Goal: Task Accomplishment & Management: Use online tool/utility

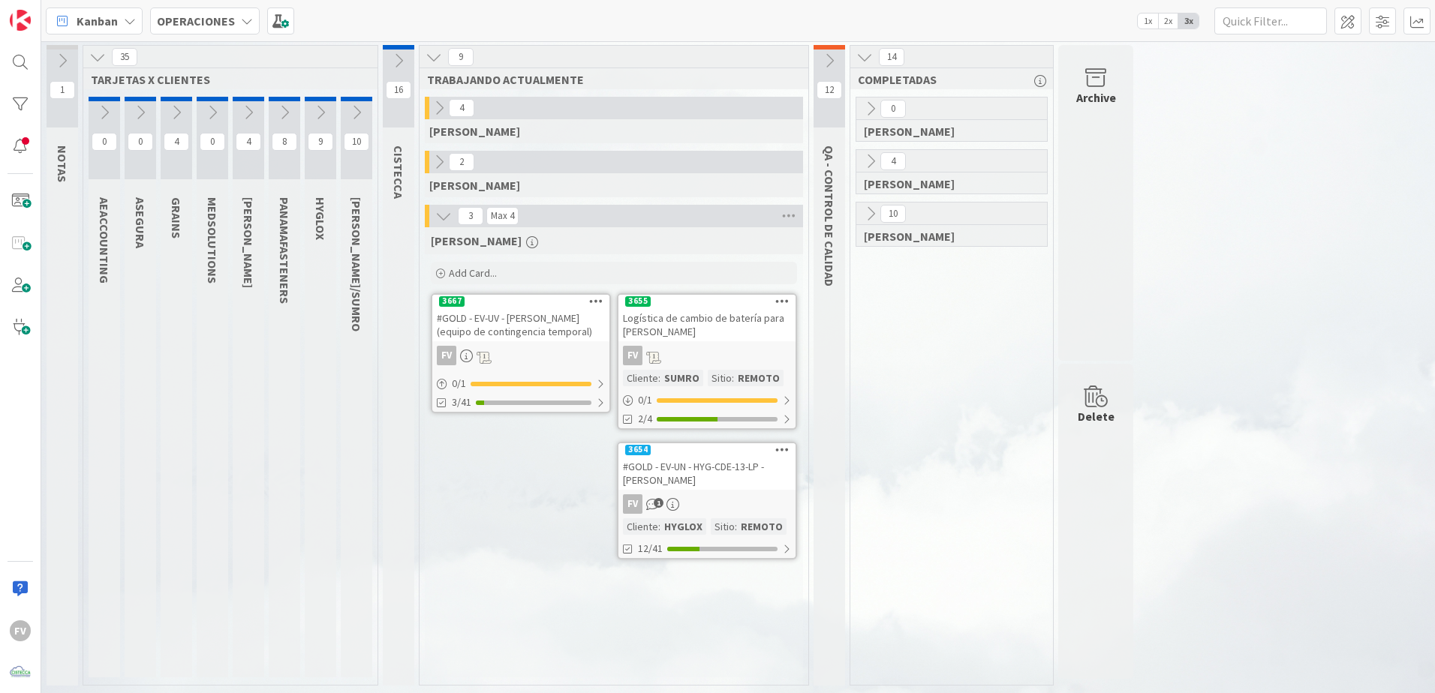
click at [483, 264] on div "Add Card..." at bounding box center [614, 273] width 366 height 23
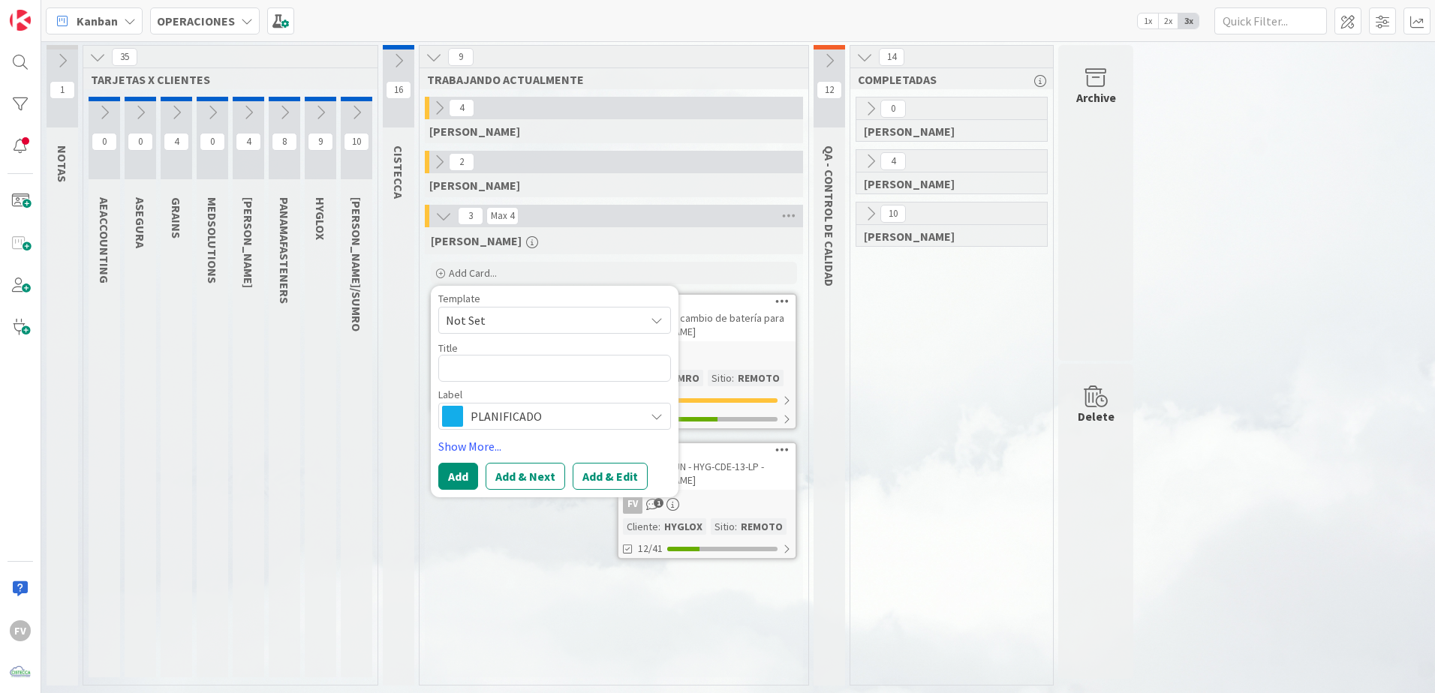
click at [502, 324] on span "Not Set" at bounding box center [540, 321] width 188 height 20
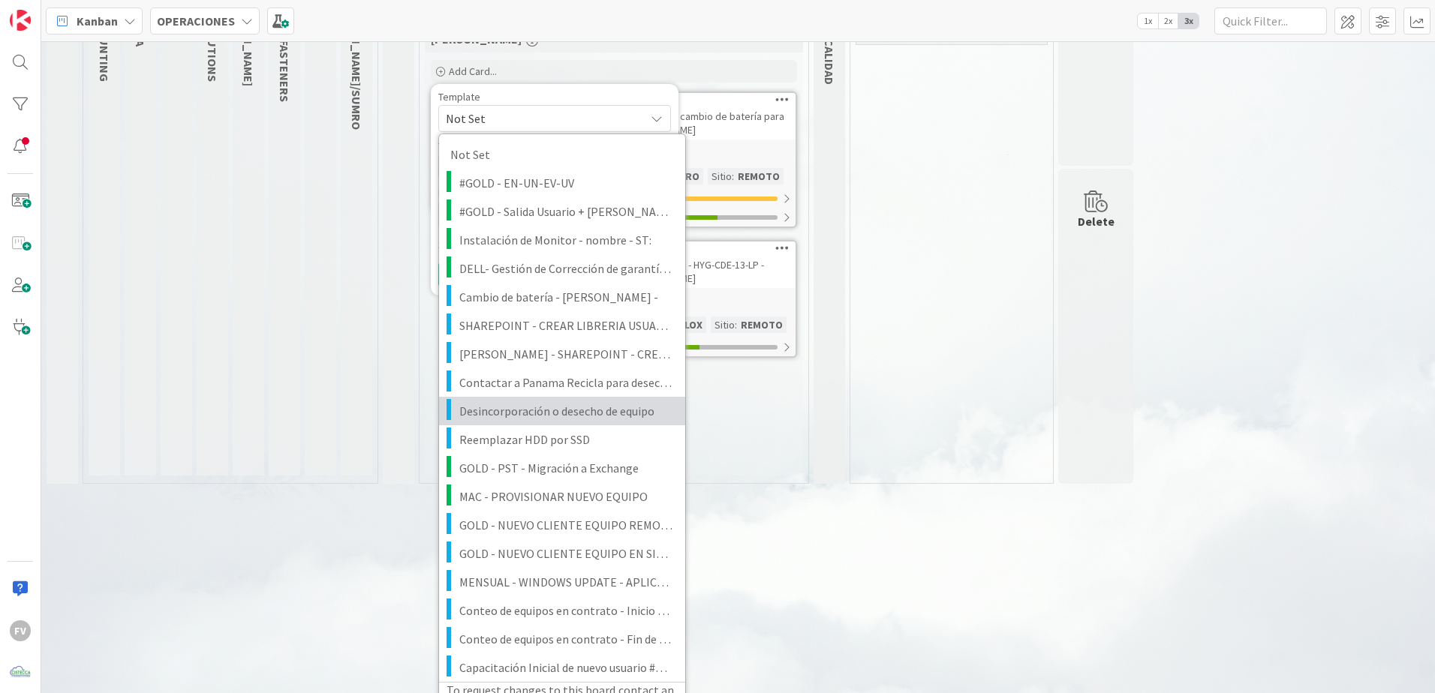
scroll to position [225, 0]
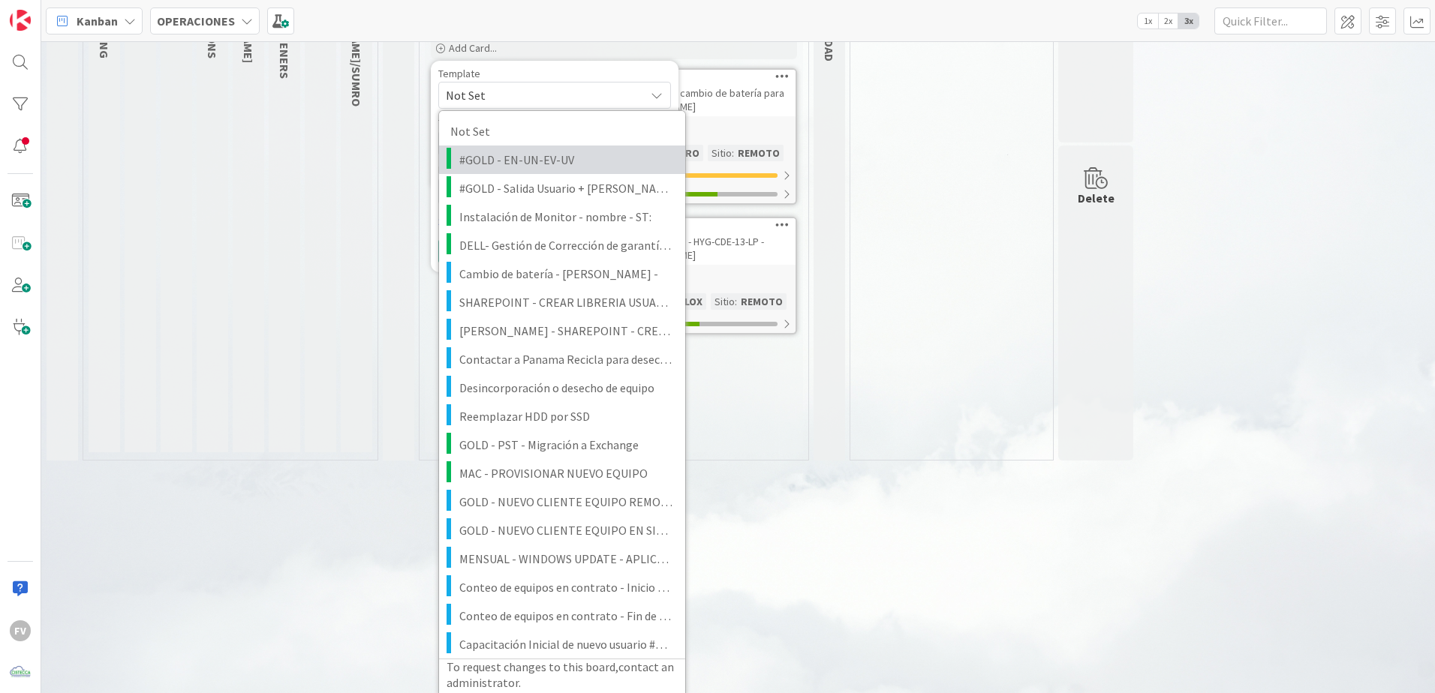
click at [548, 164] on span "#GOLD - EN-UN-EV-UV" at bounding box center [566, 160] width 215 height 20
type textarea "x"
type textarea "#GOLD - EN-UN-EV-UV"
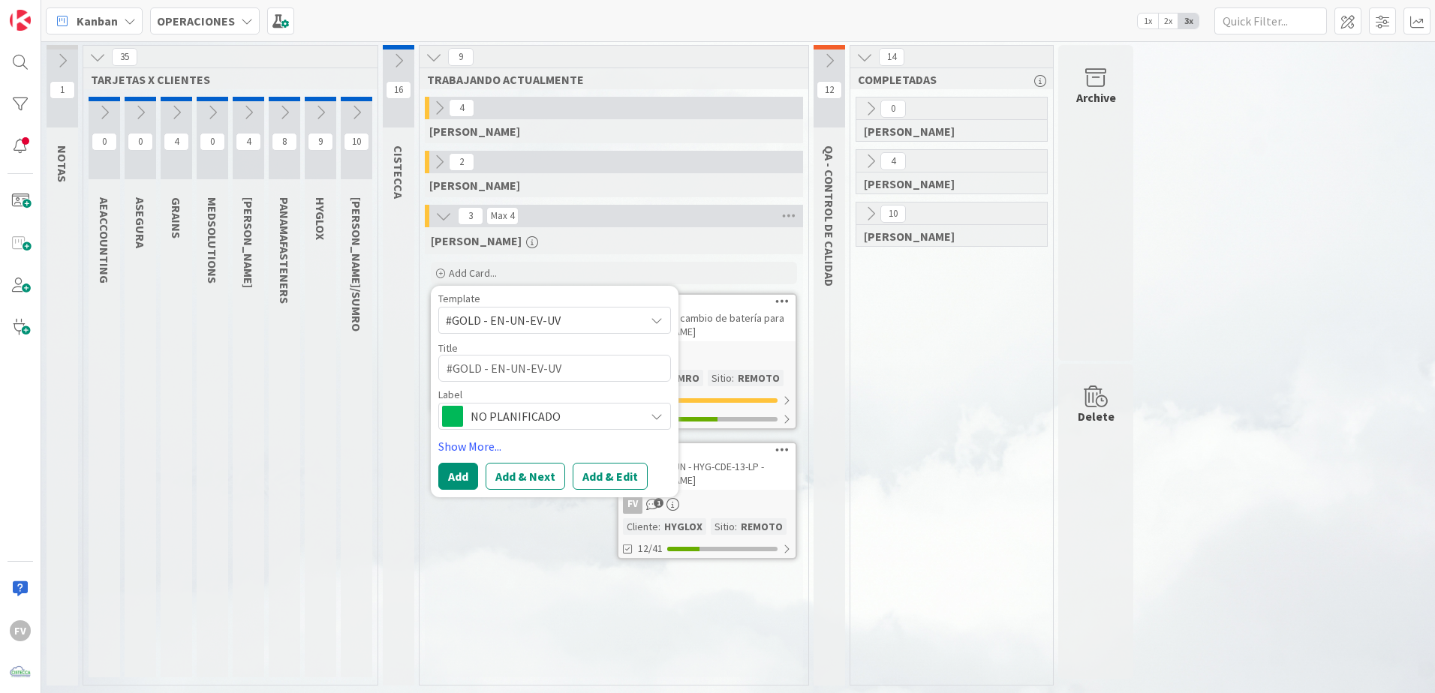
scroll to position [0, 0]
click at [469, 480] on button "Add" at bounding box center [458, 476] width 40 height 27
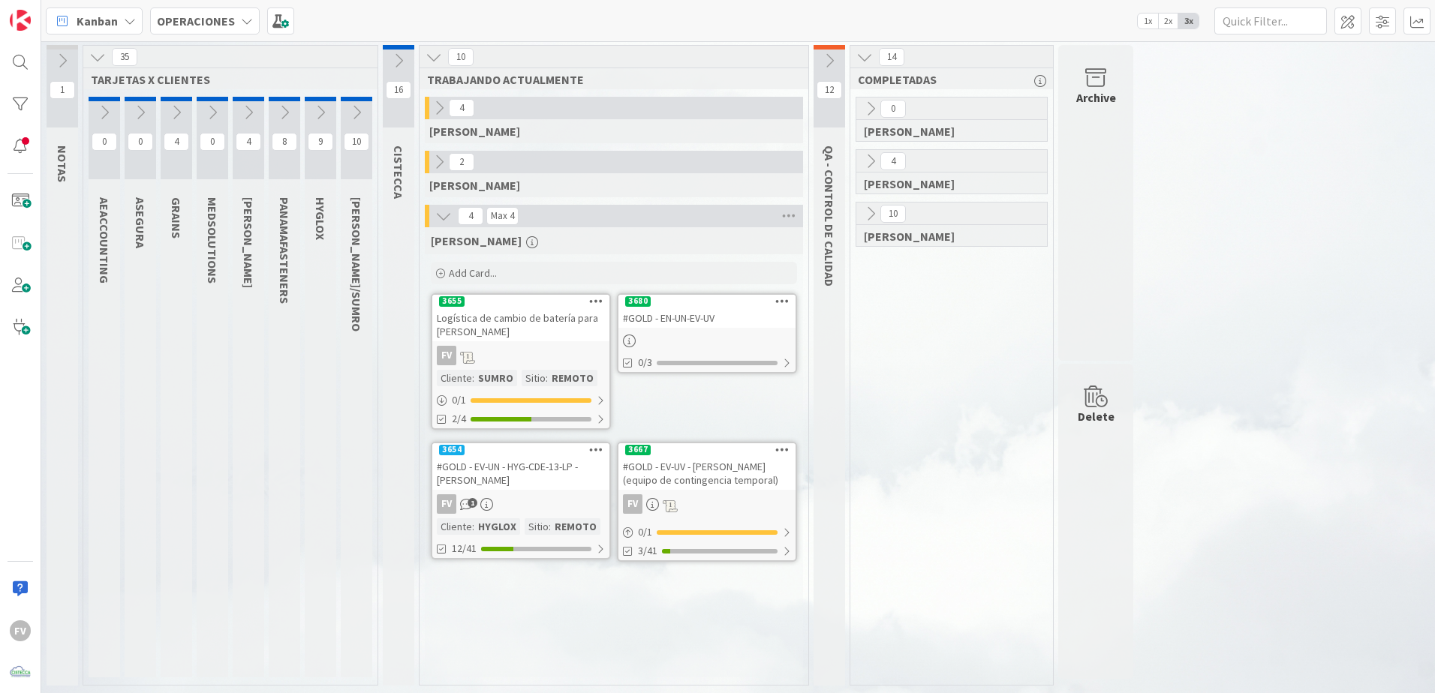
click at [723, 312] on div "#GOLD - EN-UN-EV-UV" at bounding box center [706, 318] width 177 height 20
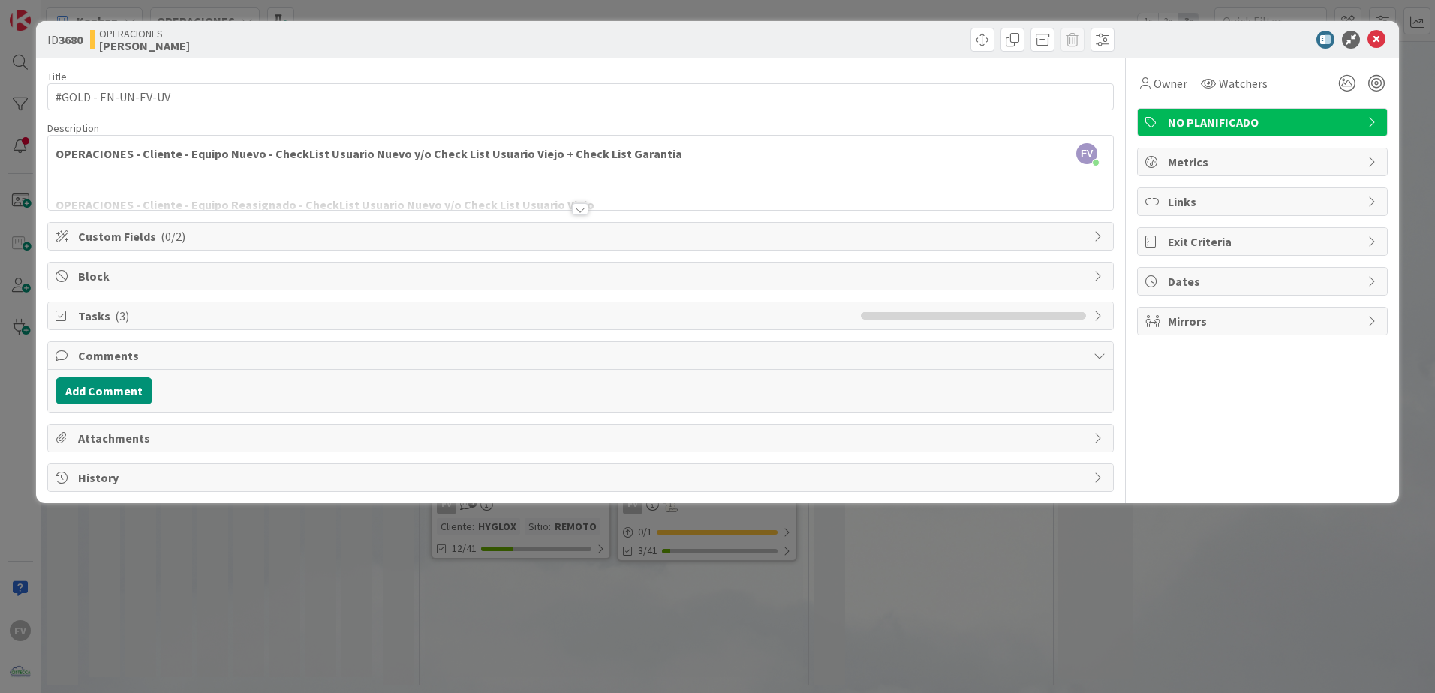
drag, startPoint x: 723, startPoint y: 312, endPoint x: 737, endPoint y: 341, distance: 32.6
click at [737, 341] on div "Title 19 / 128 #GOLD - EN-UN-EV-UV Description FV Fernando Varela just joined O…" at bounding box center [580, 276] width 1066 height 434
click at [258, 351] on span "Comments" at bounding box center [582, 356] width 1008 height 18
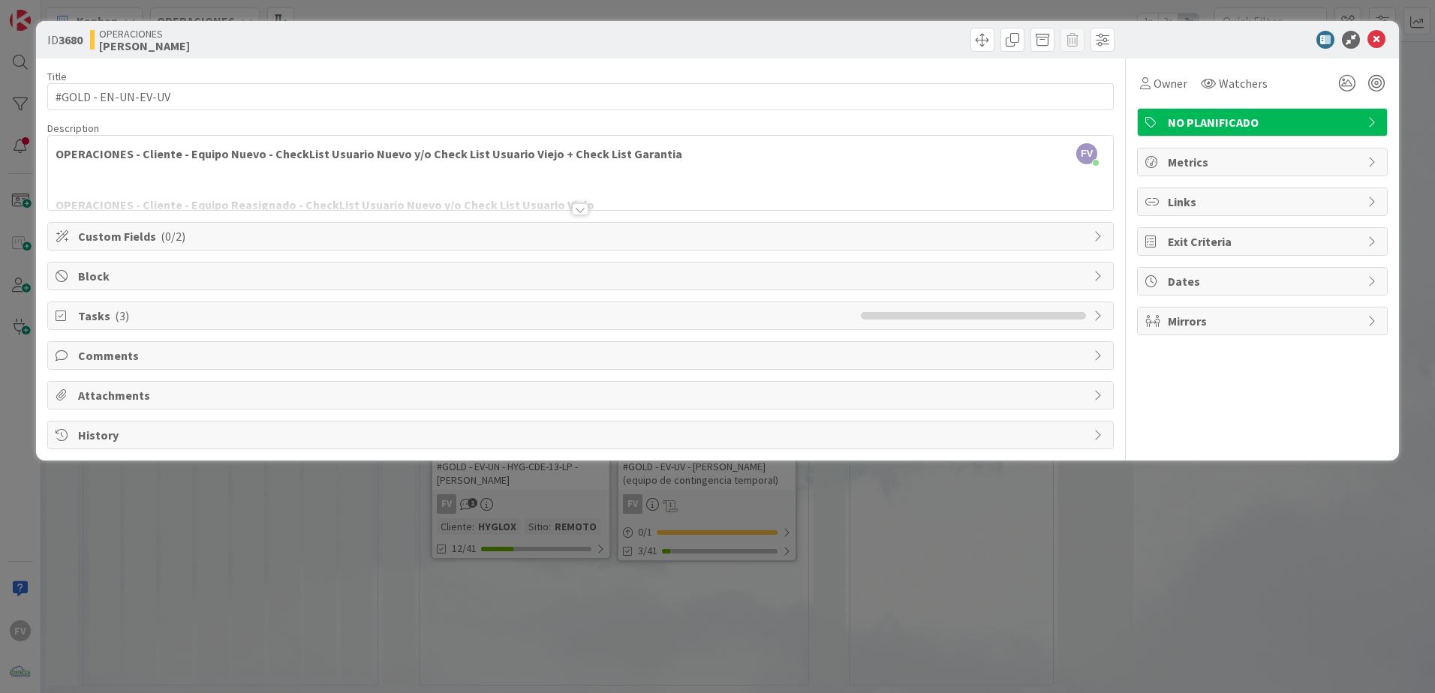
click at [238, 313] on span "Tasks ( 3 )" at bounding box center [465, 316] width 775 height 18
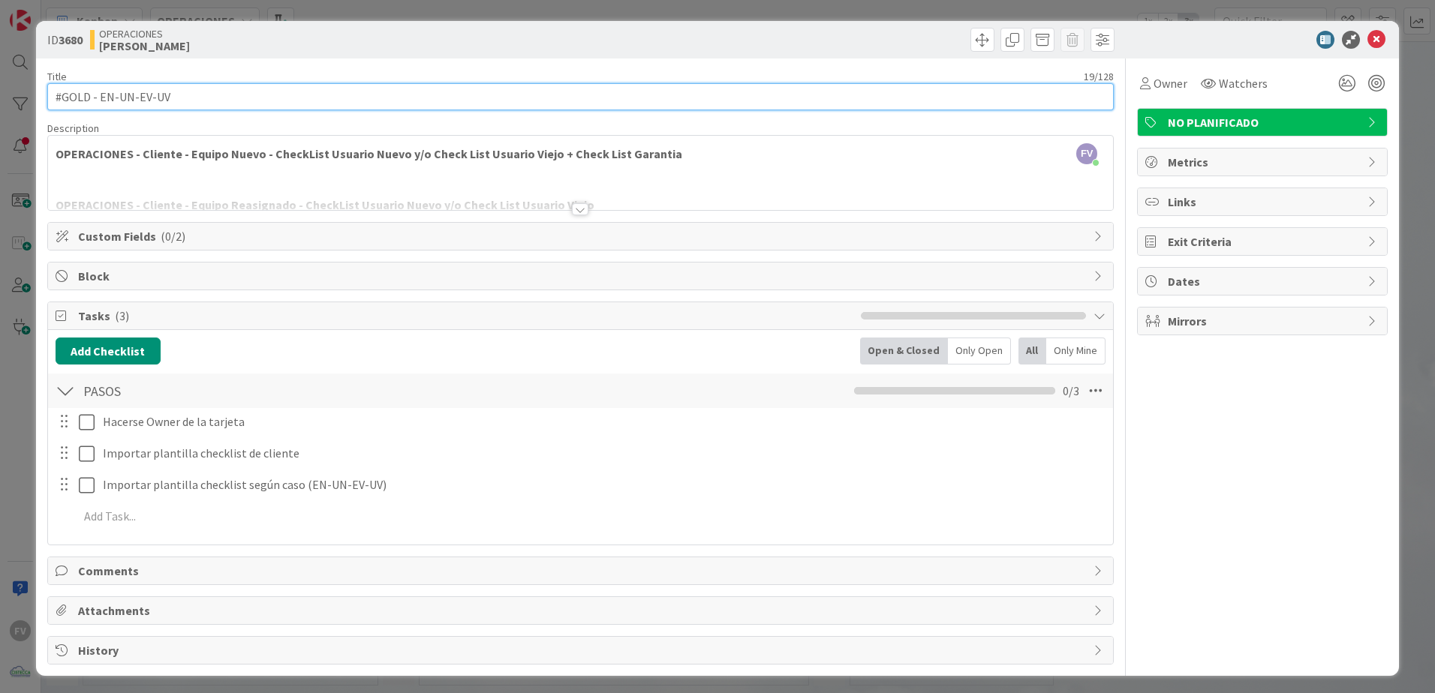
click at [184, 98] on input "#GOLD - EN-UN-EV-UV" at bounding box center [580, 96] width 1066 height 27
drag, startPoint x: 135, startPoint y: 101, endPoint x: 102, endPoint y: 105, distance: 33.2
click at [102, 105] on input "#GOLD - EN-UN-EV-UV" at bounding box center [580, 96] width 1066 height 27
click at [122, 101] on input "#GOLD - EV-UV" at bounding box center [580, 96] width 1066 height 27
click at [127, 100] on input "#GOLD - EV-UV" at bounding box center [580, 96] width 1066 height 27
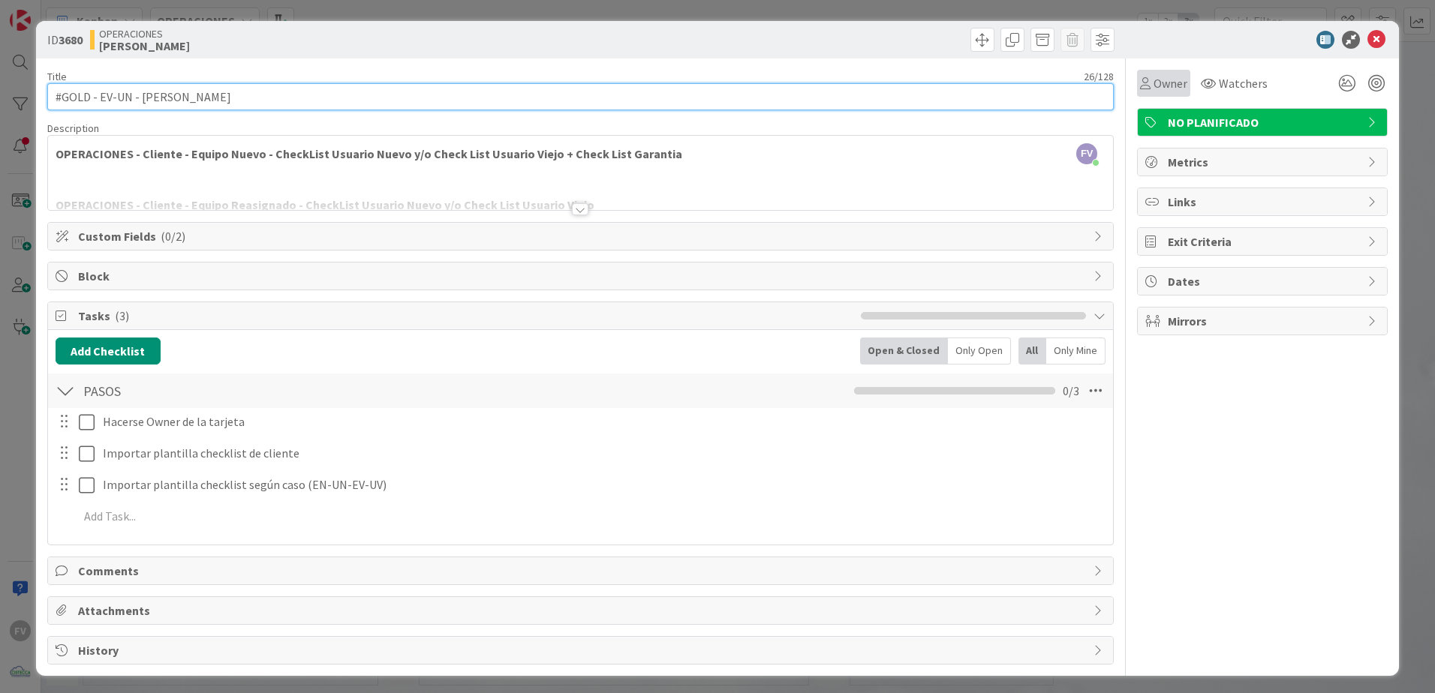
type input "#GOLD - EV-UN - Luz Parias"
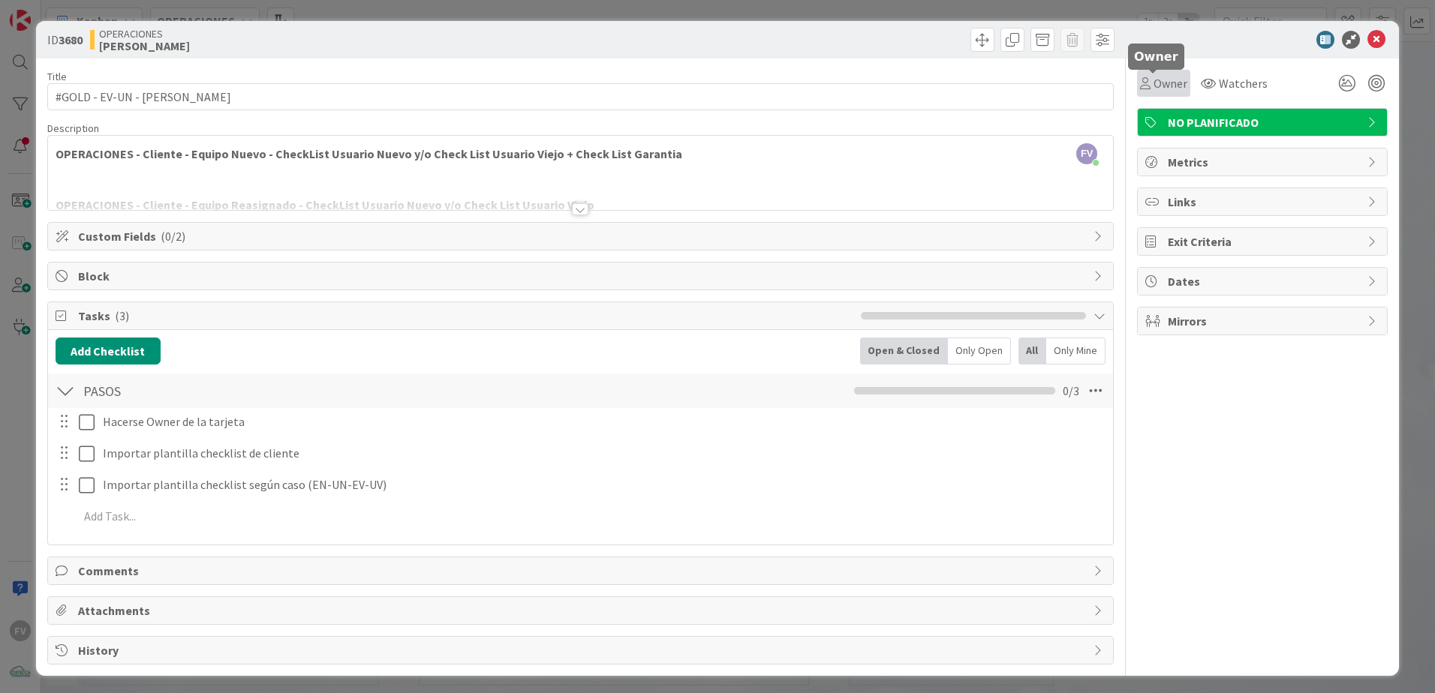
click at [1159, 85] on span "Owner" at bounding box center [1170, 83] width 34 height 18
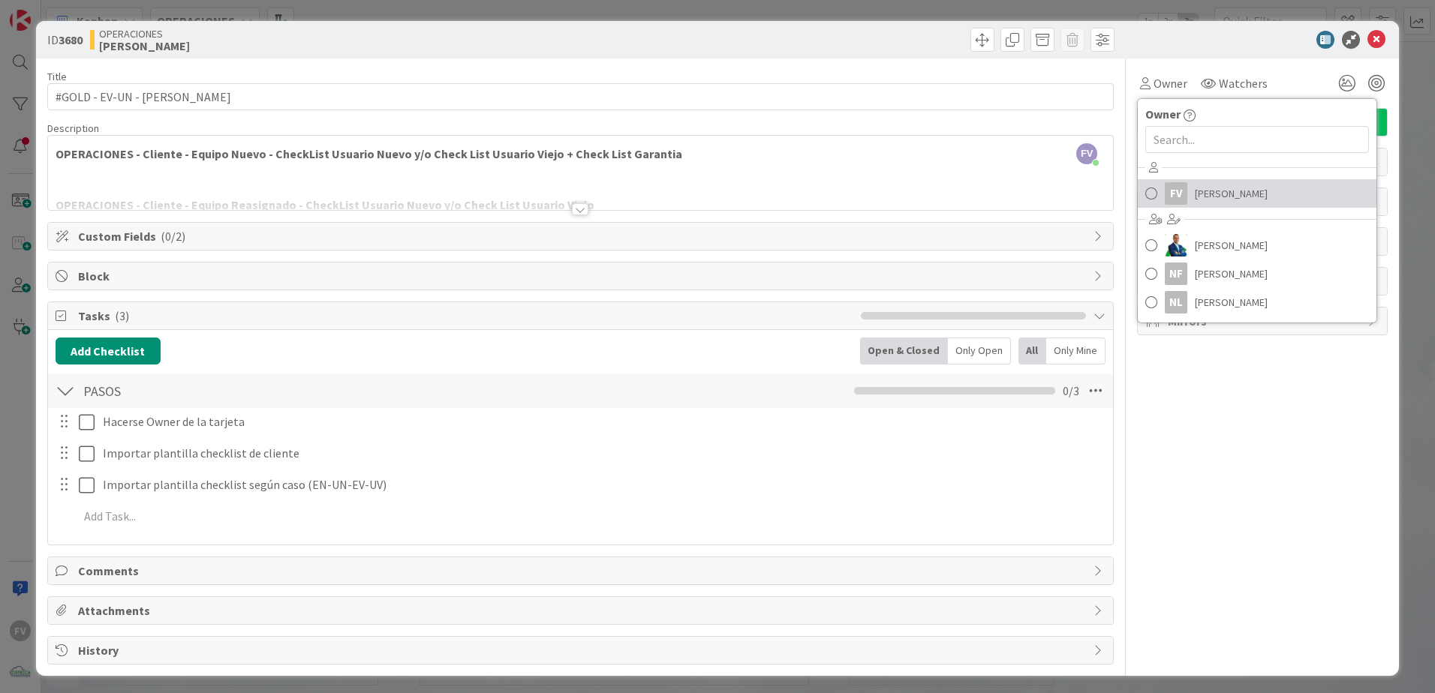
click at [1195, 199] on span "Fernando Varela" at bounding box center [1231, 193] width 73 height 23
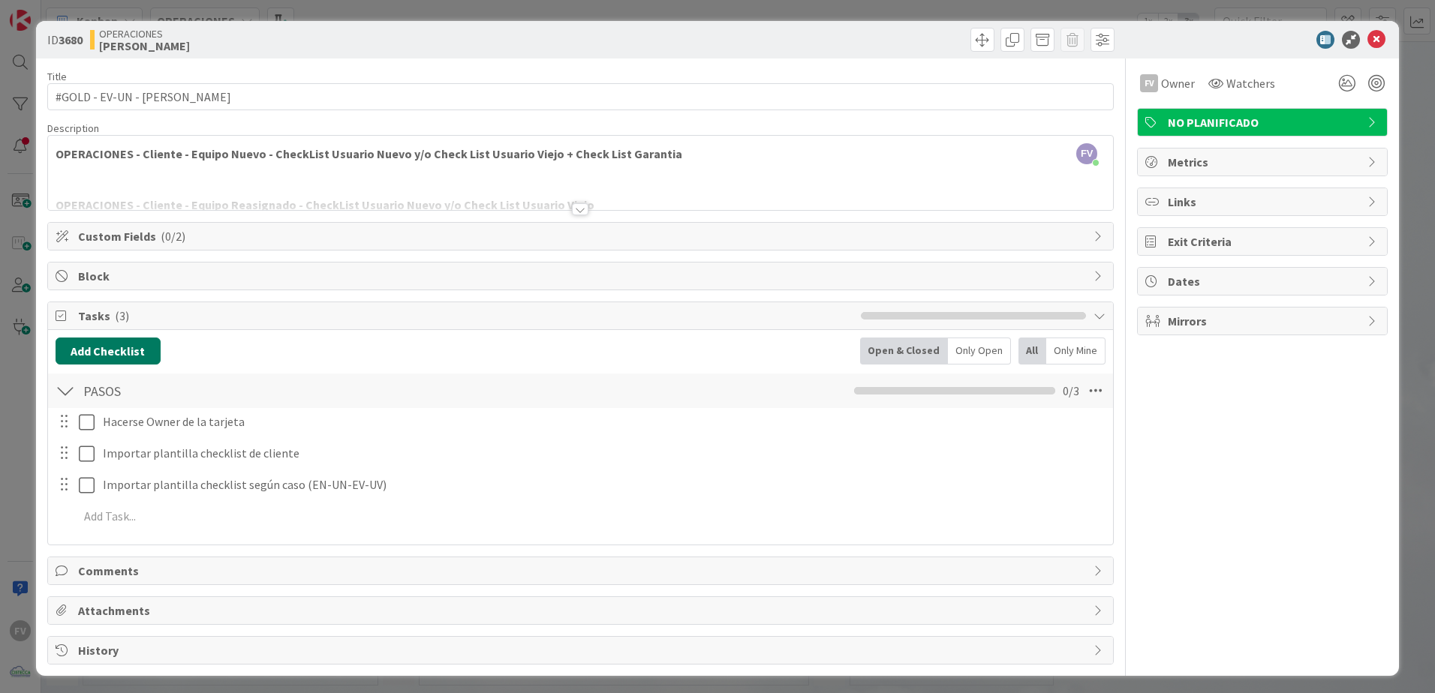
click at [108, 347] on button "Add Checklist" at bounding box center [108, 351] width 105 height 27
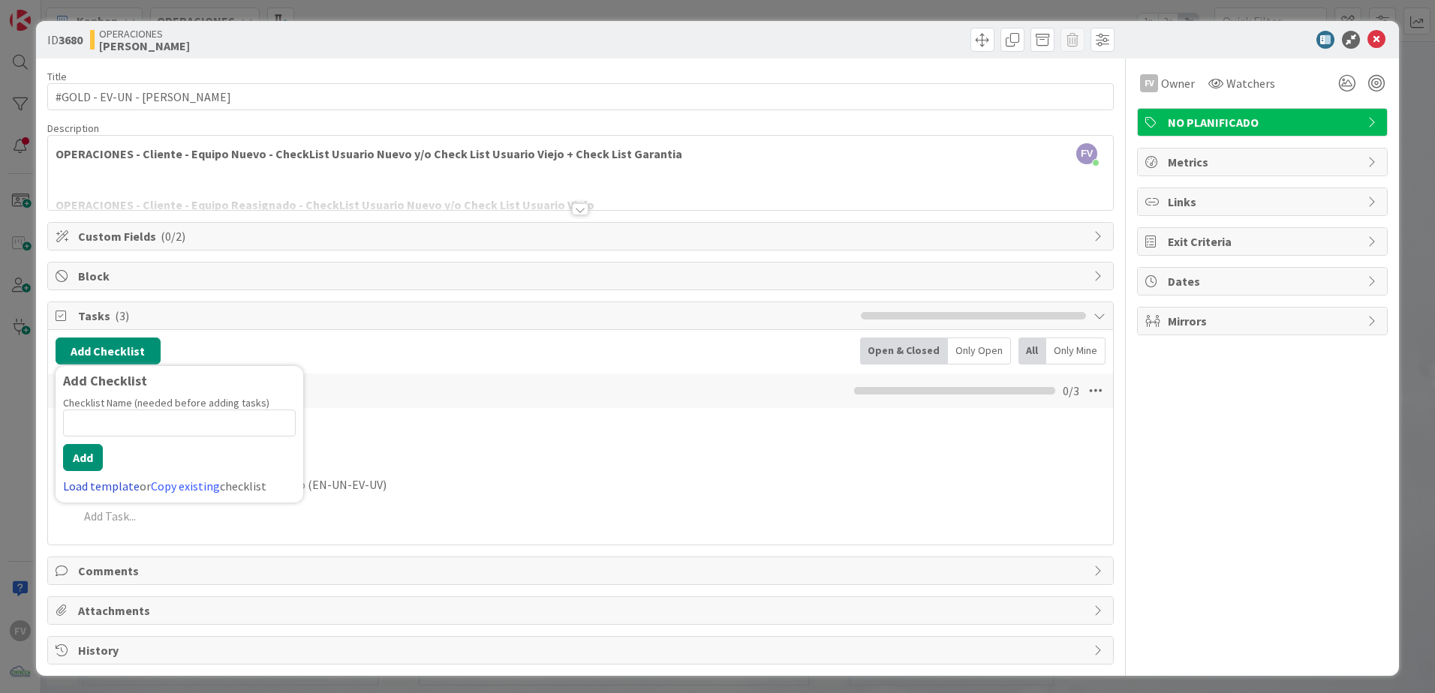
click at [98, 482] on link "Load template" at bounding box center [101, 486] width 77 height 15
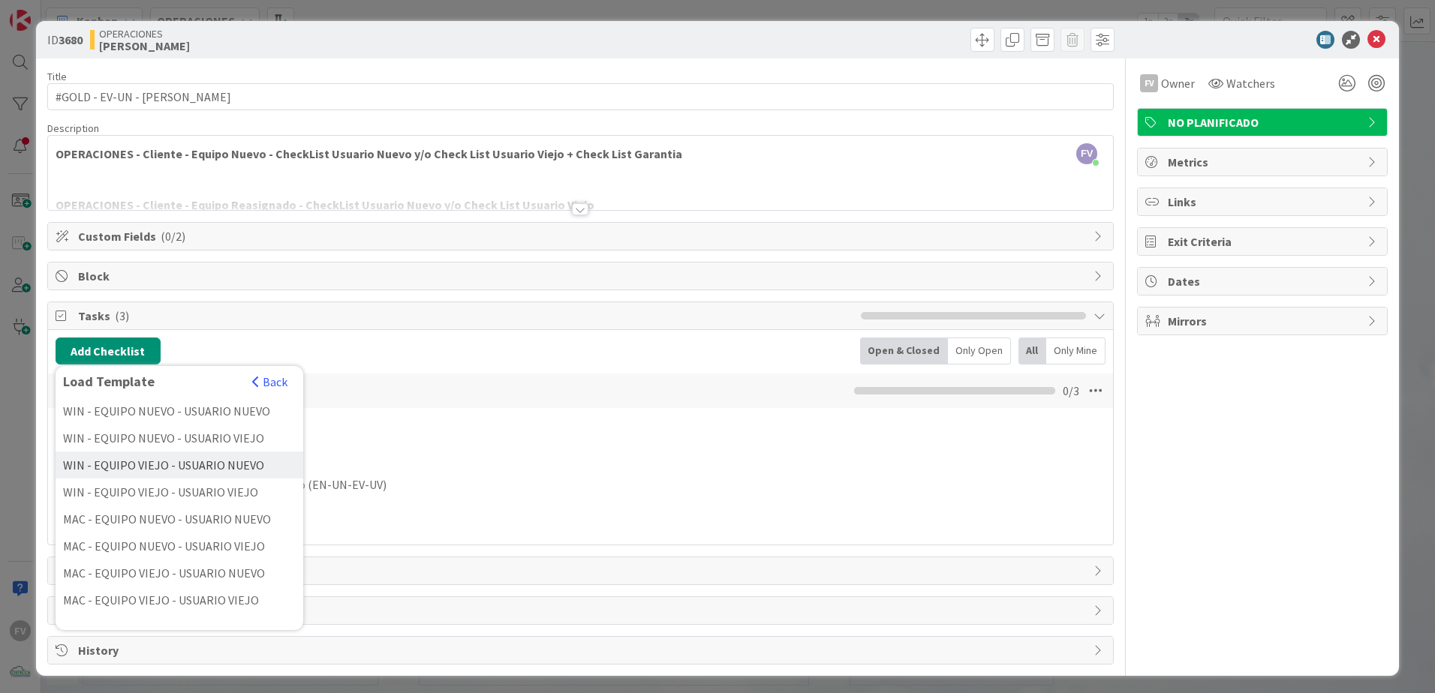
click at [200, 468] on div "WIN - EQUIPO VIEJO - USUARIO NUEVO" at bounding box center [180, 465] width 248 height 27
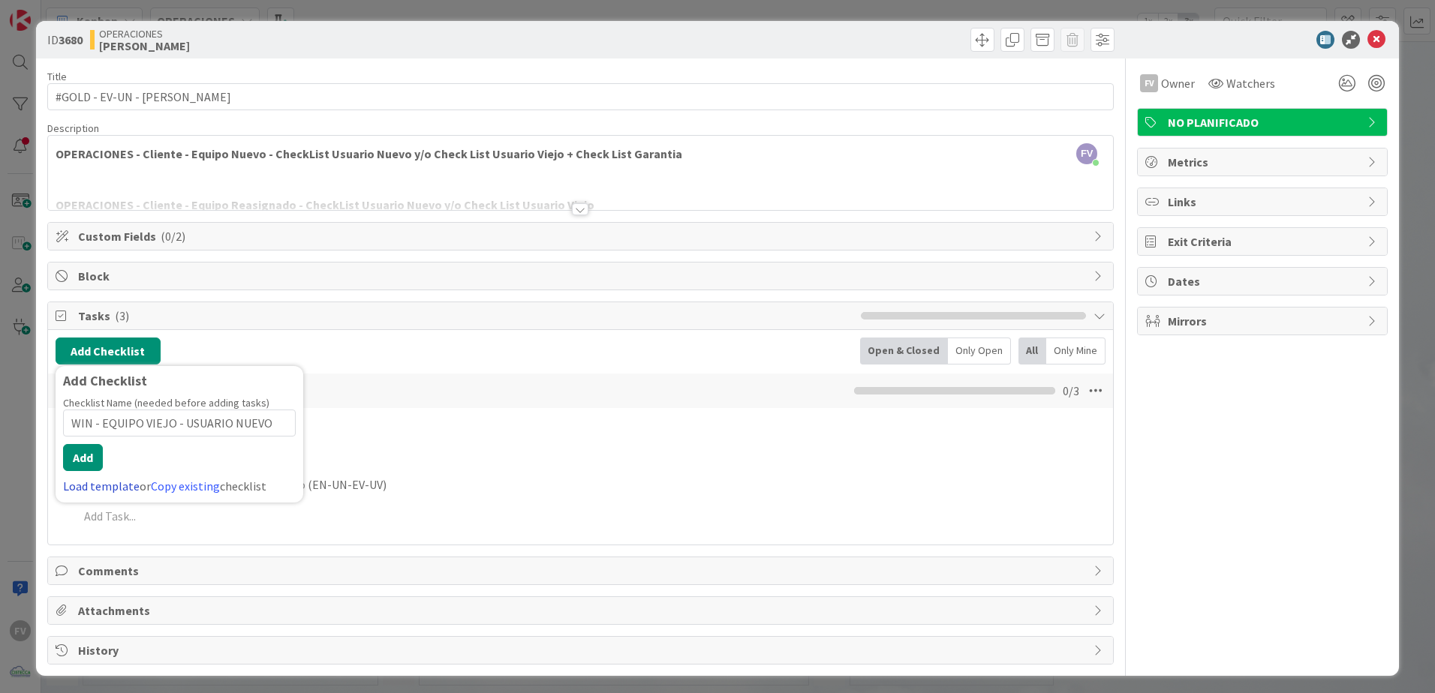
click at [122, 486] on link "Load template" at bounding box center [101, 486] width 77 height 15
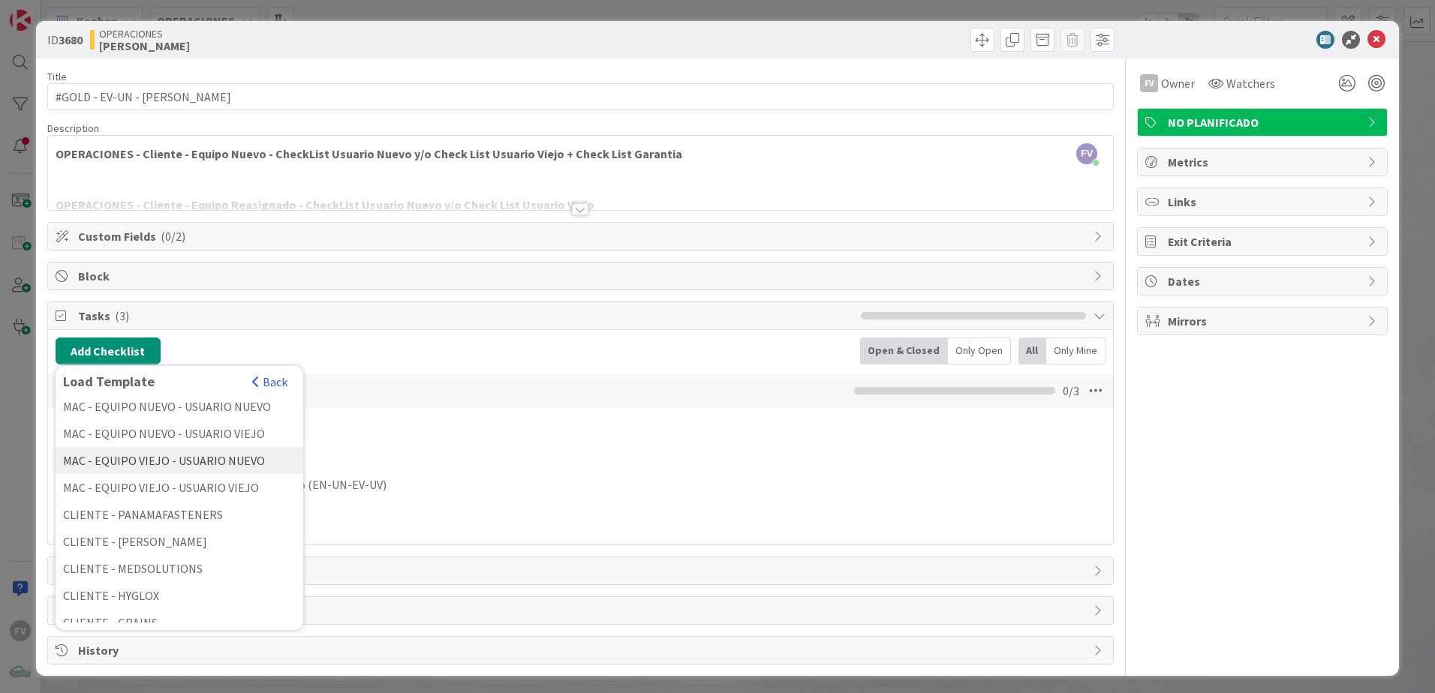
scroll to position [225, 0]
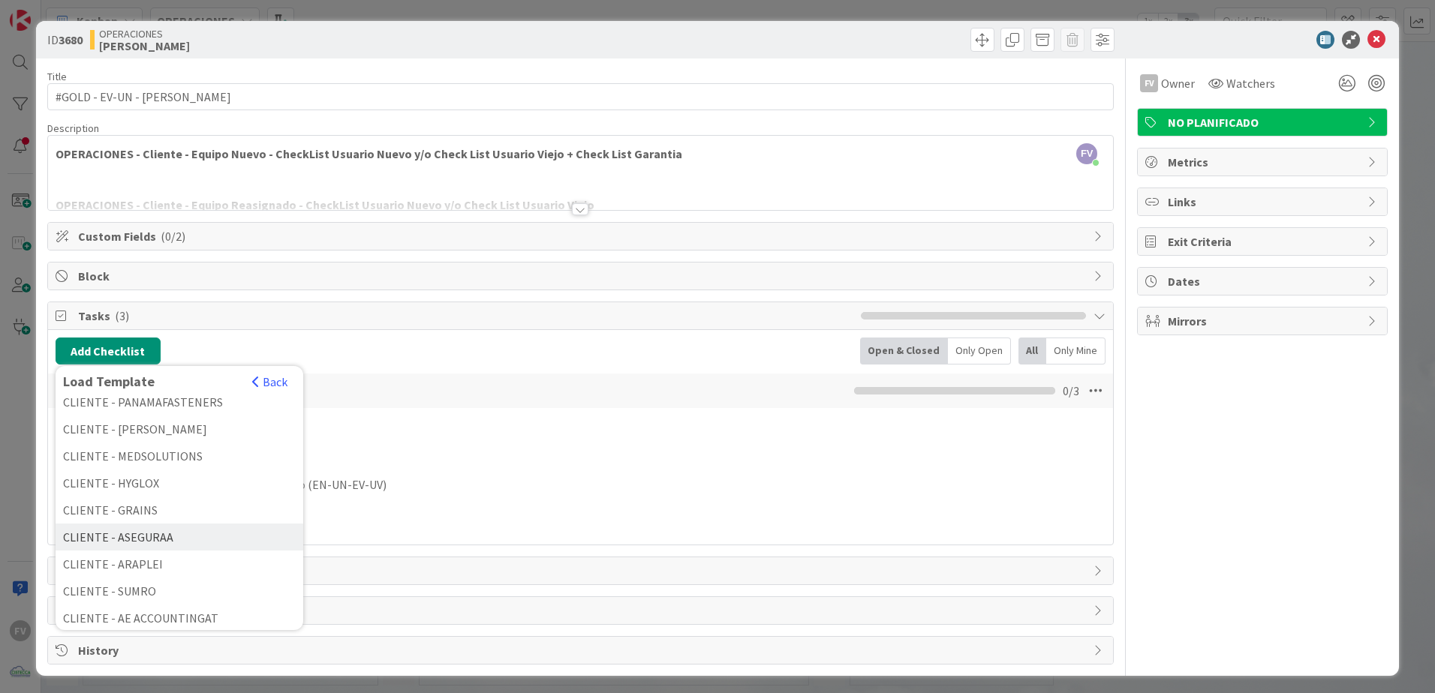
click at [158, 537] on div "CLIENTE - ASEGURAA" at bounding box center [180, 537] width 248 height 27
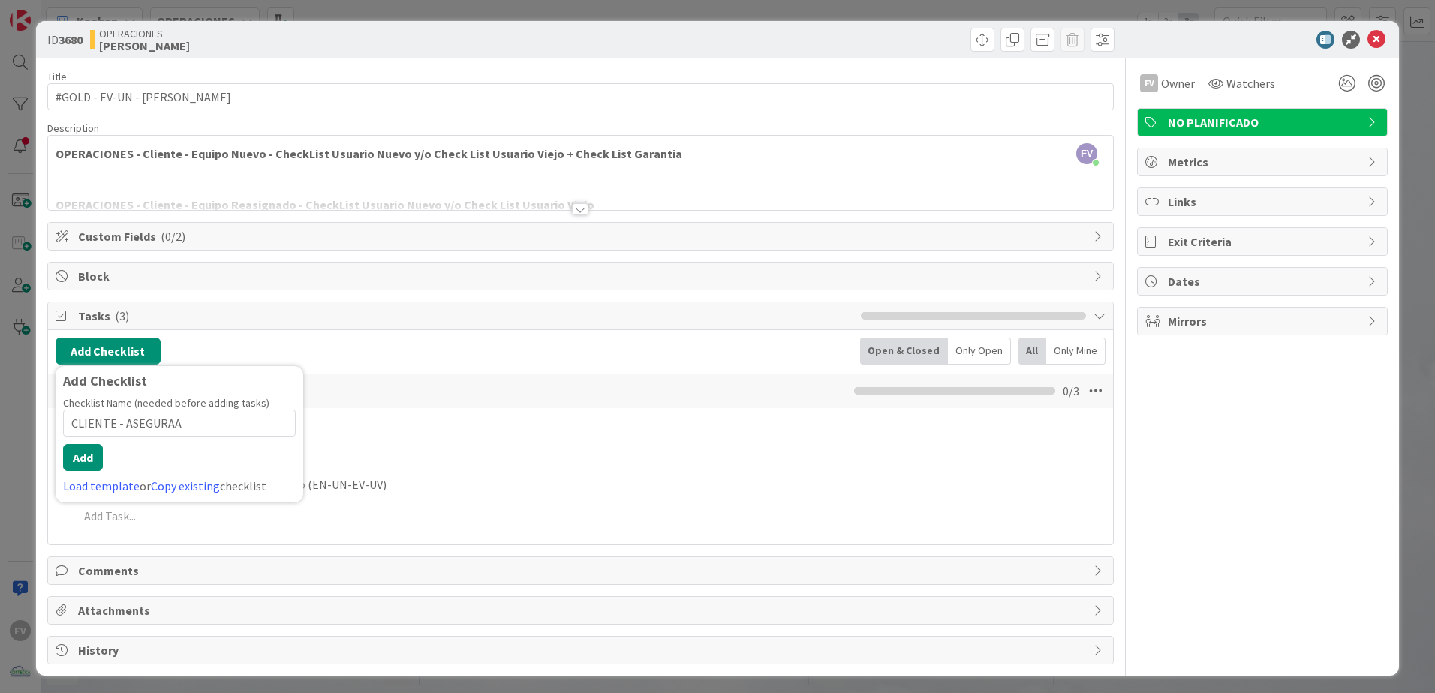
click at [89, 471] on div "Checklist Name (needed before adding tasks) 18 / 64 CLIENTE - ASEGURAA Add Load…" at bounding box center [179, 445] width 233 height 99
click at [85, 453] on button "Add" at bounding box center [83, 457] width 40 height 27
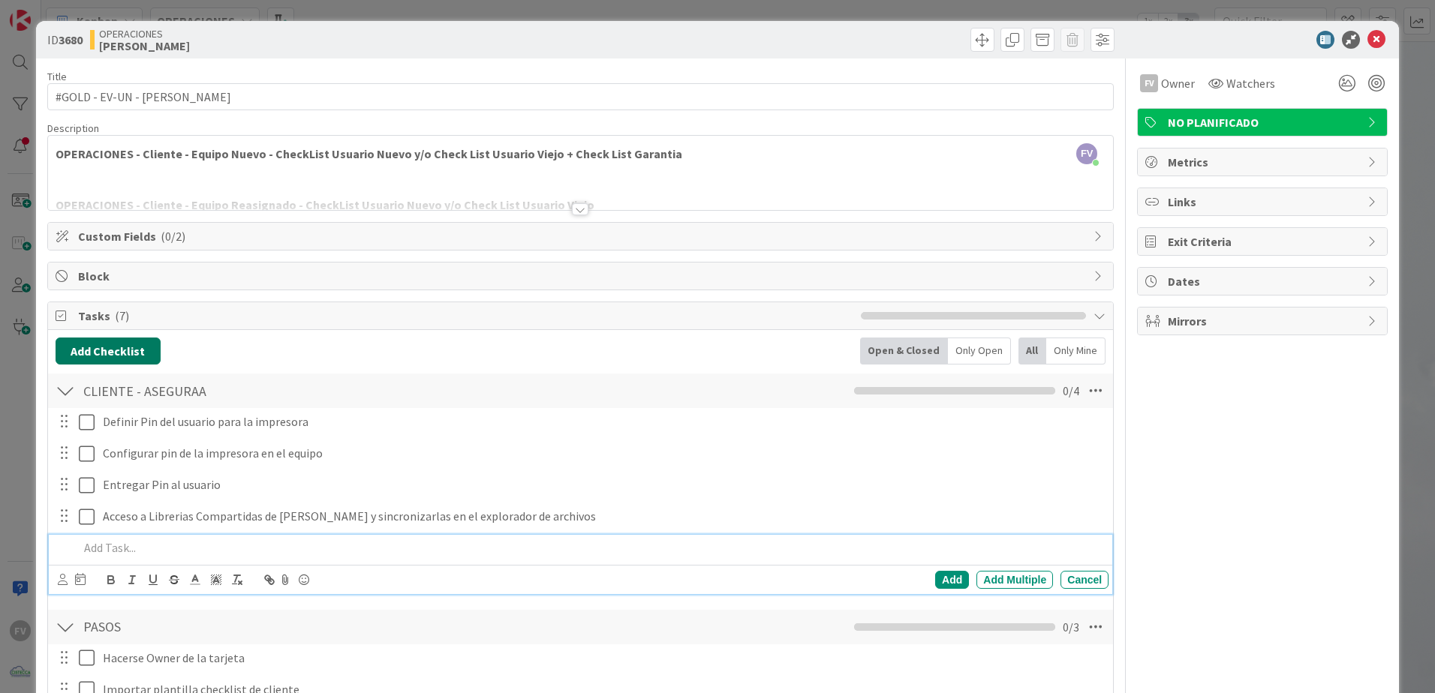
click at [125, 364] on button "Add Checklist" at bounding box center [108, 351] width 105 height 27
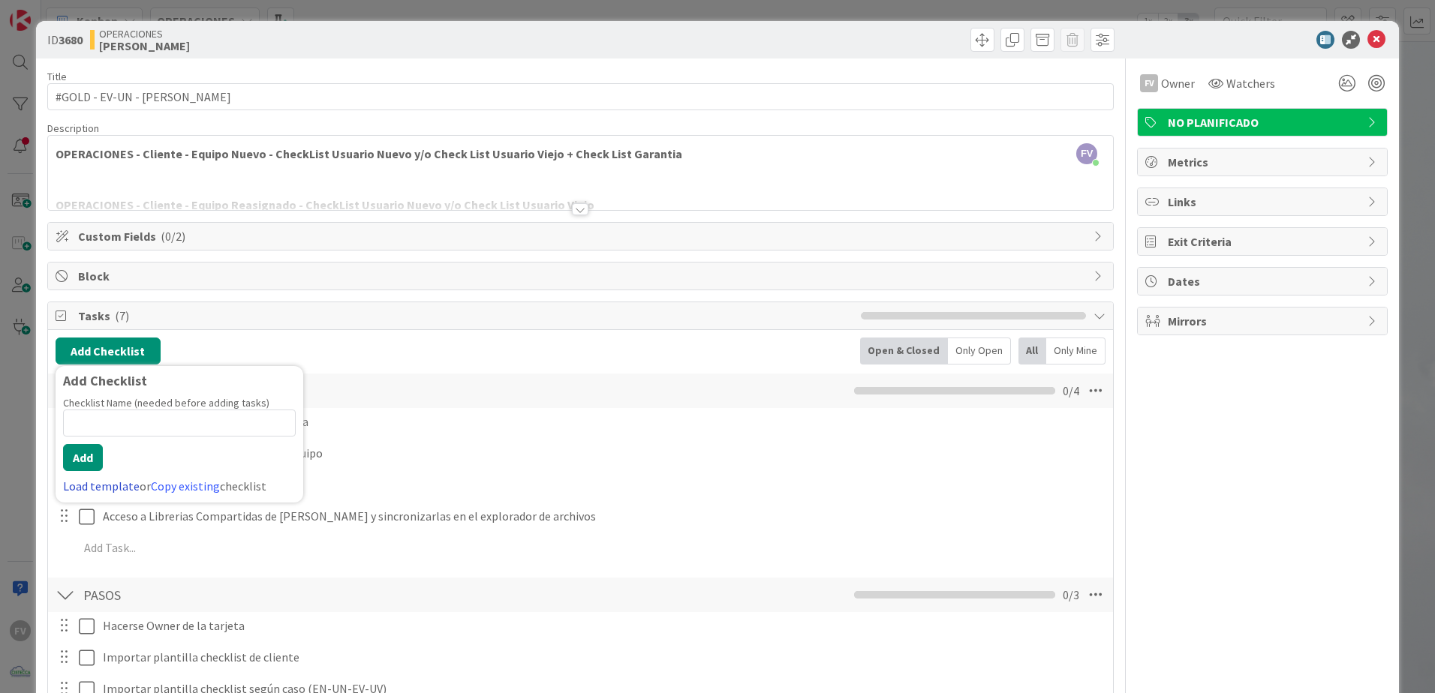
click at [96, 483] on link "Load template" at bounding box center [101, 486] width 77 height 15
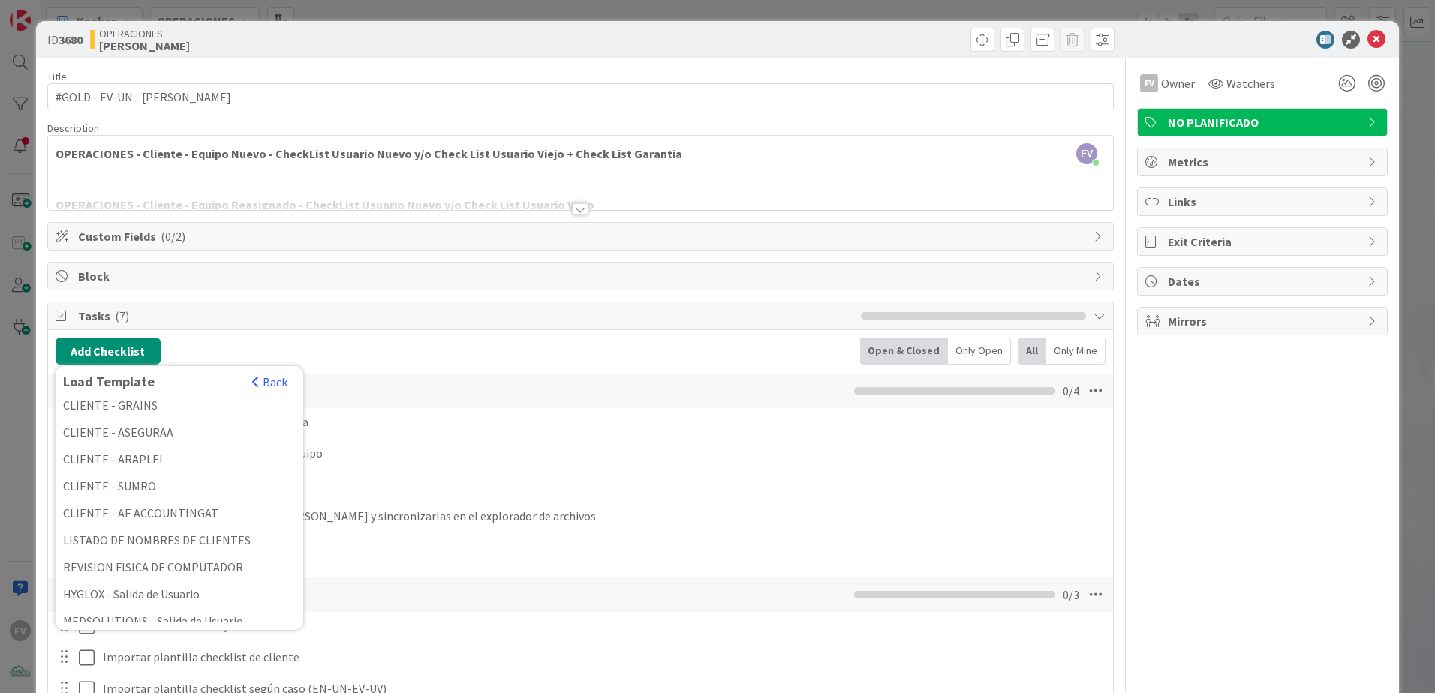
scroll to position [0, 0]
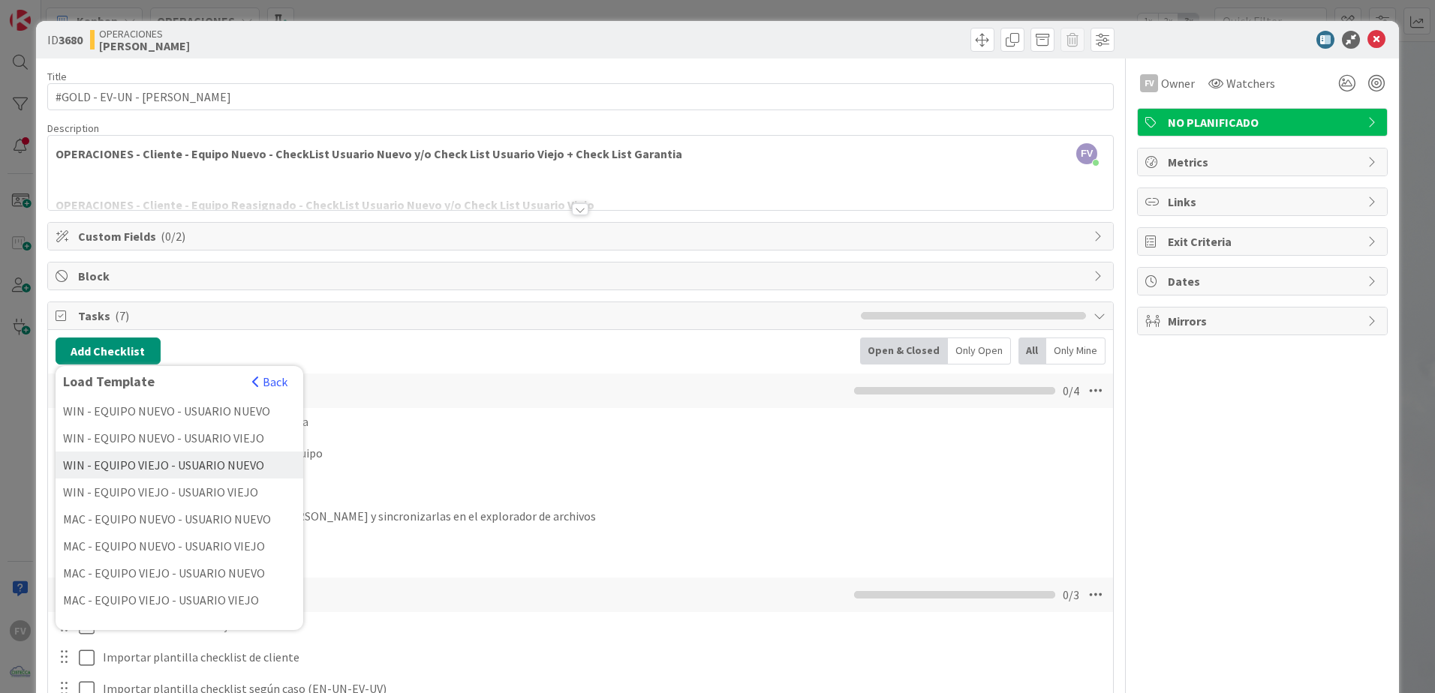
click at [182, 468] on div "WIN - EQUIPO VIEJO - USUARIO NUEVO" at bounding box center [180, 465] width 248 height 27
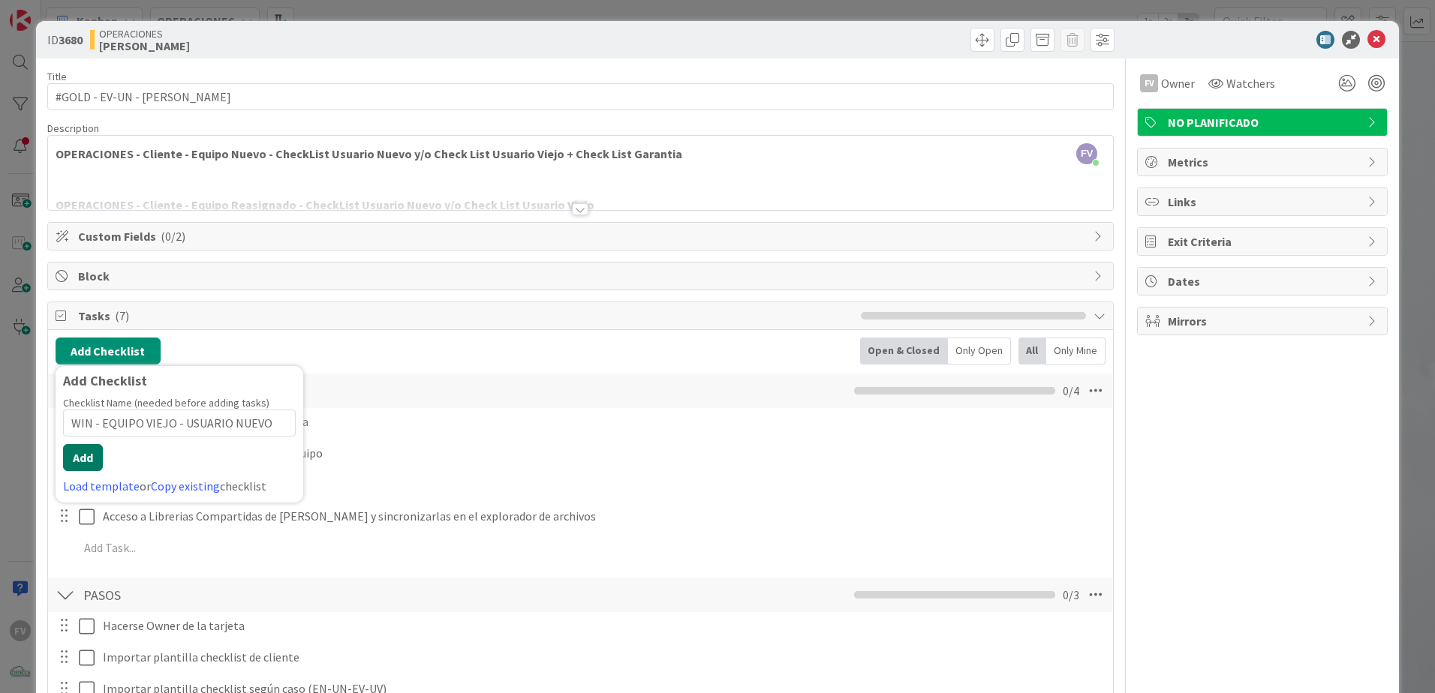
click at [83, 464] on button "Add" at bounding box center [83, 457] width 40 height 27
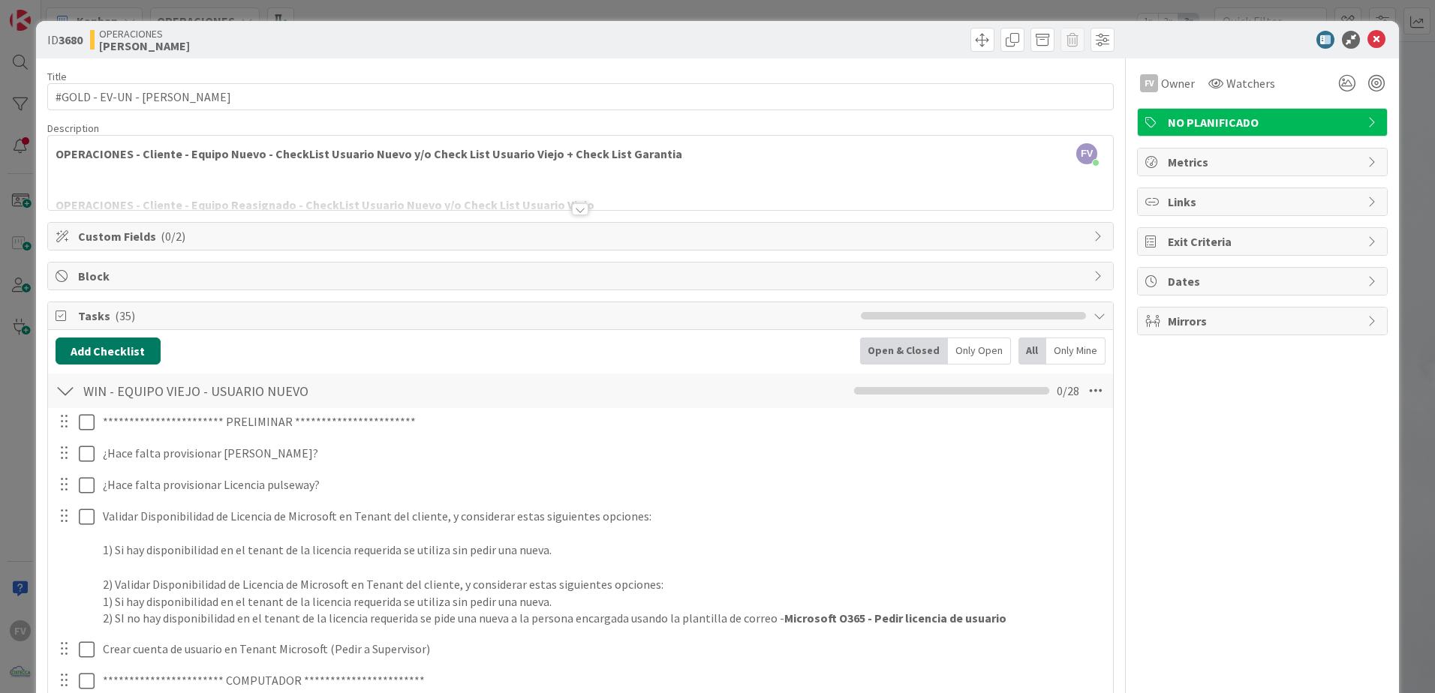
click at [134, 355] on button "Add Checklist" at bounding box center [108, 351] width 105 height 27
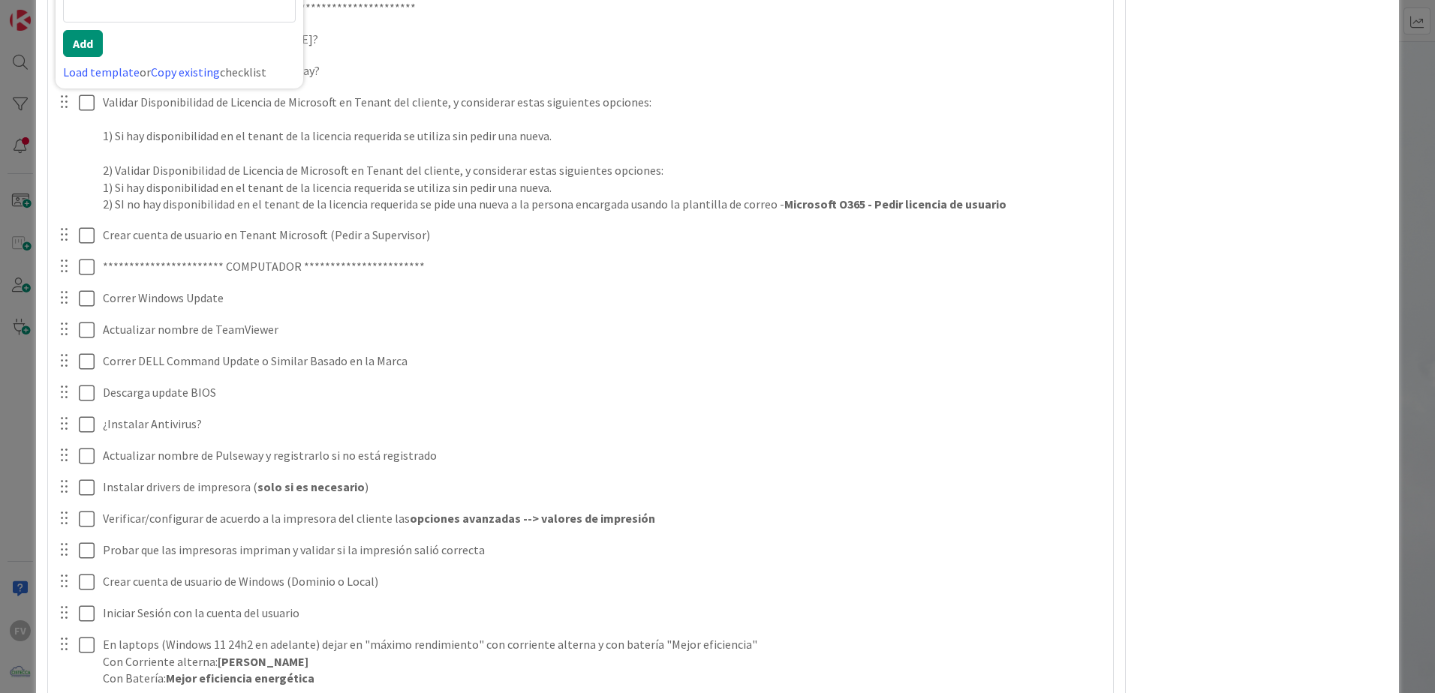
scroll to position [114, 0]
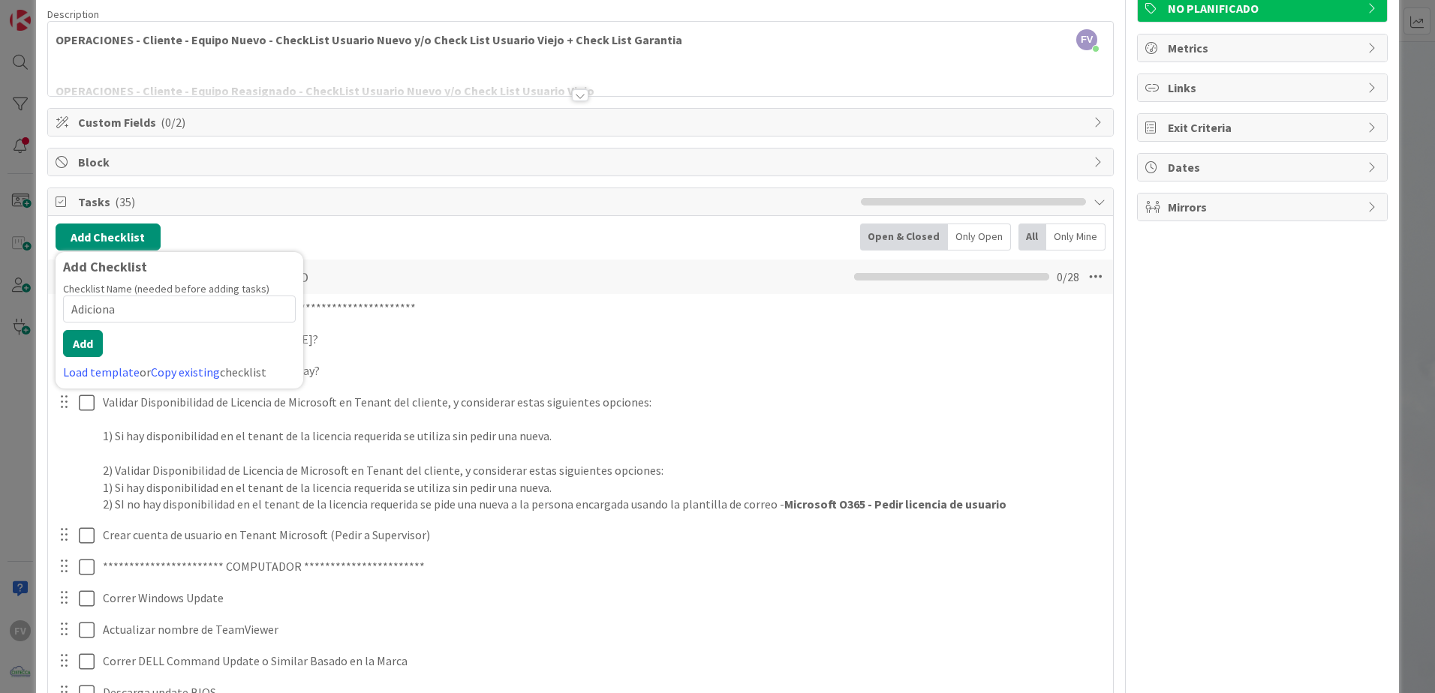
type input "Adicional"
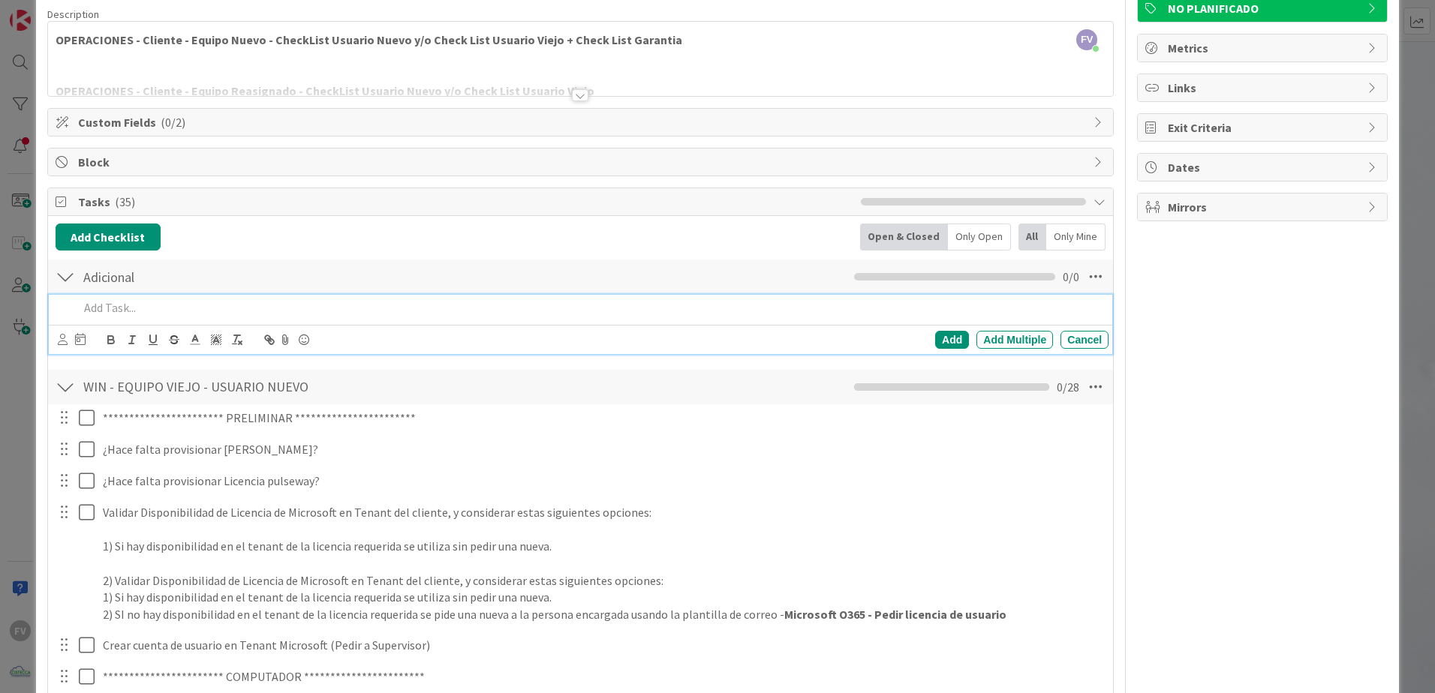
click at [251, 300] on p at bounding box center [591, 307] width 1024 height 17
click at [254, 314] on p at bounding box center [591, 307] width 1024 height 17
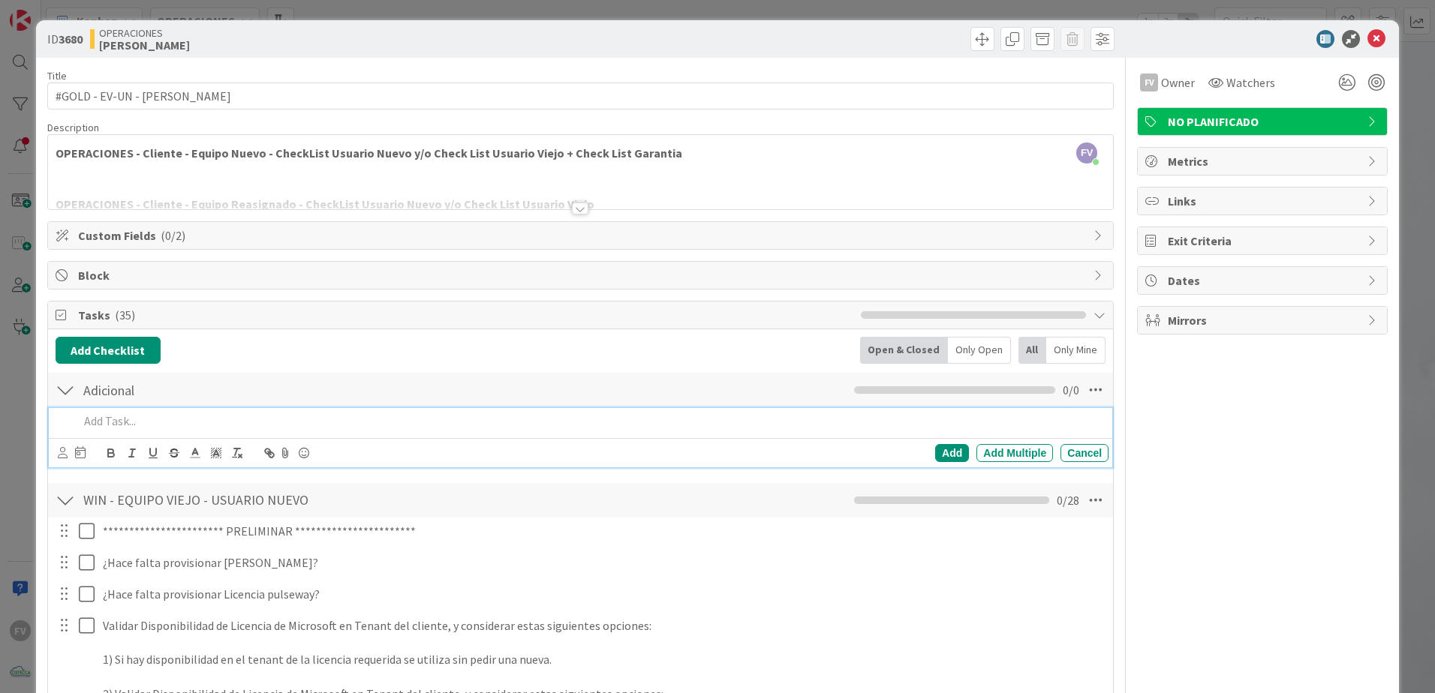
scroll to position [0, 0]
click at [155, 434] on div at bounding box center [591, 422] width 1036 height 26
click at [146, 417] on p at bounding box center [591, 421] width 1024 height 17
click at [164, 431] on div at bounding box center [591, 422] width 1036 height 26
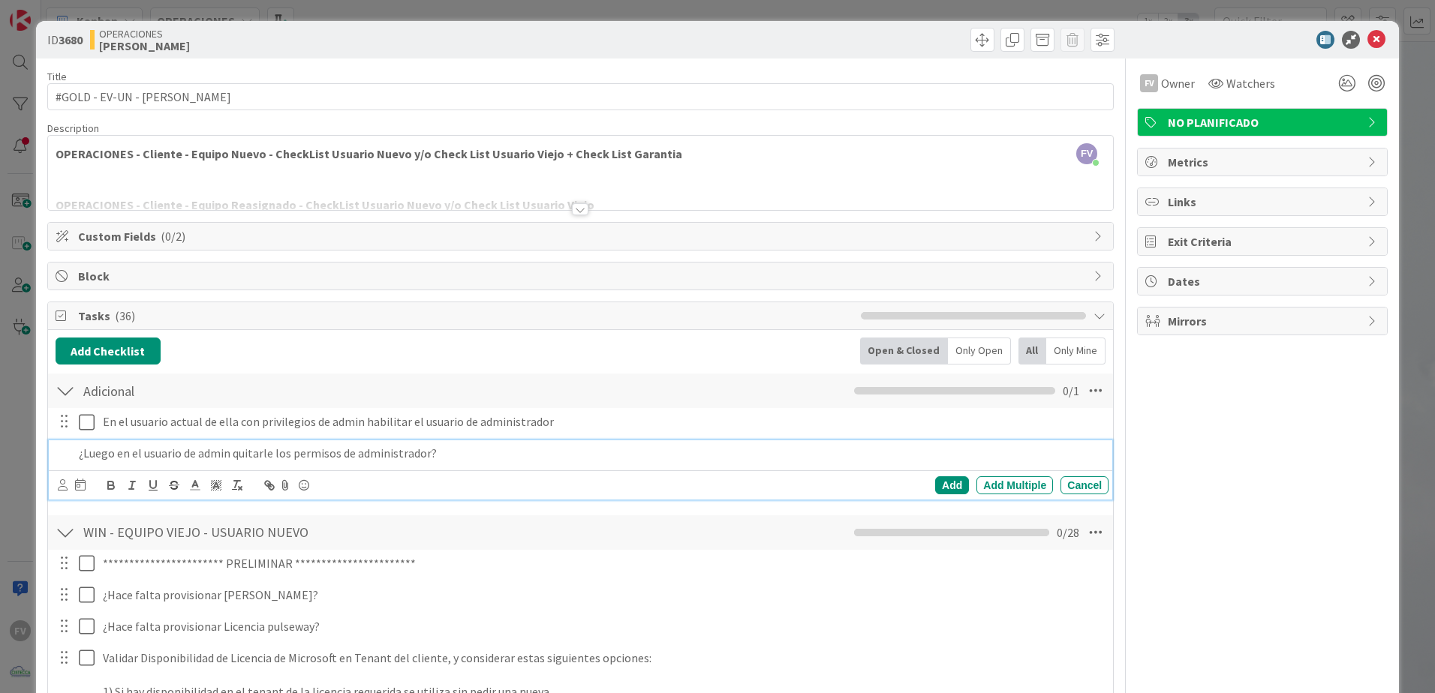
click at [428, 453] on p "¿Luego en el usuario de admin quitarle los permisos de administrador?" at bounding box center [591, 453] width 1024 height 17
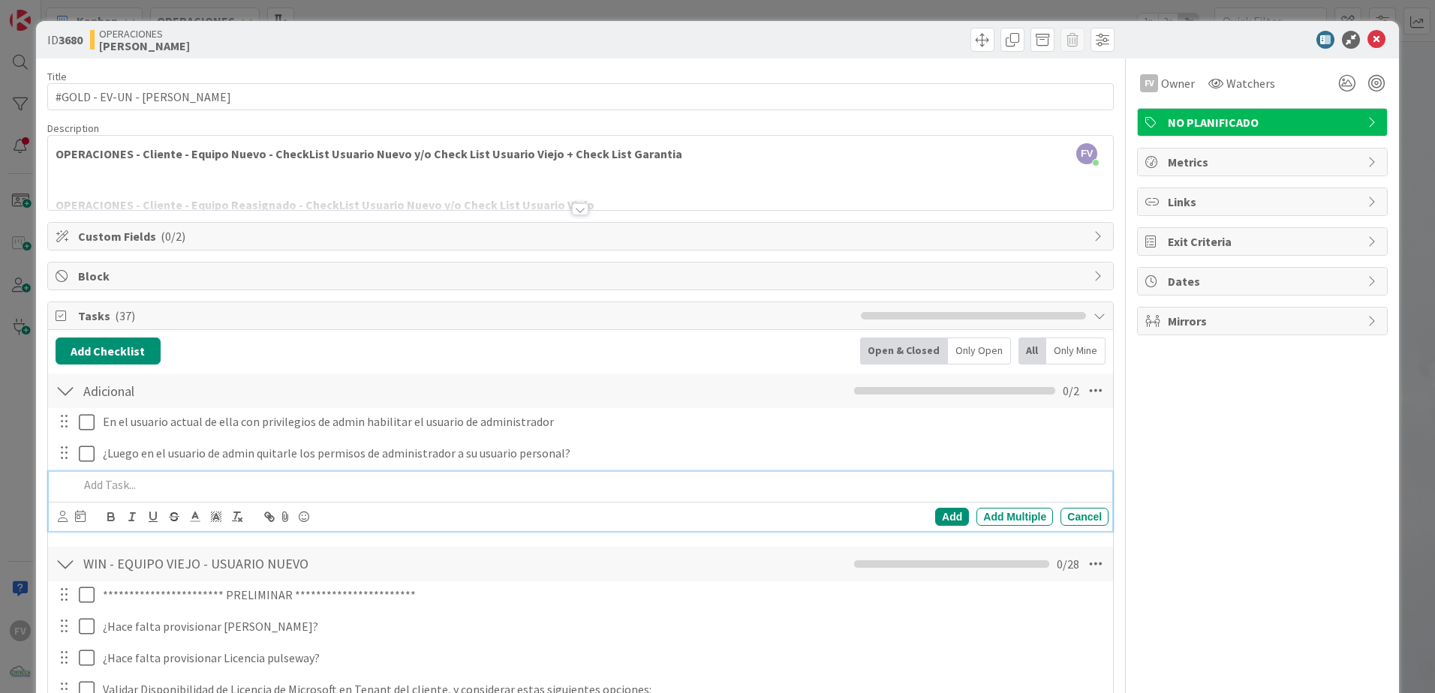
click at [363, 479] on p at bounding box center [591, 485] width 1024 height 17
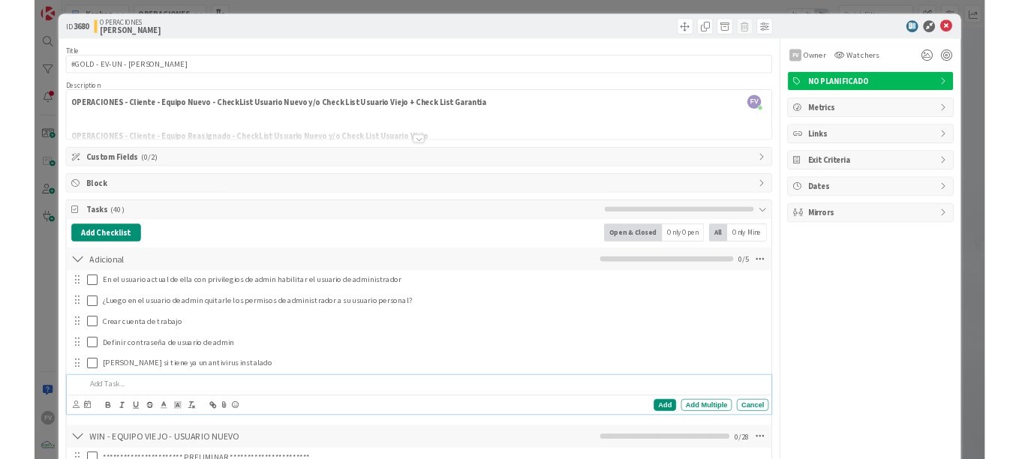
scroll to position [75, 0]
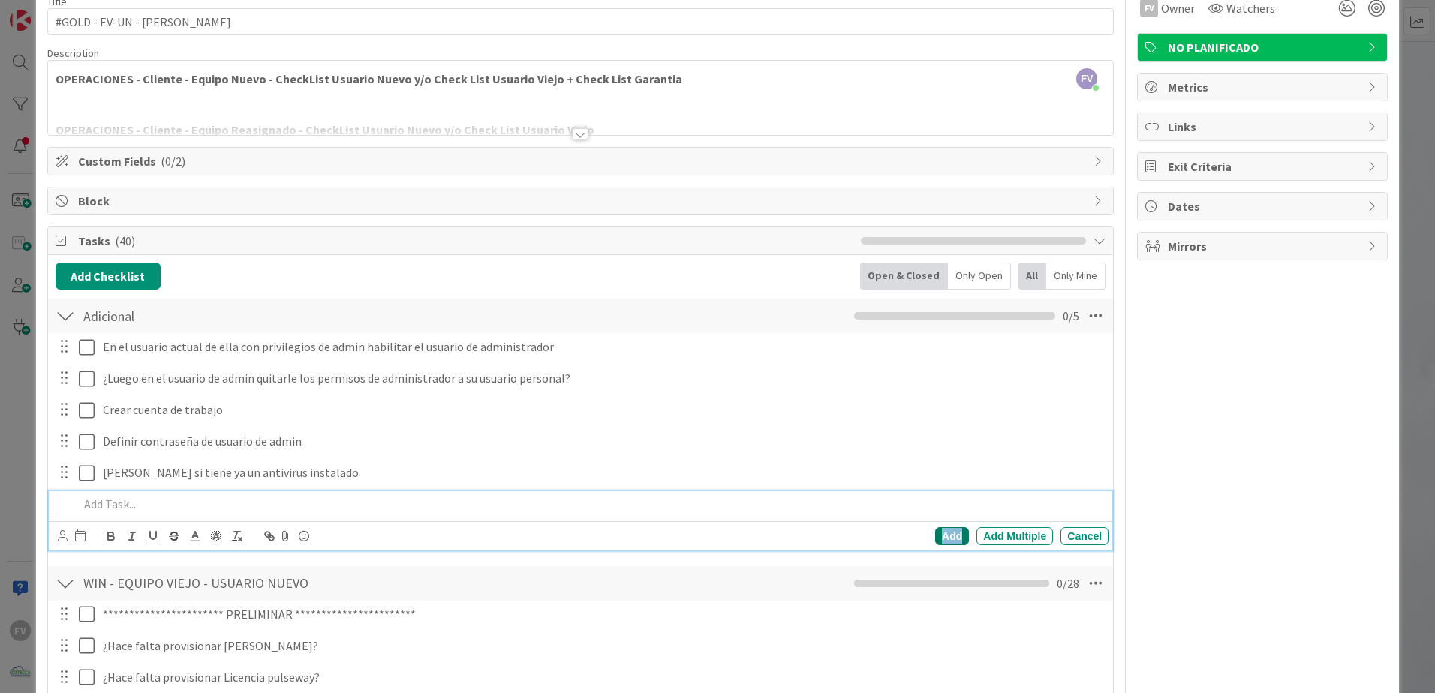
click at [949, 540] on div "Add" at bounding box center [952, 537] width 34 height 18
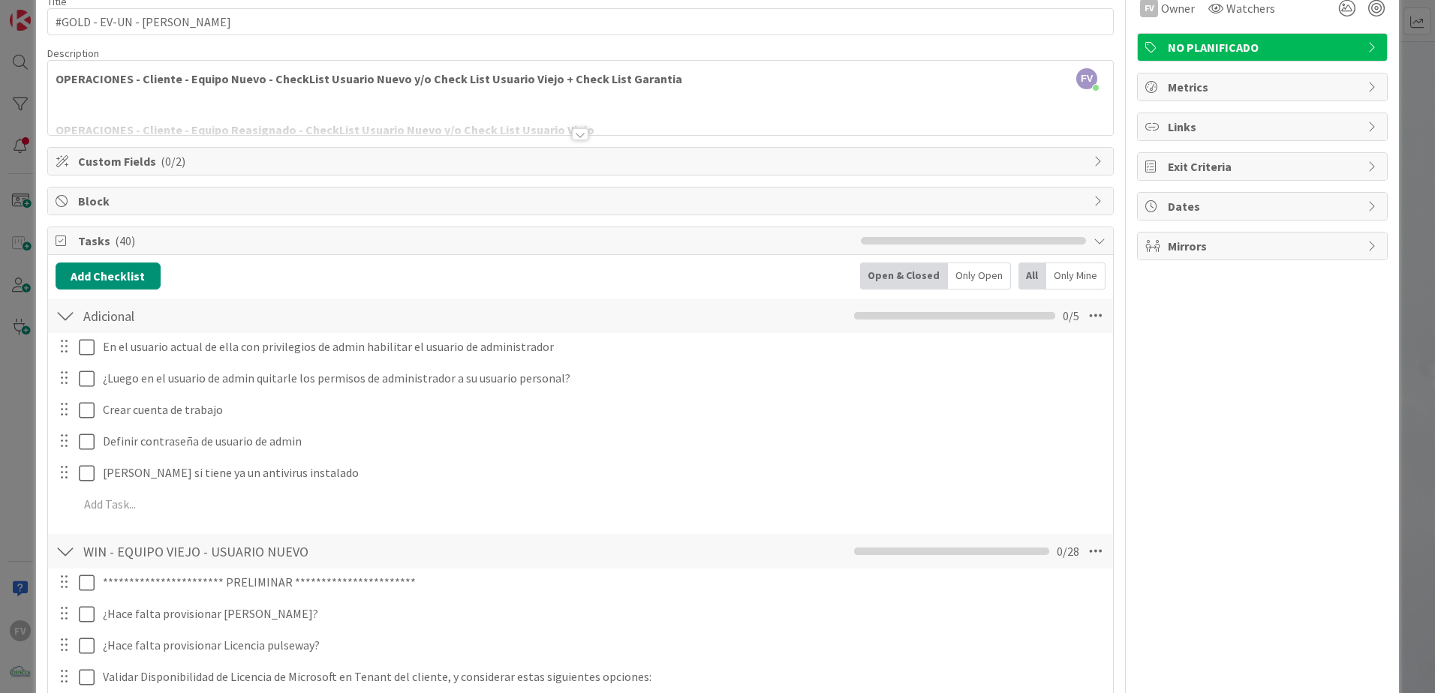
click at [1421, 119] on div "ID 3680 OPERACIONES FERNANDO Title 26 / 128 #GOLD - EV-UN - Luz Parias Descript…" at bounding box center [717, 346] width 1435 height 693
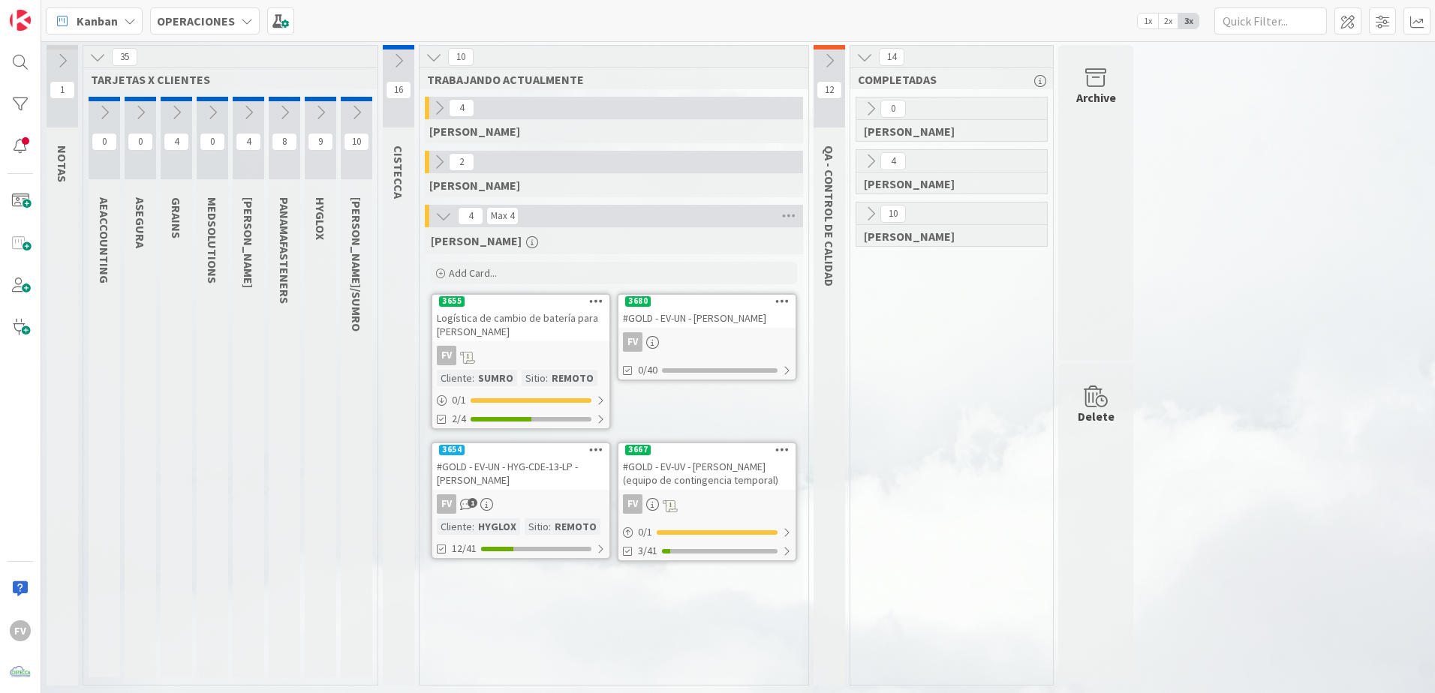
click at [681, 462] on div "#GOLD - EV-UV - Luis Varela (equipo de contingencia temporal)" at bounding box center [706, 473] width 177 height 33
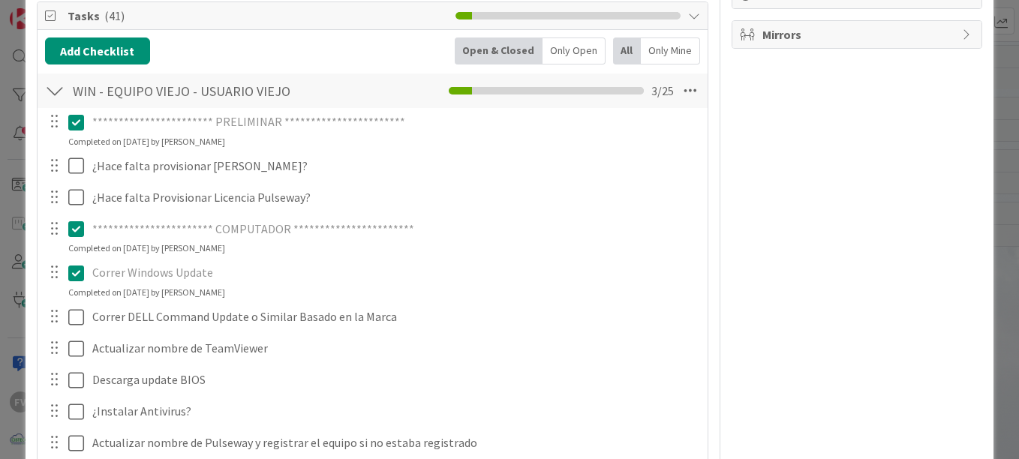
scroll to position [450, 0]
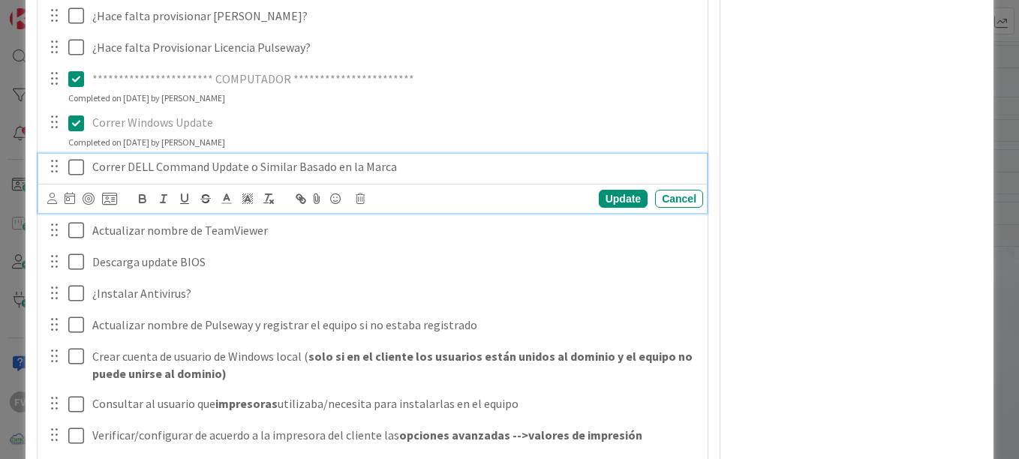
click at [71, 173] on icon at bounding box center [76, 167] width 16 height 18
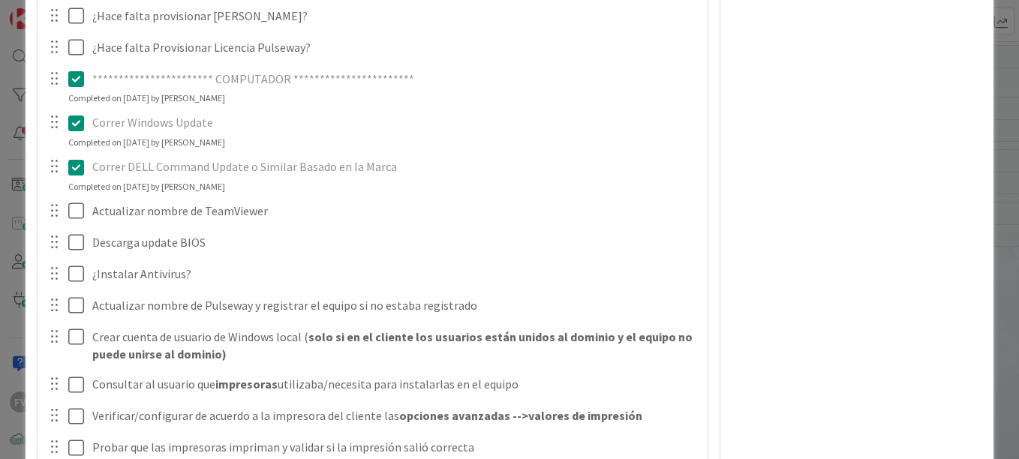
click at [76, 161] on icon at bounding box center [76, 167] width 16 height 18
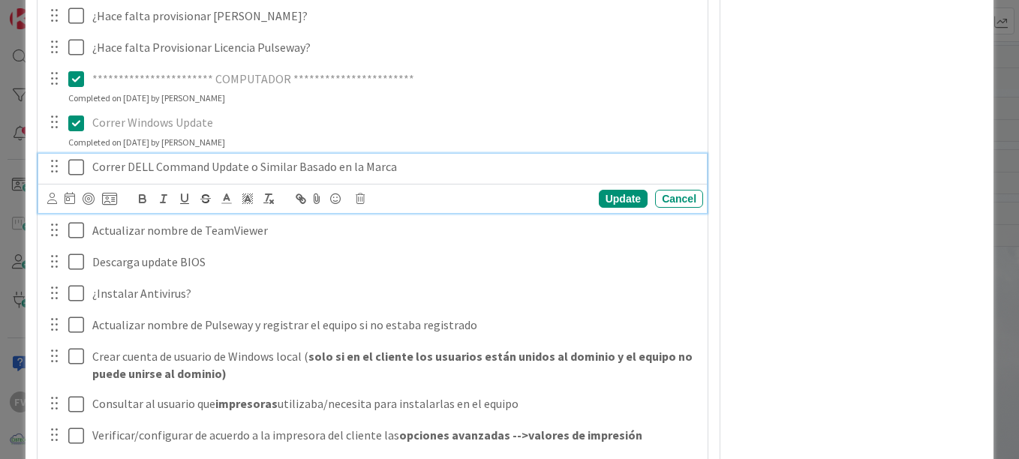
scroll to position [600, 0]
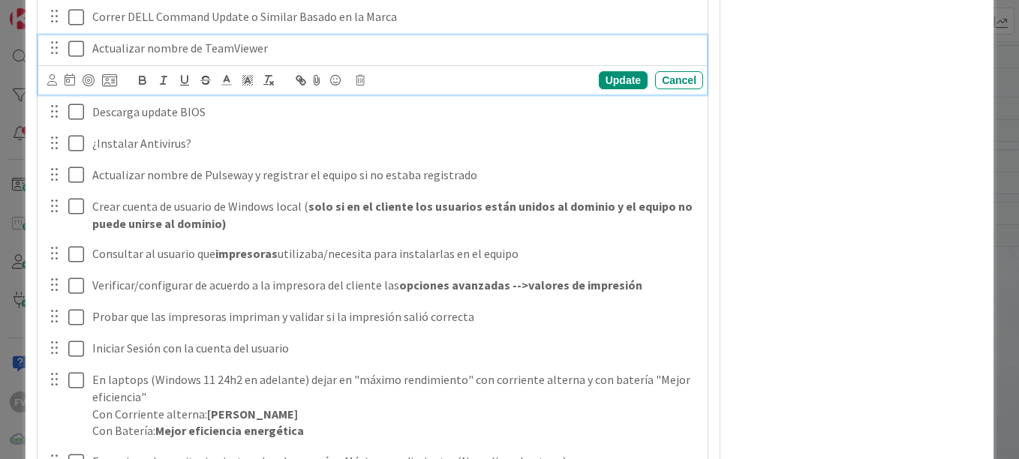
click at [81, 83] on div "Actualizar nombre de TeamViewer Update Cancel" at bounding box center [372, 64] width 669 height 59
click at [76, 50] on icon at bounding box center [76, 49] width 16 height 18
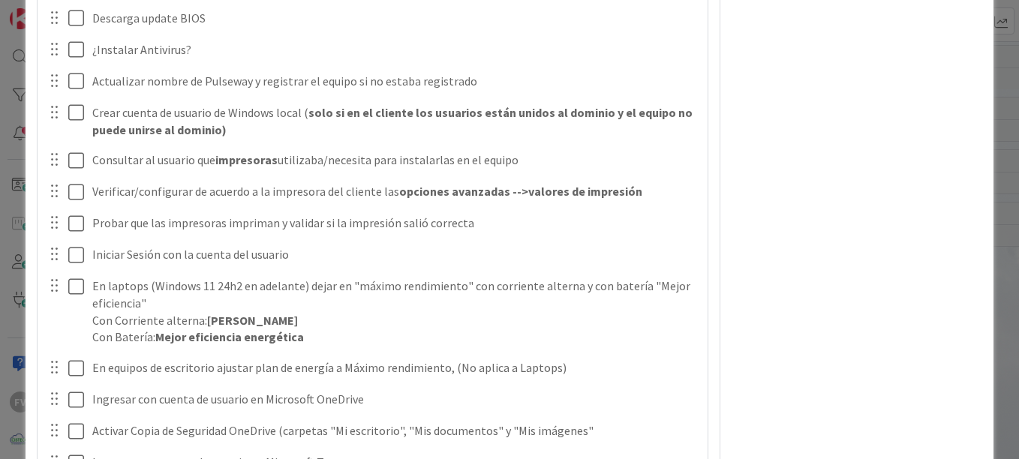
scroll to position [675, 0]
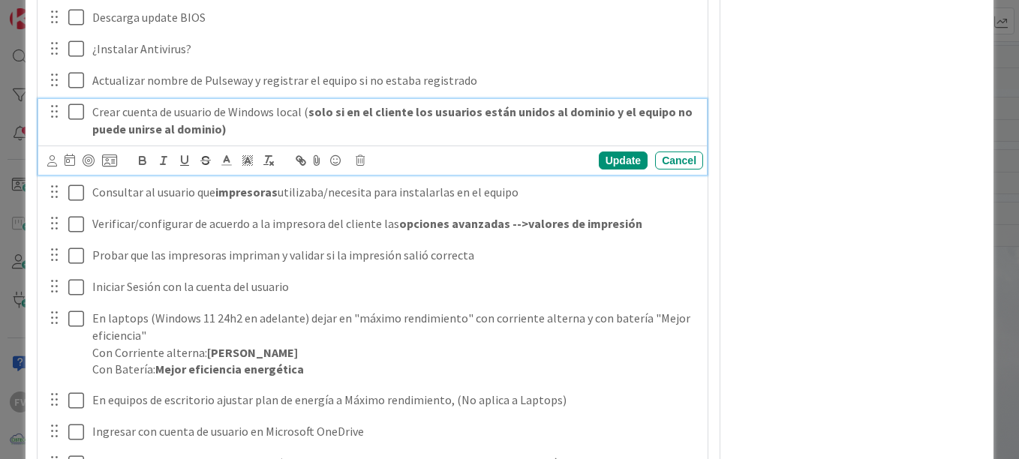
click at [79, 113] on icon at bounding box center [76, 112] width 16 height 18
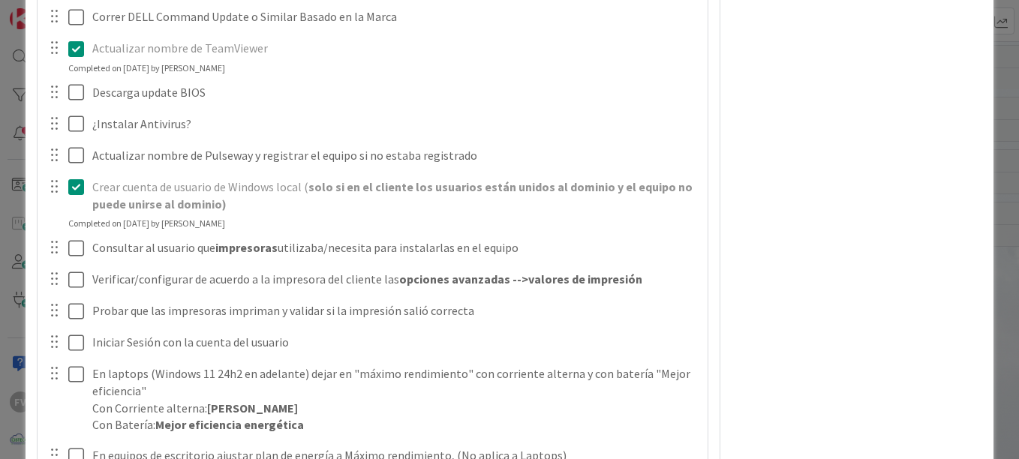
scroll to position [300, 0]
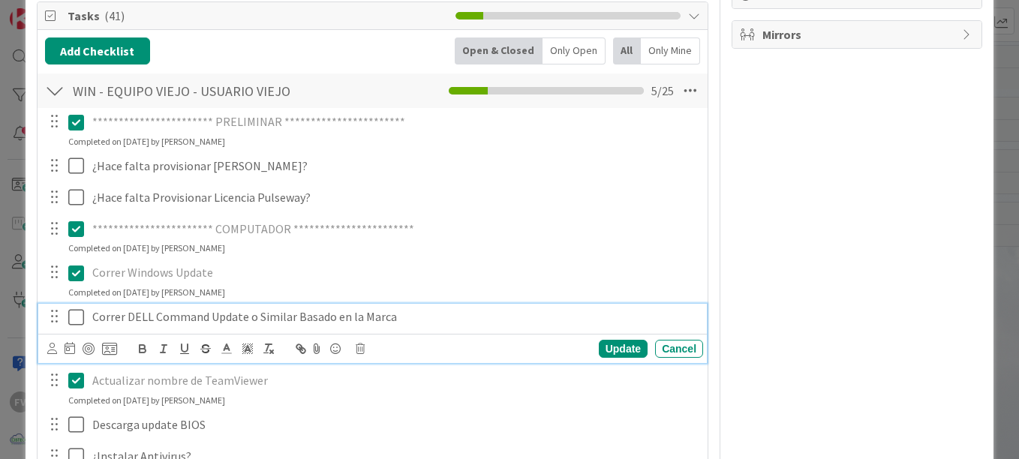
click at [76, 311] on icon at bounding box center [76, 317] width 16 height 18
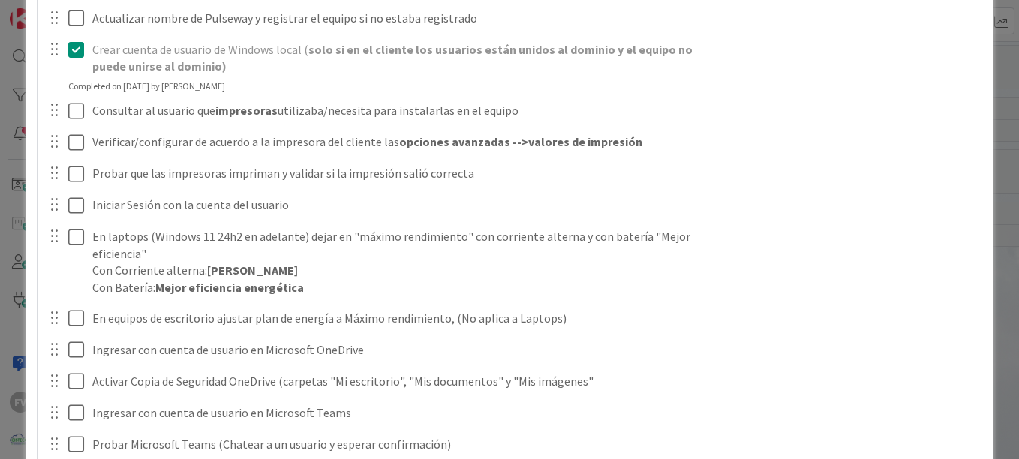
scroll to position [825, 0]
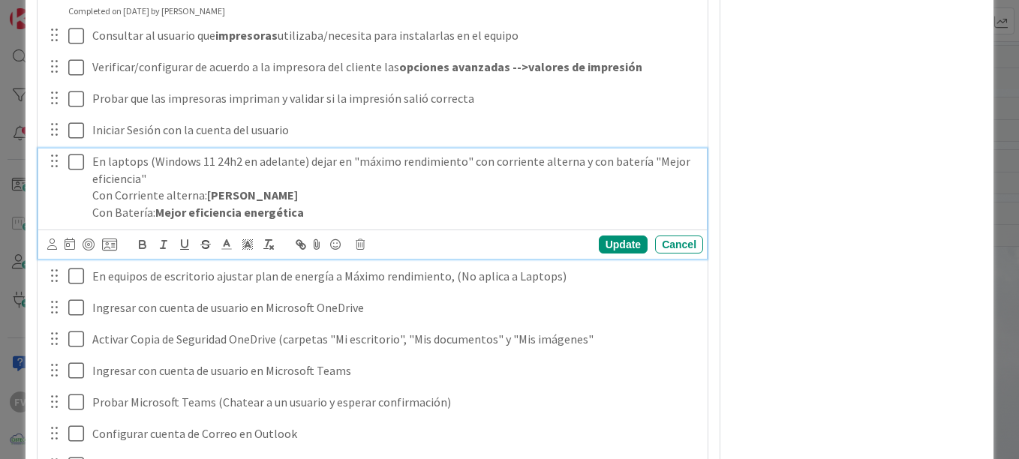
click at [92, 163] on p "En laptops (Windows 11 24h2 en adelante) dejar en "máximo rendimiento" con corr…" at bounding box center [394, 170] width 605 height 34
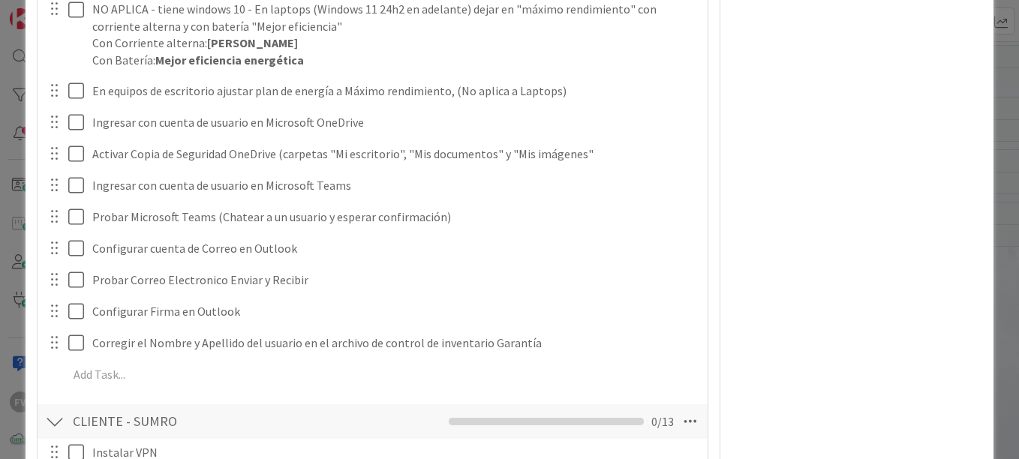
scroll to position [976, 0]
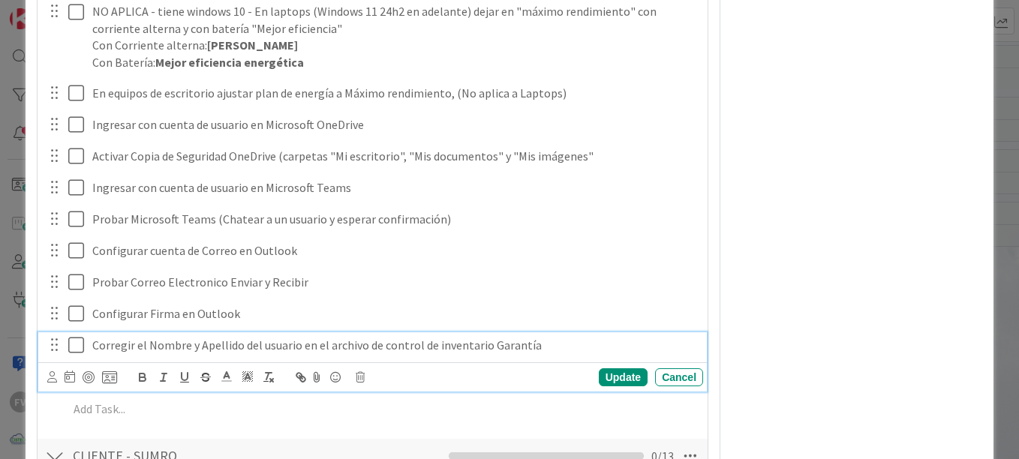
click at [89, 349] on div "Corregir el Nombre y Apellido del usuario en el archivo de control de inventari…" at bounding box center [394, 345] width 617 height 26
click at [162, 337] on p "No aplica por Corregir el Nombre y Apellido del usuario en el archivo de contro…" at bounding box center [394, 345] width 605 height 17
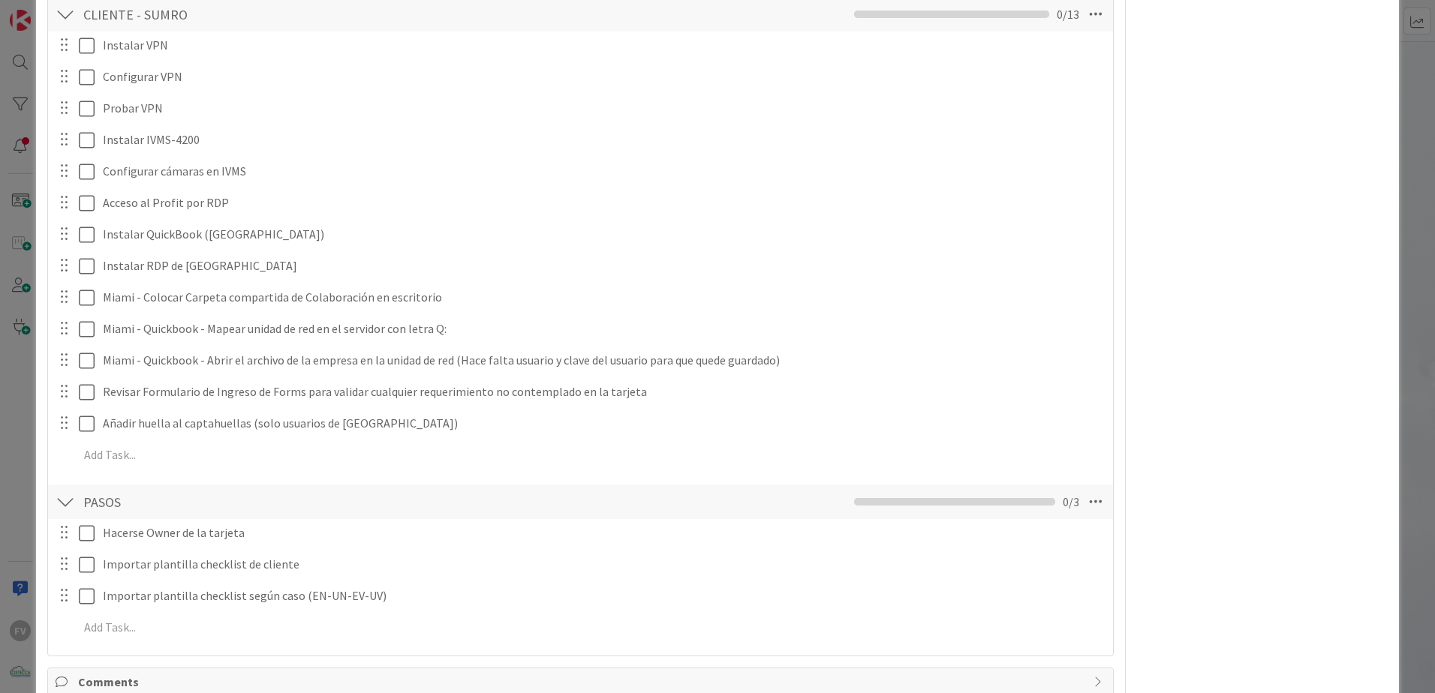
scroll to position [1316, 0]
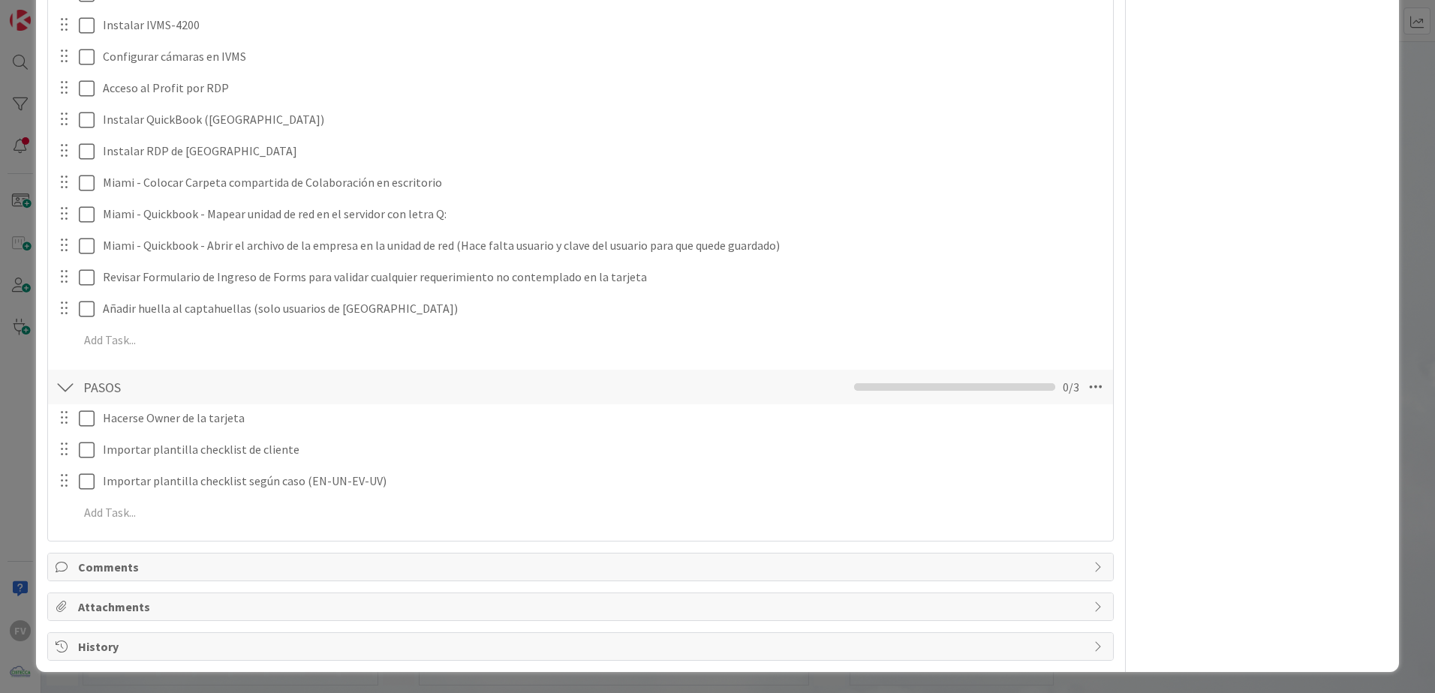
scroll to position [1165, 0]
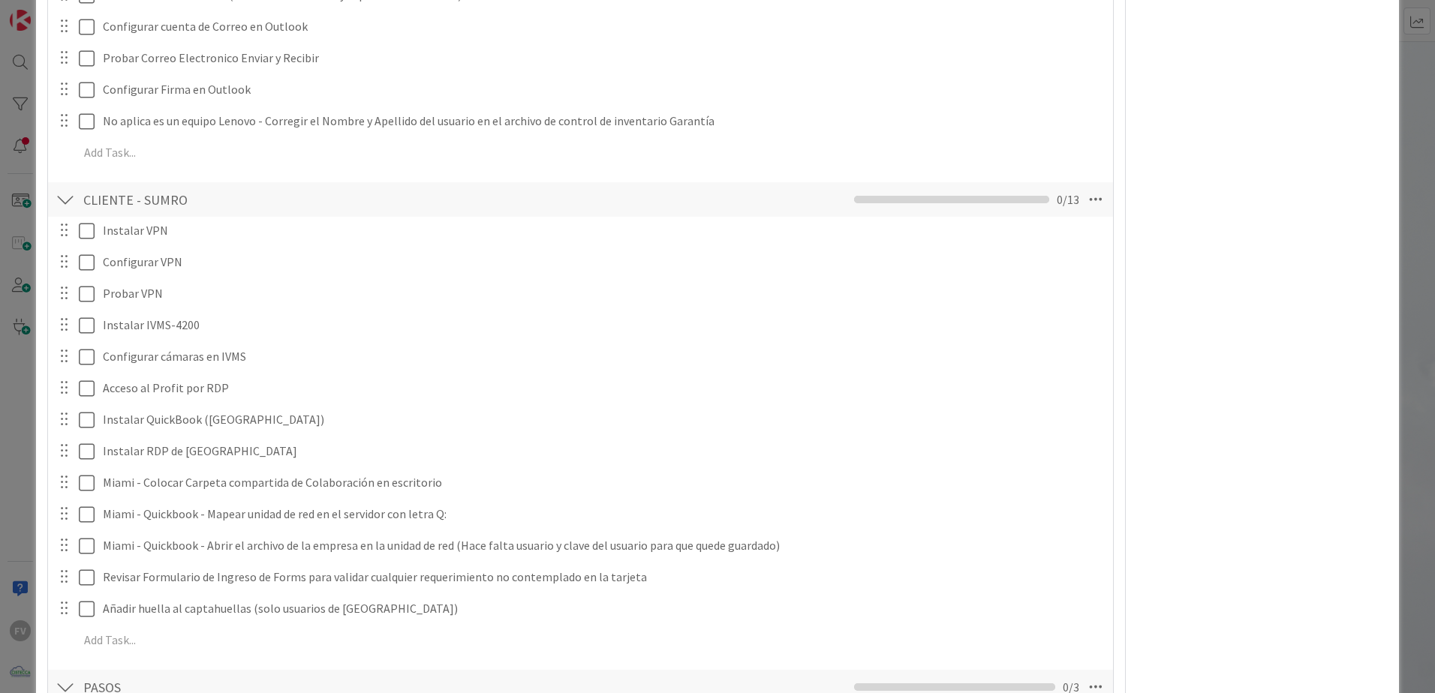
click at [1418, 551] on div "**********" at bounding box center [717, 346] width 1435 height 693
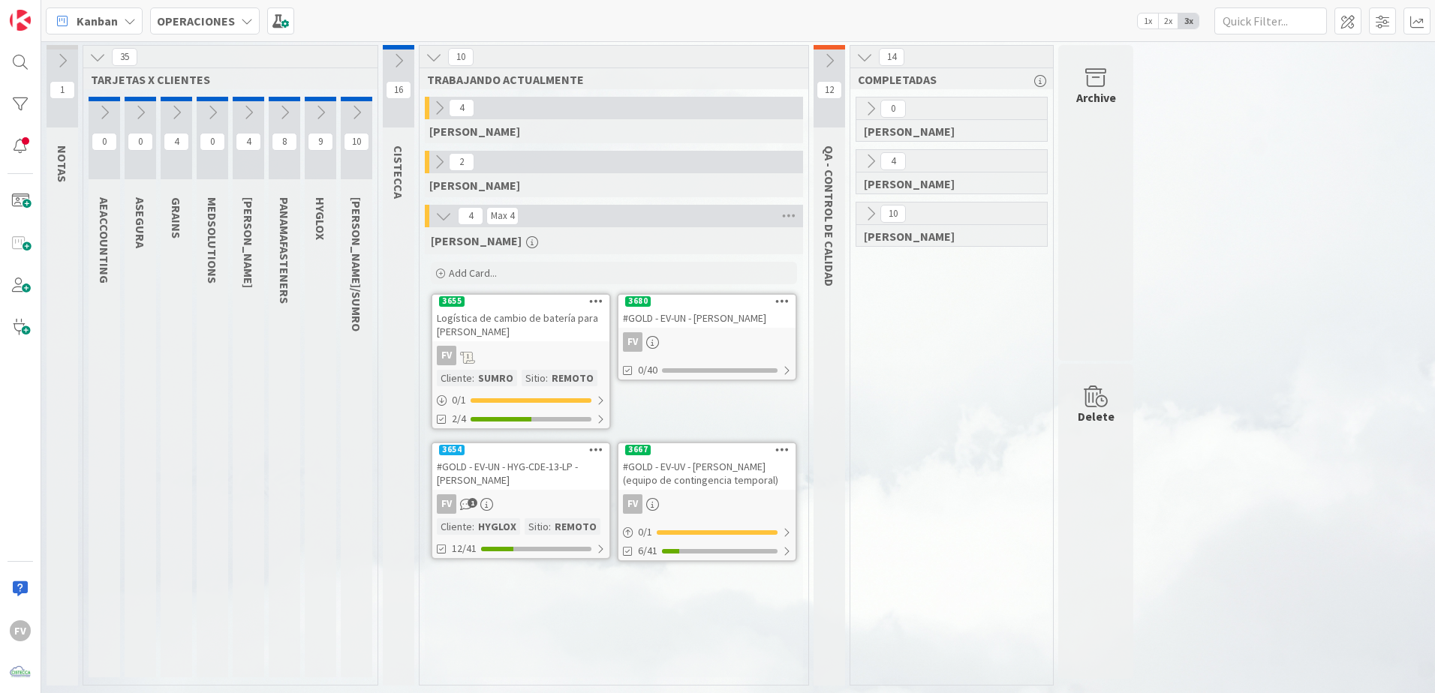
click at [689, 334] on div "FV" at bounding box center [706, 342] width 177 height 20
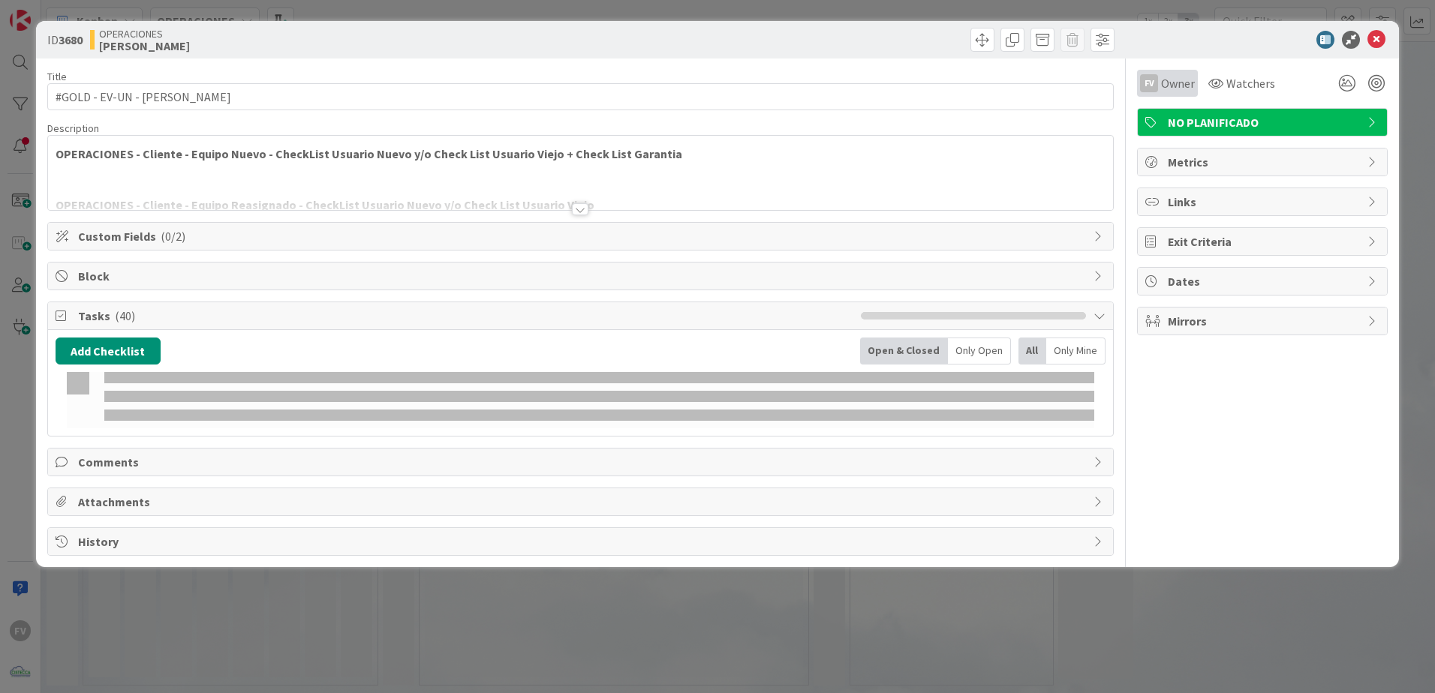
click at [1161, 95] on div "FV Owner" at bounding box center [1167, 83] width 61 height 27
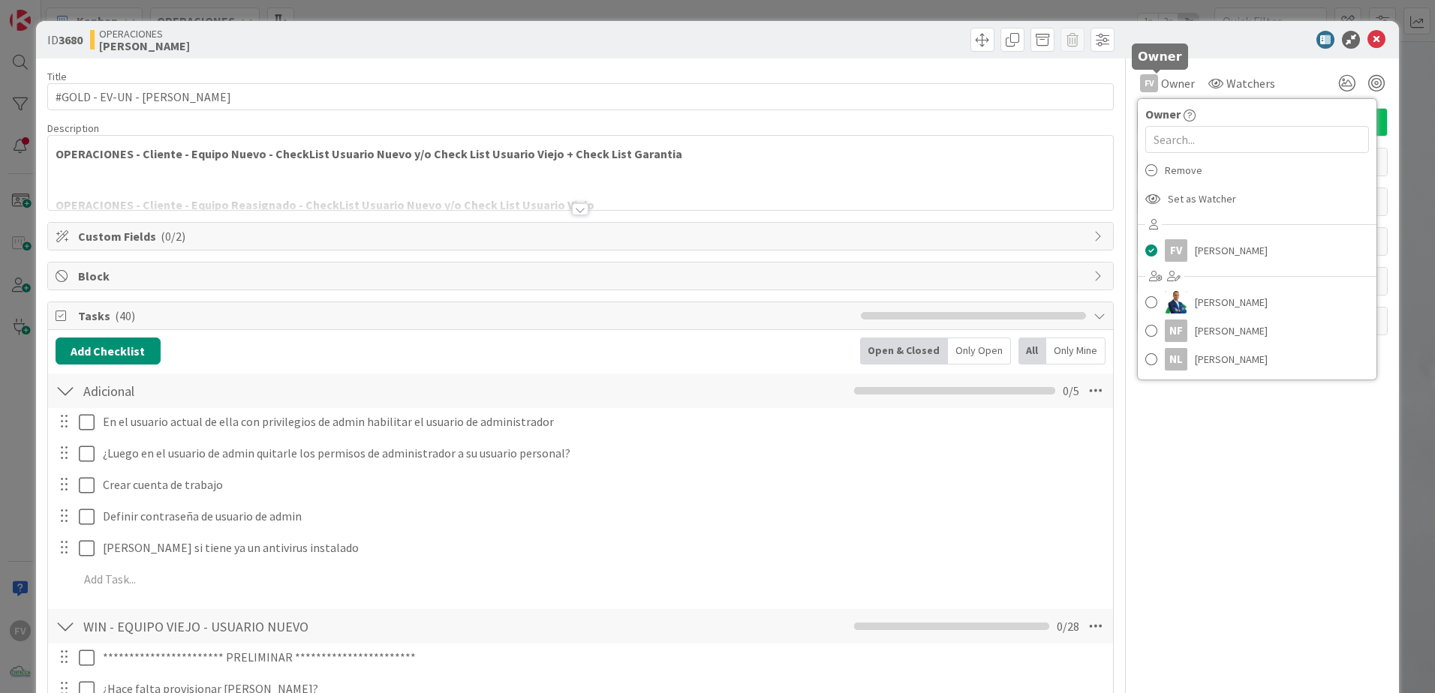
click at [1188, 44] on div at bounding box center [1255, 40] width 266 height 18
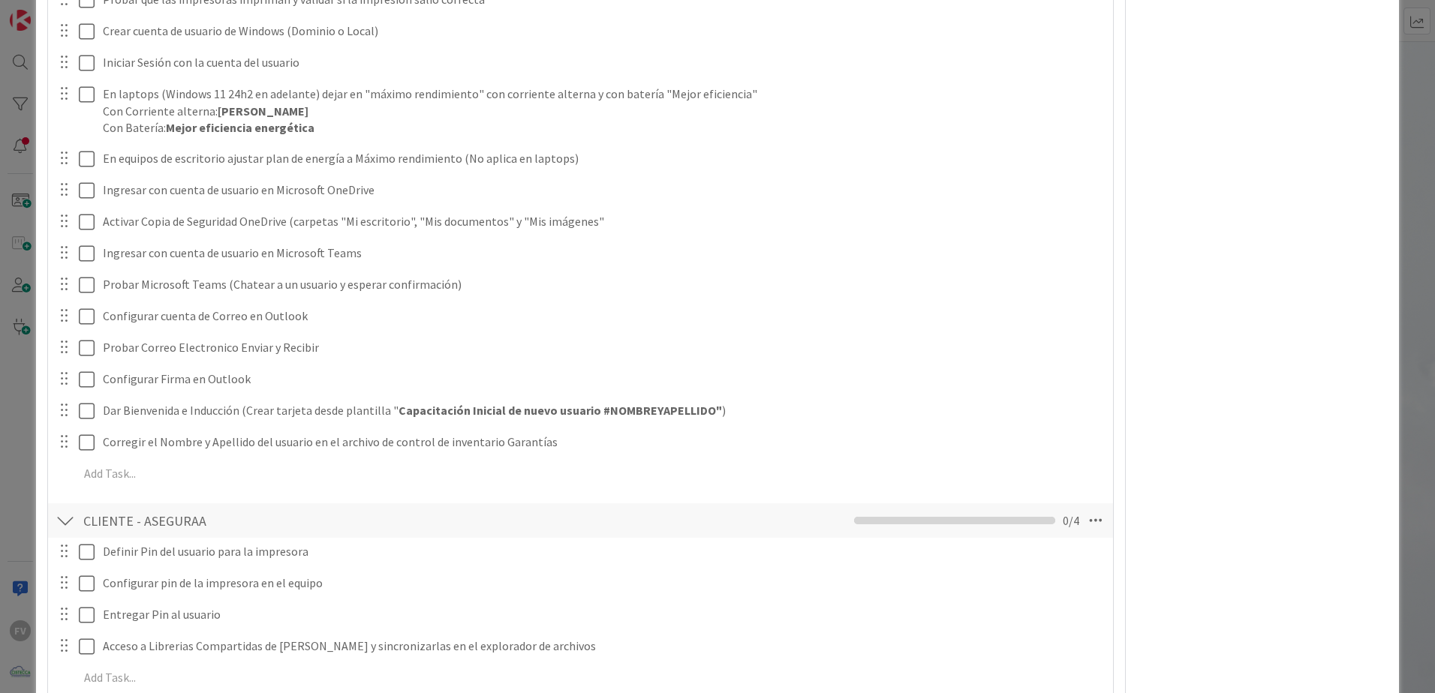
scroll to position [1538, 0]
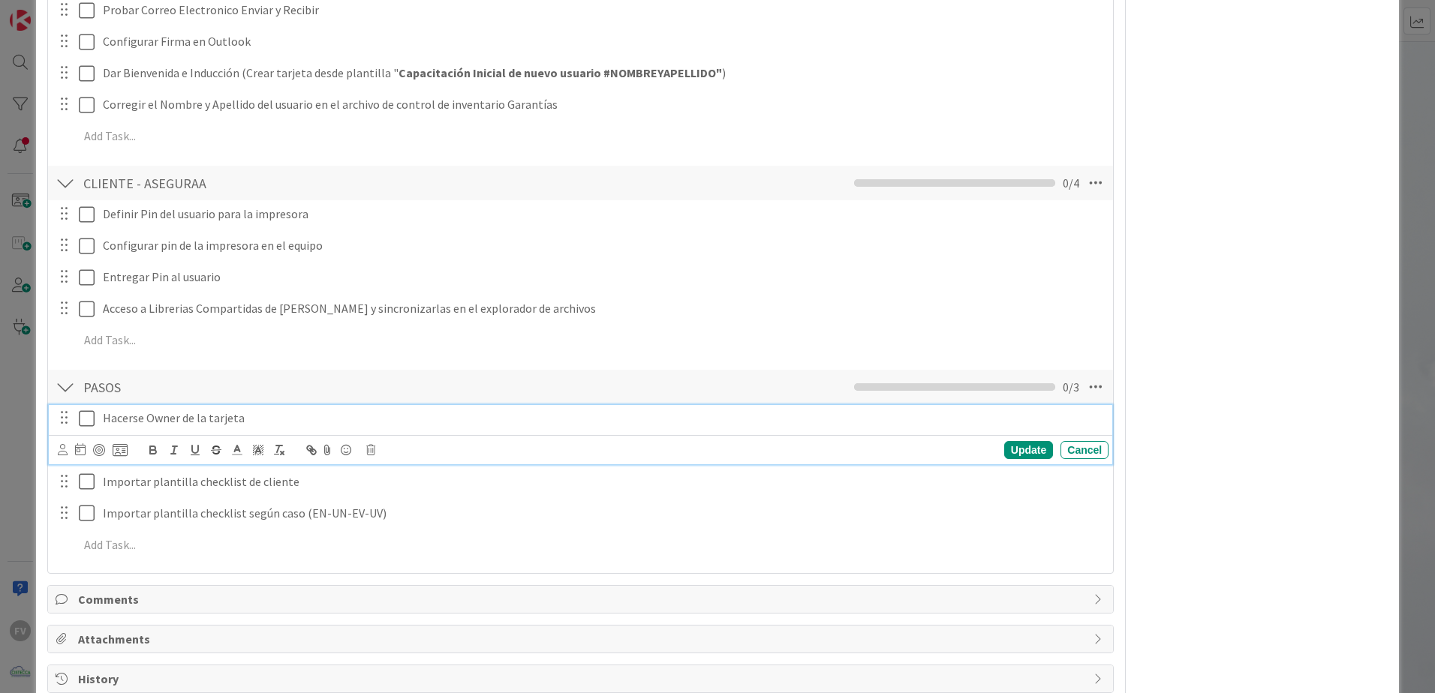
click at [86, 429] on button at bounding box center [88, 419] width 18 height 24
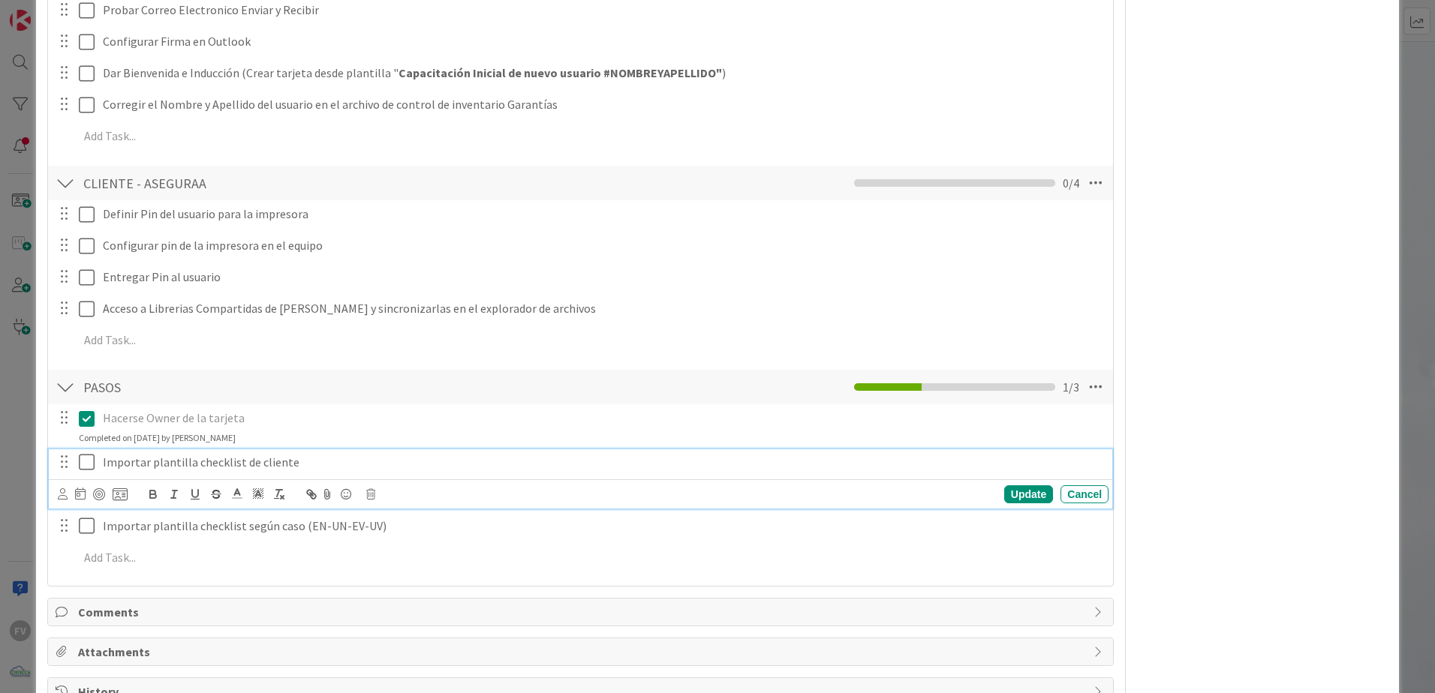
click at [86, 466] on icon at bounding box center [87, 462] width 16 height 18
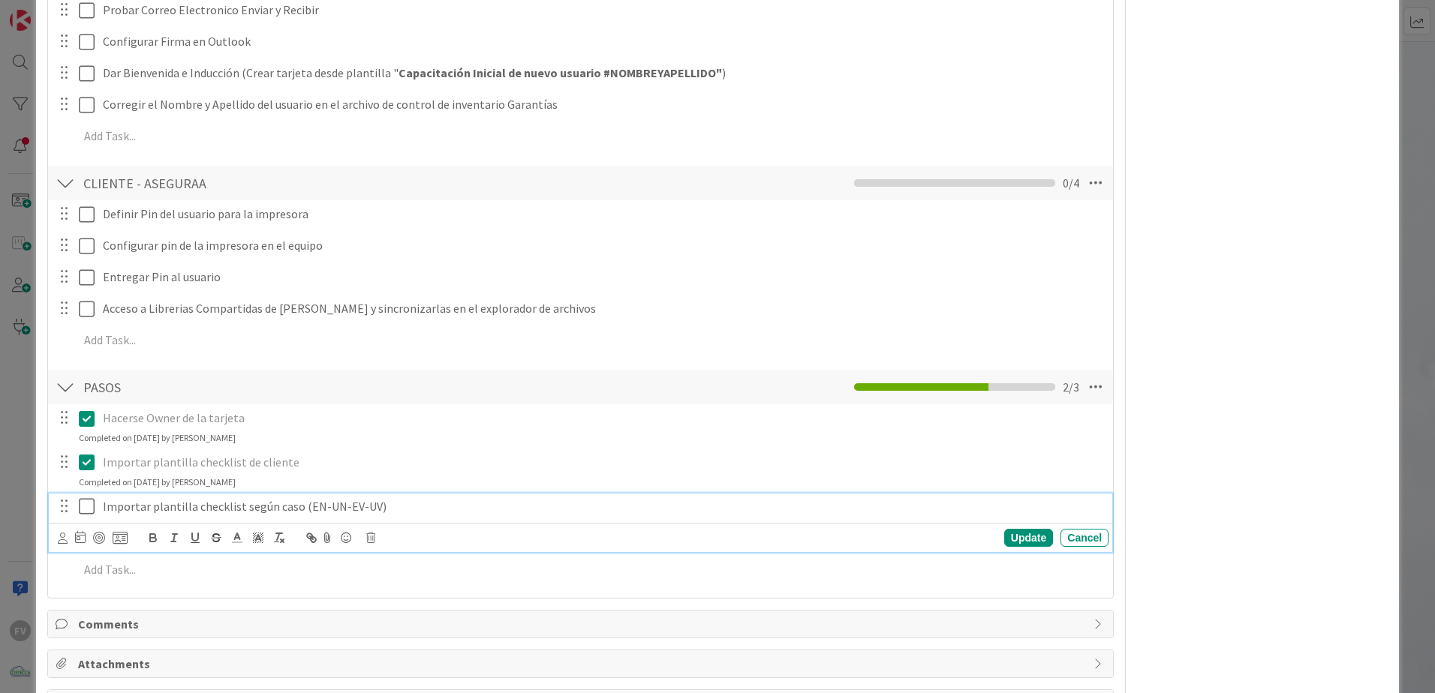
click at [86, 498] on icon at bounding box center [87, 507] width 16 height 18
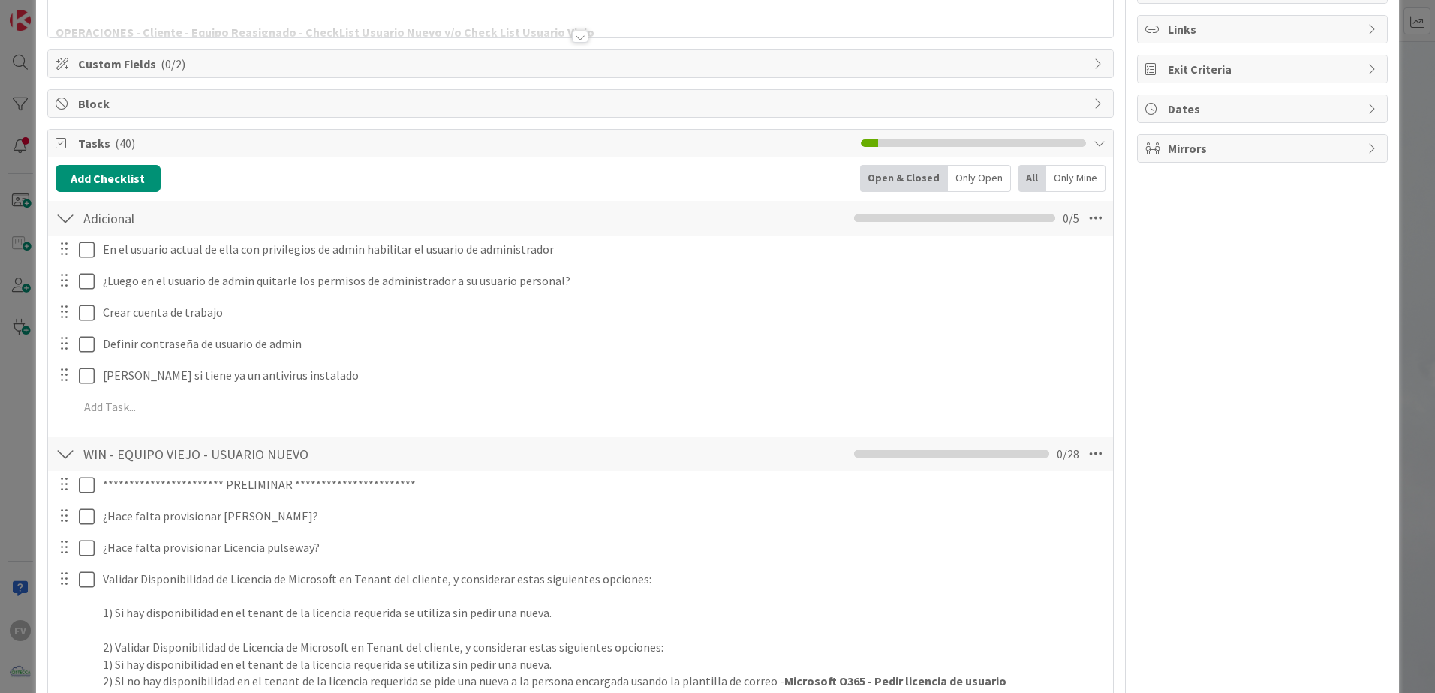
scroll to position [0, 0]
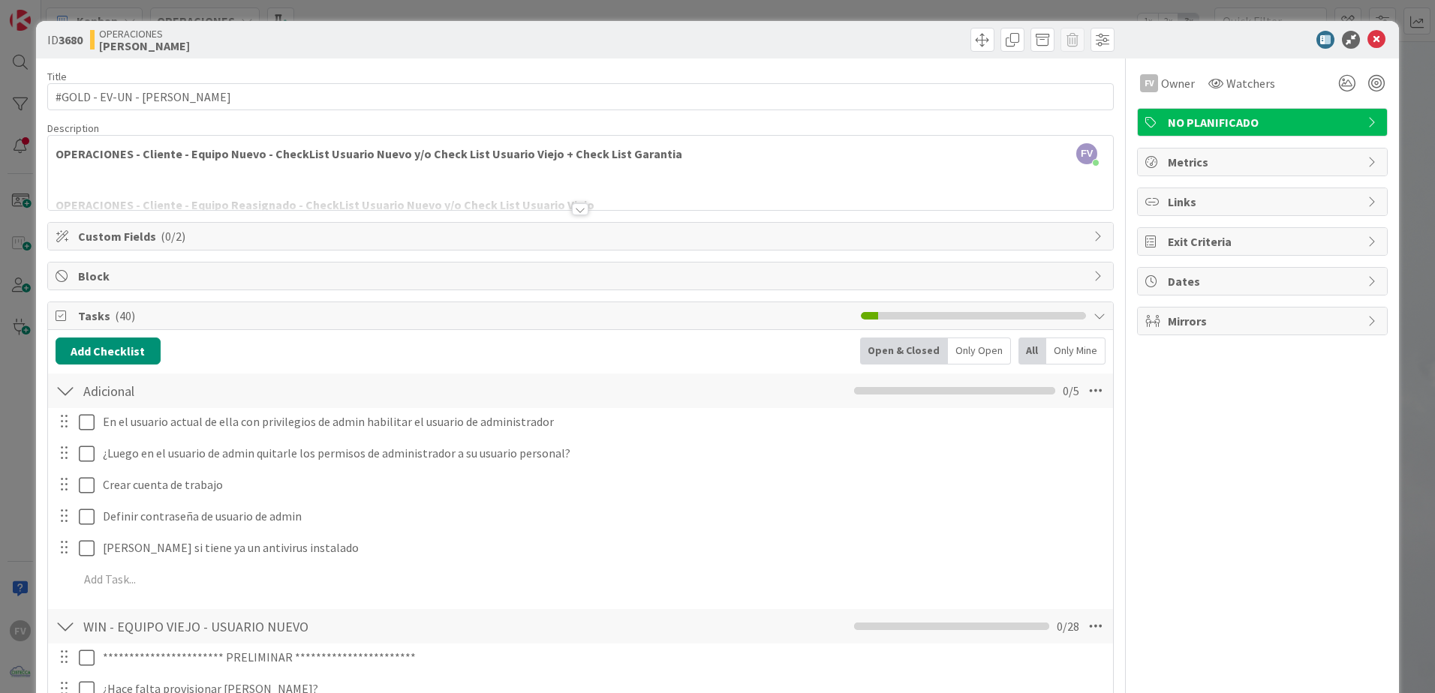
click at [1406, 52] on div "ID 3680 OPERACIONES FERNANDO Title 26 / 128 #GOLD - EV-UN - Luz Parias Descript…" at bounding box center [717, 346] width 1435 height 693
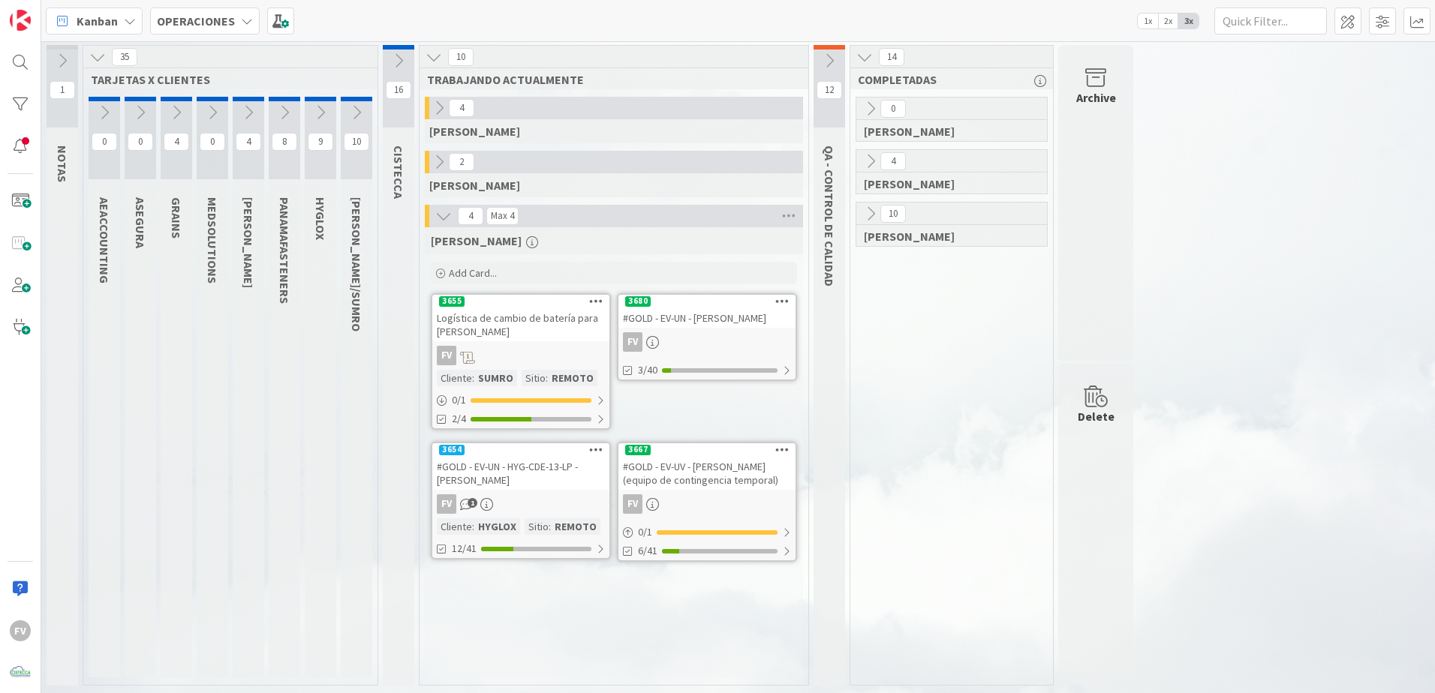
click at [854, 213] on div "10 FERNANDO" at bounding box center [951, 228] width 197 height 53
click at [867, 211] on icon at bounding box center [870, 214] width 17 height 17
click at [868, 268] on icon at bounding box center [875, 265] width 17 height 17
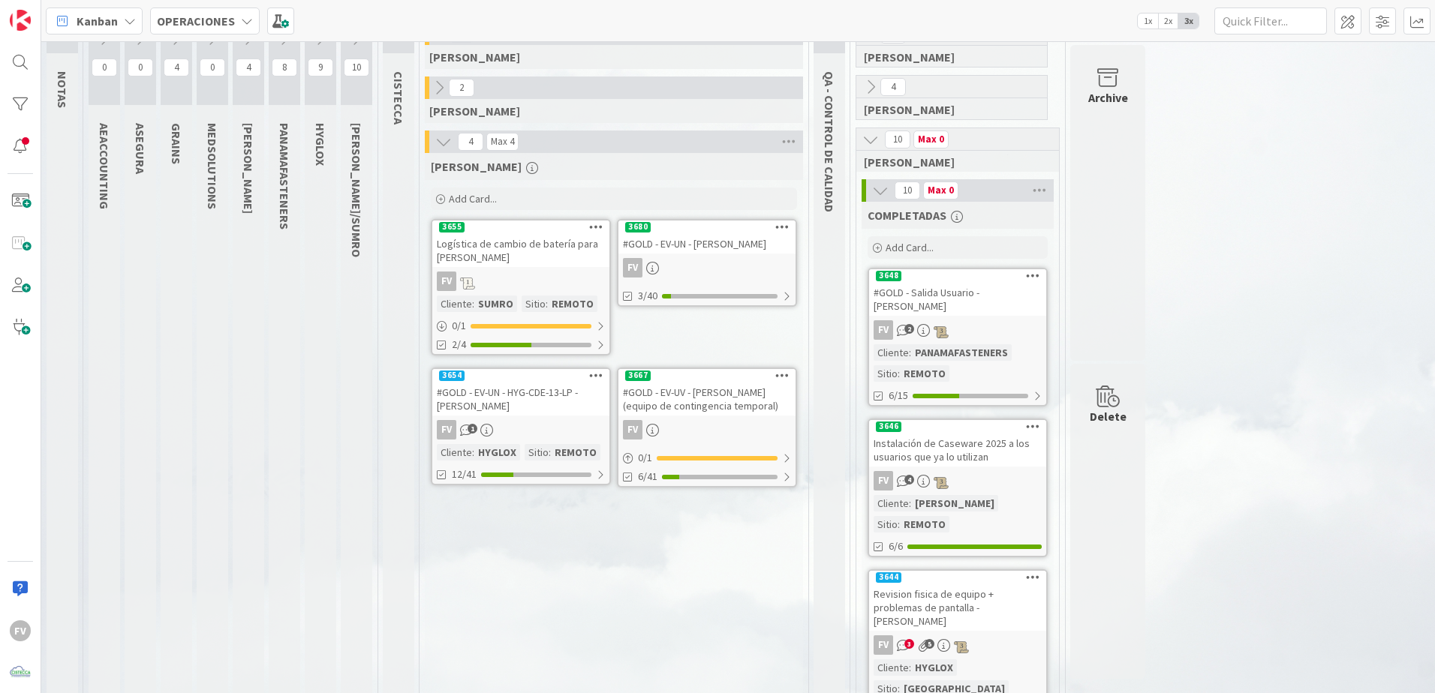
scroll to position [51, 0]
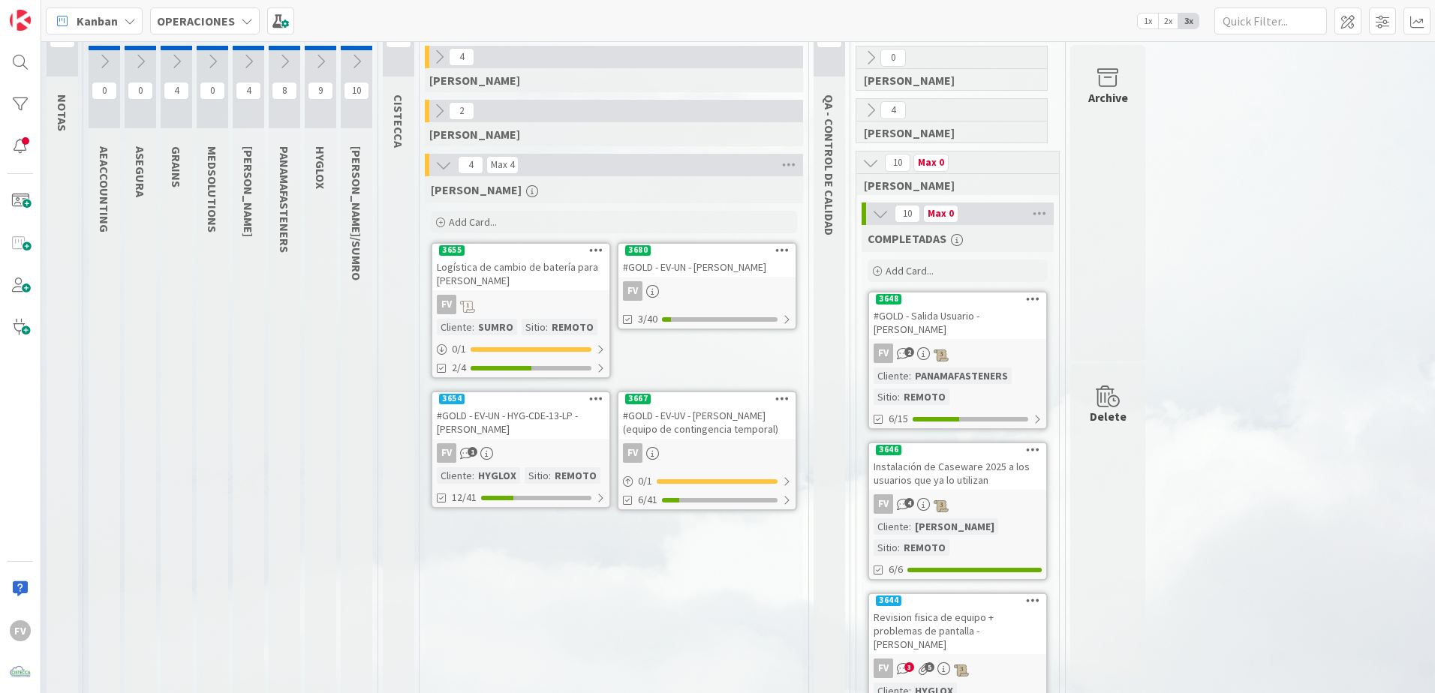
click at [878, 216] on icon at bounding box center [880, 214] width 17 height 17
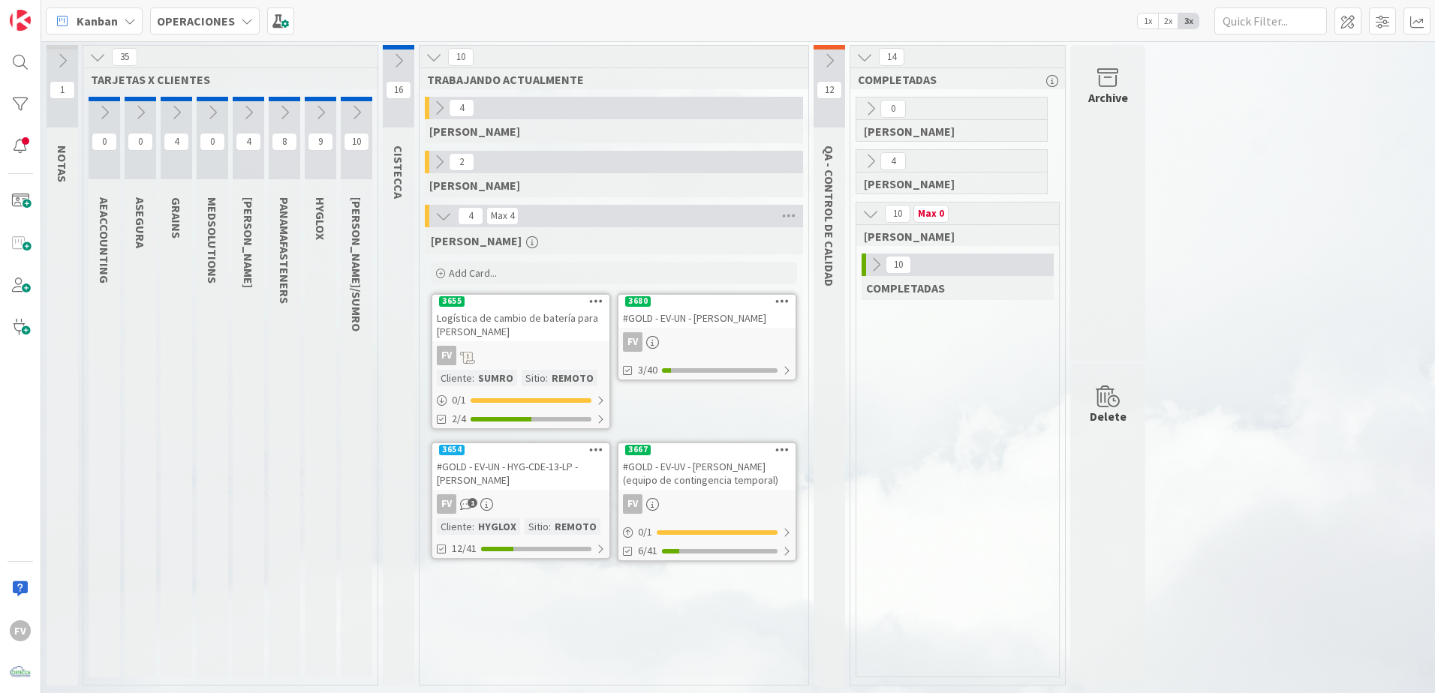
click at [874, 211] on icon at bounding box center [870, 214] width 17 height 17
click at [341, 131] on div "10" at bounding box center [357, 138] width 32 height 83
click at [325, 110] on icon at bounding box center [320, 112] width 17 height 17
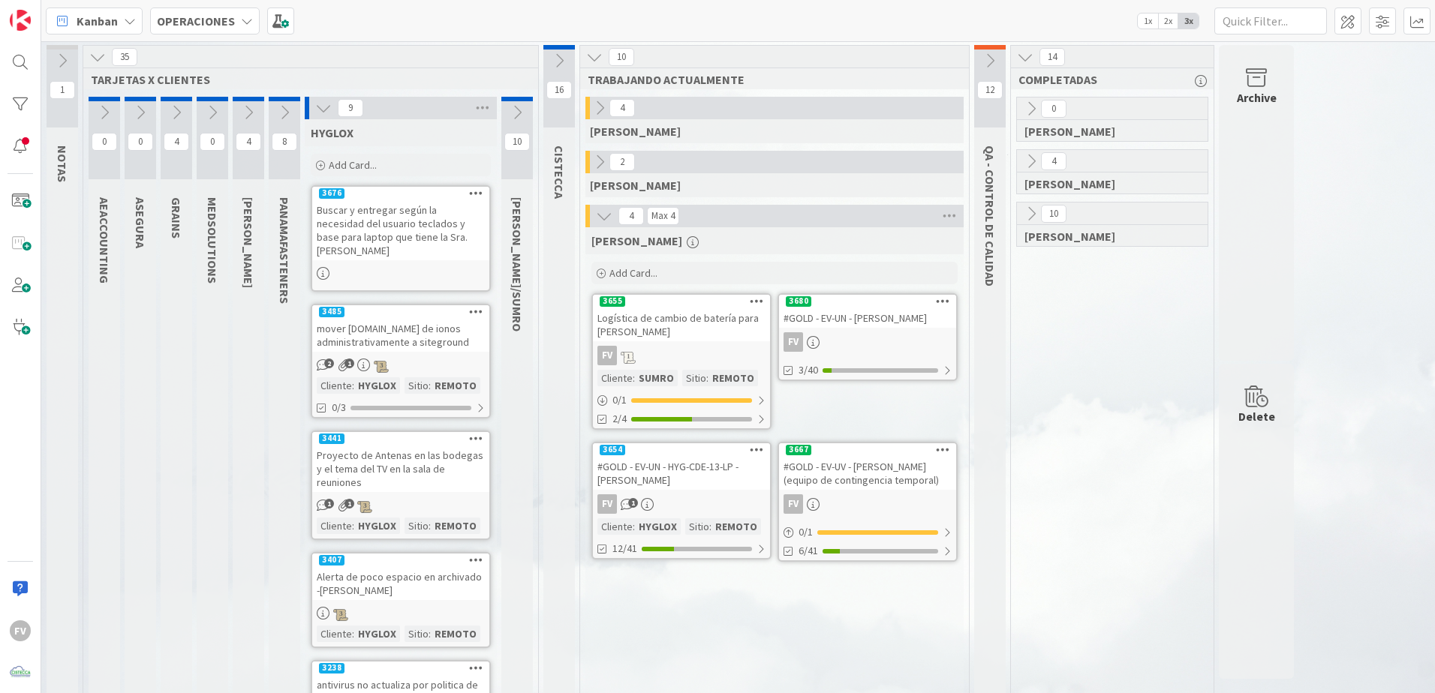
click at [325, 110] on icon at bounding box center [323, 108] width 17 height 17
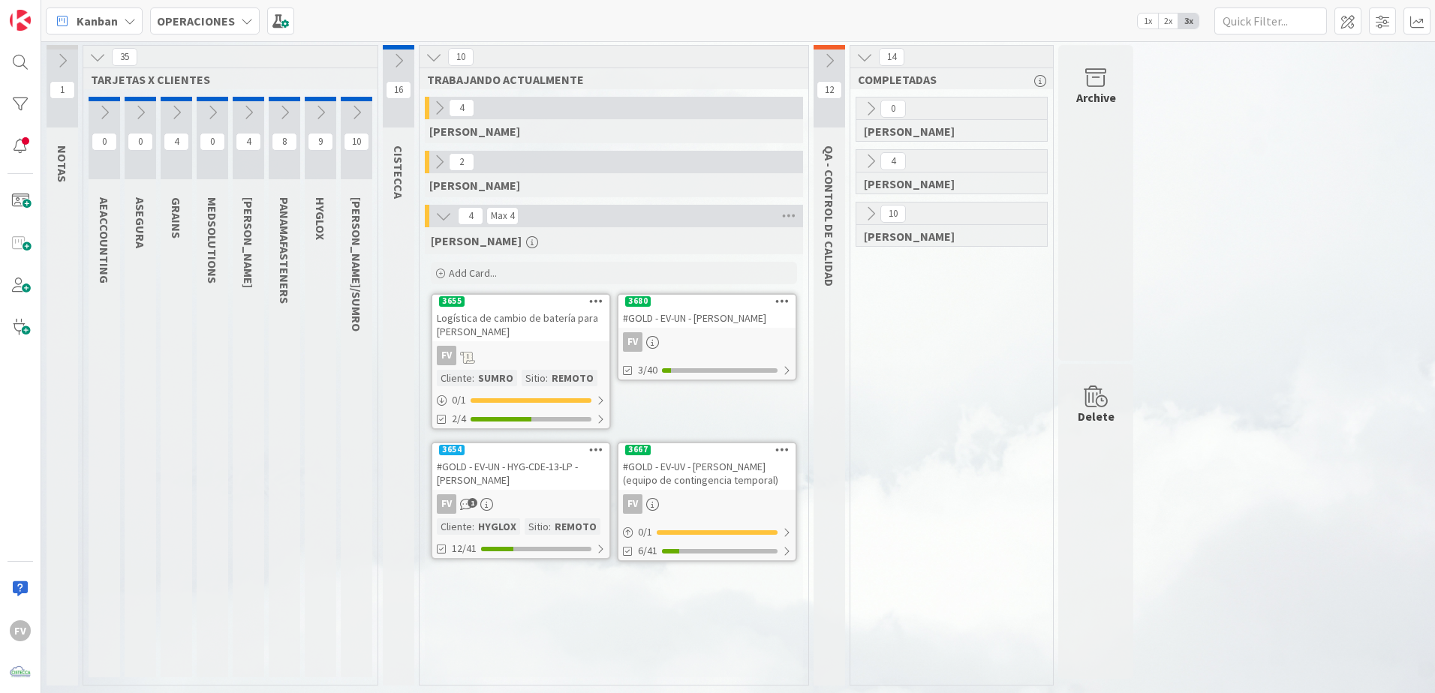
click at [278, 106] on icon at bounding box center [284, 112] width 17 height 17
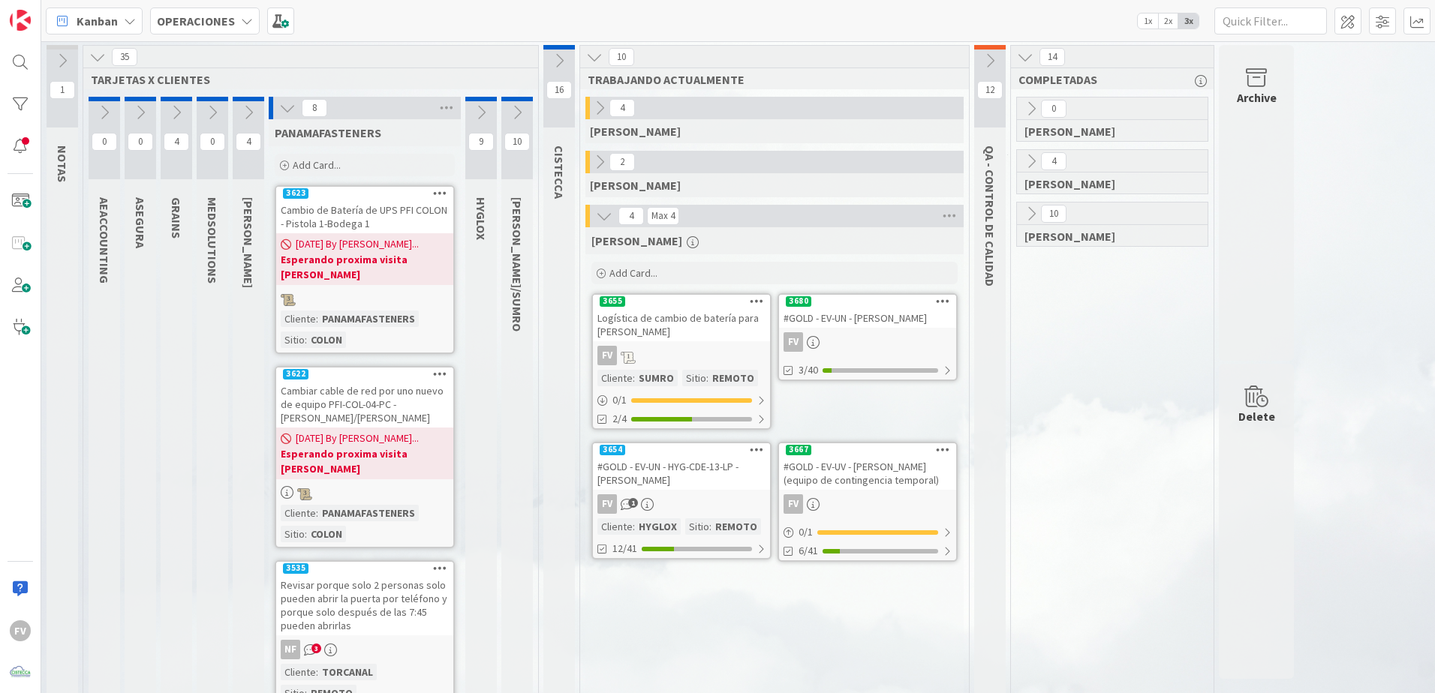
click at [280, 106] on icon at bounding box center [287, 108] width 17 height 17
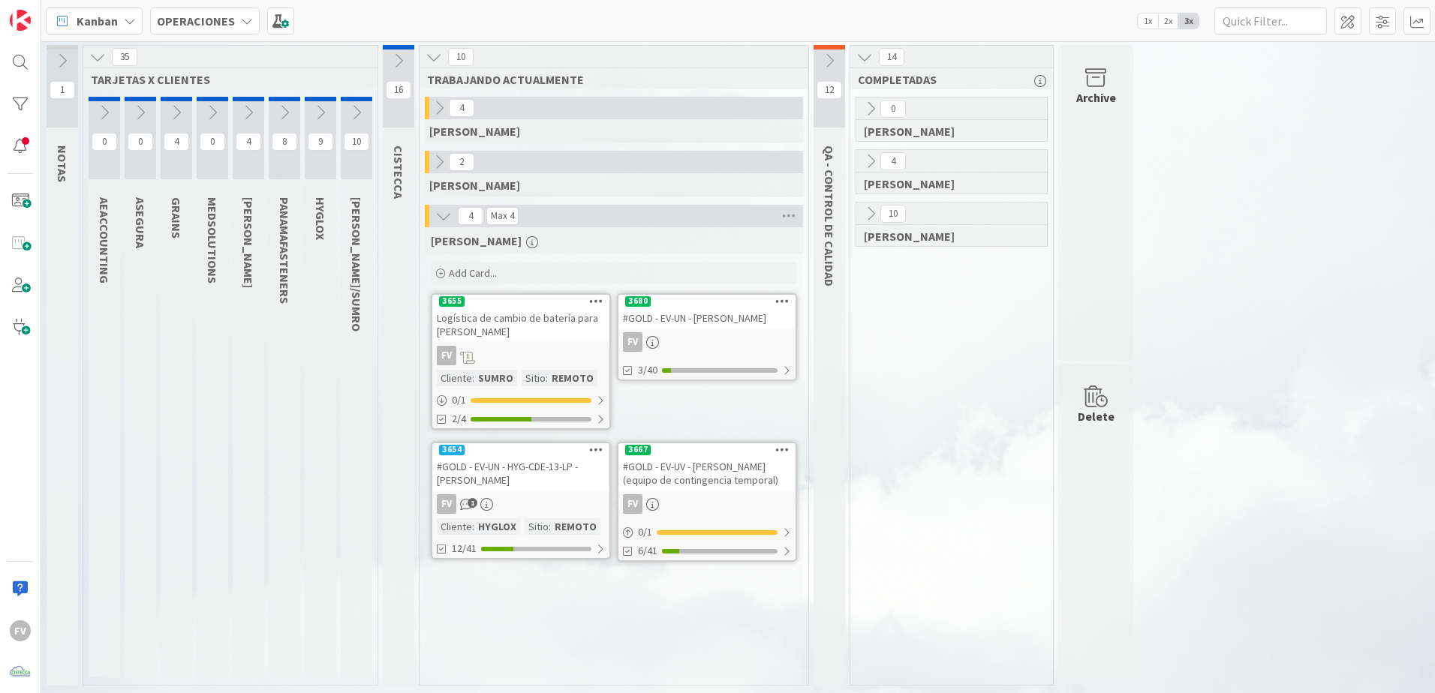
click at [260, 107] on button at bounding box center [249, 112] width 32 height 23
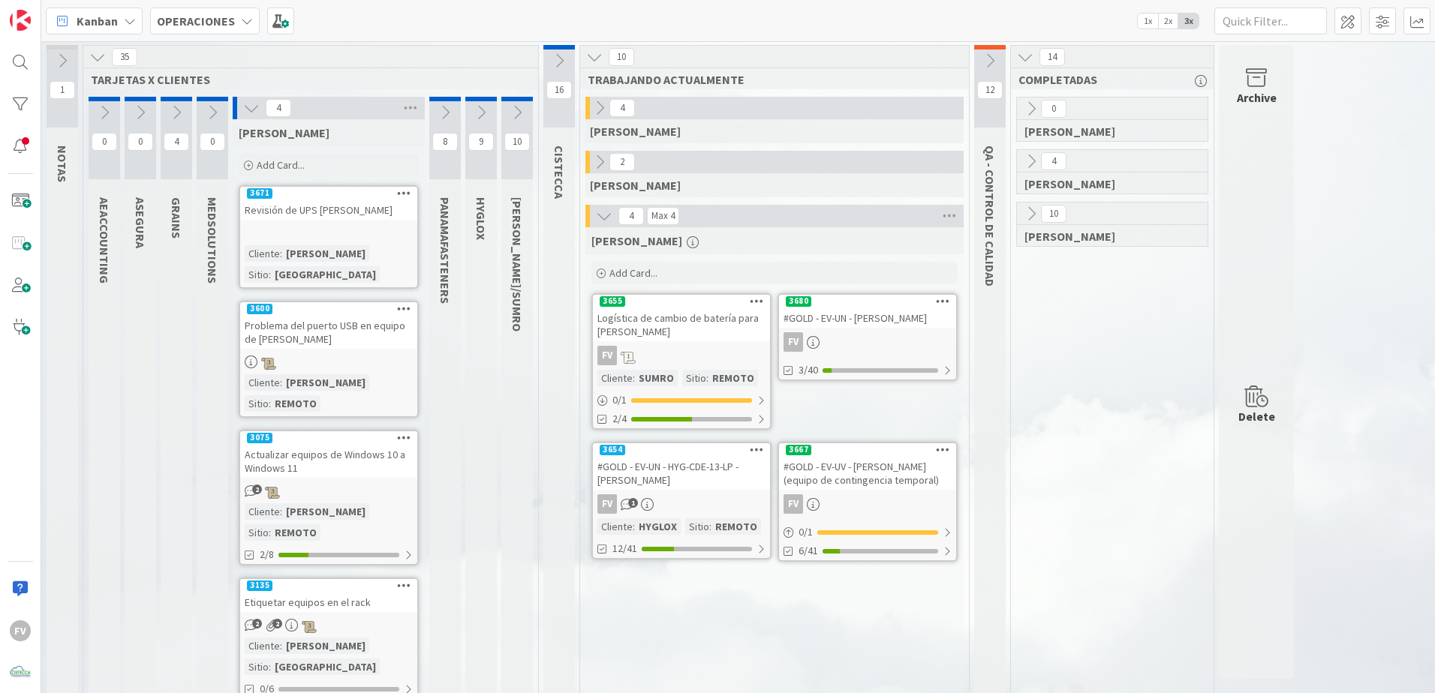
click at [251, 110] on icon at bounding box center [251, 108] width 17 height 17
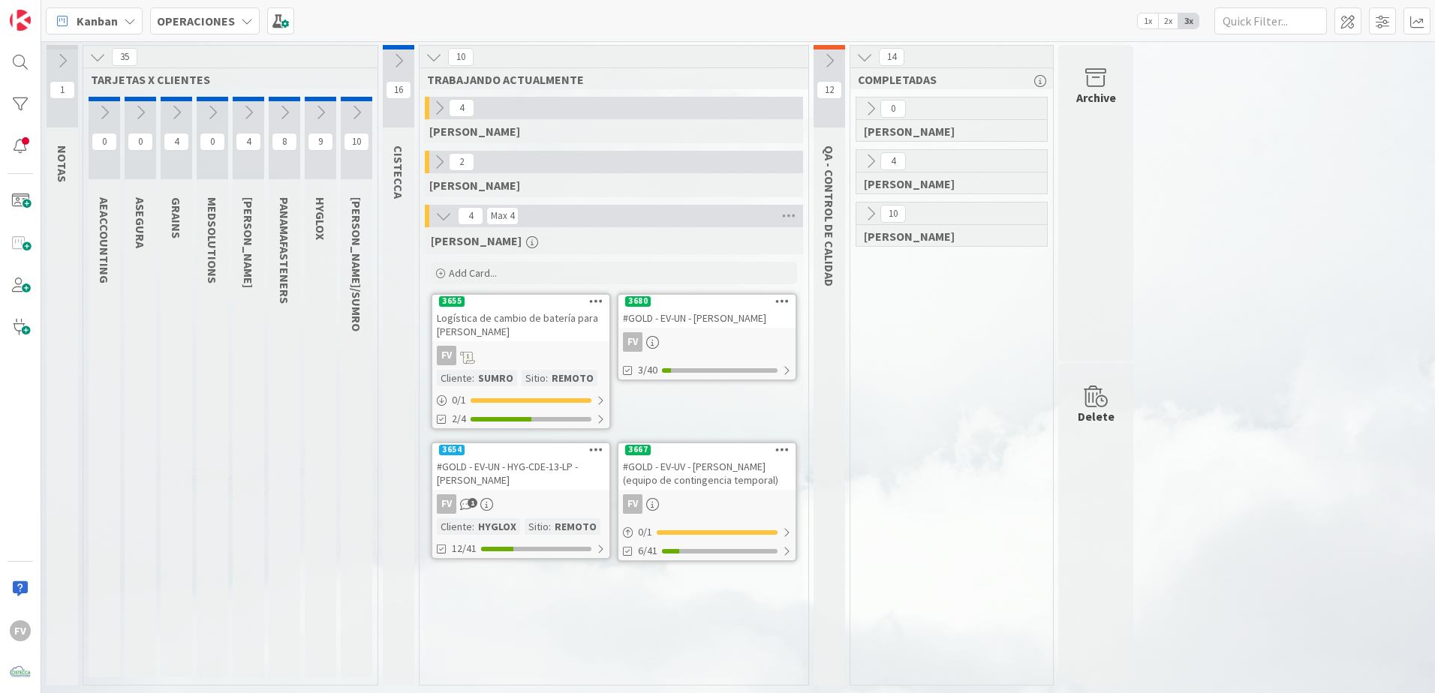
click at [165, 109] on button at bounding box center [177, 112] width 32 height 23
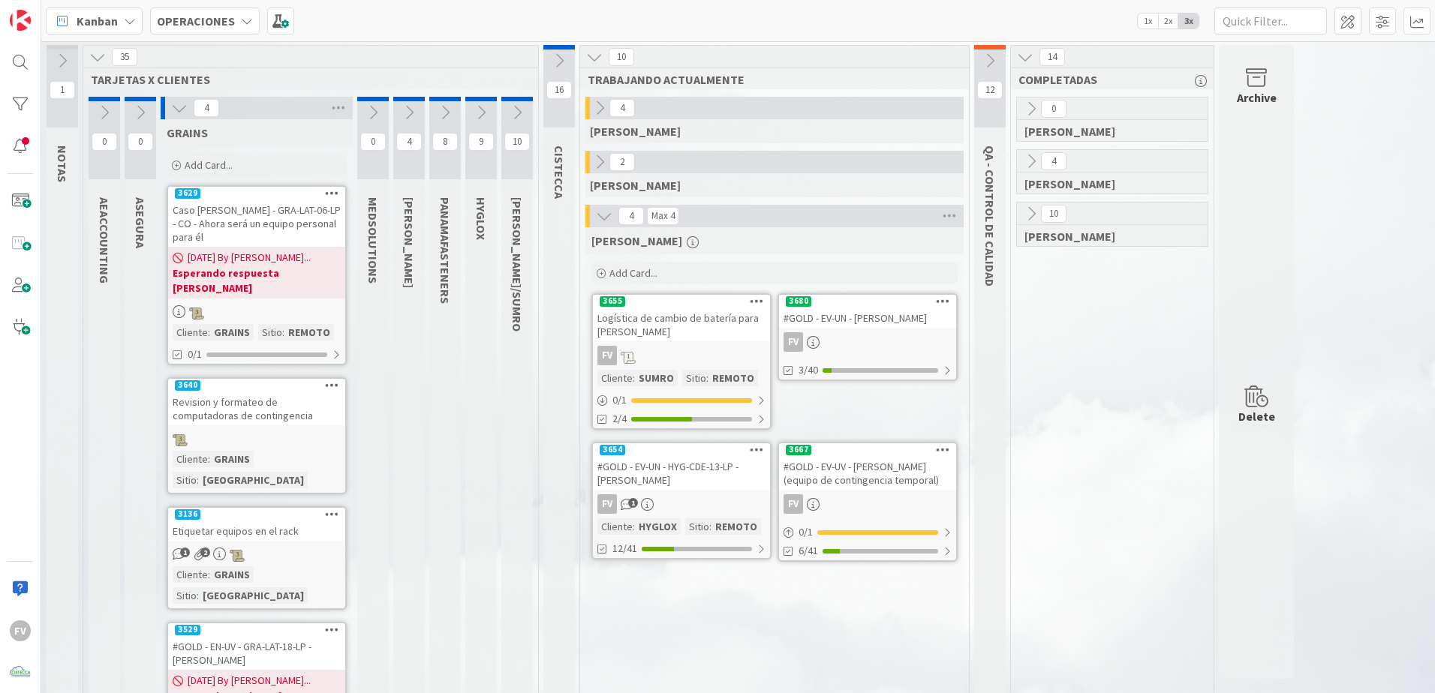
click at [177, 107] on icon at bounding box center [179, 108] width 17 height 17
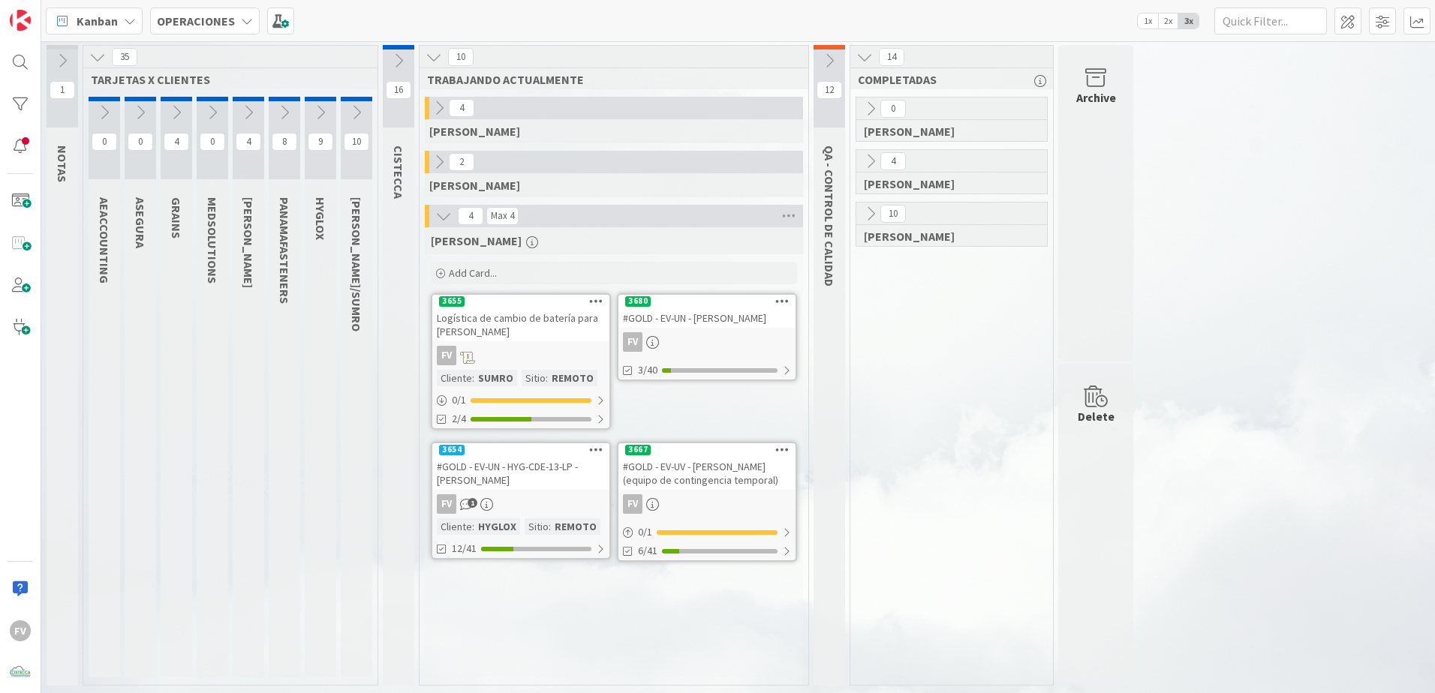
click at [1256, 510] on div "1 NOTAS 35 TARJETAS X CLIENTES 0 AEACCOUNTING 0 ASEGURA 4 GRAINS 0 MEDSOLUTIONS…" at bounding box center [738, 369] width 1388 height 648
click at [1003, 558] on div "0 GABRIEL 4 NAVIL 10 FERNANDO" at bounding box center [951, 391] width 197 height 588
click at [1051, 486] on div "14 COMPLETADAS 0 GABRIEL 4 NAVIL 10 FERNANDO" at bounding box center [951, 365] width 204 height 641
click at [702, 353] on link "3680 #GOLD - EV-UN - Luz Parias FV 3/40" at bounding box center [707, 337] width 180 height 88
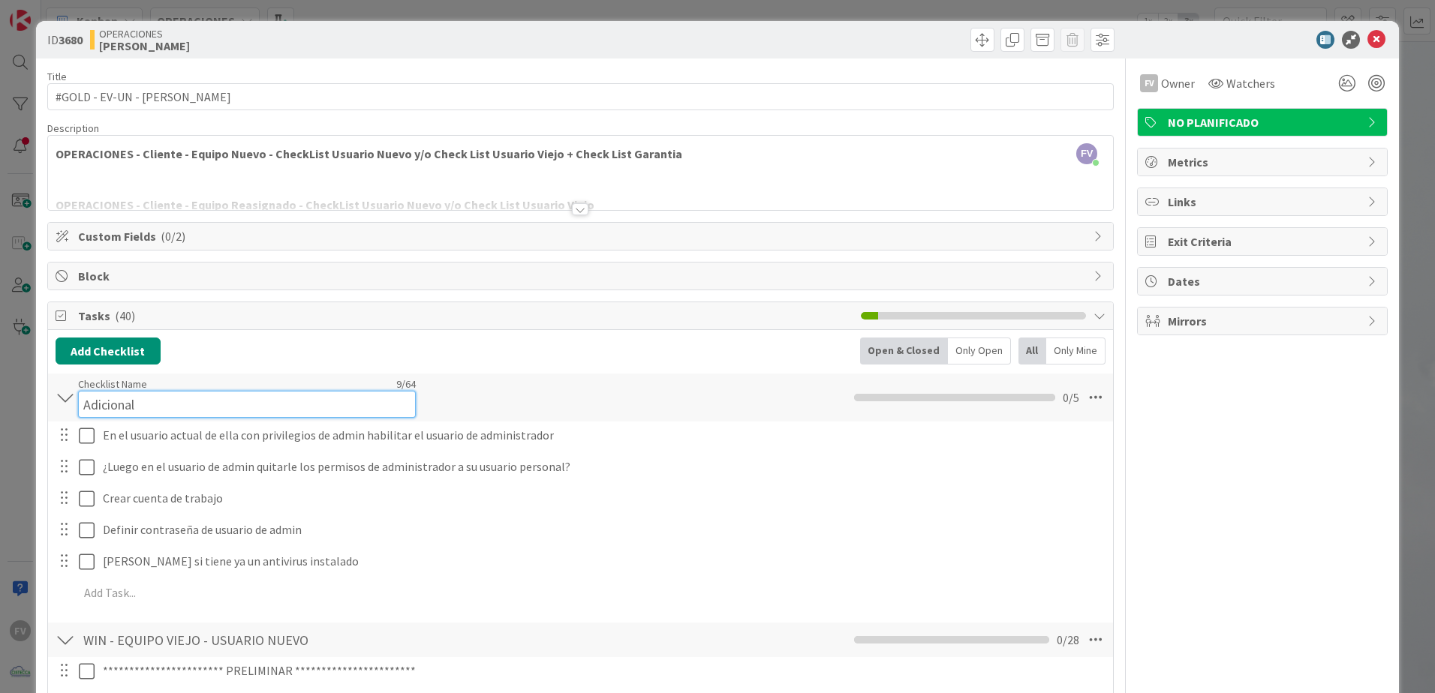
click at [152, 399] on input "Adicional" at bounding box center [247, 404] width 338 height 27
type input "Adicionales"
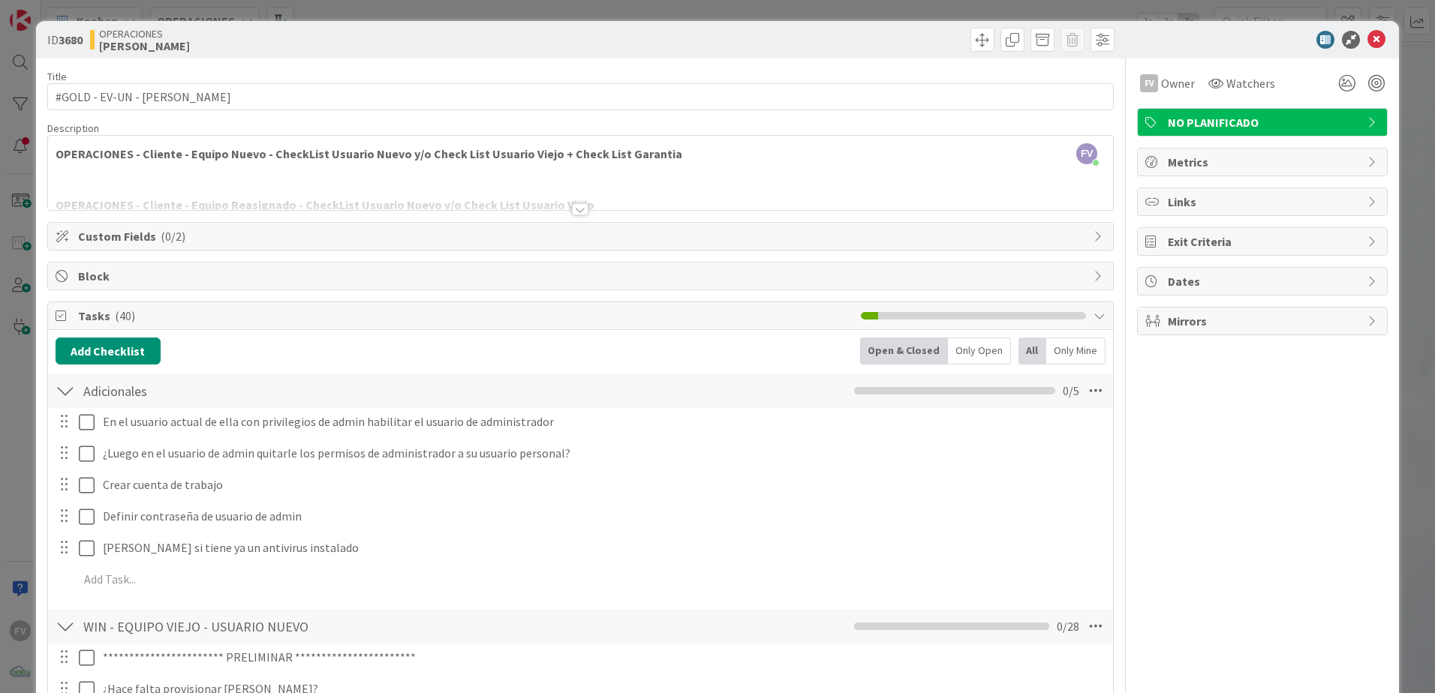
click at [5, 332] on div "ID 3680 OPERACIONES FERNANDO Title 26 / 128 #GOLD - EV-UN - Luz Parias Descript…" at bounding box center [717, 346] width 1435 height 693
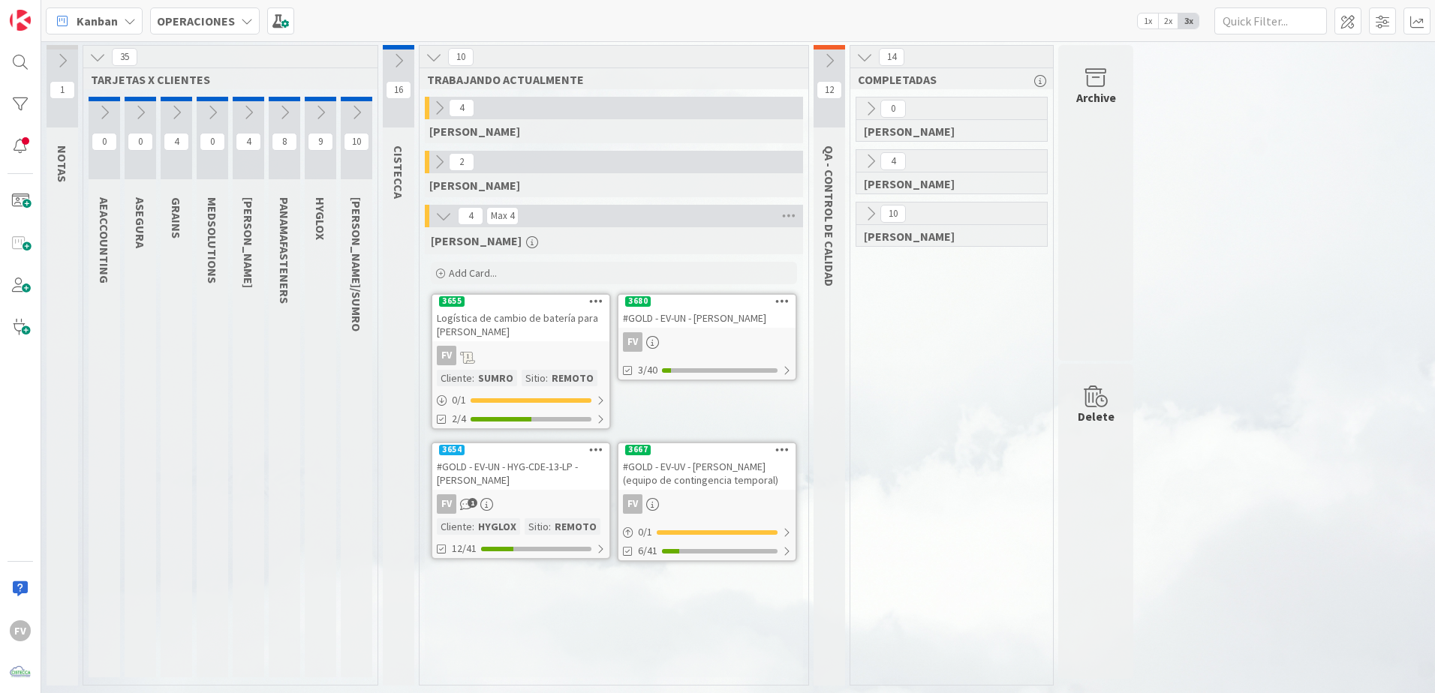
click at [1272, 534] on div "1 NOTAS 35 TARJETAS X CLIENTES 0 AEACCOUNTING 0 ASEGURA 4 GRAINS 0 MEDSOLUTIONS…" at bounding box center [738, 369] width 1388 height 648
click at [996, 383] on div "0 GABRIEL 4 NAVIL 10 FERNANDO" at bounding box center [951, 391] width 197 height 588
click at [728, 495] on div "FV" at bounding box center [706, 505] width 177 height 20
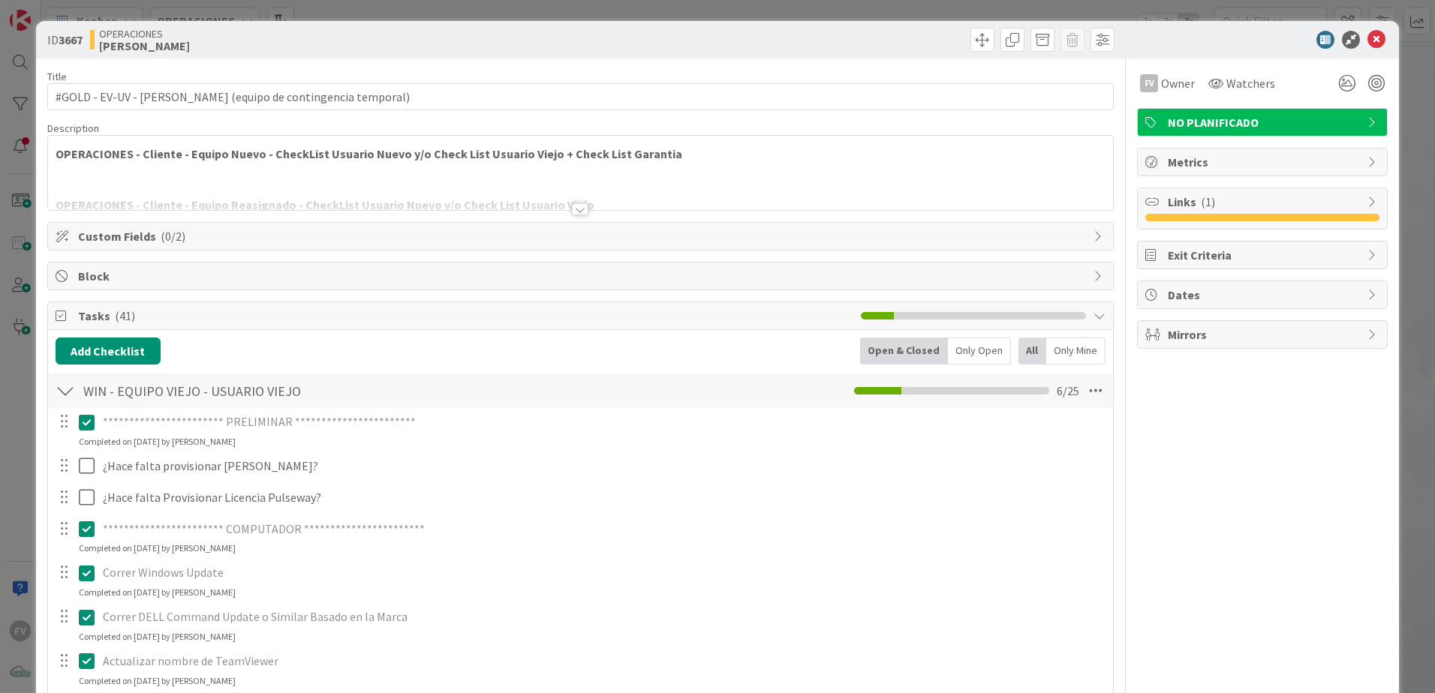
click at [150, 240] on span "Custom Fields ( 0/2 )" at bounding box center [582, 236] width 1008 height 18
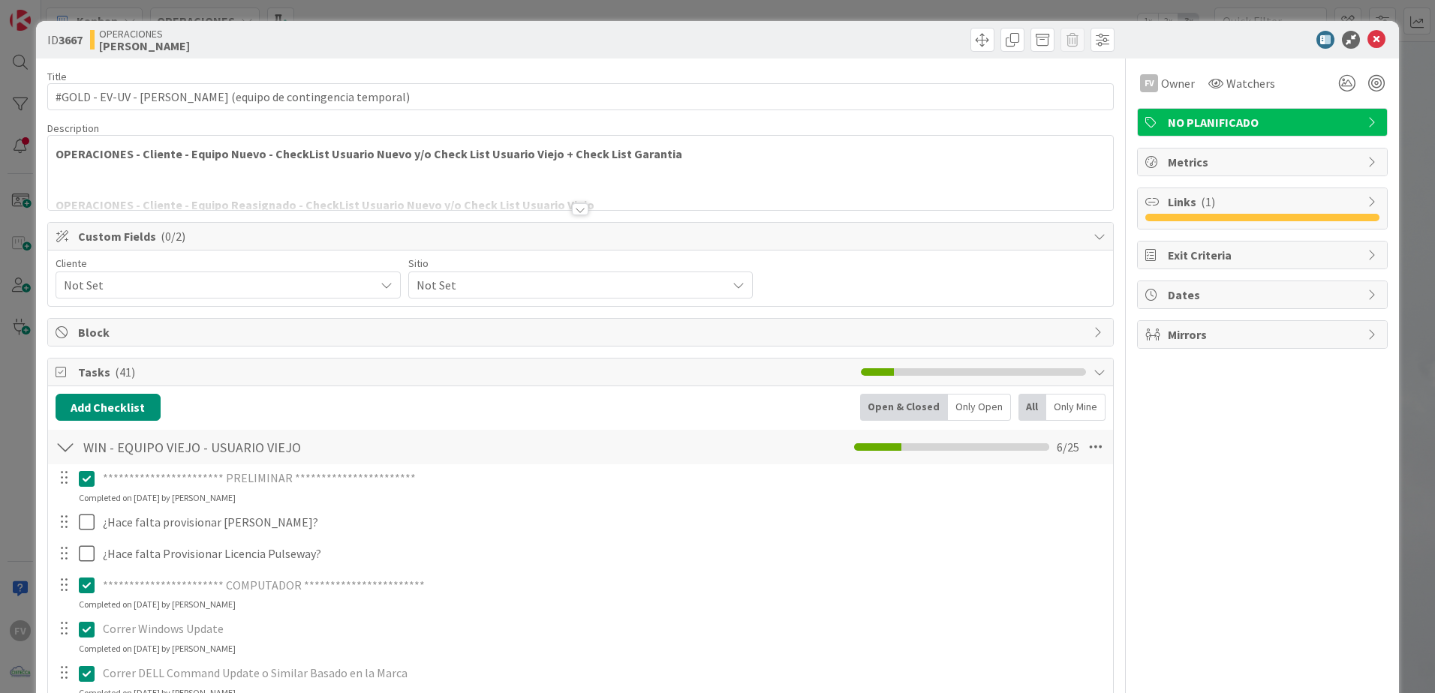
click at [140, 293] on span "Not Set" at bounding box center [215, 285] width 303 height 21
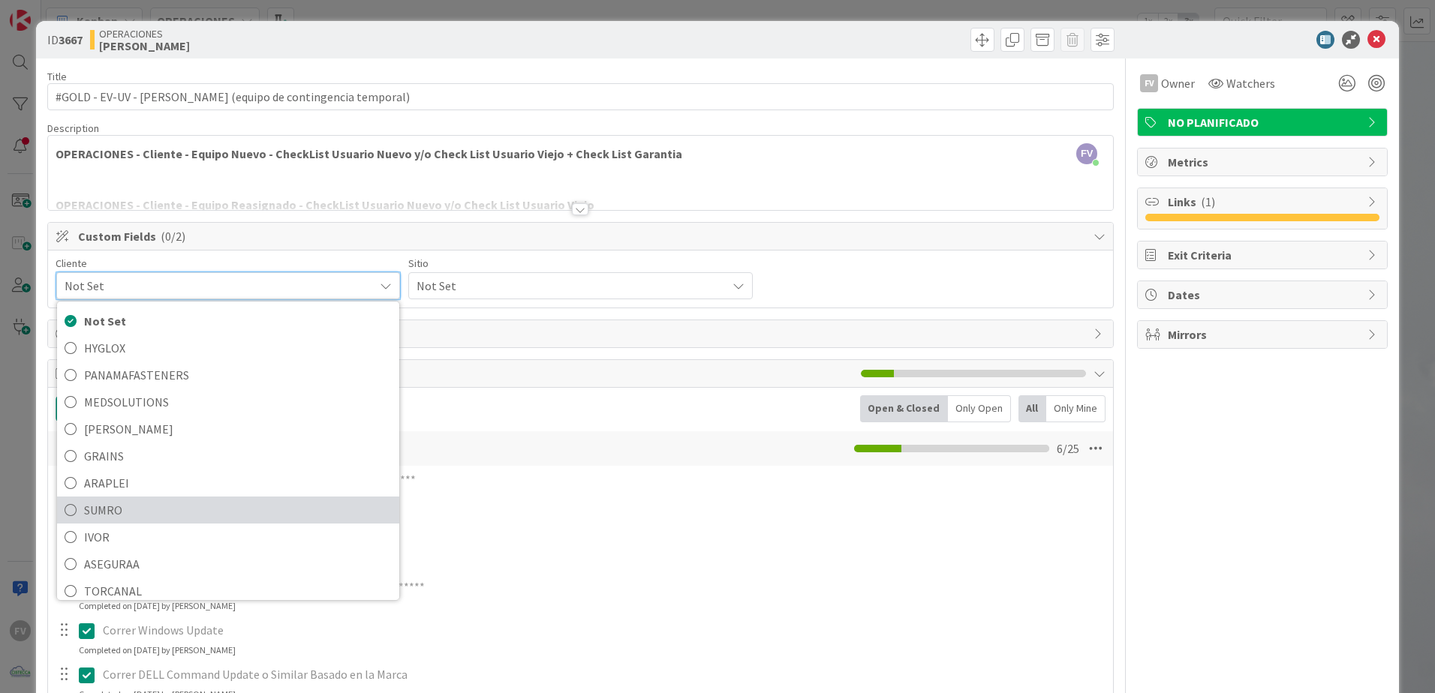
click at [200, 516] on span "SUMRO" at bounding box center [238, 510] width 308 height 23
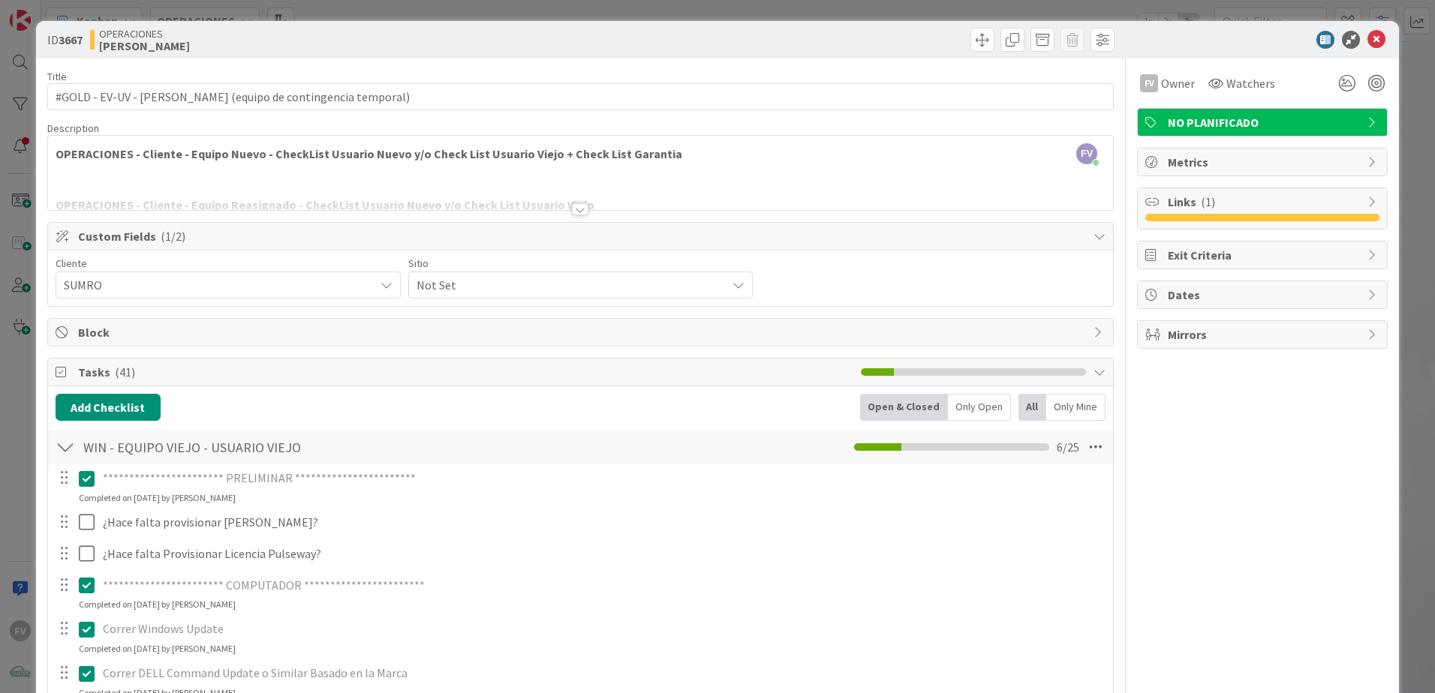
click at [435, 296] on div "Not Set" at bounding box center [580, 285] width 345 height 27
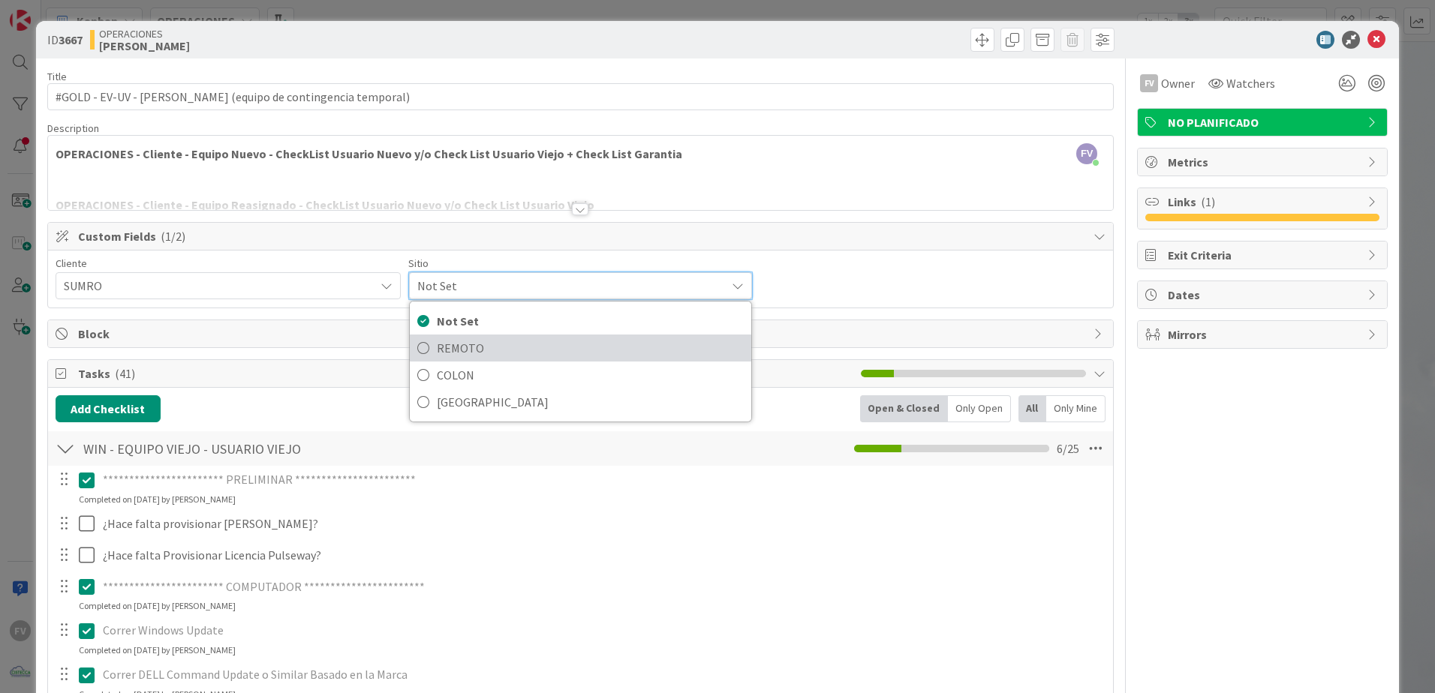
click at [455, 341] on span "REMOTO" at bounding box center [591, 348] width 308 height 23
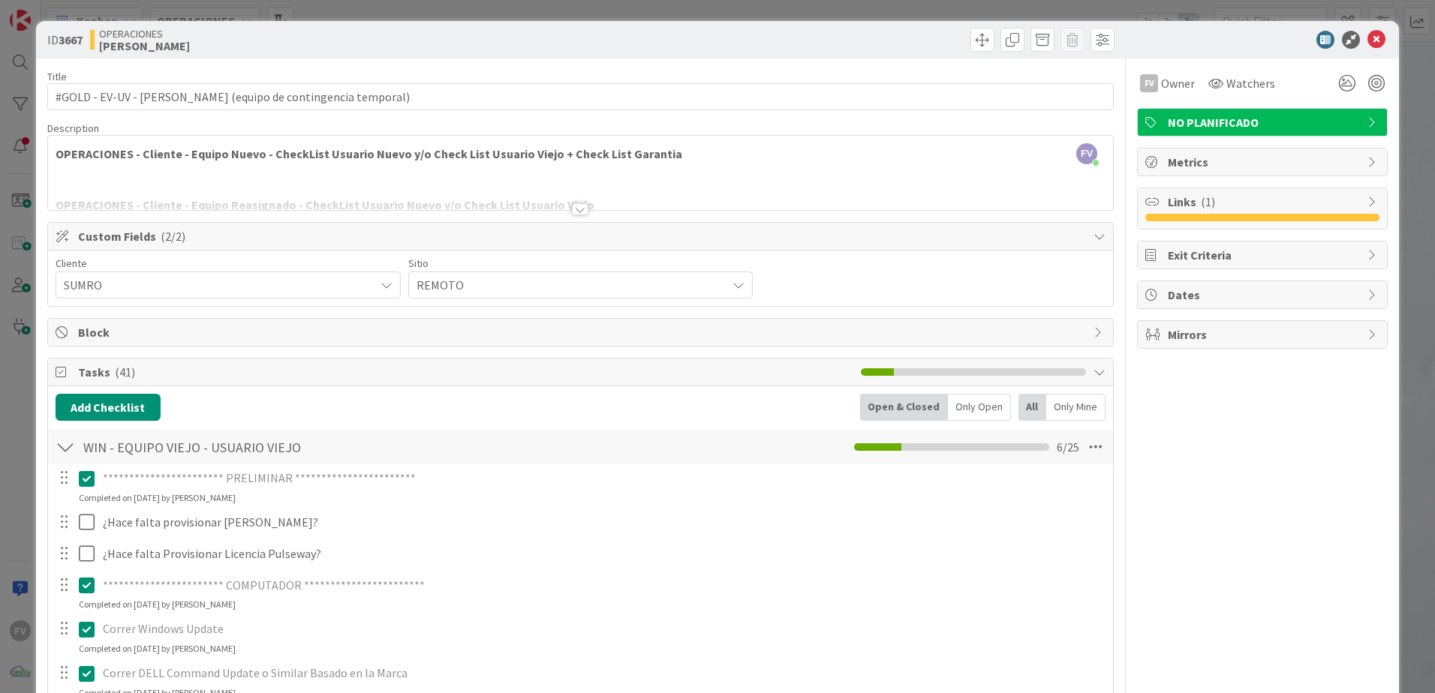
click at [1412, 36] on div "**********" at bounding box center [717, 346] width 1435 height 693
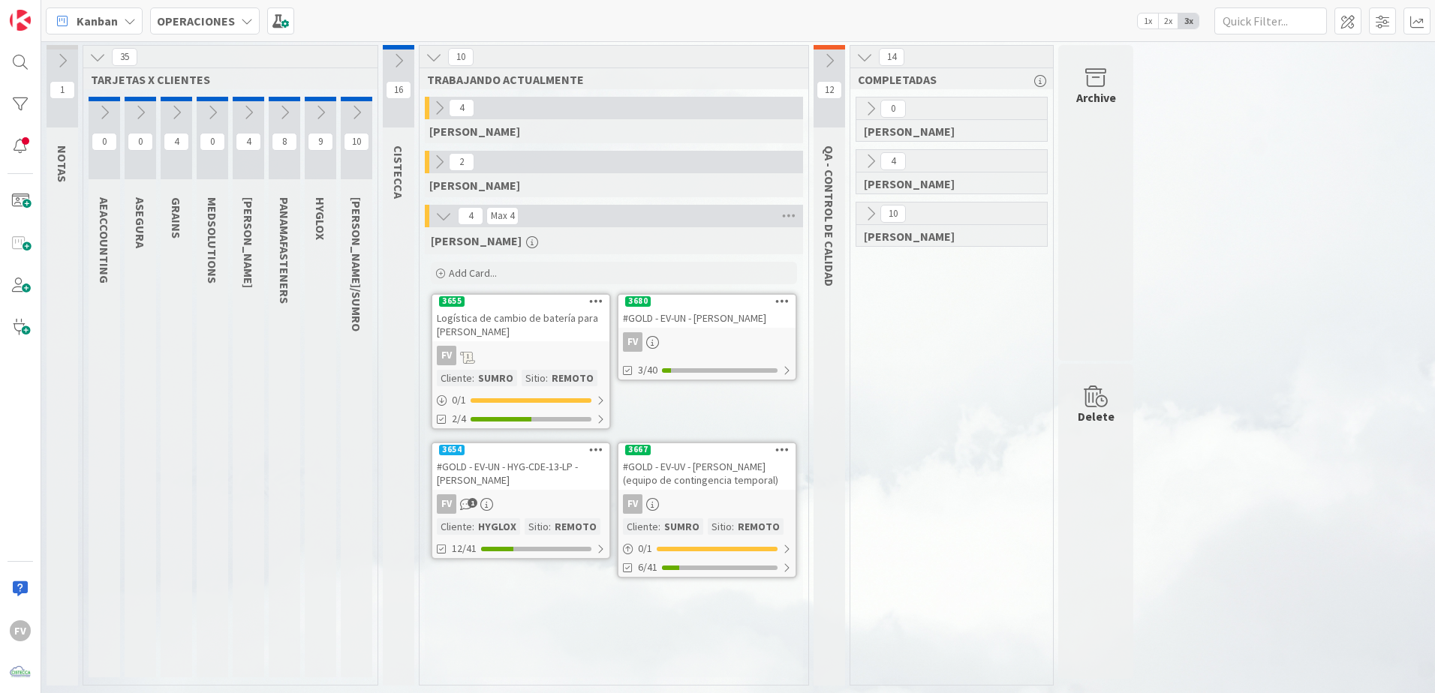
click at [397, 56] on icon at bounding box center [398, 61] width 17 height 17
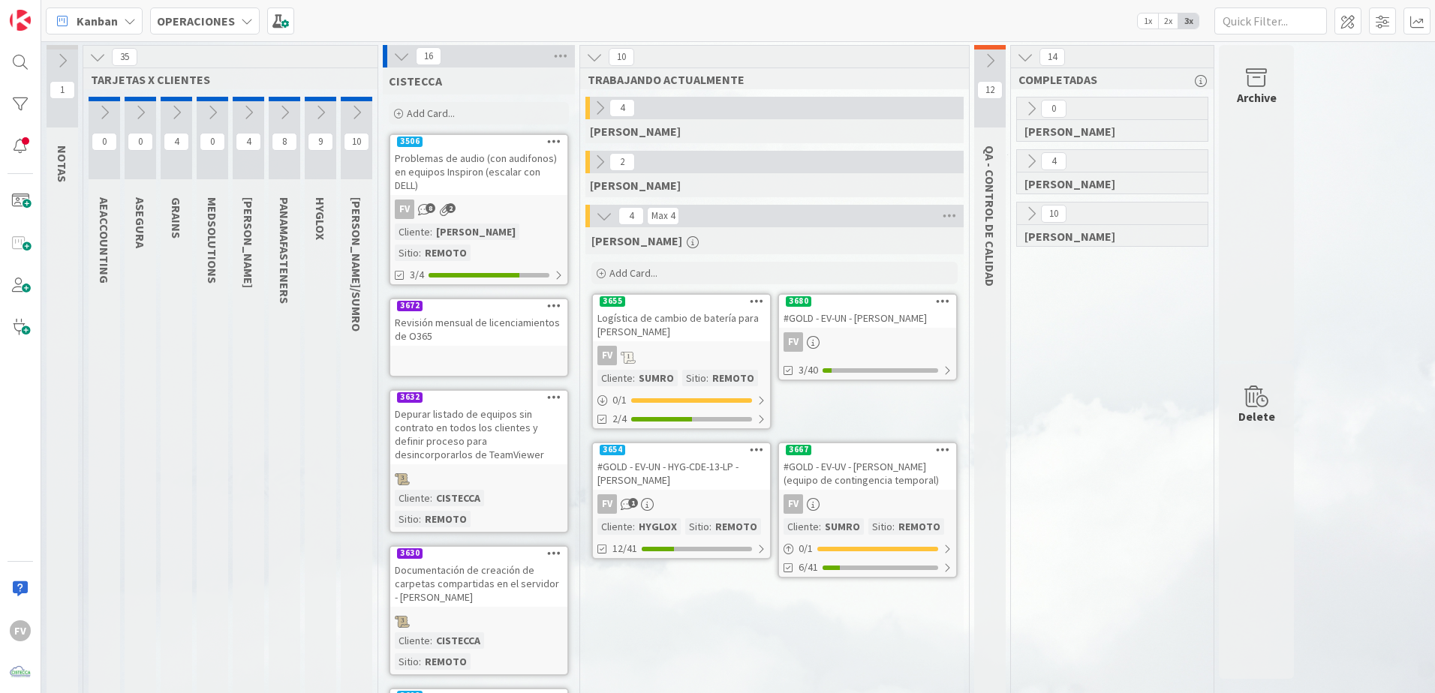
click at [404, 62] on icon at bounding box center [401, 56] width 17 height 17
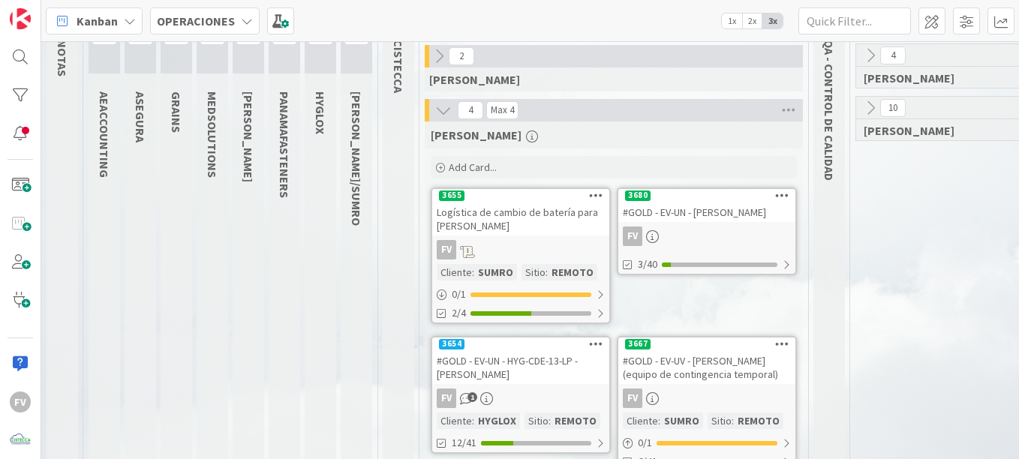
scroll to position [89, 0]
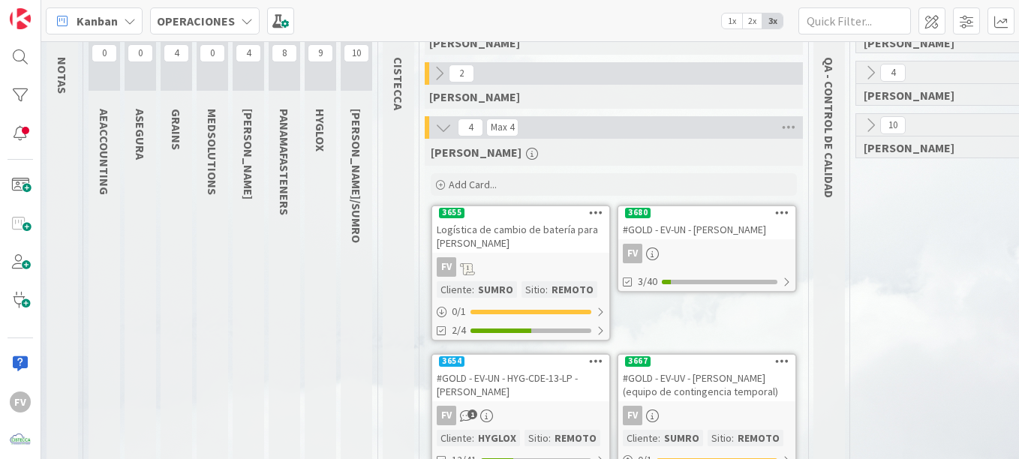
click at [741, 384] on div "#GOLD - EV-UV - Luis Varela (equipo de contingencia temporal)" at bounding box center [706, 384] width 177 height 33
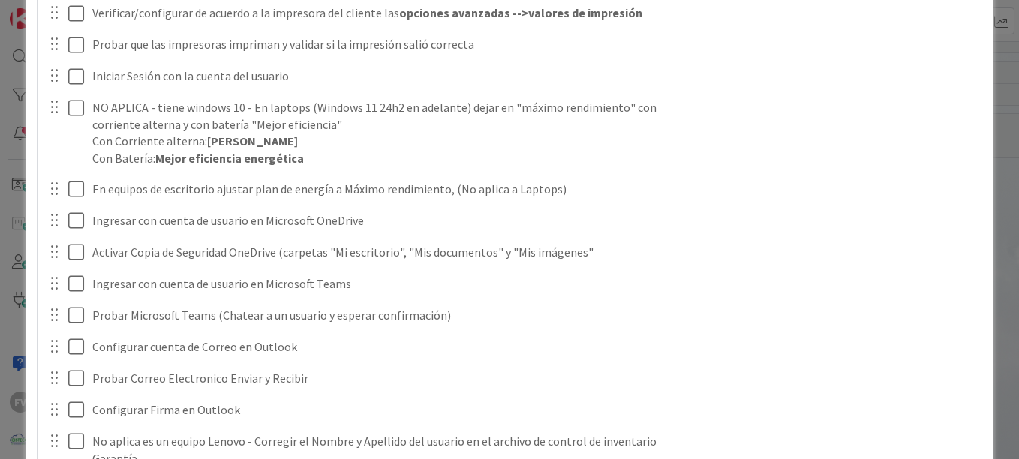
scroll to position [786, 0]
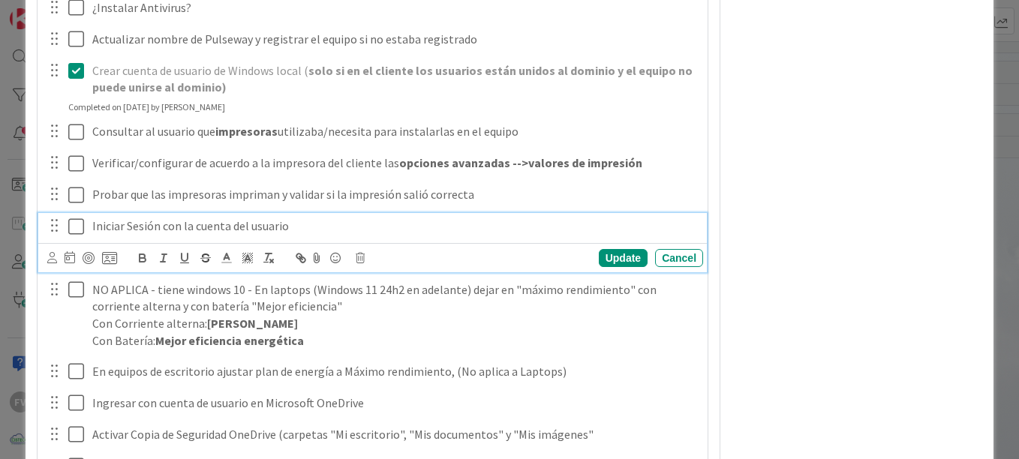
click at [74, 215] on button at bounding box center [77, 227] width 18 height 24
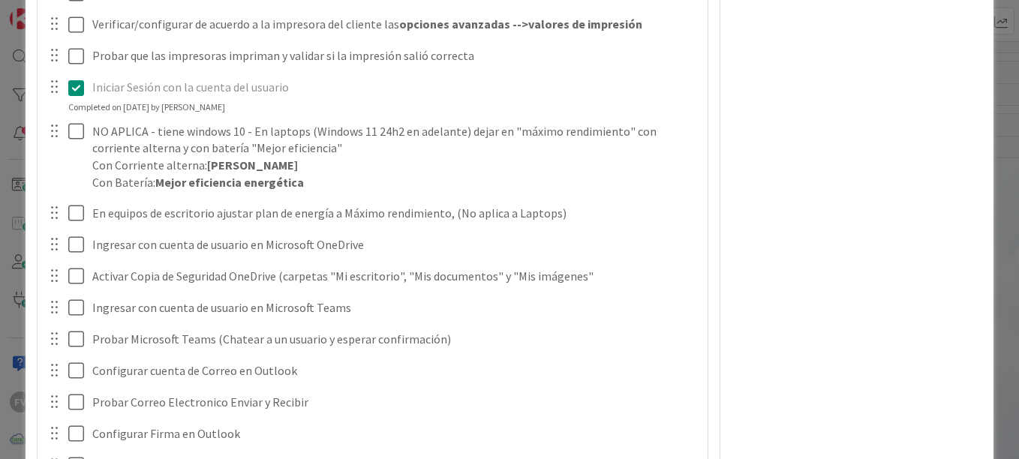
scroll to position [936, 0]
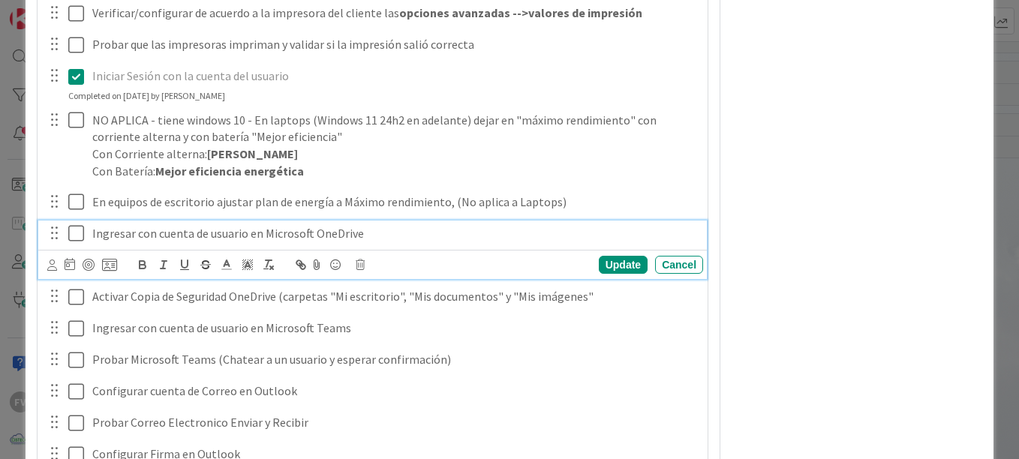
click at [76, 233] on icon at bounding box center [76, 233] width 16 height 18
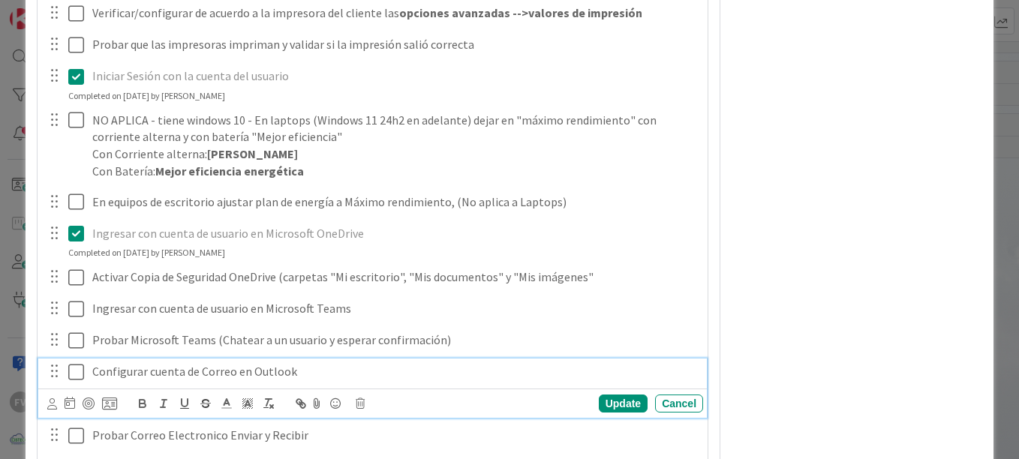
click at [78, 367] on icon at bounding box center [76, 372] width 16 height 18
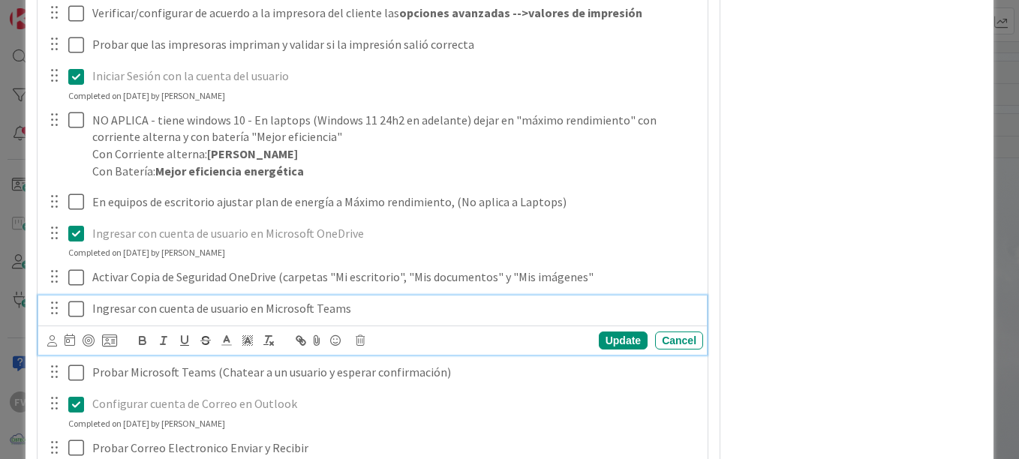
click at [70, 312] on icon at bounding box center [76, 309] width 16 height 18
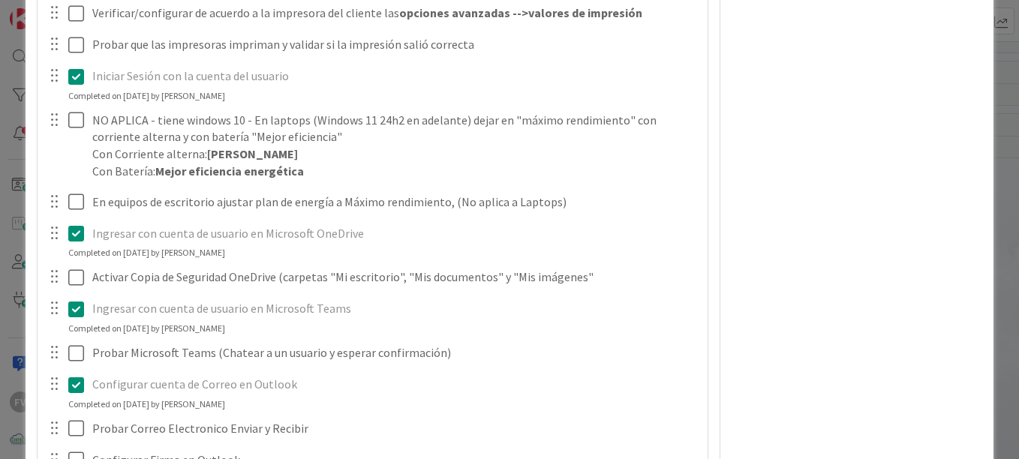
click at [70, 312] on icon at bounding box center [76, 309] width 16 height 18
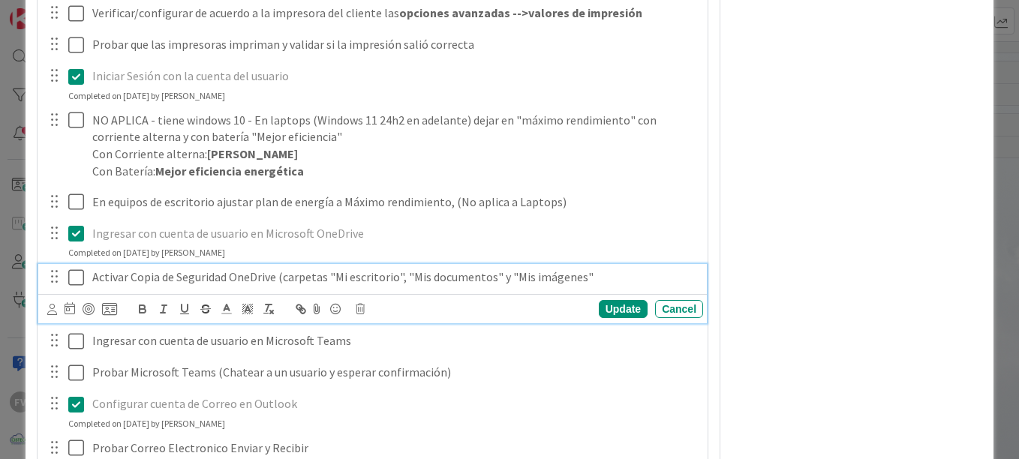
click at [71, 278] on icon at bounding box center [76, 278] width 16 height 18
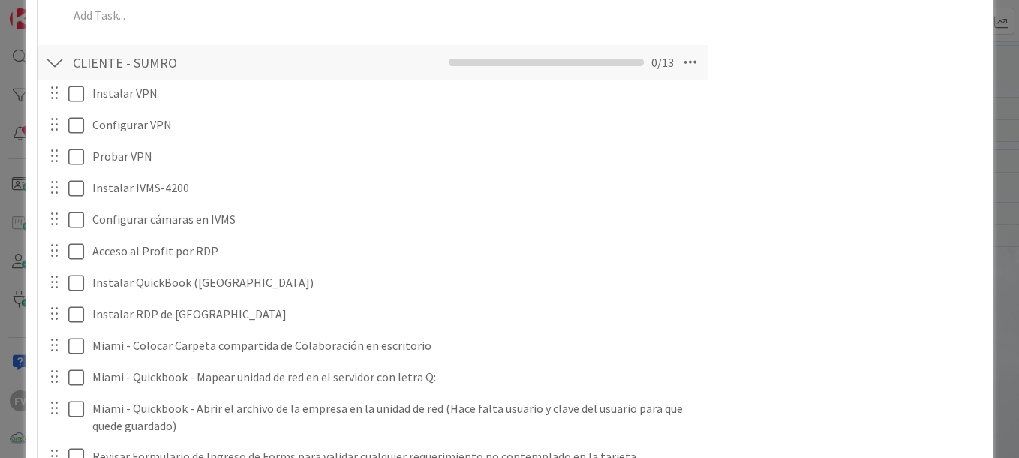
scroll to position [1461, 0]
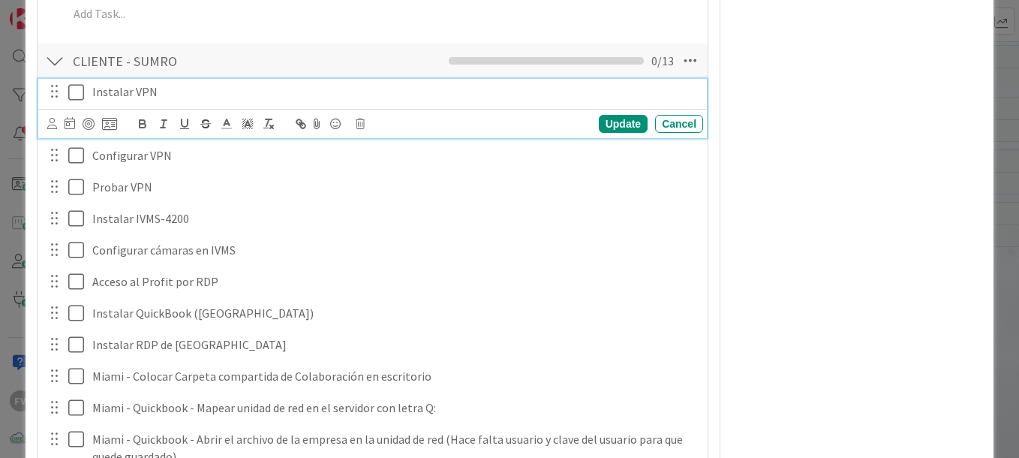
click at [84, 95] on button at bounding box center [77, 92] width 18 height 24
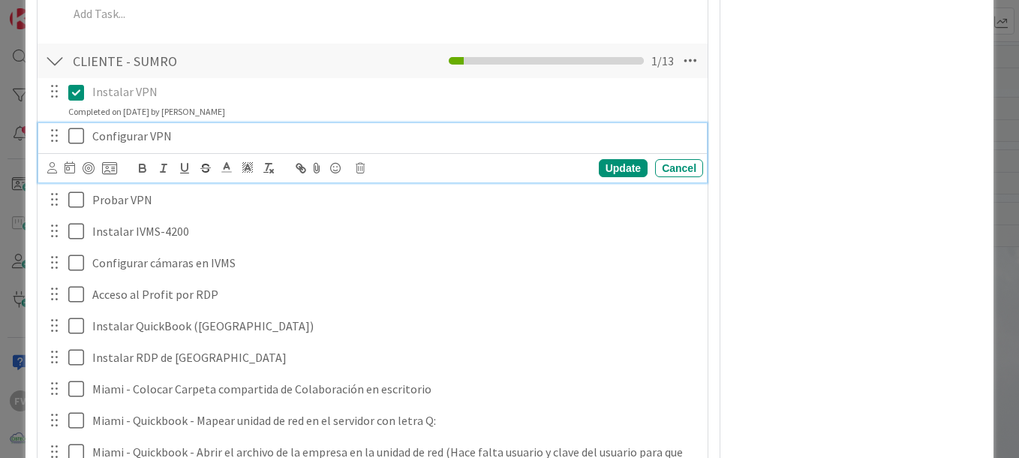
click at [83, 137] on icon at bounding box center [76, 136] width 16 height 18
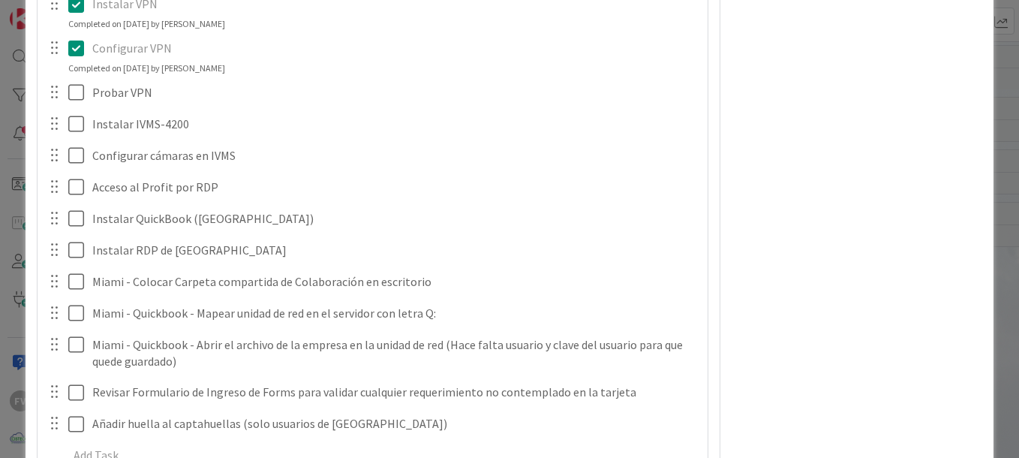
scroll to position [1536, 0]
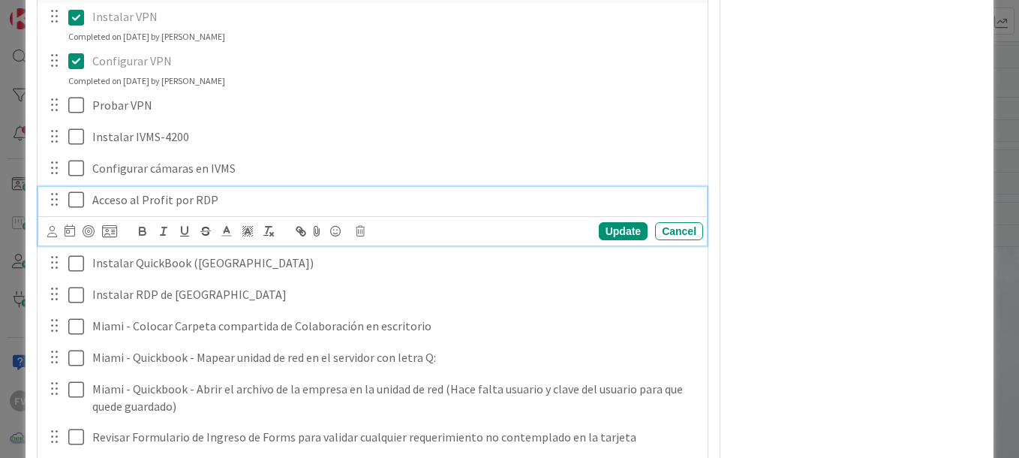
click at [71, 203] on icon at bounding box center [76, 200] width 16 height 18
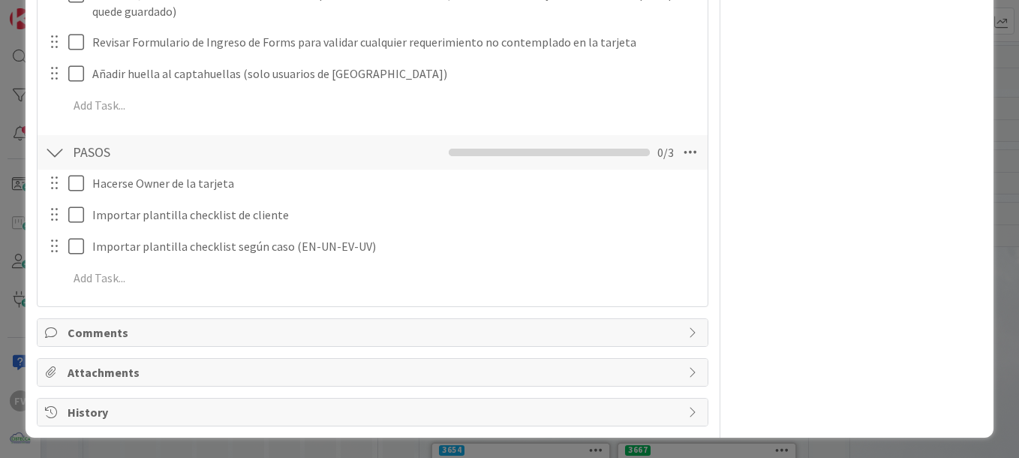
scroll to position [1836, 0]
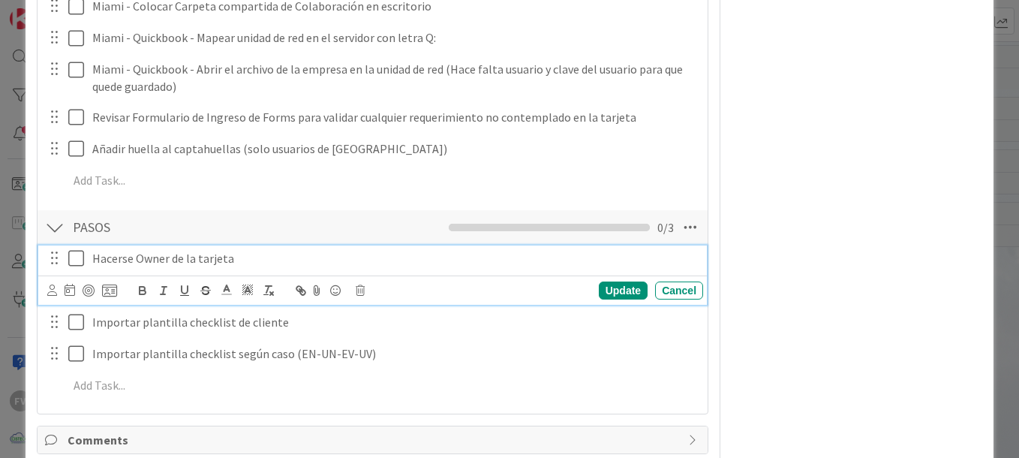
click at [80, 262] on icon at bounding box center [76, 258] width 16 height 18
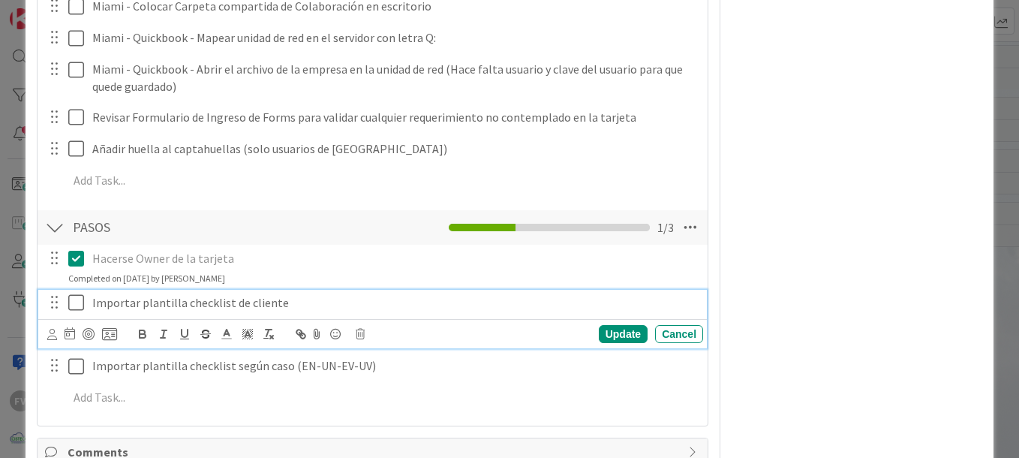
click at [81, 307] on icon at bounding box center [76, 302] width 16 height 18
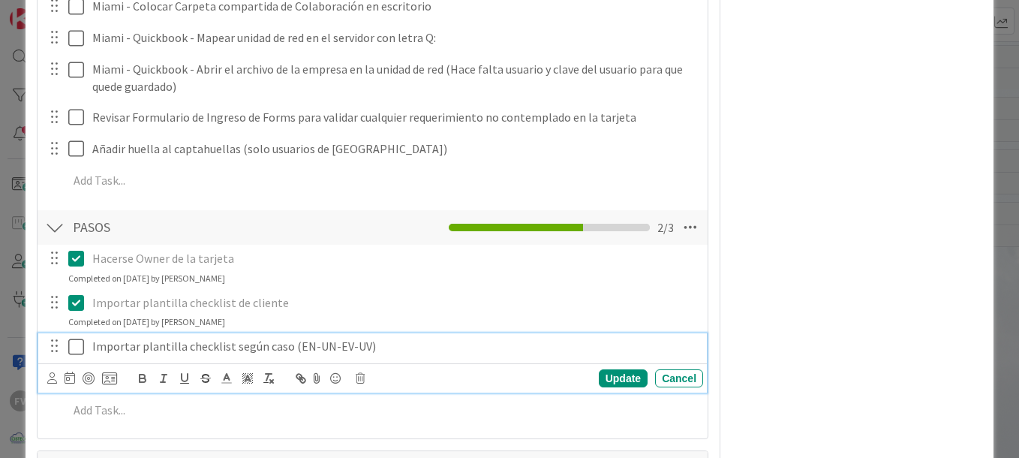
click at [86, 355] on div "Importar plantilla checklist según caso (EN-UN-EV-UV)" at bounding box center [394, 346] width 617 height 26
click at [75, 350] on icon at bounding box center [76, 347] width 16 height 18
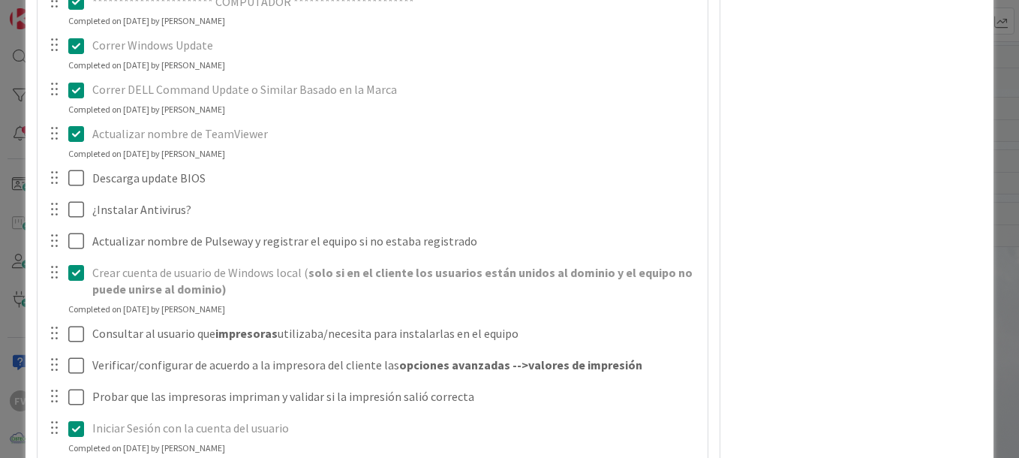
scroll to position [509, 0]
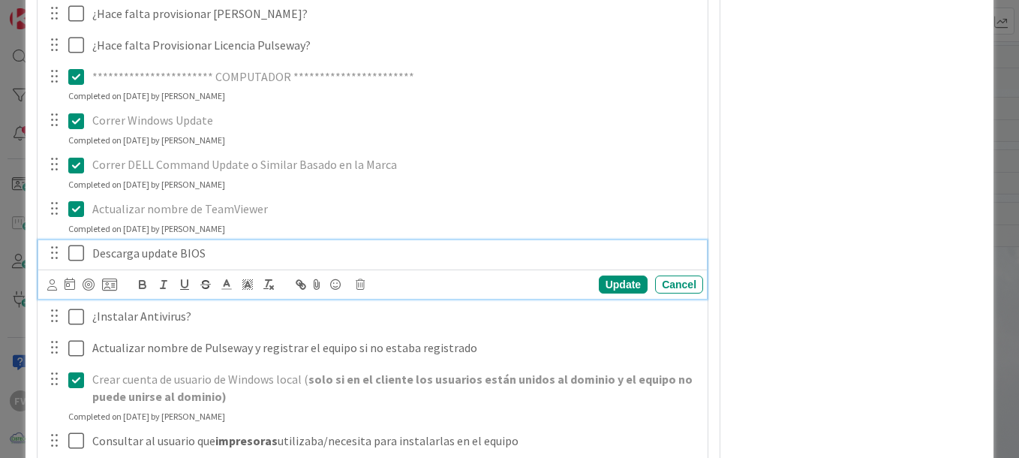
click at [77, 252] on icon at bounding box center [76, 253] width 16 height 18
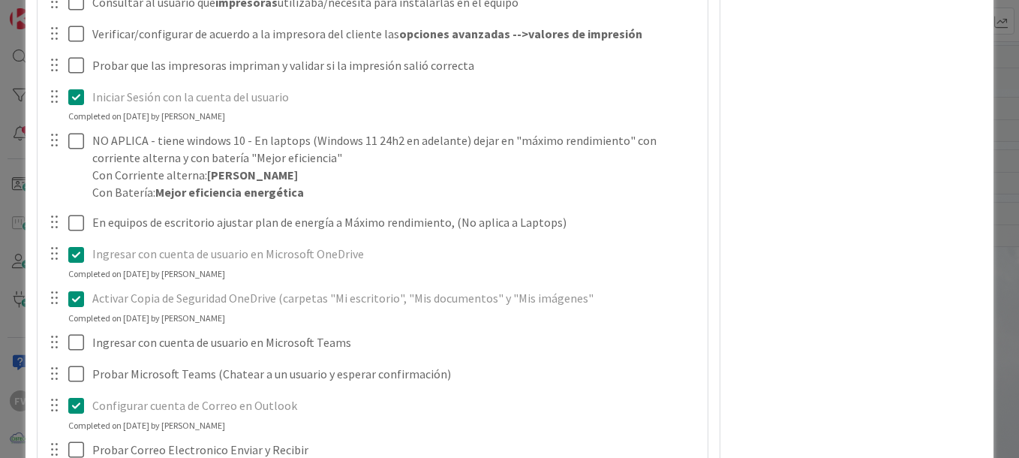
scroll to position [884, 0]
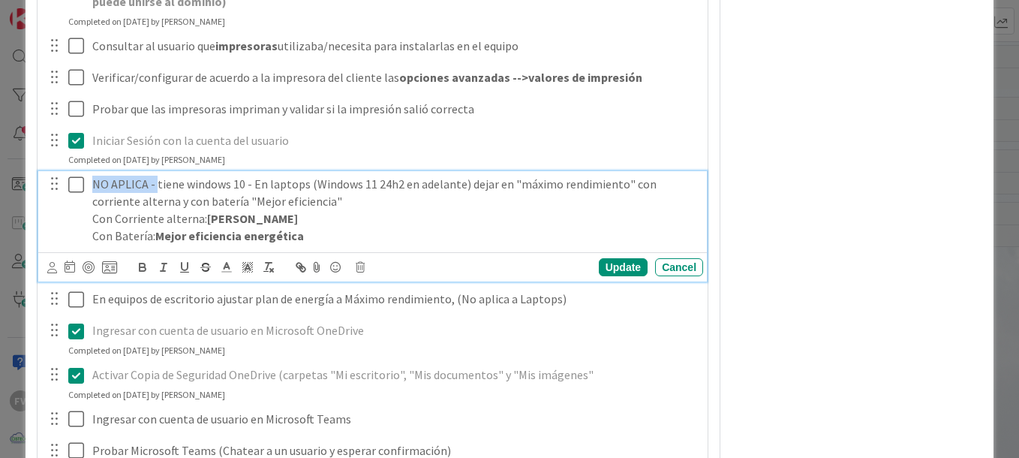
drag, startPoint x: 94, startPoint y: 182, endPoint x: 155, endPoint y: 179, distance: 60.8
click at [155, 179] on p "NO APLICA - tiene windows 10 - En laptops (Windows 11 24h2 en adelante) dejar e…" at bounding box center [394, 193] width 605 height 34
copy p "NO APLICA -"
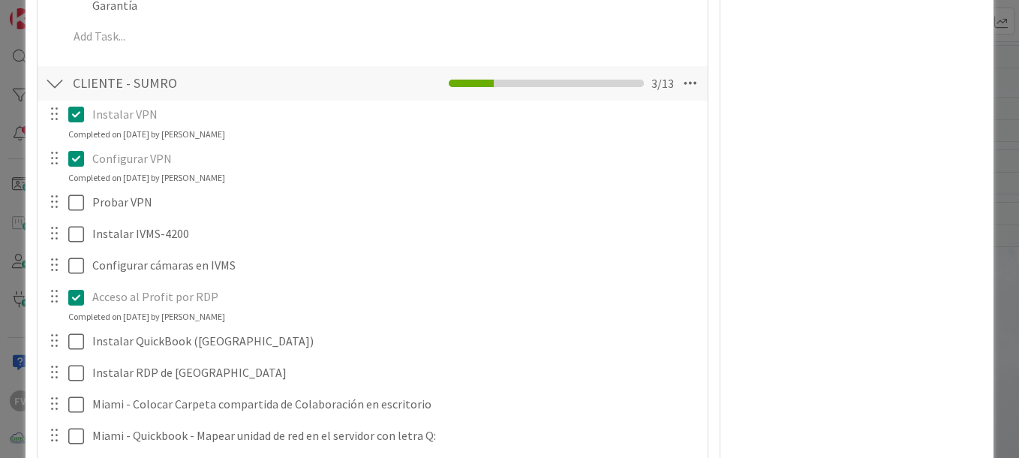
scroll to position [1559, 0]
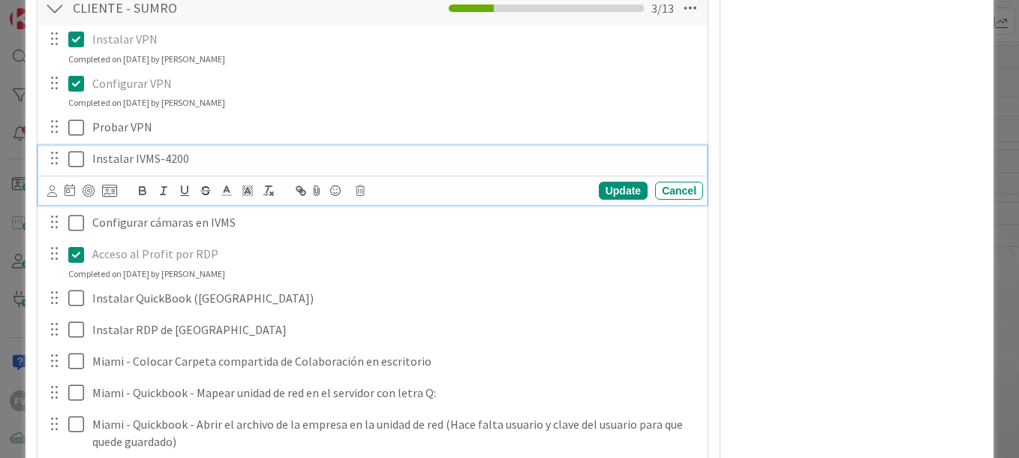
click at [90, 155] on div "Instalar IVMS-4200" at bounding box center [394, 159] width 617 height 26
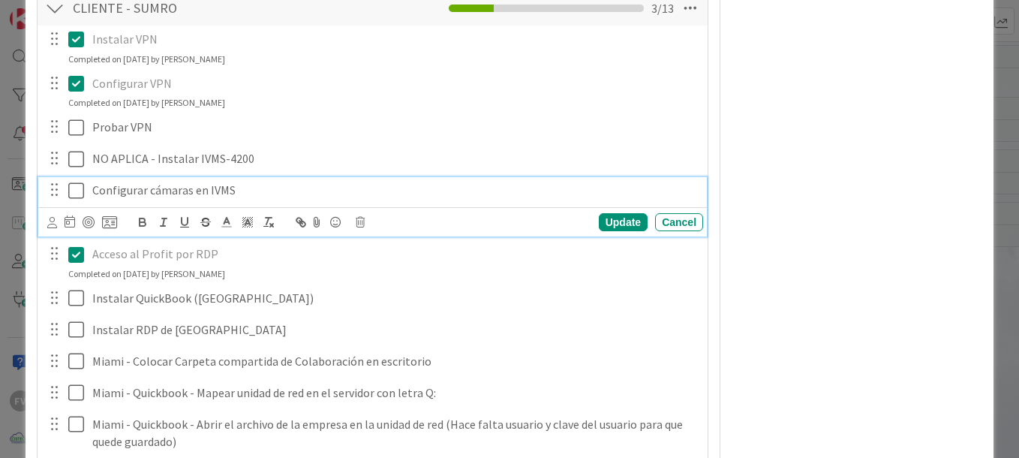
click at [88, 184] on div "Configurar cámaras en IVMS" at bounding box center [394, 190] width 617 height 26
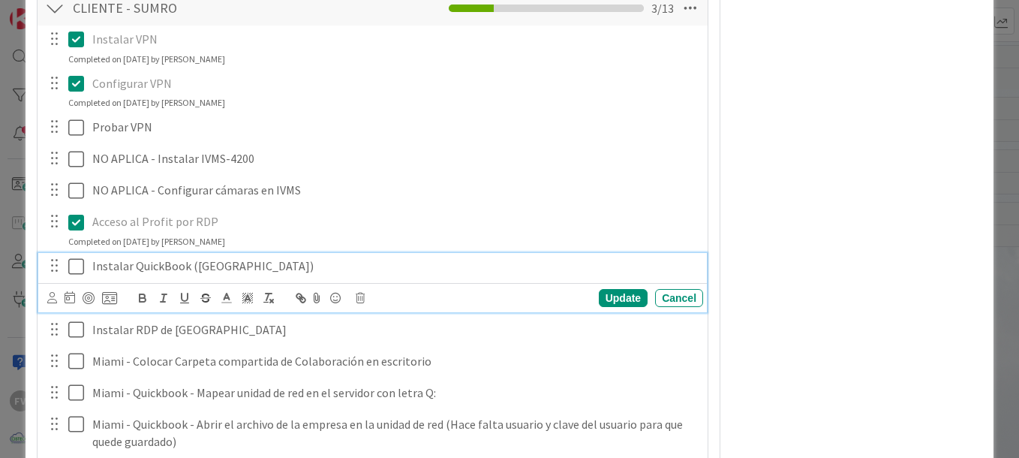
click at [88, 259] on div "Instalar QuickBook (Miami)" at bounding box center [394, 266] width 617 height 26
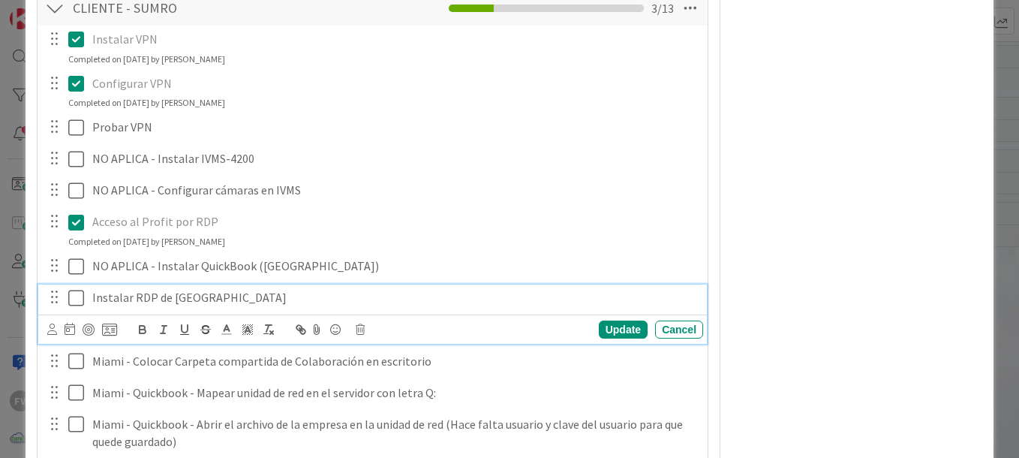
click at [81, 296] on icon at bounding box center [76, 298] width 16 height 18
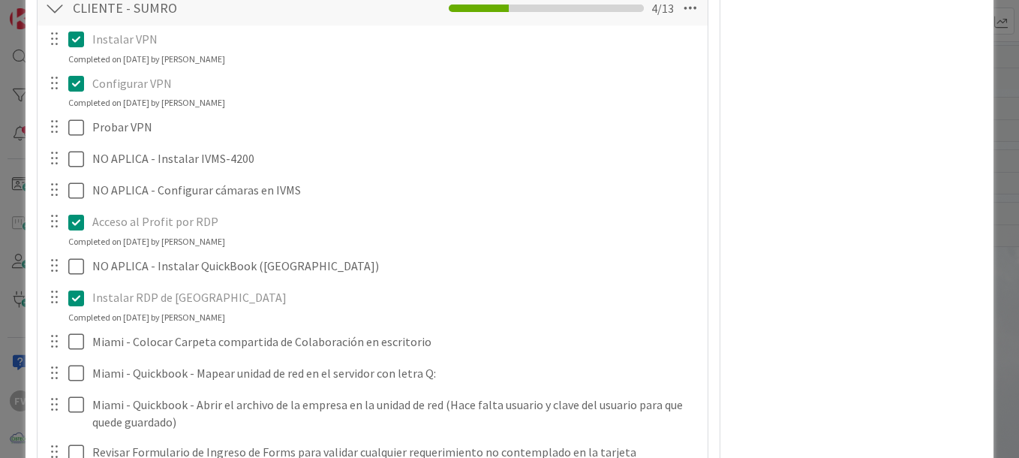
click at [80, 297] on icon at bounding box center [76, 298] width 16 height 18
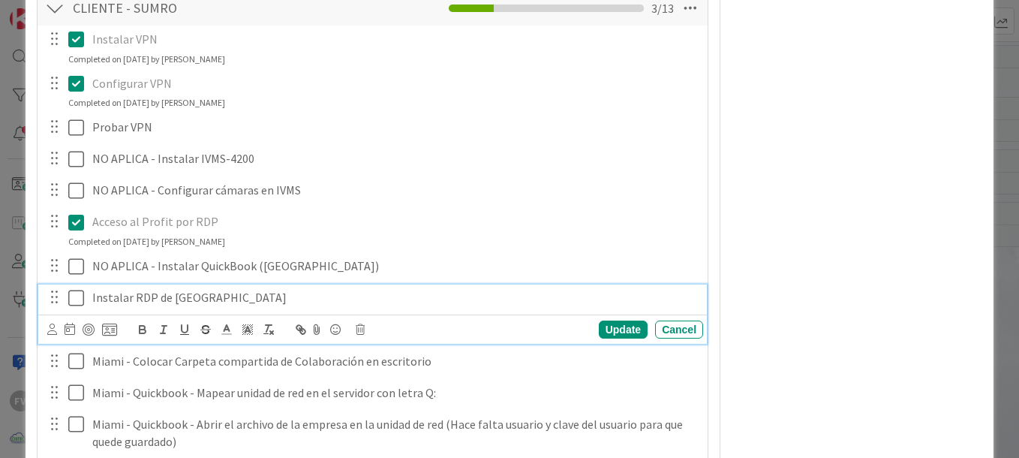
click at [74, 297] on icon at bounding box center [76, 298] width 16 height 18
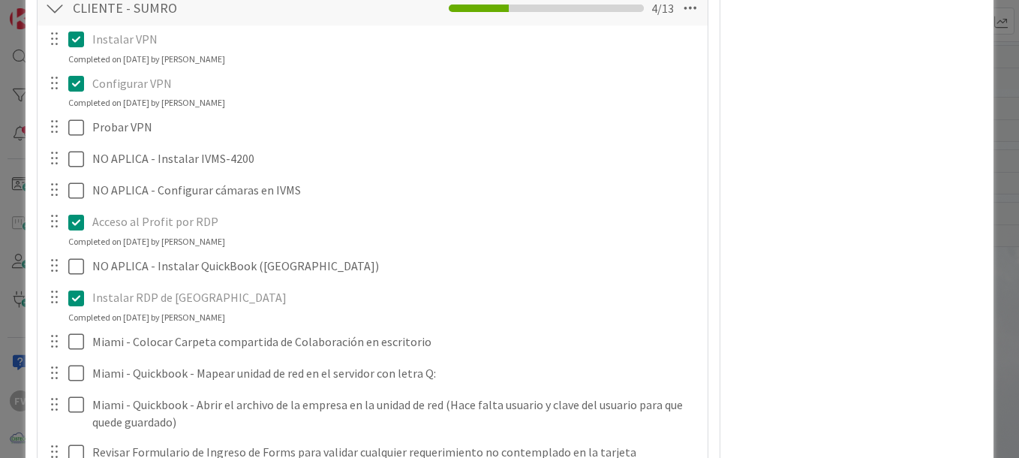
click at [77, 296] on icon at bounding box center [76, 298] width 16 height 18
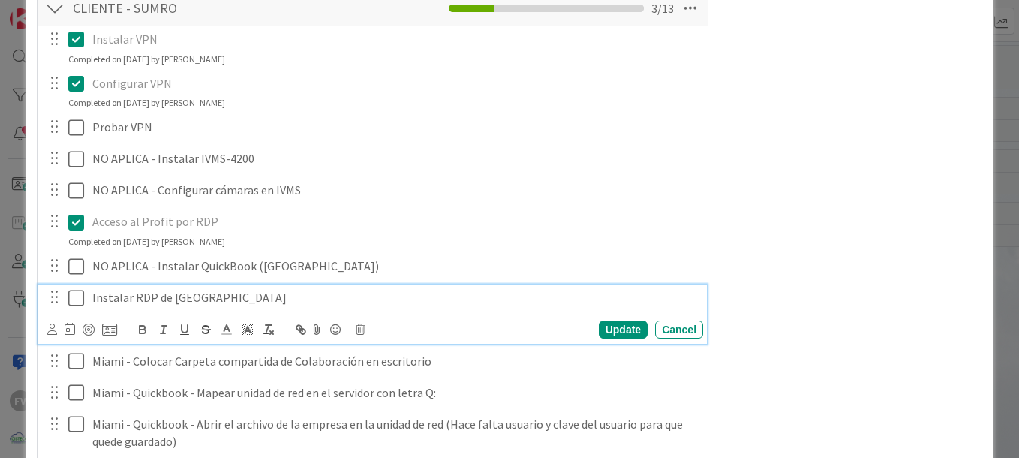
click at [92, 293] on p "Instalar RDP de MIAMI" at bounding box center [394, 297] width 605 height 17
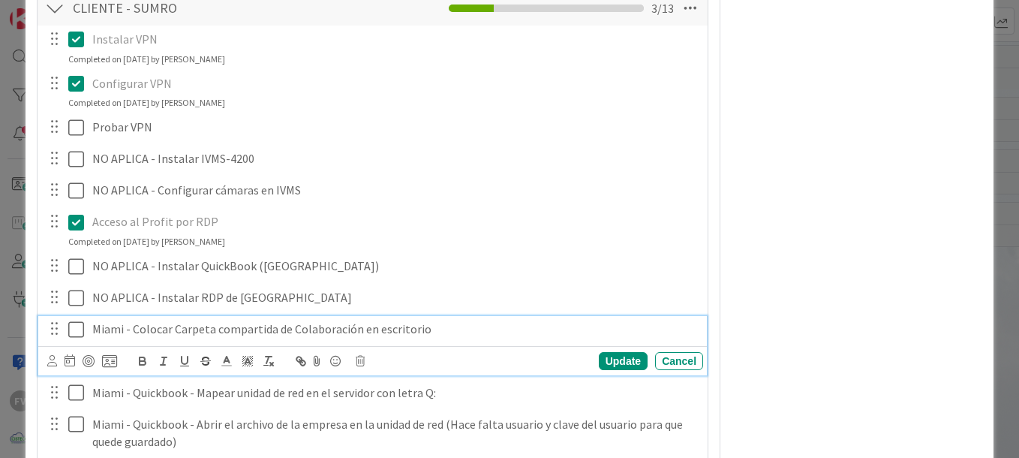
click at [94, 335] on p "Miami - Colocar Carpeta compartida de Colaboración en escritorio" at bounding box center [394, 328] width 605 height 17
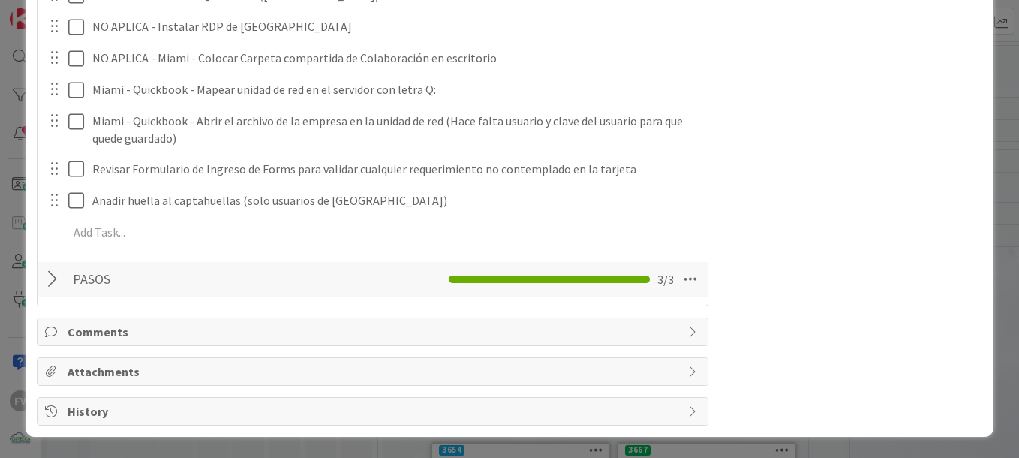
scroll to position [1722, 0]
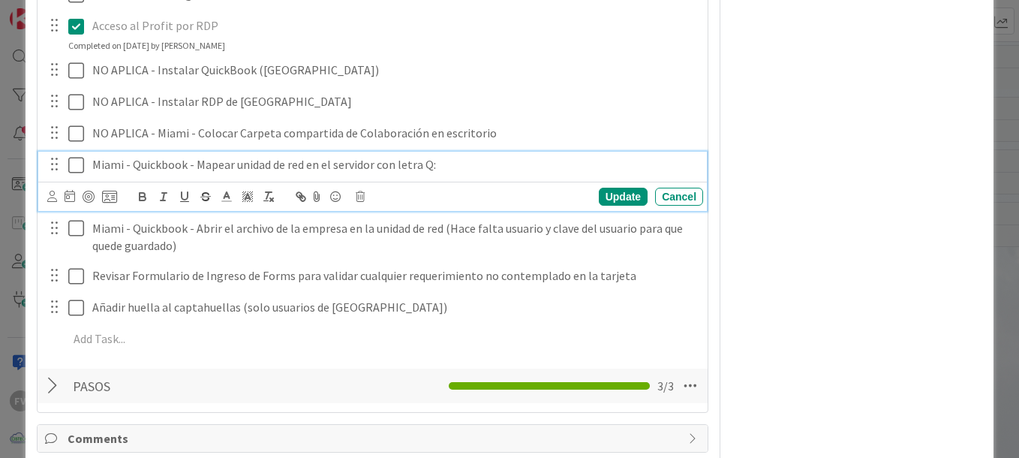
click at [91, 170] on div "Miami - Quickbook - Mapear unidad de red en el servidor con letra Q:" at bounding box center [394, 165] width 617 height 26
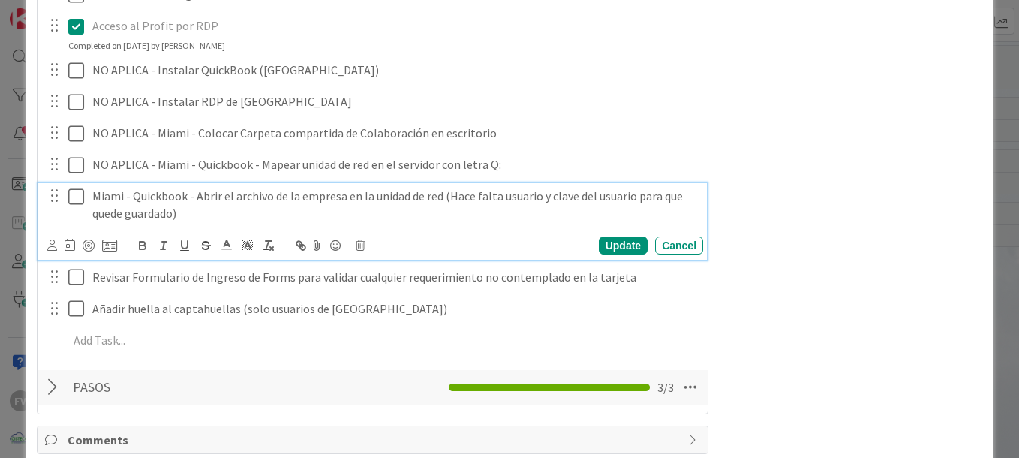
click at [92, 191] on p "Miami - Quickbook - Abrir el archivo de la empresa en la unidad de red (Hace fa…" at bounding box center [394, 205] width 605 height 34
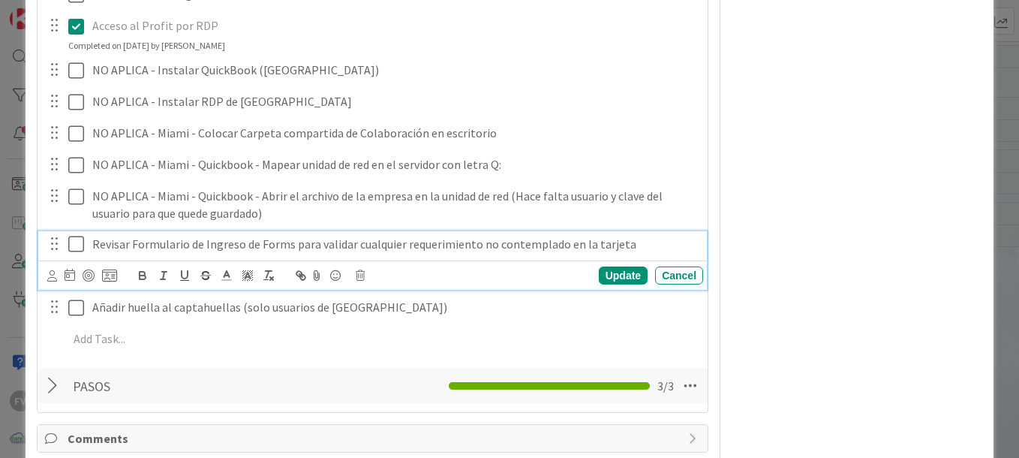
click at [95, 245] on p "Revisar Formulario de Ingreso de Forms para validar cualquier requerimiento no …" at bounding box center [394, 244] width 605 height 17
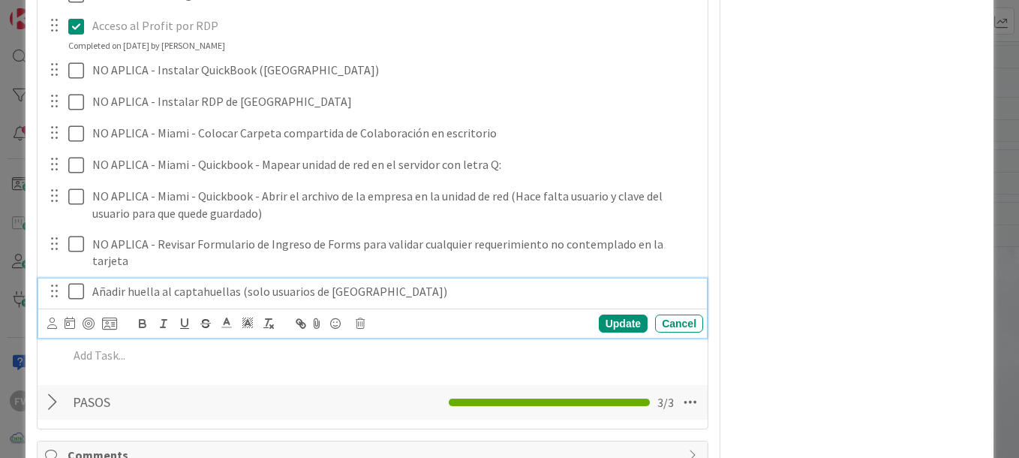
click at [92, 278] on div "Añadir huella al captahuellas (solo usuarios de Oceania)" at bounding box center [394, 291] width 617 height 26
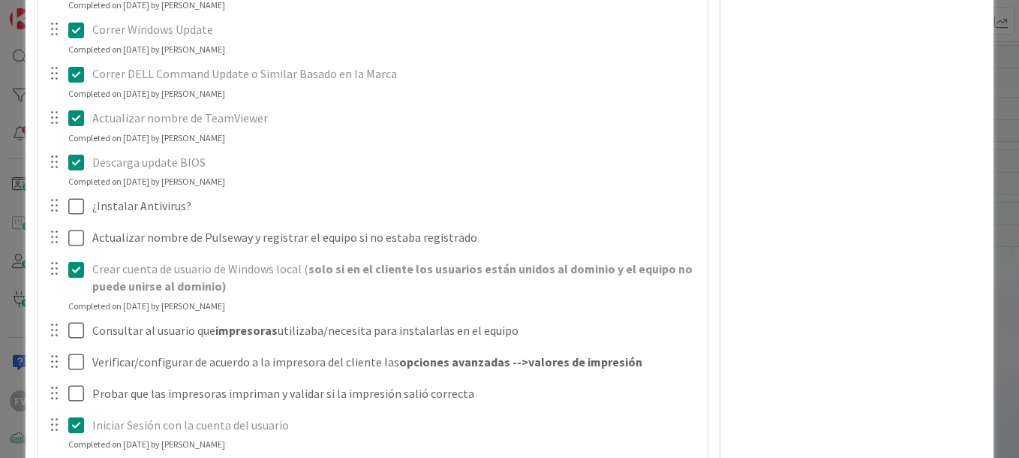
scroll to position [597, 0]
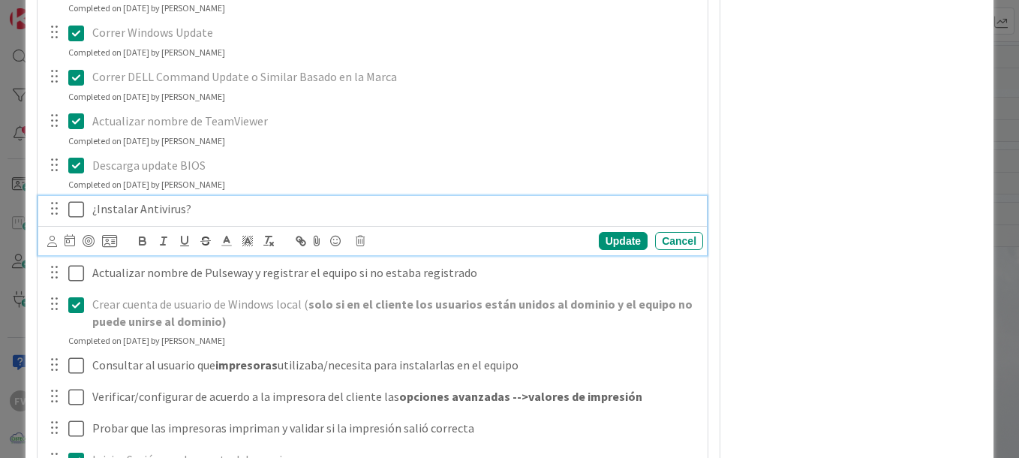
click at [81, 205] on icon at bounding box center [76, 209] width 16 height 18
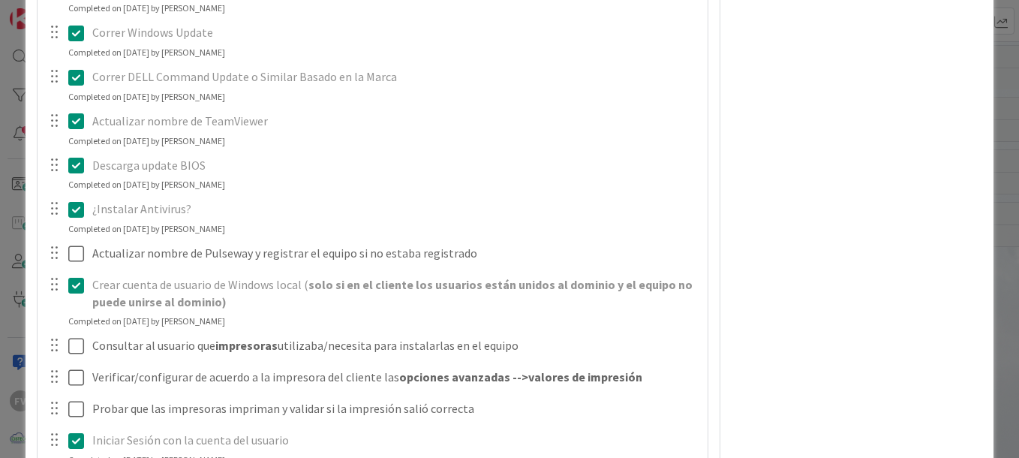
scroll to position [672, 0]
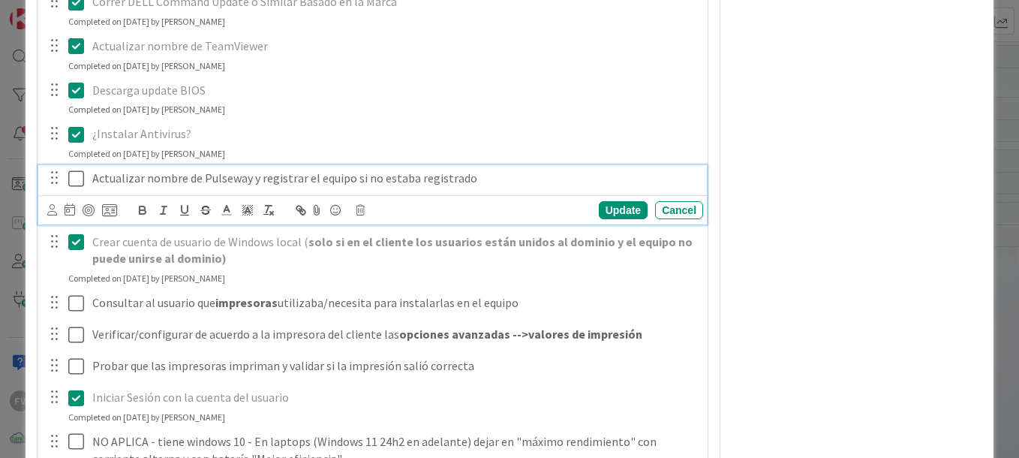
click at [76, 176] on icon at bounding box center [76, 179] width 16 height 18
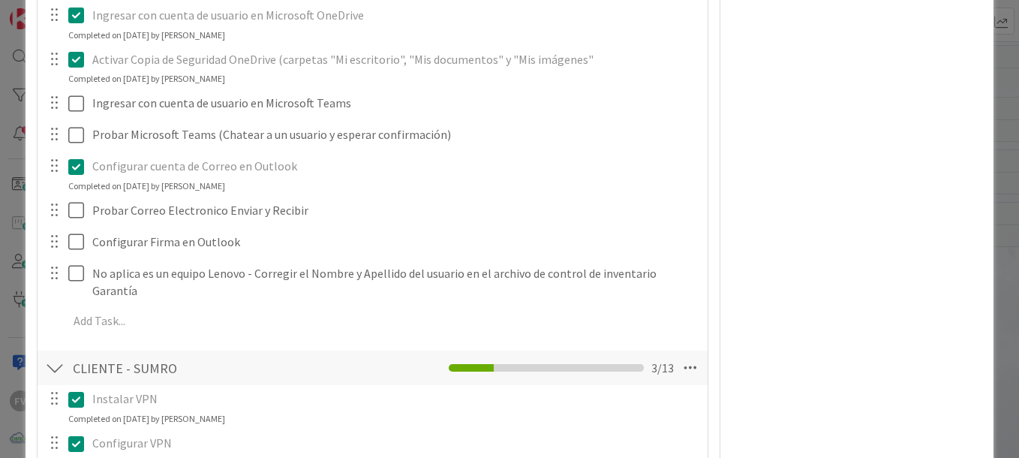
scroll to position [1197, 0]
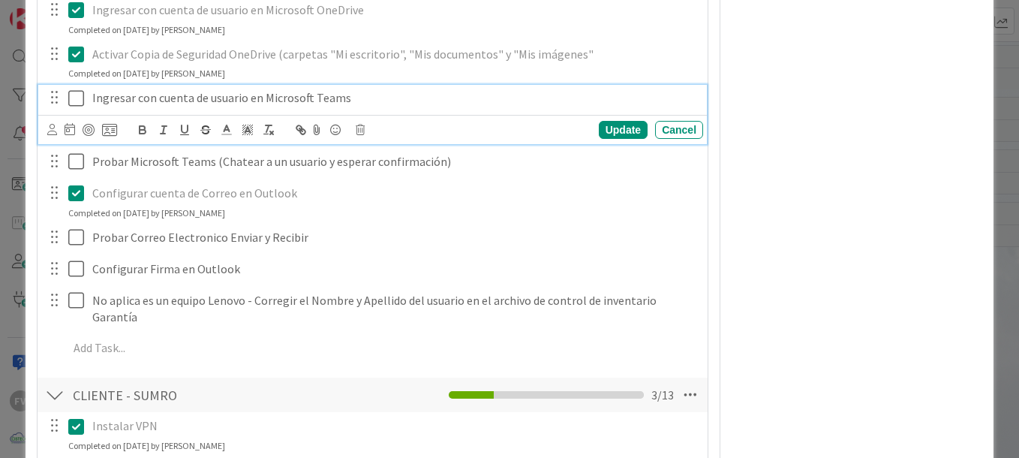
click at [81, 105] on icon at bounding box center [76, 98] width 16 height 18
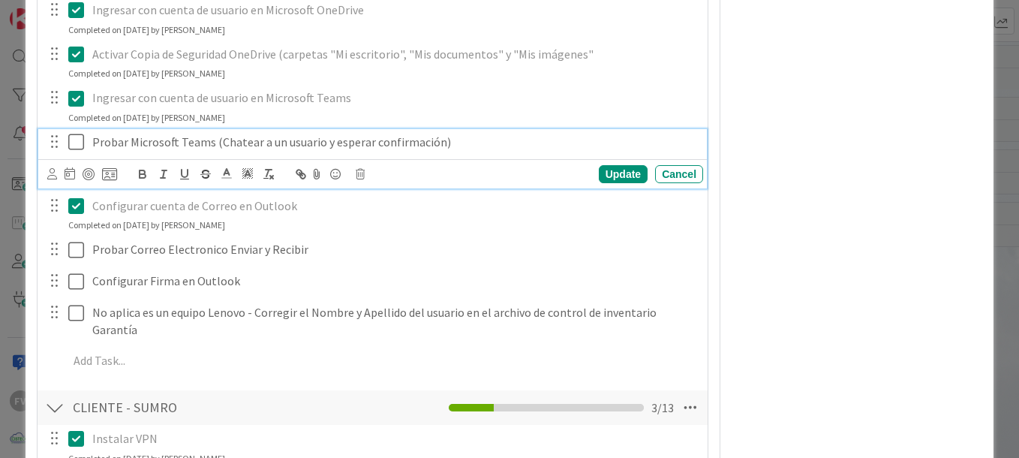
click at [69, 144] on icon at bounding box center [76, 142] width 16 height 18
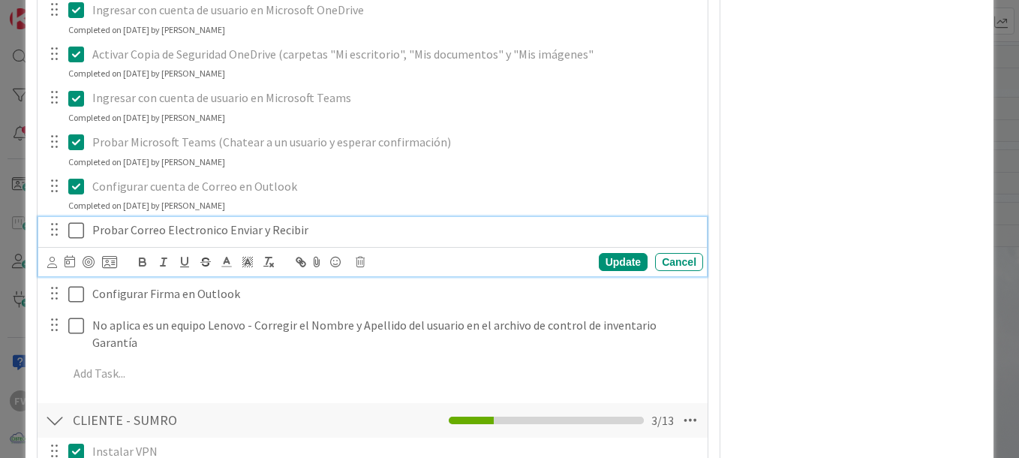
click at [77, 239] on button at bounding box center [77, 230] width 18 height 24
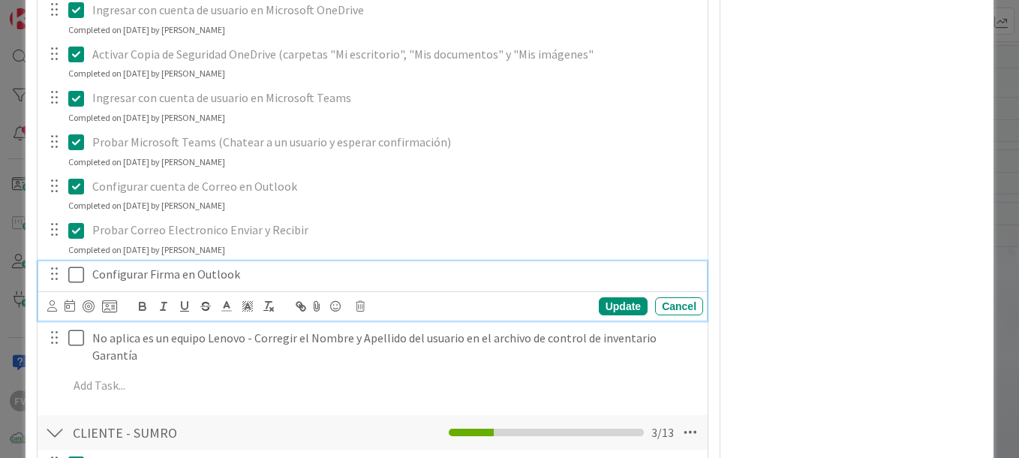
click at [71, 275] on icon at bounding box center [76, 275] width 16 height 18
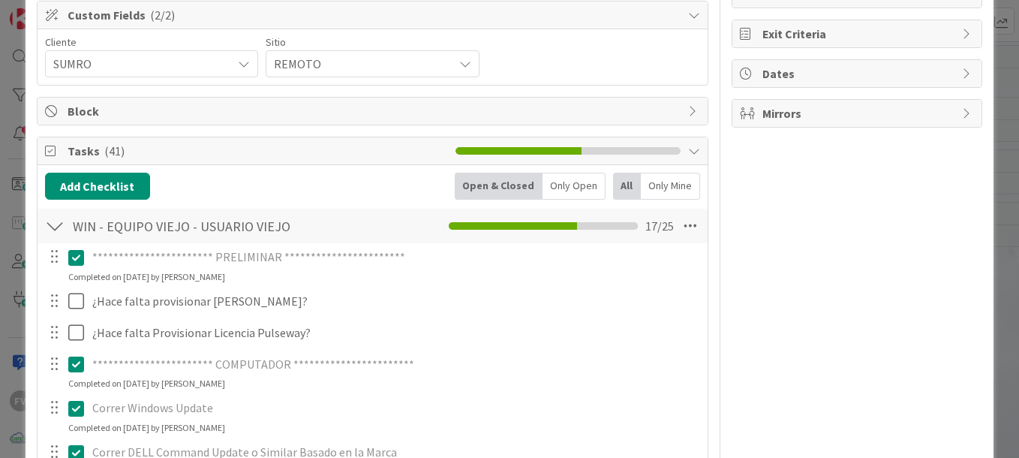
scroll to position [447, 0]
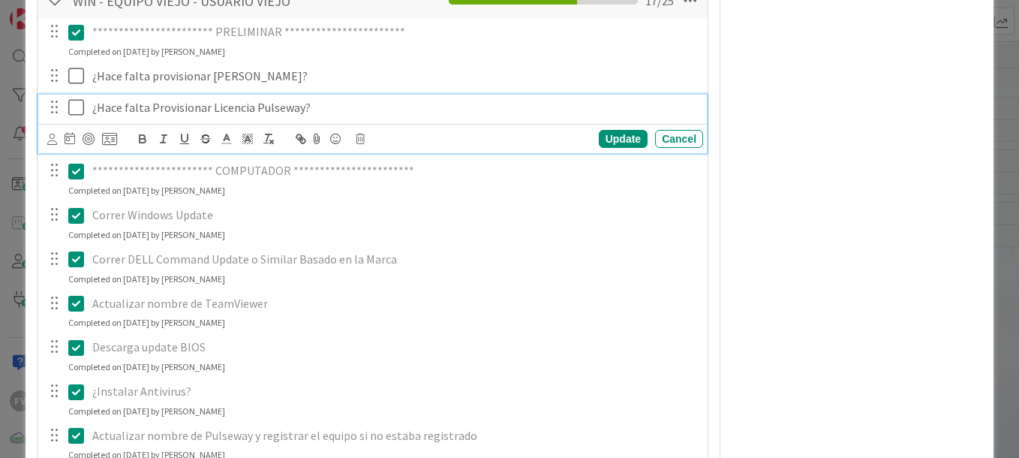
click at [83, 112] on icon at bounding box center [76, 107] width 16 height 18
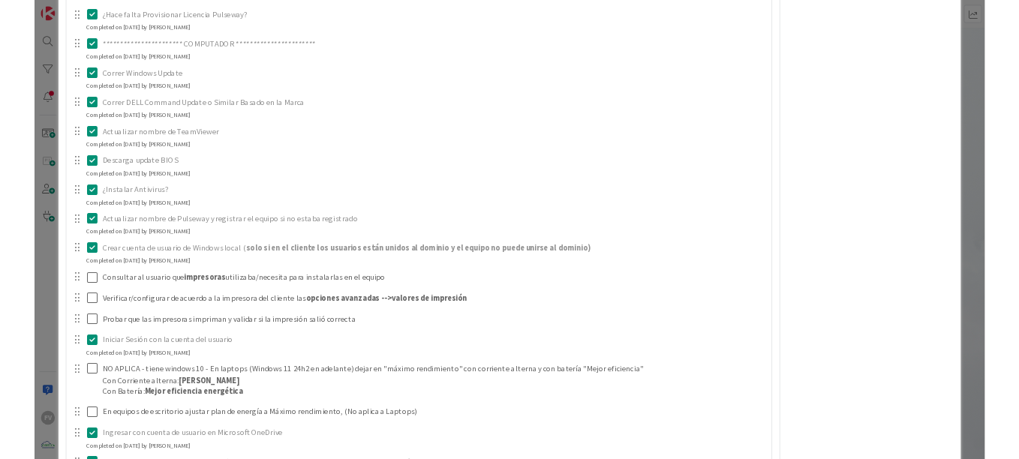
scroll to position [0, 0]
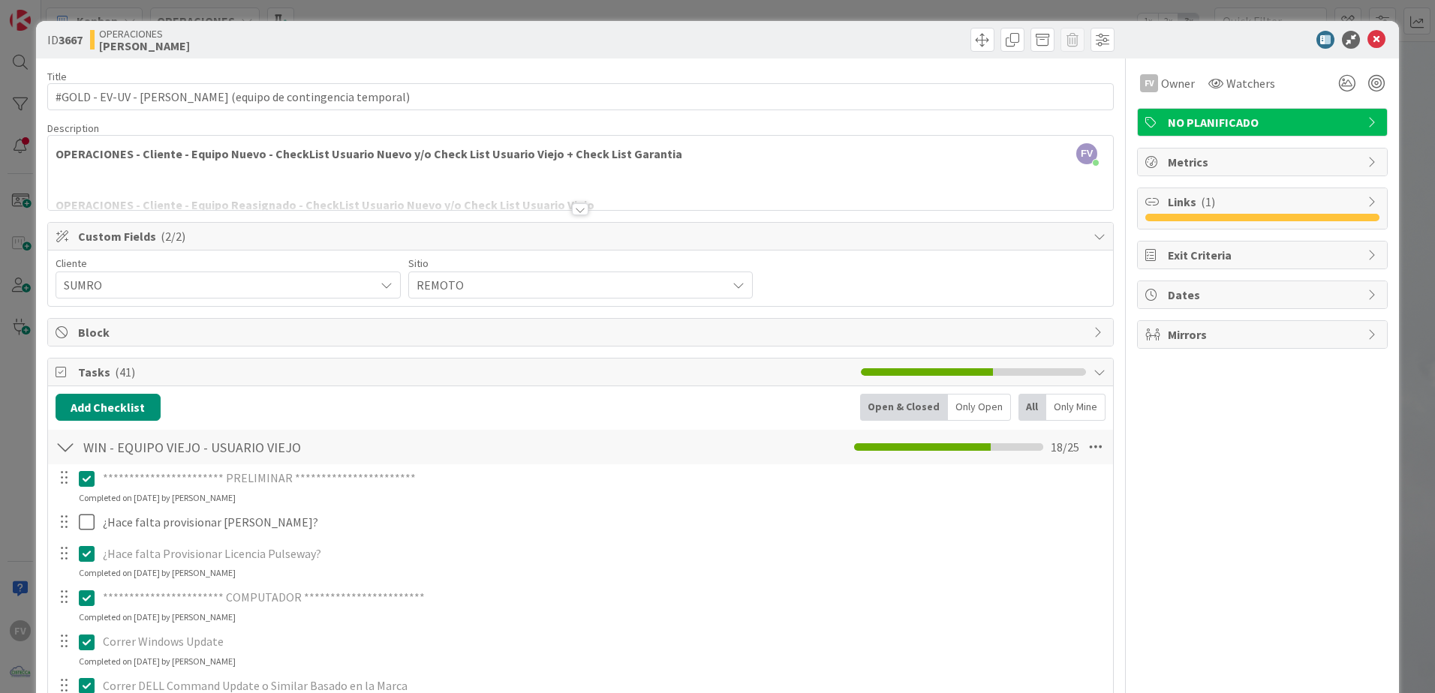
click at [26, 410] on div "**********" at bounding box center [717, 346] width 1435 height 693
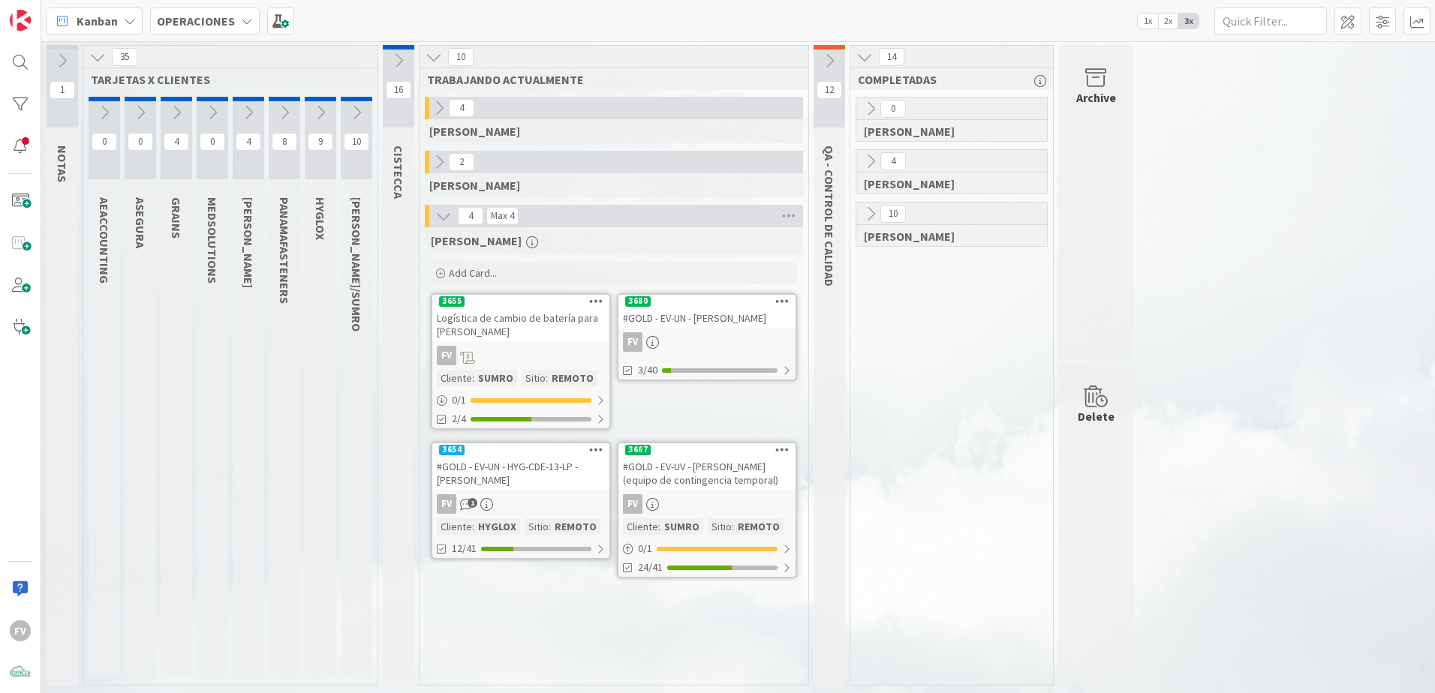
click at [957, 471] on div "0 GABRIEL 4 NAVIL 10 FERNANDO" at bounding box center [951, 391] width 197 height 588
click at [945, 517] on div "0 GABRIEL 4 NAVIL 10 FERNANDO" at bounding box center [951, 391] width 197 height 588
click at [980, 567] on div "0 GABRIEL 4 NAVIL 10 FERNANDO" at bounding box center [951, 391] width 197 height 588
click at [687, 504] on div "FV" at bounding box center [706, 505] width 177 height 20
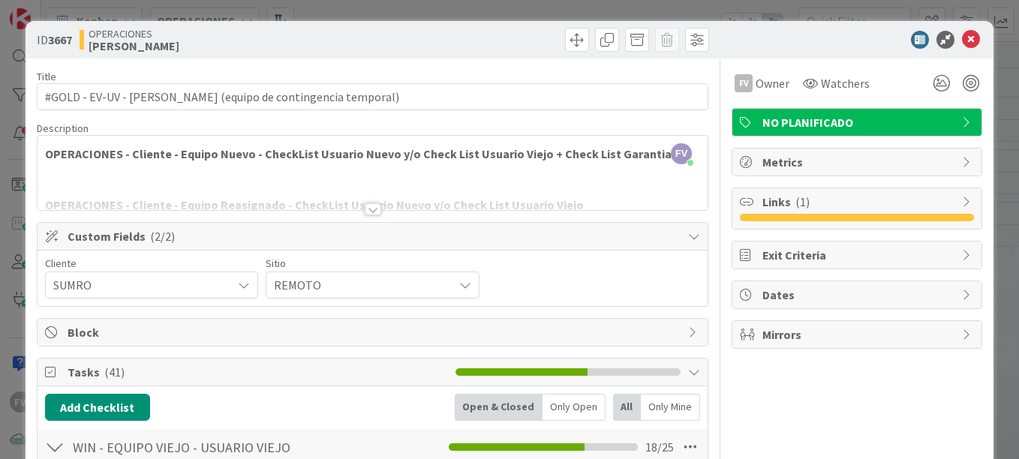
scroll to position [225, 0]
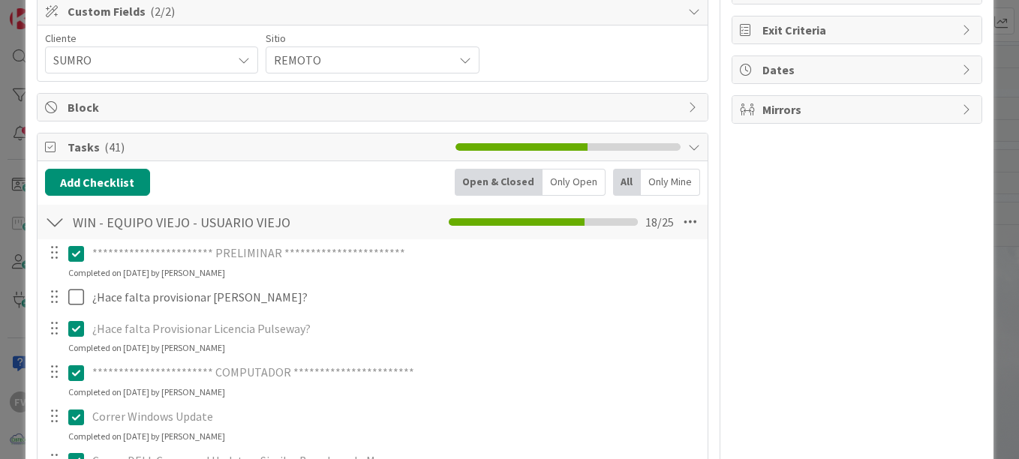
click at [56, 229] on div at bounding box center [55, 222] width 20 height 27
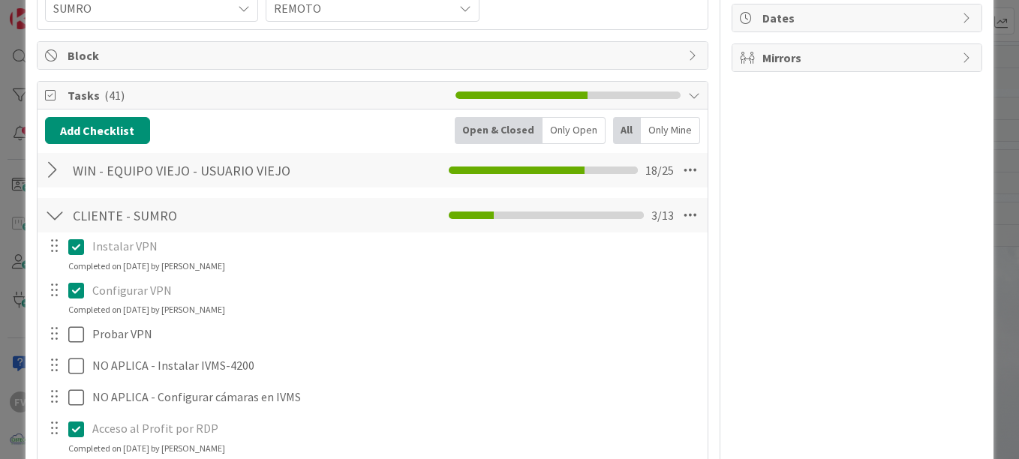
scroll to position [300, 0]
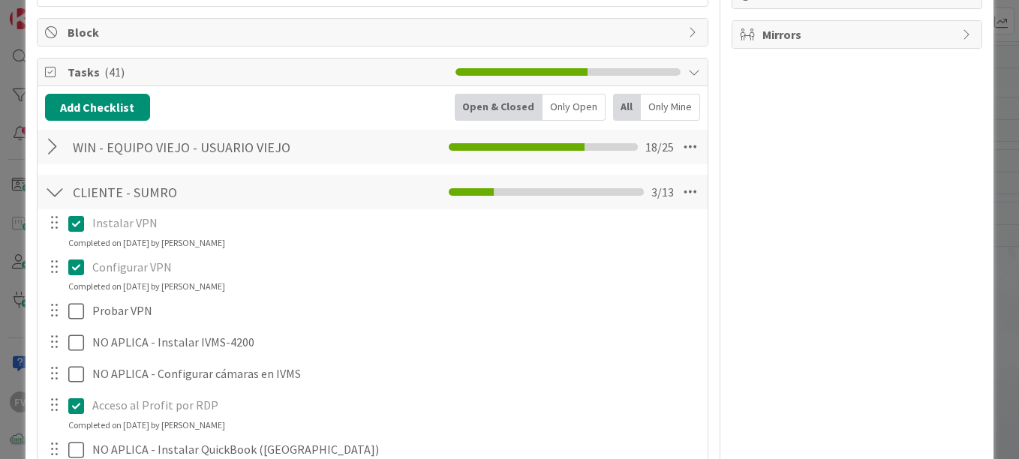
click at [56, 206] on div "CLIENTE - SUMRO Checklist Name 15 / 64 CLIENTE - SUMRO 3 / 13" at bounding box center [373, 192] width 670 height 35
click at [55, 200] on div at bounding box center [55, 192] width 20 height 27
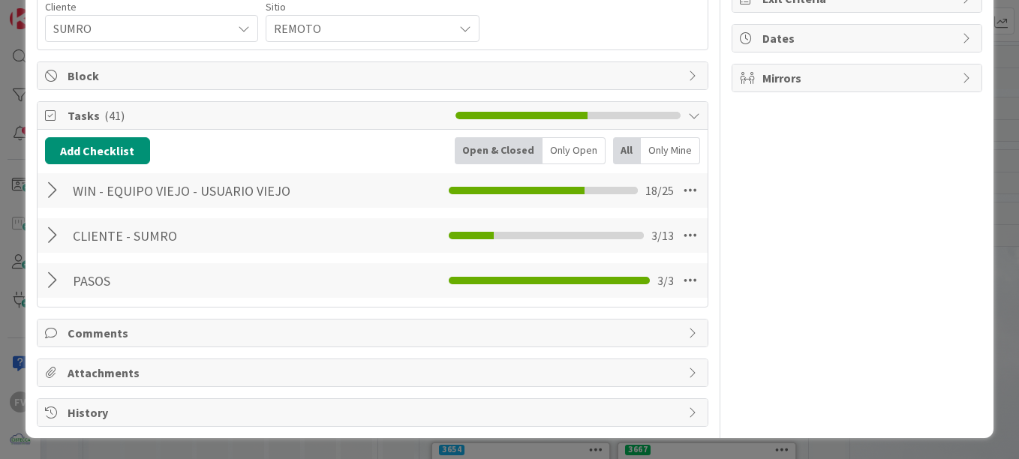
click at [53, 190] on div at bounding box center [55, 190] width 20 height 27
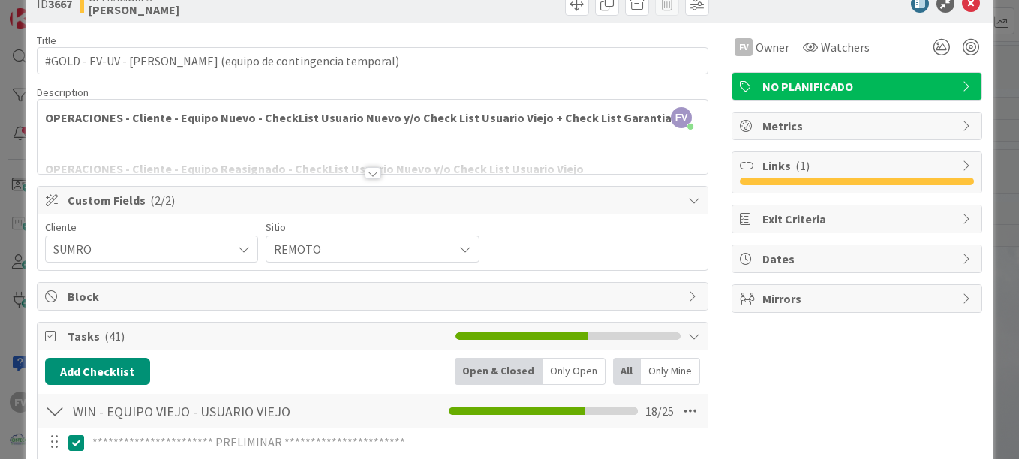
scroll to position [0, 0]
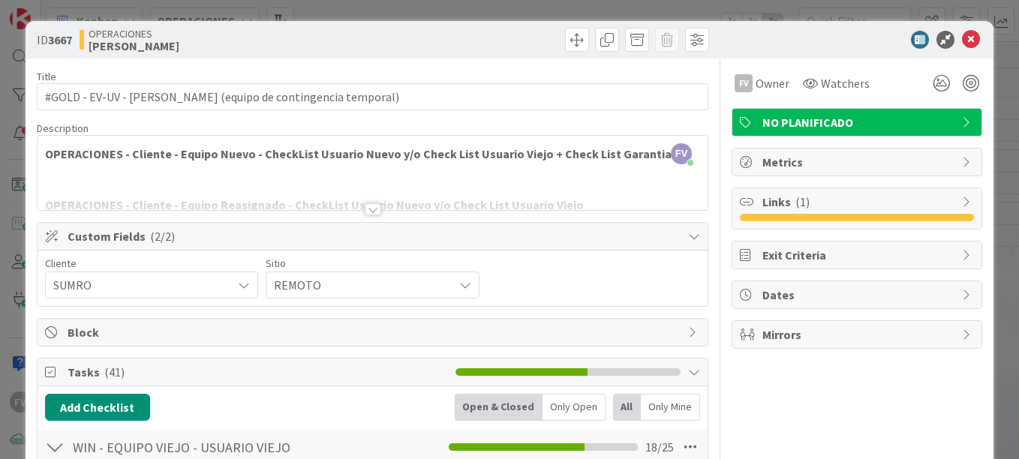
click at [15, 232] on div "**********" at bounding box center [509, 229] width 1019 height 459
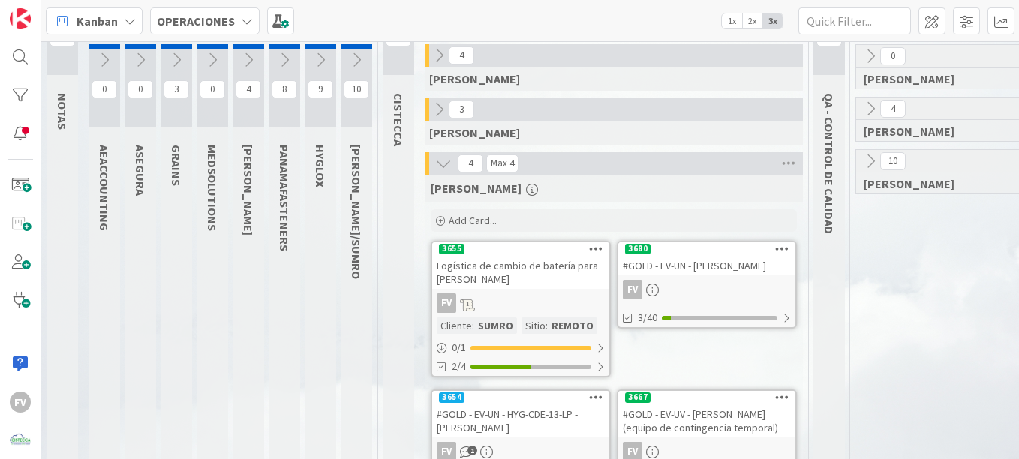
scroll to position [75, 0]
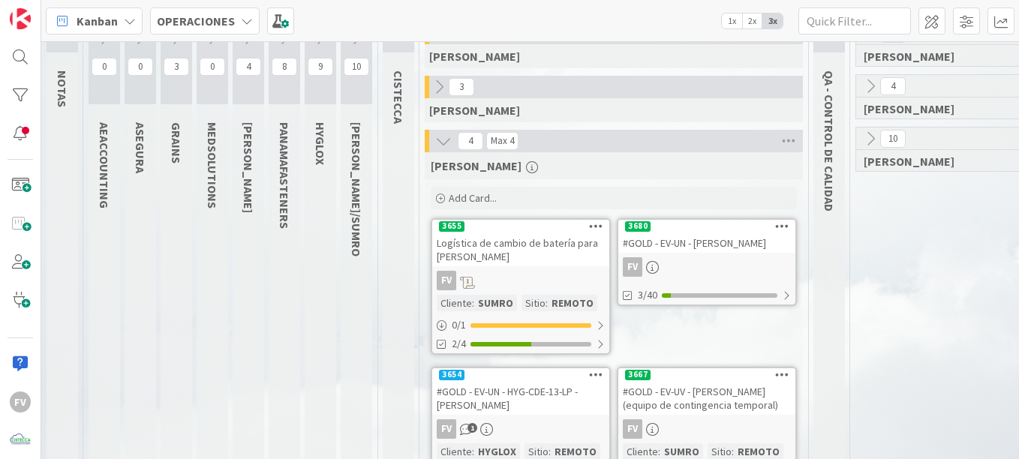
click at [711, 403] on div "#GOLD - EV-UV - Luis Varela (equipo de contingencia temporal)" at bounding box center [706, 398] width 177 height 33
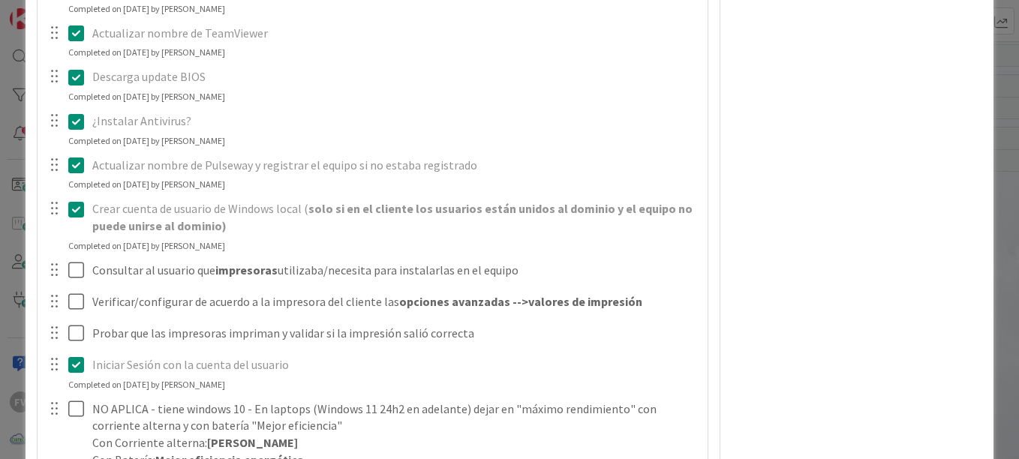
scroll to position [675, 0]
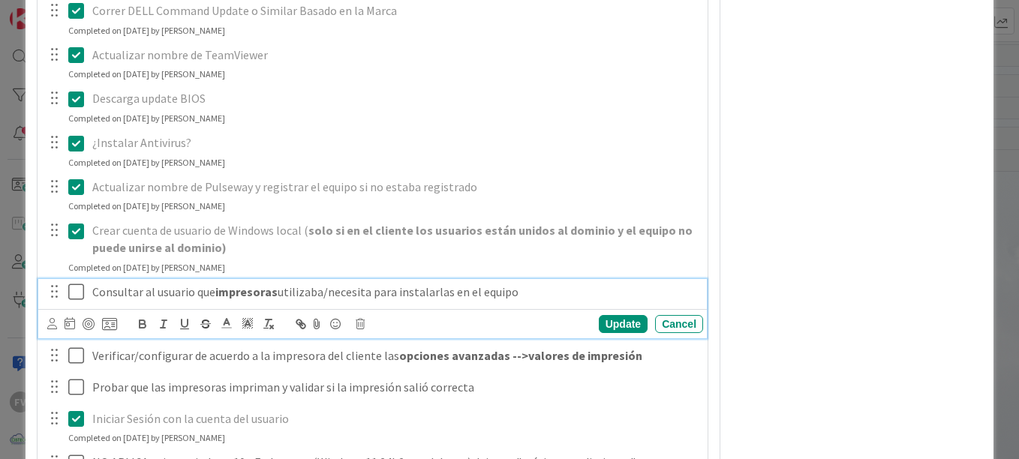
click at [78, 296] on icon at bounding box center [76, 292] width 16 height 18
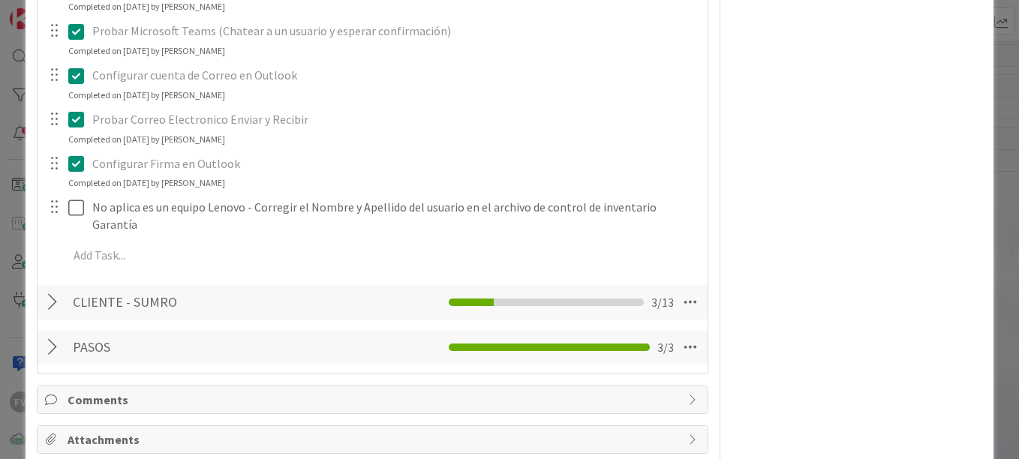
scroll to position [1351, 0]
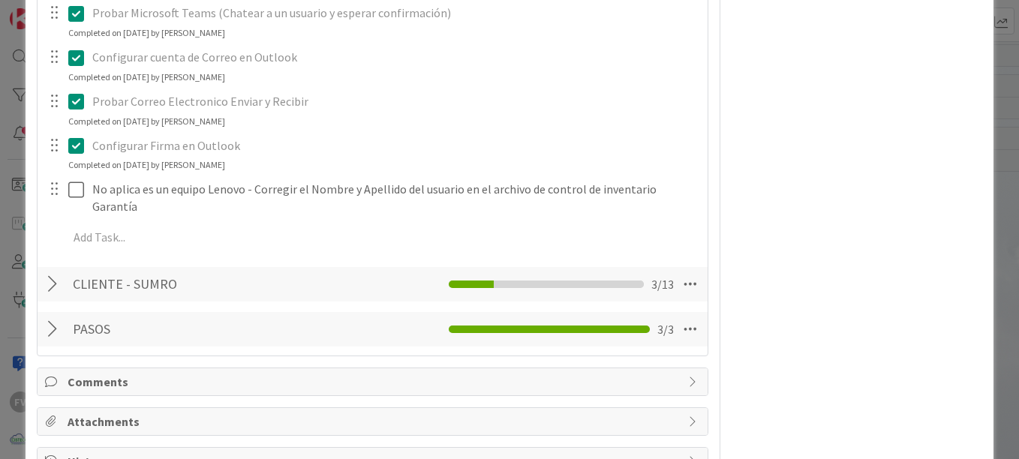
click at [51, 281] on div at bounding box center [55, 284] width 20 height 27
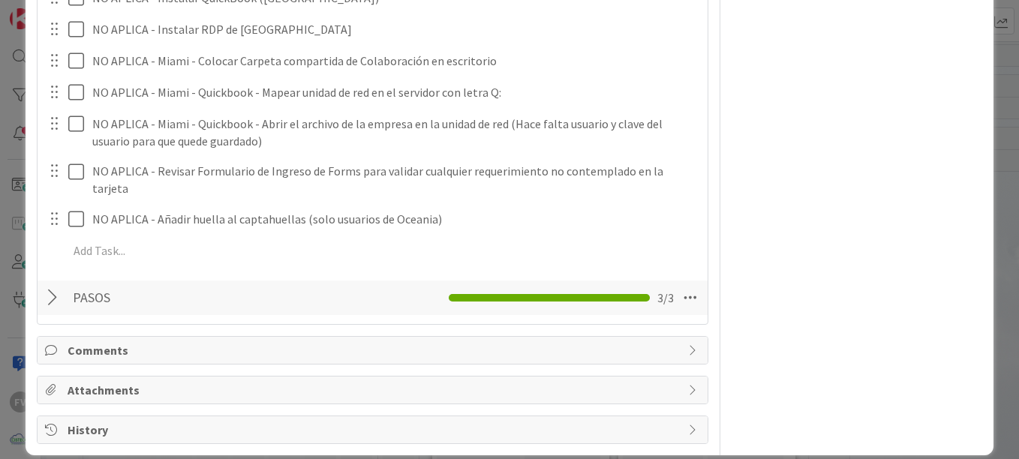
scroll to position [1896, 0]
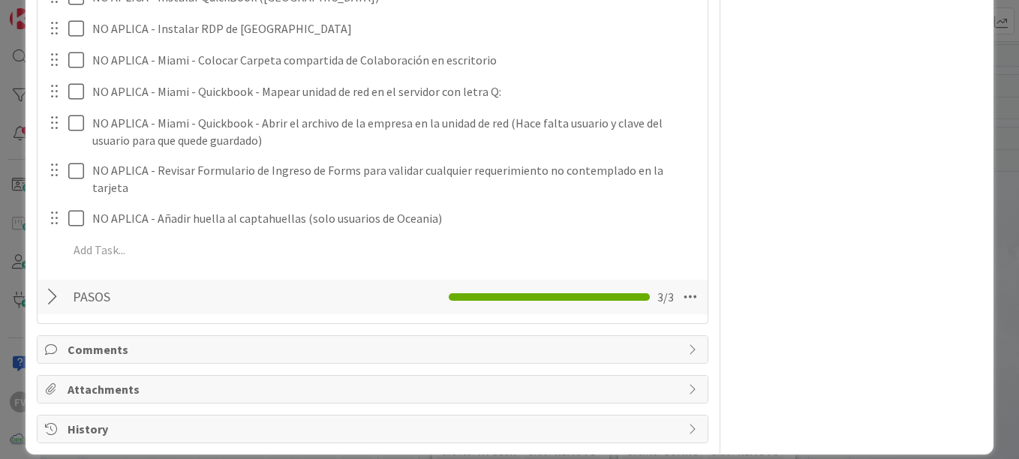
click at [62, 284] on div at bounding box center [55, 297] width 20 height 27
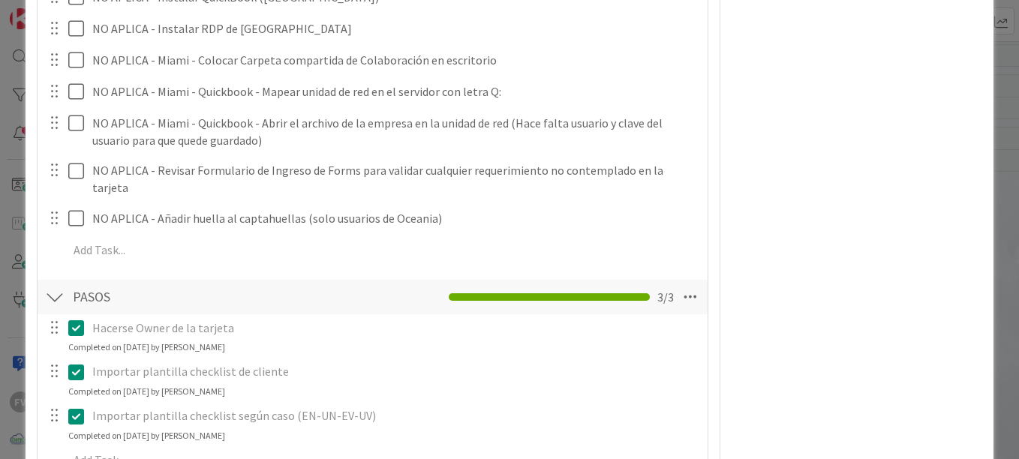
click at [57, 284] on div at bounding box center [55, 297] width 20 height 27
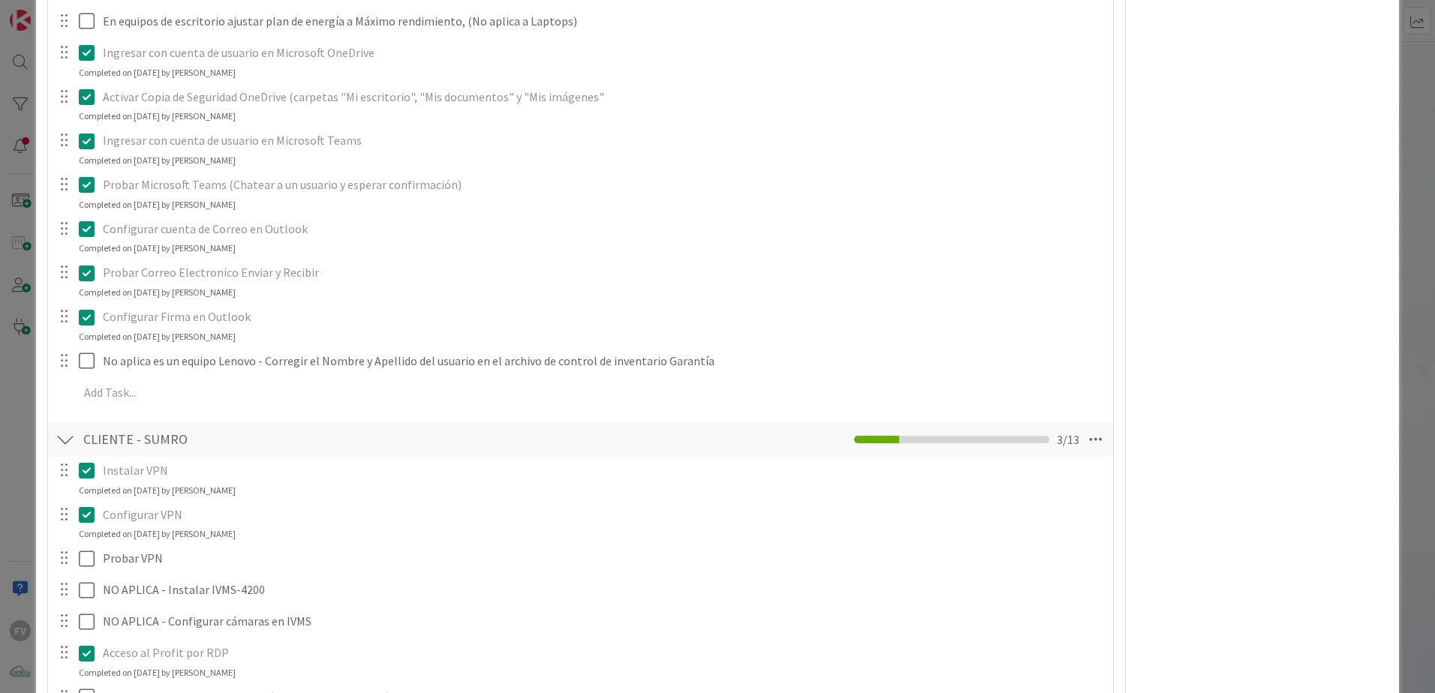
scroll to position [1070, 0]
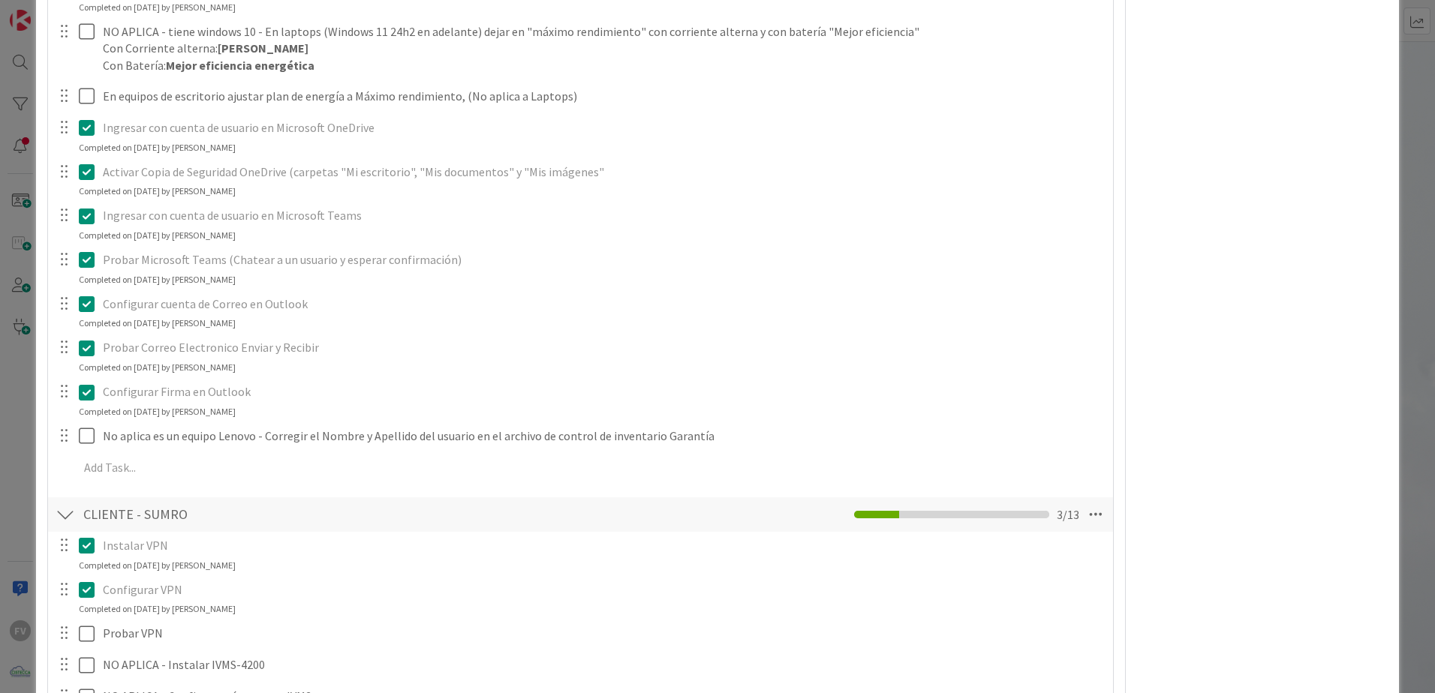
click at [29, 101] on div "**********" at bounding box center [717, 346] width 1435 height 693
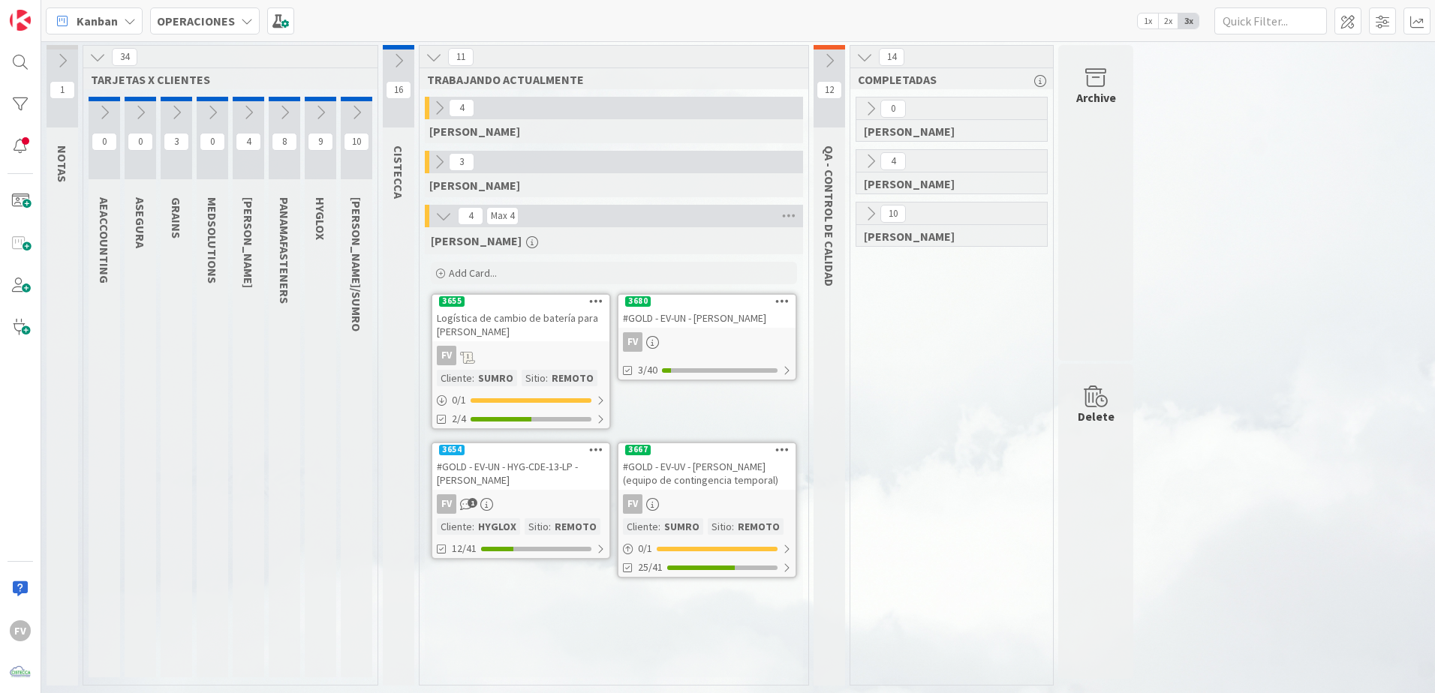
click at [879, 211] on div "10" at bounding box center [951, 214] width 191 height 23
click at [868, 212] on icon at bounding box center [870, 214] width 17 height 17
click at [870, 221] on button at bounding box center [871, 214] width 20 height 20
click at [830, 56] on icon at bounding box center [829, 61] width 17 height 17
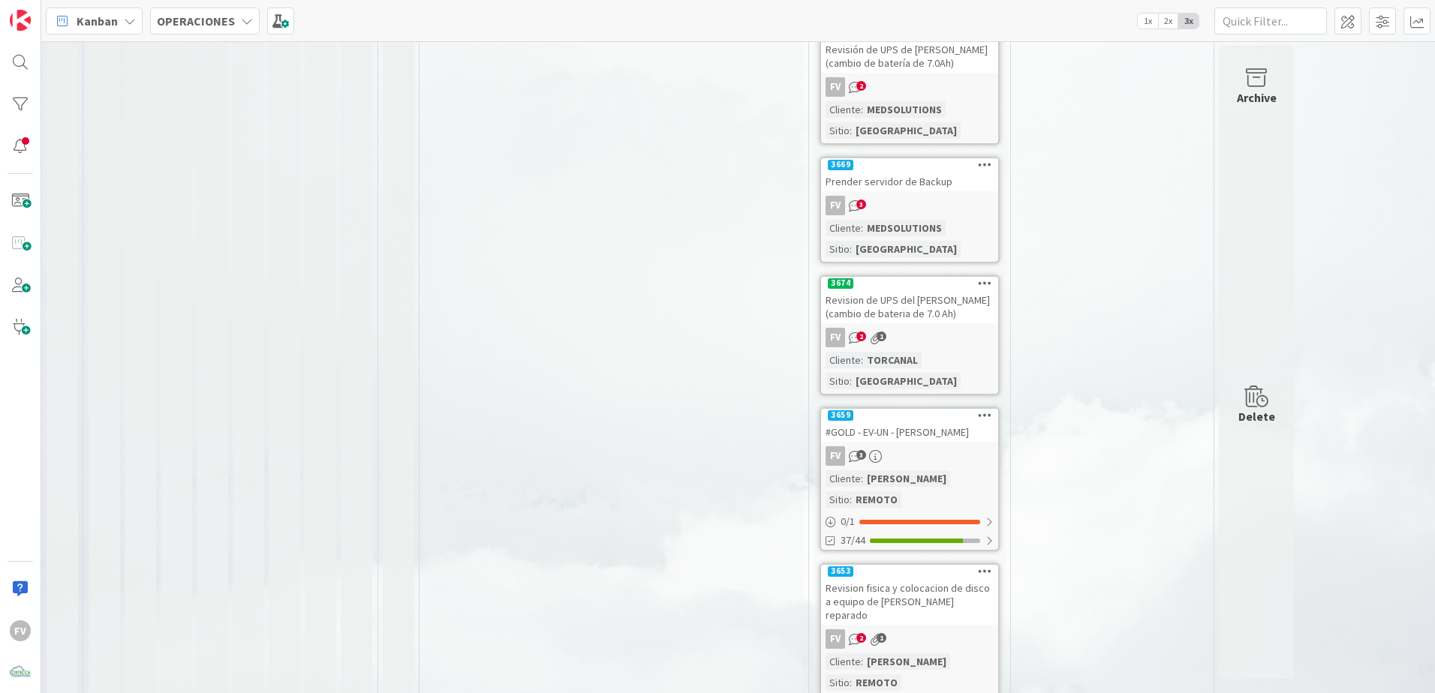
scroll to position [827, 0]
click at [877, 577] on div "Revision fisica y colocacion de disco a equipo de Yuleisy Medina reparado" at bounding box center [909, 600] width 177 height 47
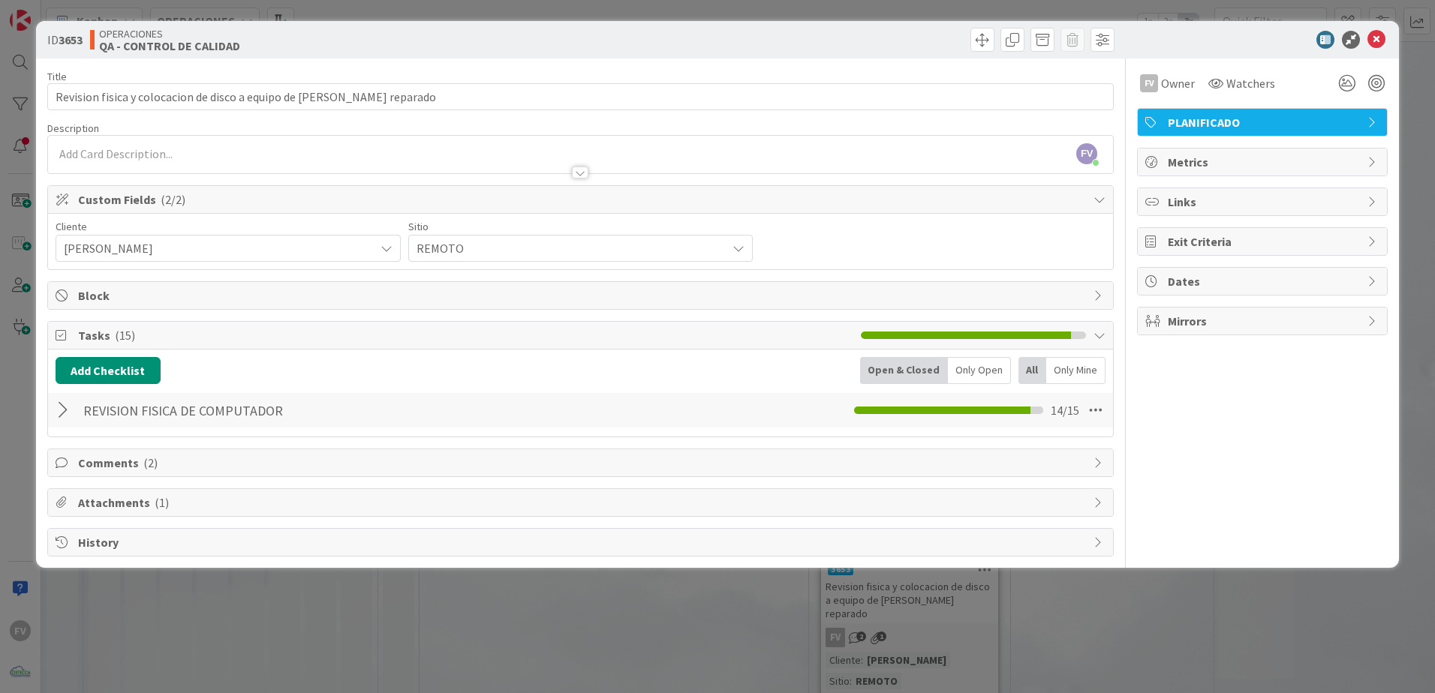
click at [65, 403] on div at bounding box center [66, 410] width 20 height 27
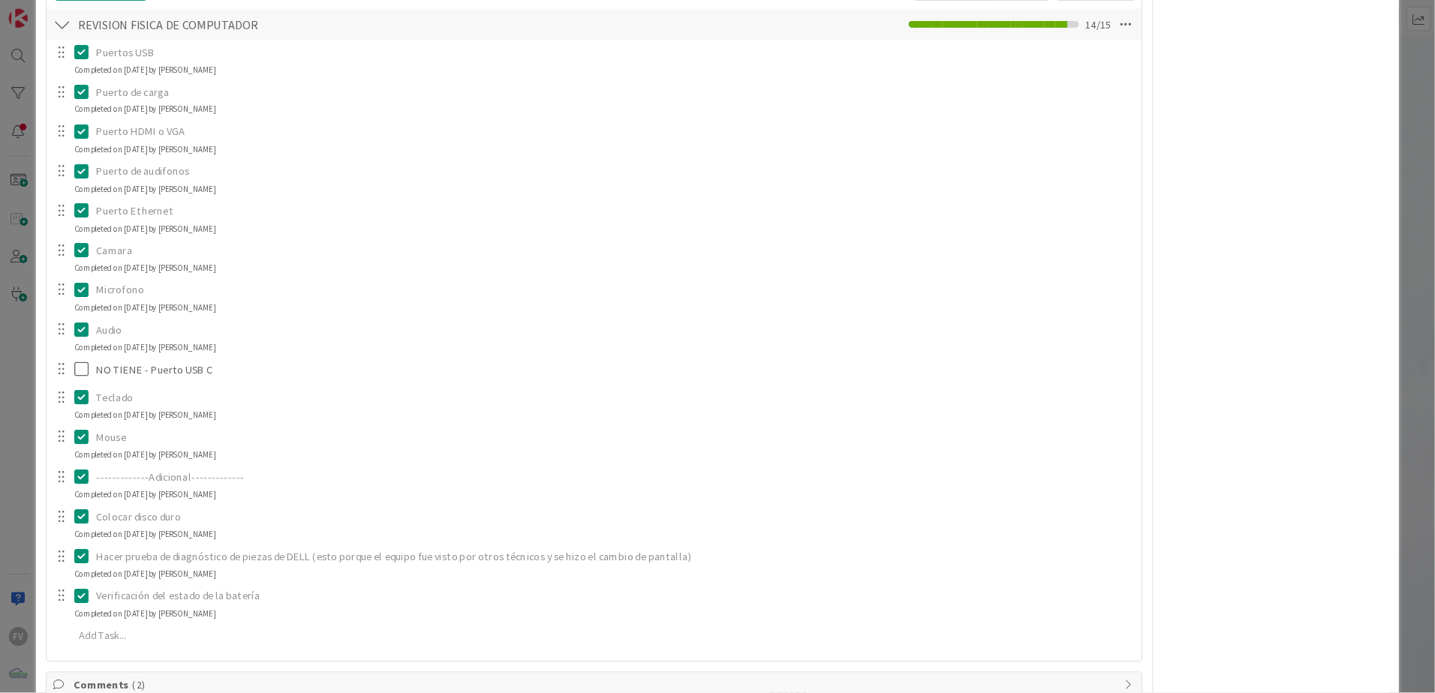
scroll to position [343, 0]
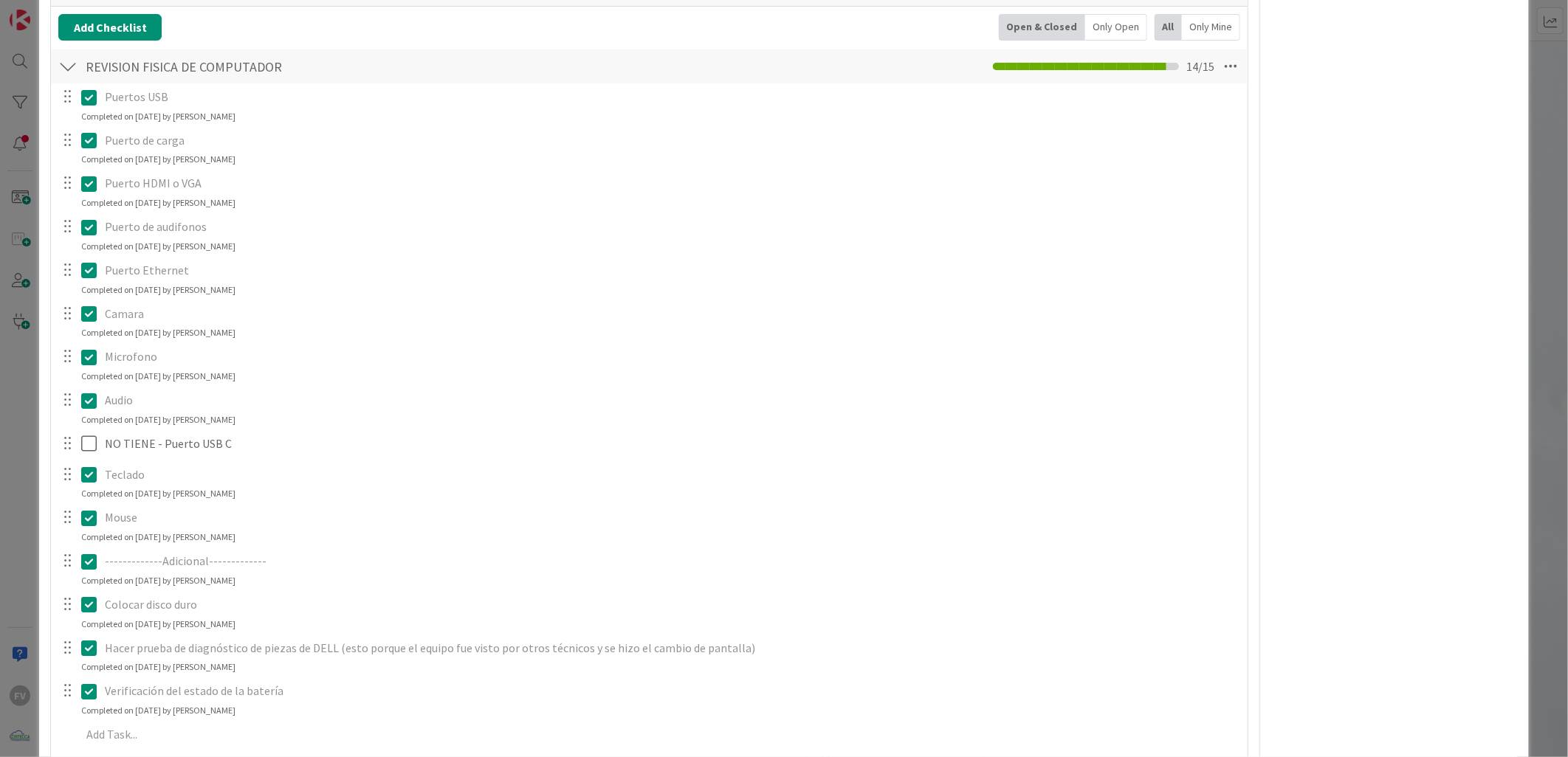
click at [861, 188] on p "Puerto HDMI o VGA" at bounding box center [671, 183] width 1131 height 17
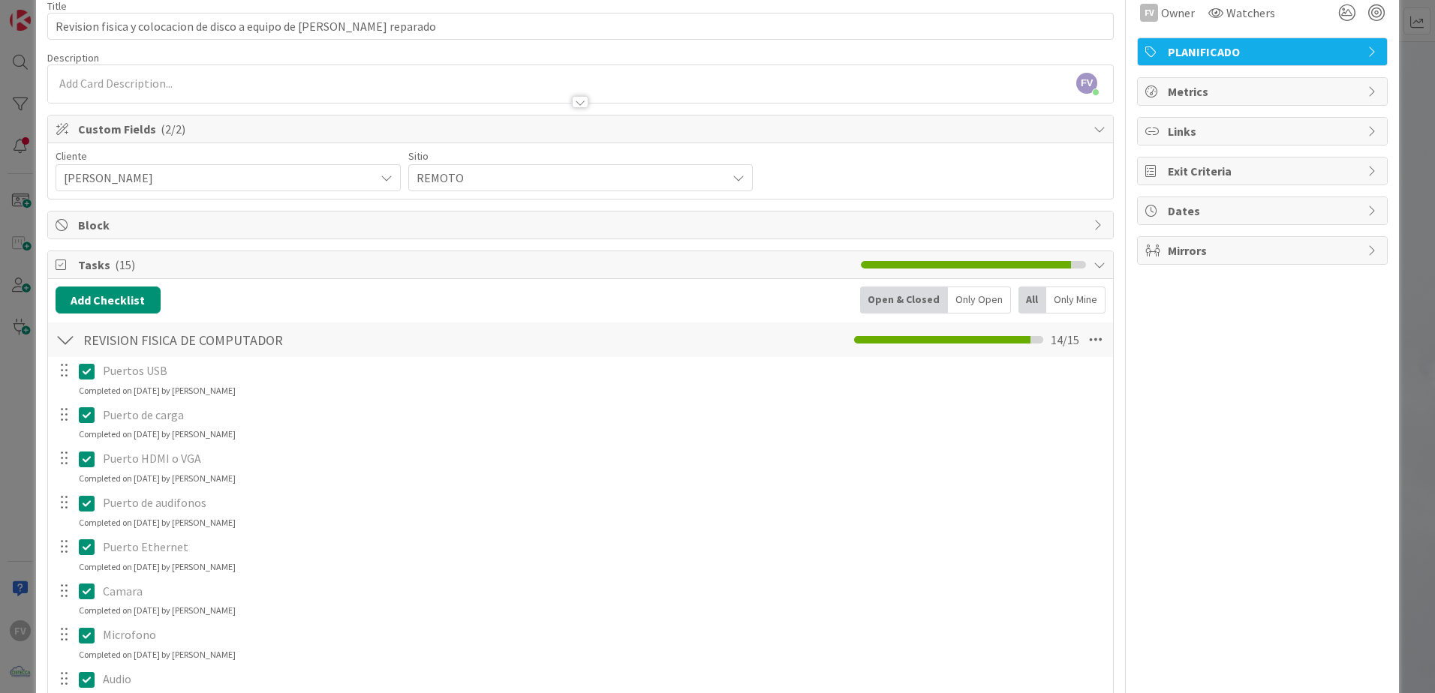
scroll to position [0, 0]
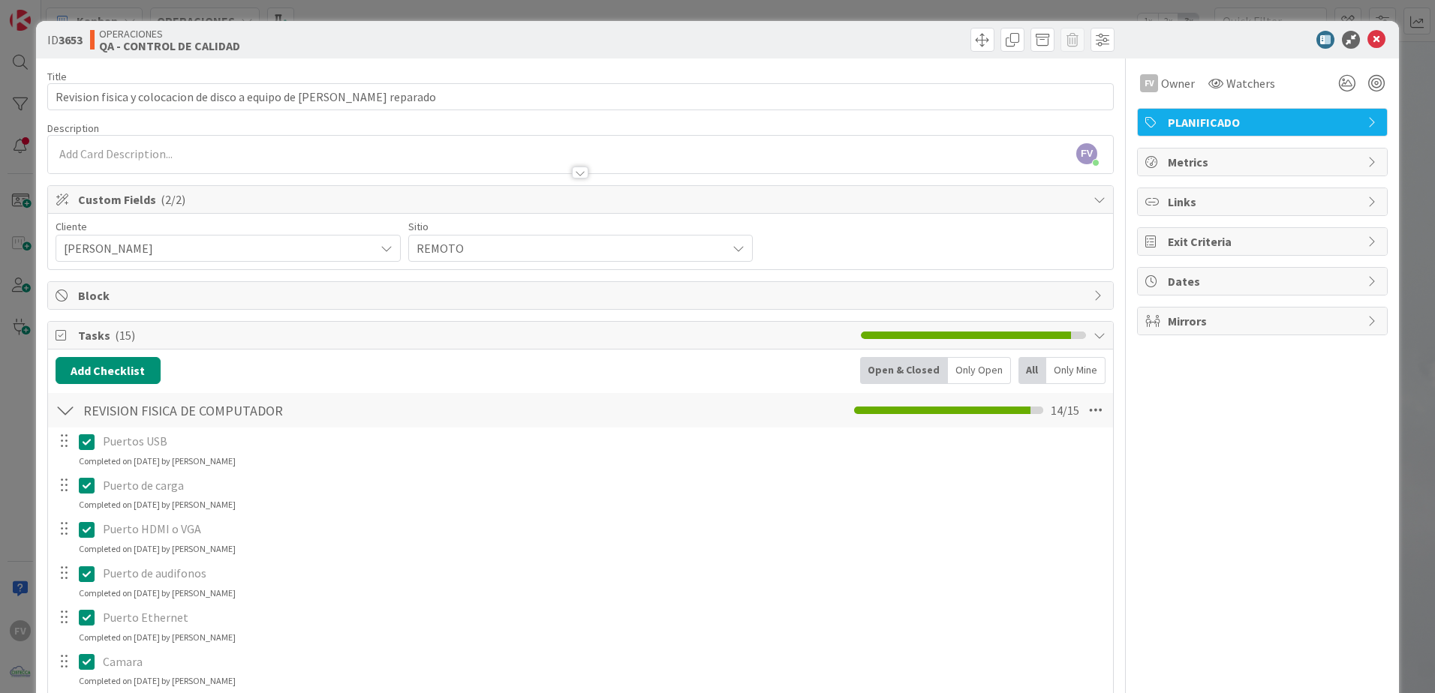
click at [73, 416] on div at bounding box center [66, 410] width 20 height 27
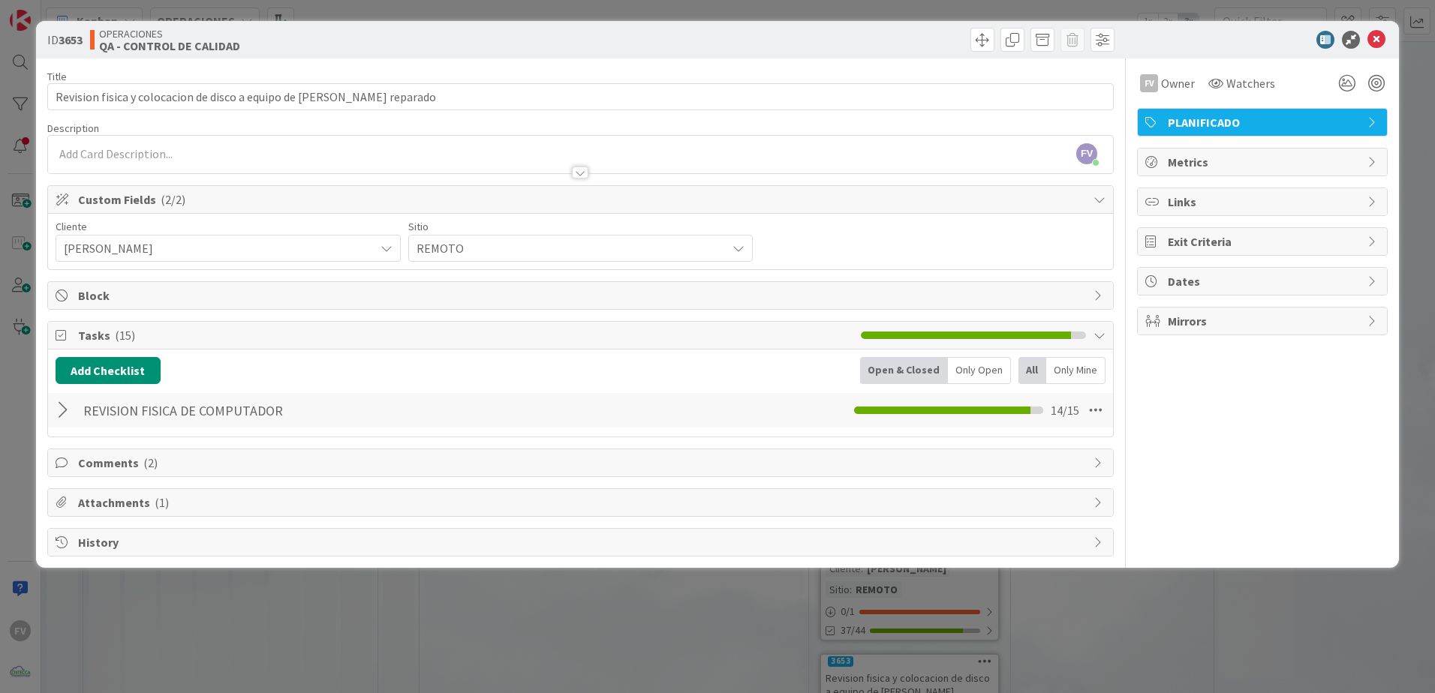
click at [17, 359] on div "ID 3653 OPERACIONES QA - CONTROL DE CALIDAD Title 73 / 128 Revision fisica y co…" at bounding box center [717, 346] width 1435 height 693
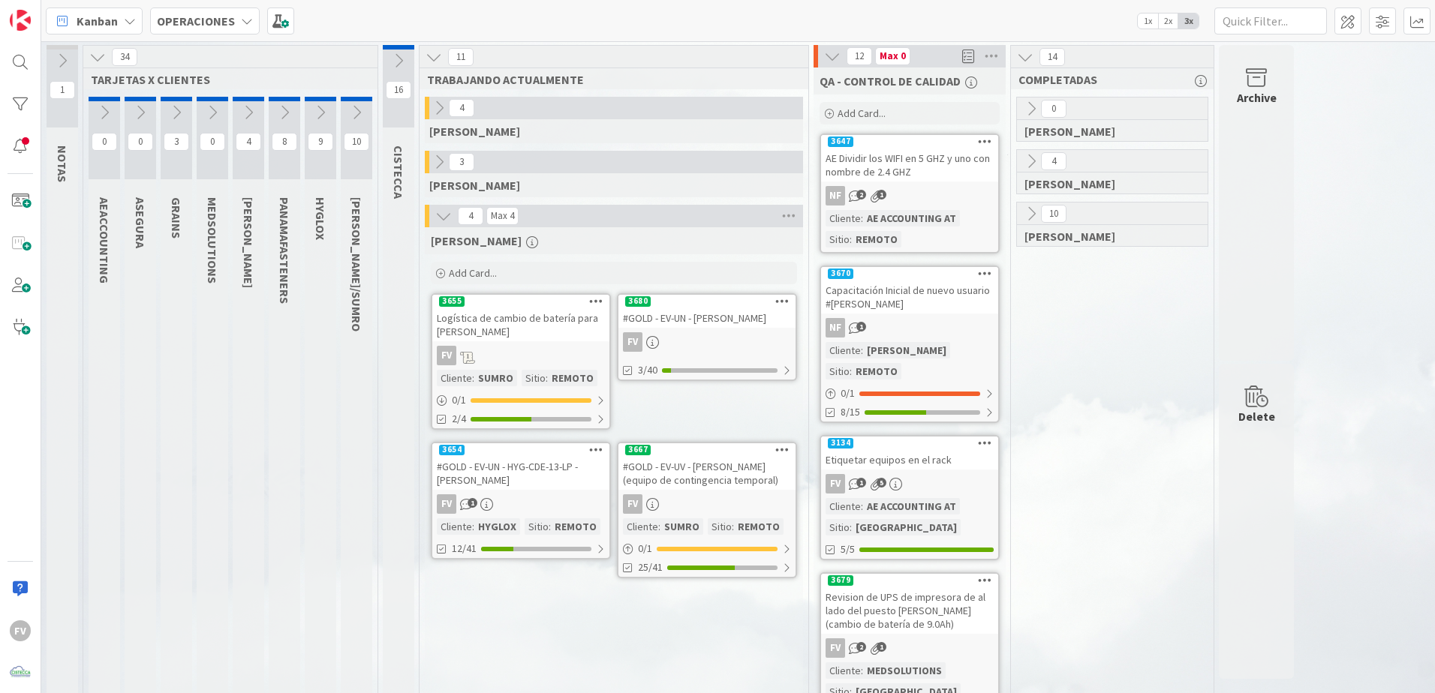
click at [729, 495] on div "FV" at bounding box center [706, 505] width 177 height 20
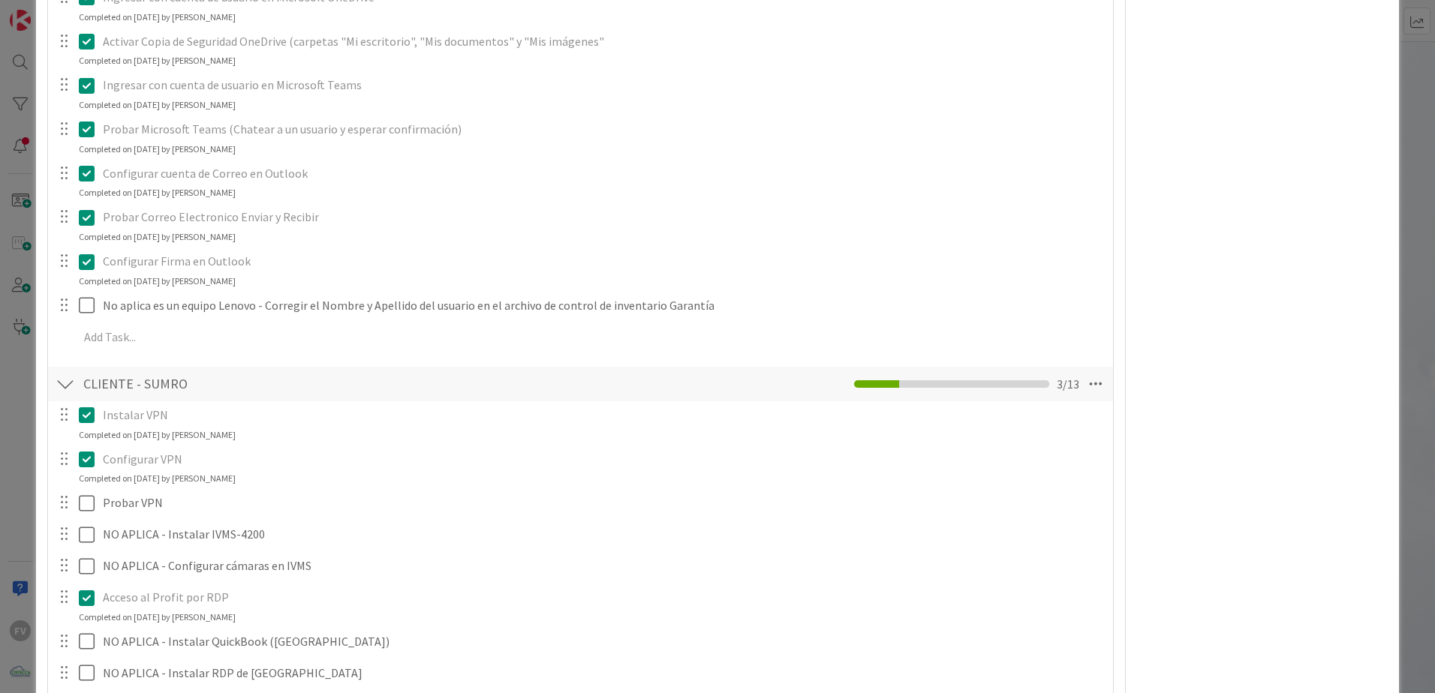
scroll to position [1351, 0]
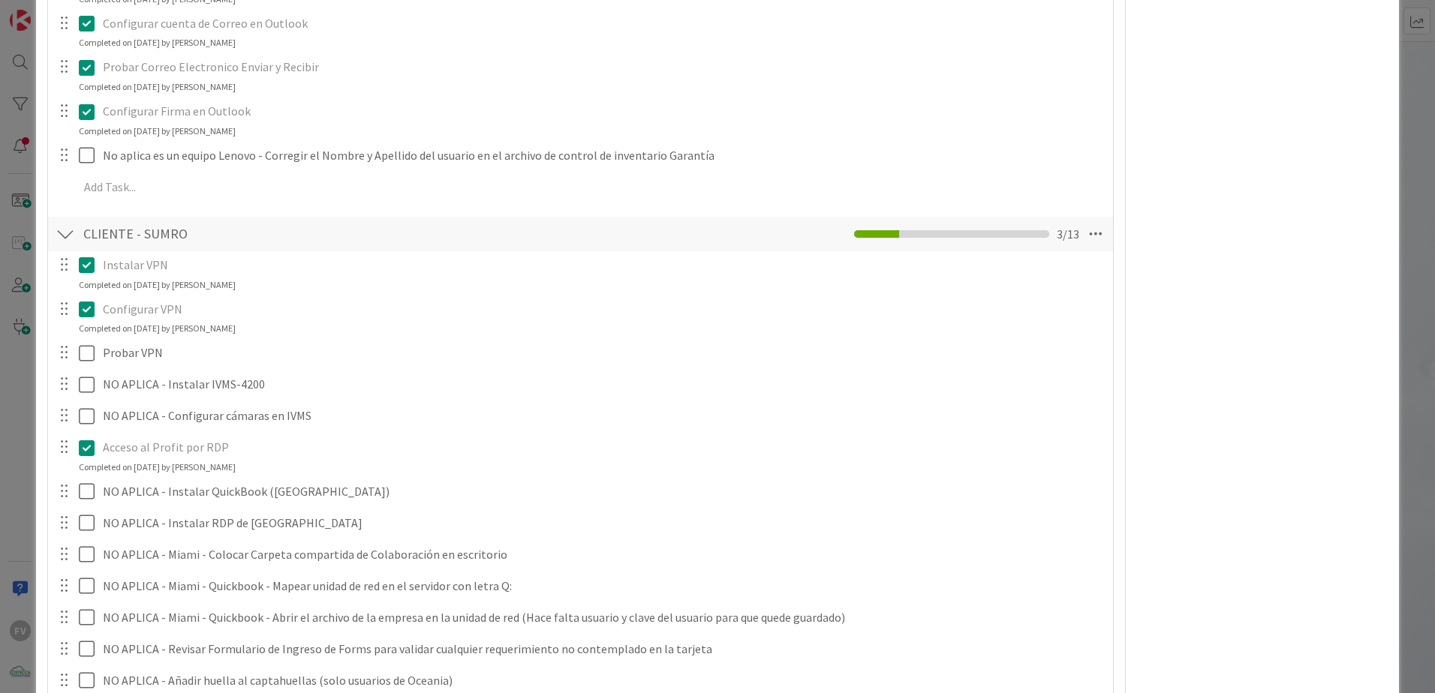
click at [17, 386] on div "**********" at bounding box center [717, 346] width 1435 height 693
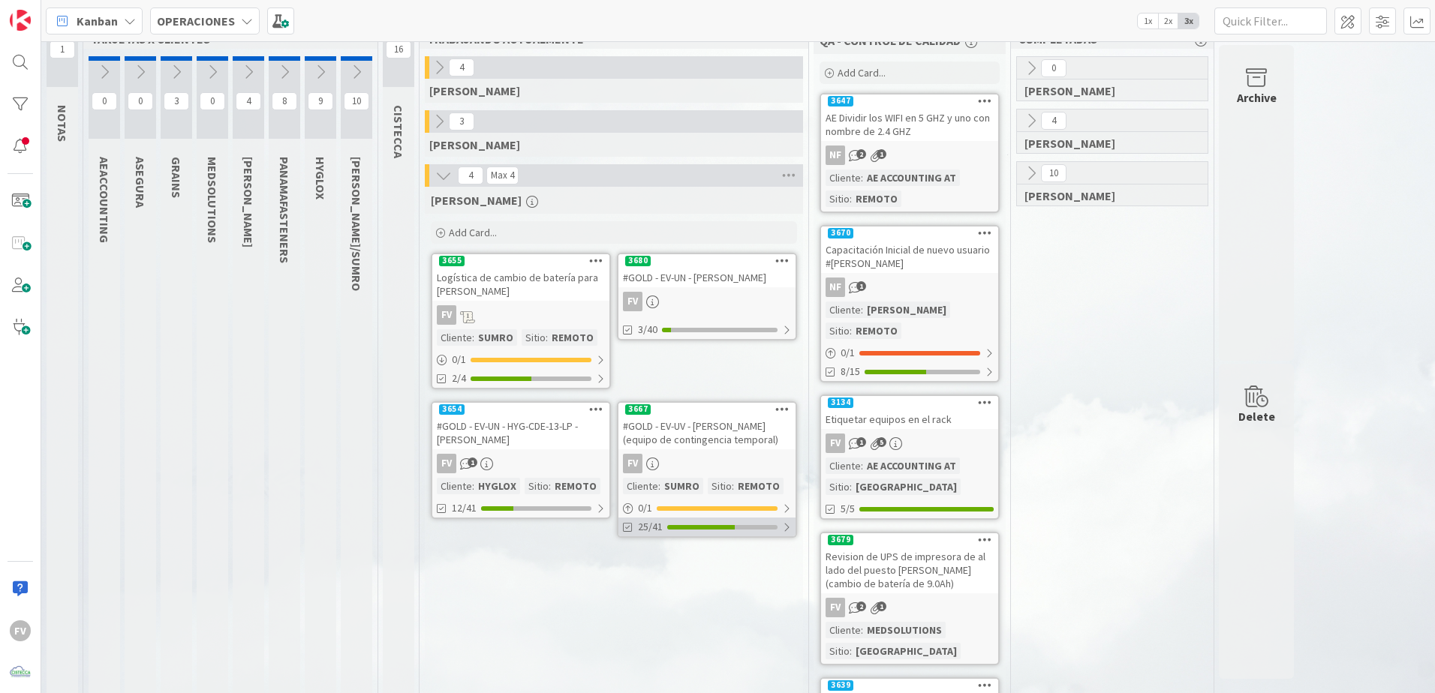
scroll to position [75, 0]
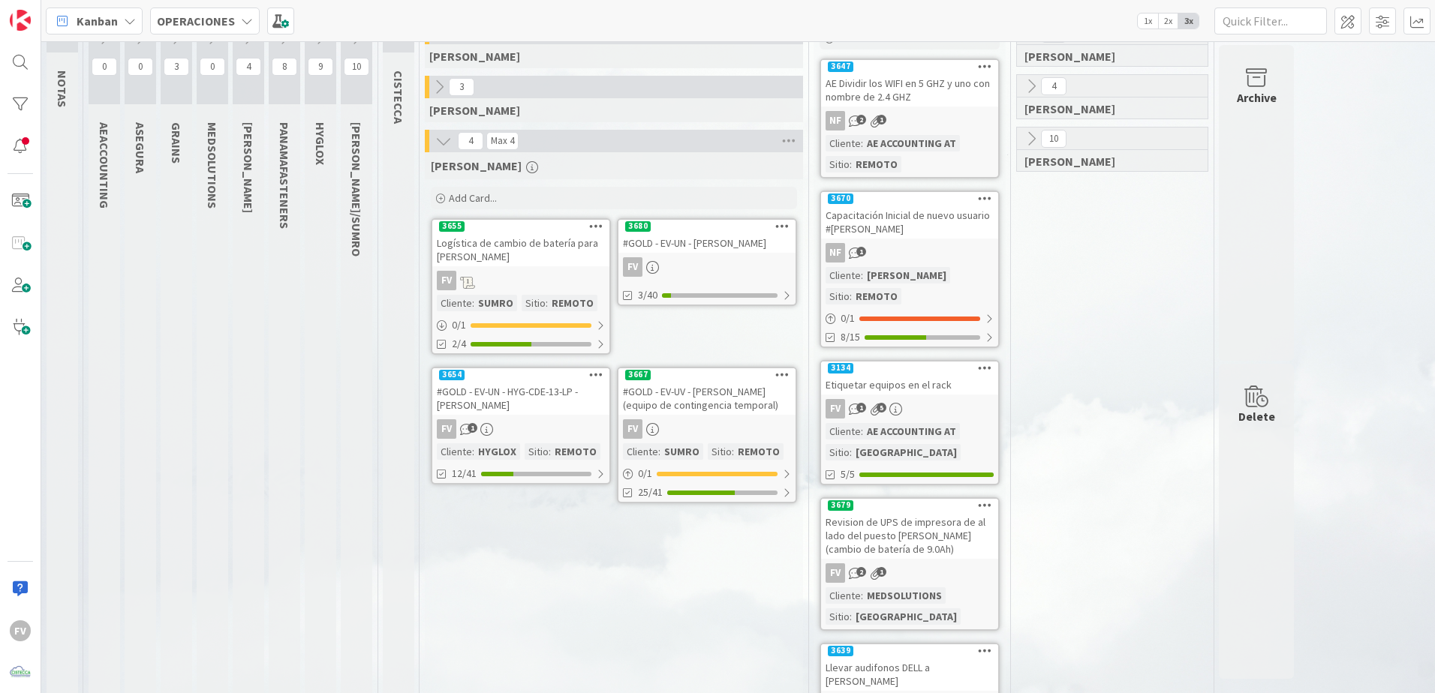
click at [724, 425] on div "FV" at bounding box center [706, 429] width 177 height 20
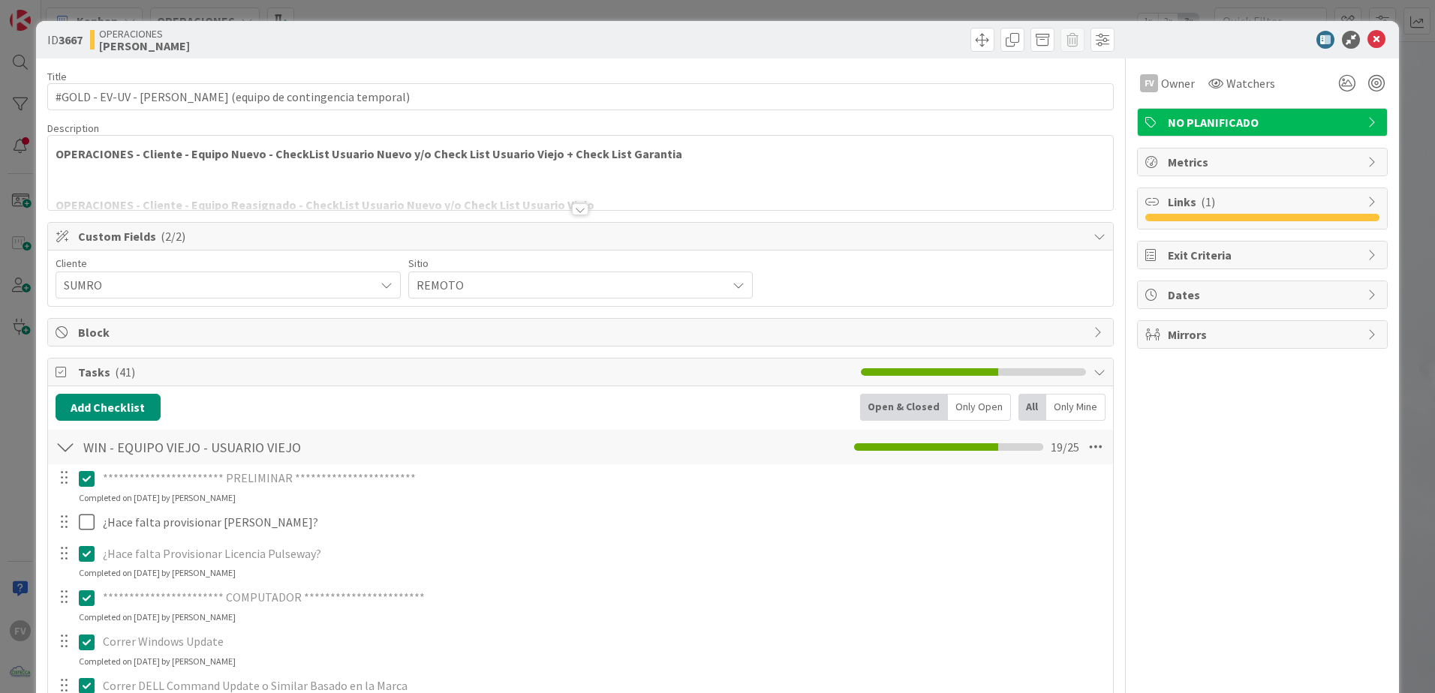
click at [253, 338] on span "Block" at bounding box center [582, 332] width 1008 height 18
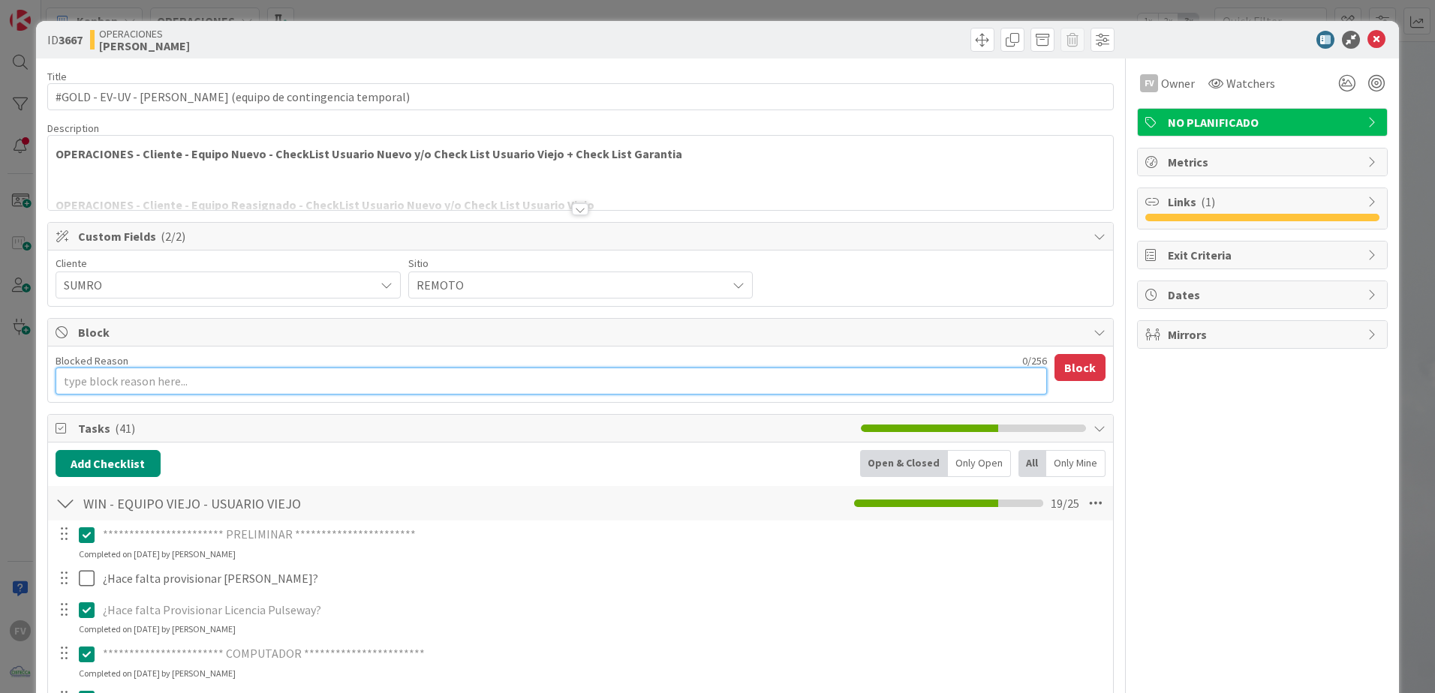
click at [181, 383] on textarea "Blocked Reason" at bounding box center [551, 381] width 991 height 27
type textarea "x"
type textarea "E"
type textarea "x"
type textarea "Es"
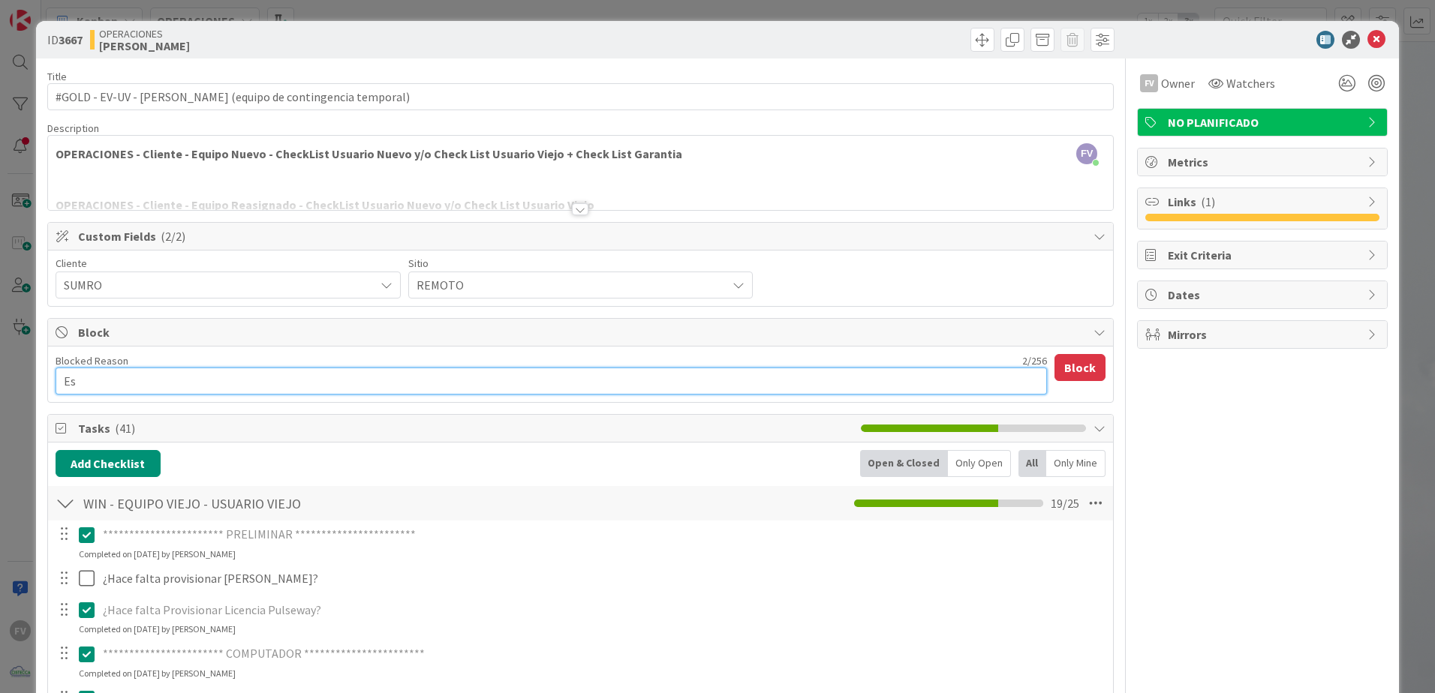
type textarea "x"
type textarea "Espe"
type textarea "x"
type textarea "Esper"
type textarea "x"
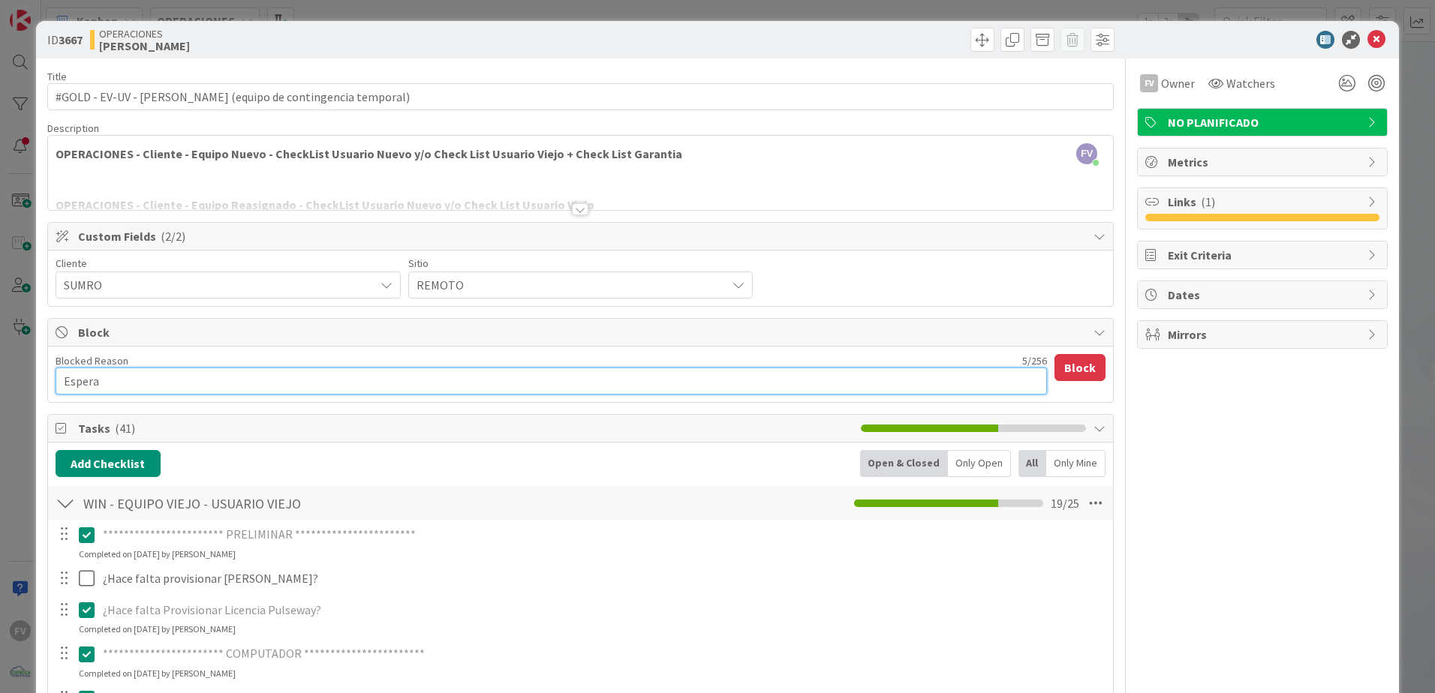
type textarea "Esperan"
type textarea "x"
type textarea "Esperando"
type textarea "x"
type textarea "Esperando"
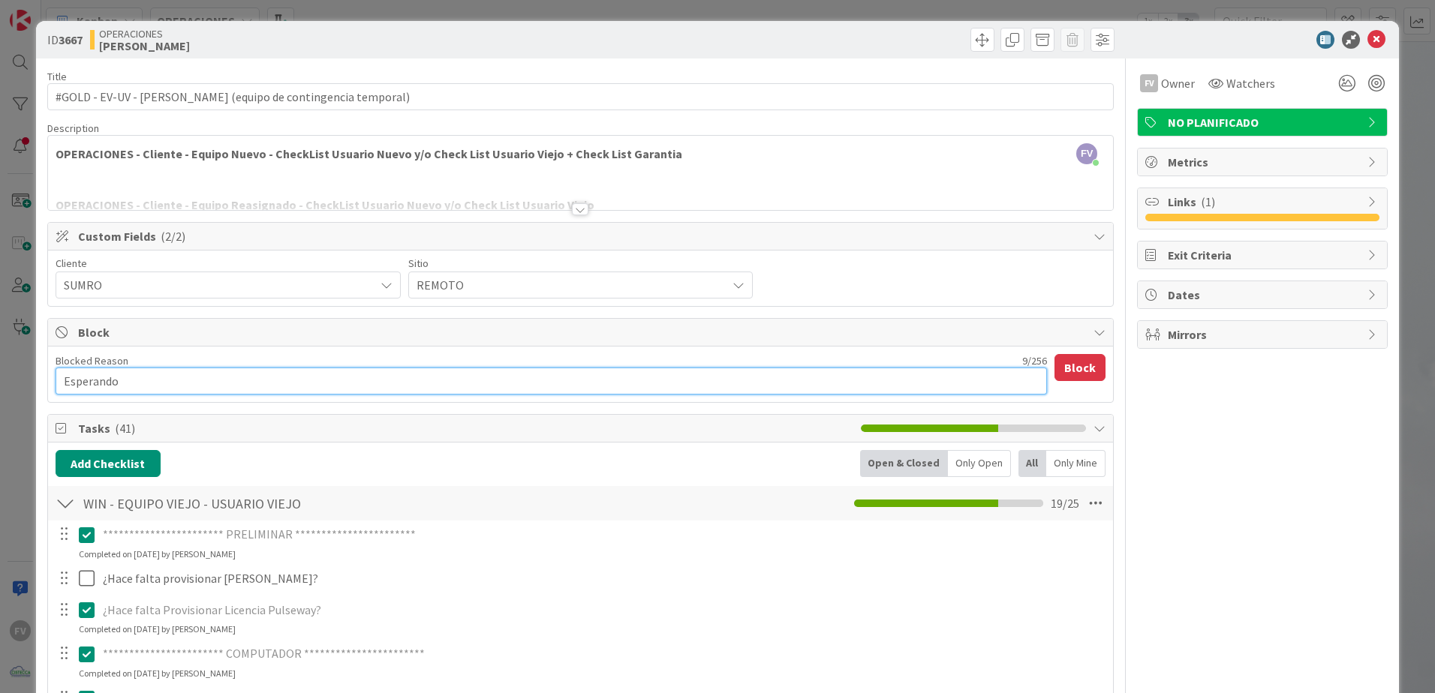
type textarea "x"
type textarea "Esperando q"
type textarea "x"
type textarea "Esperando qu"
type textarea "x"
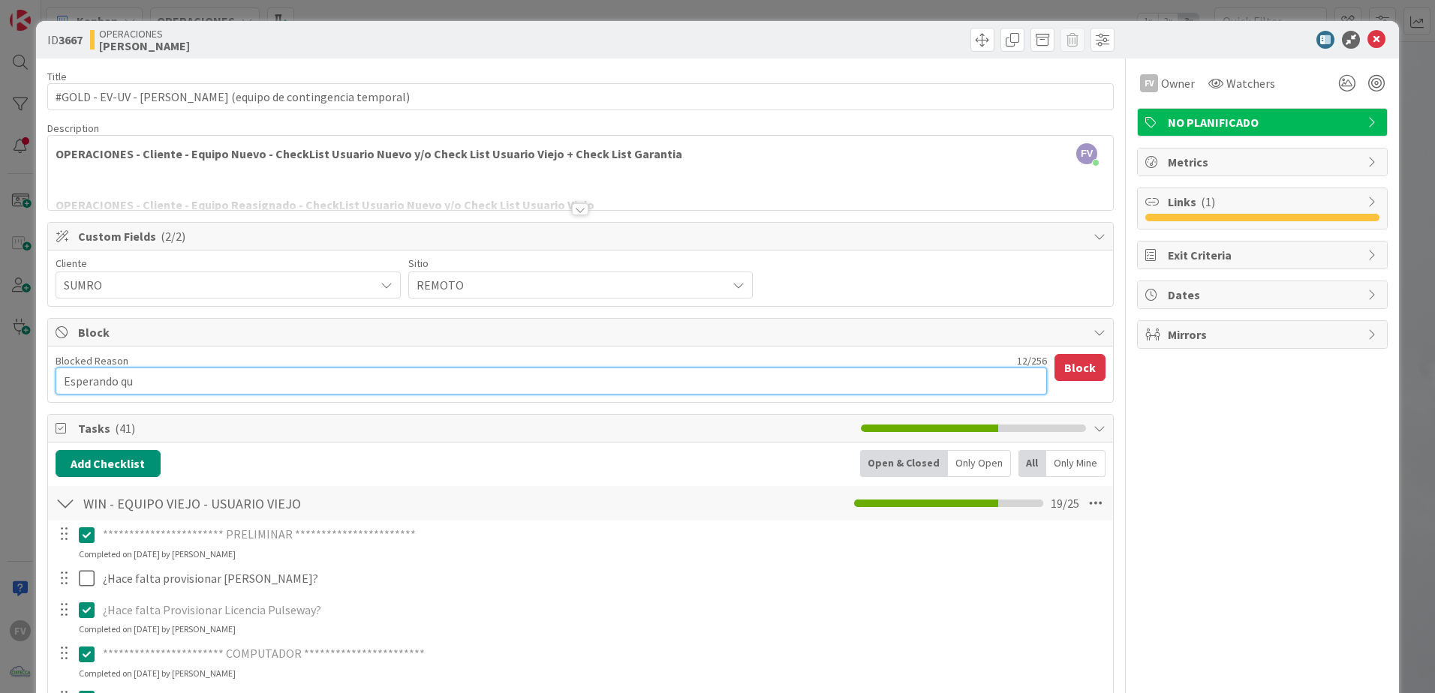
type textarea "Esperando que"
type textarea "x"
type textarea "Esperando que"
type textarea "x"
type textarea "Esperando que e"
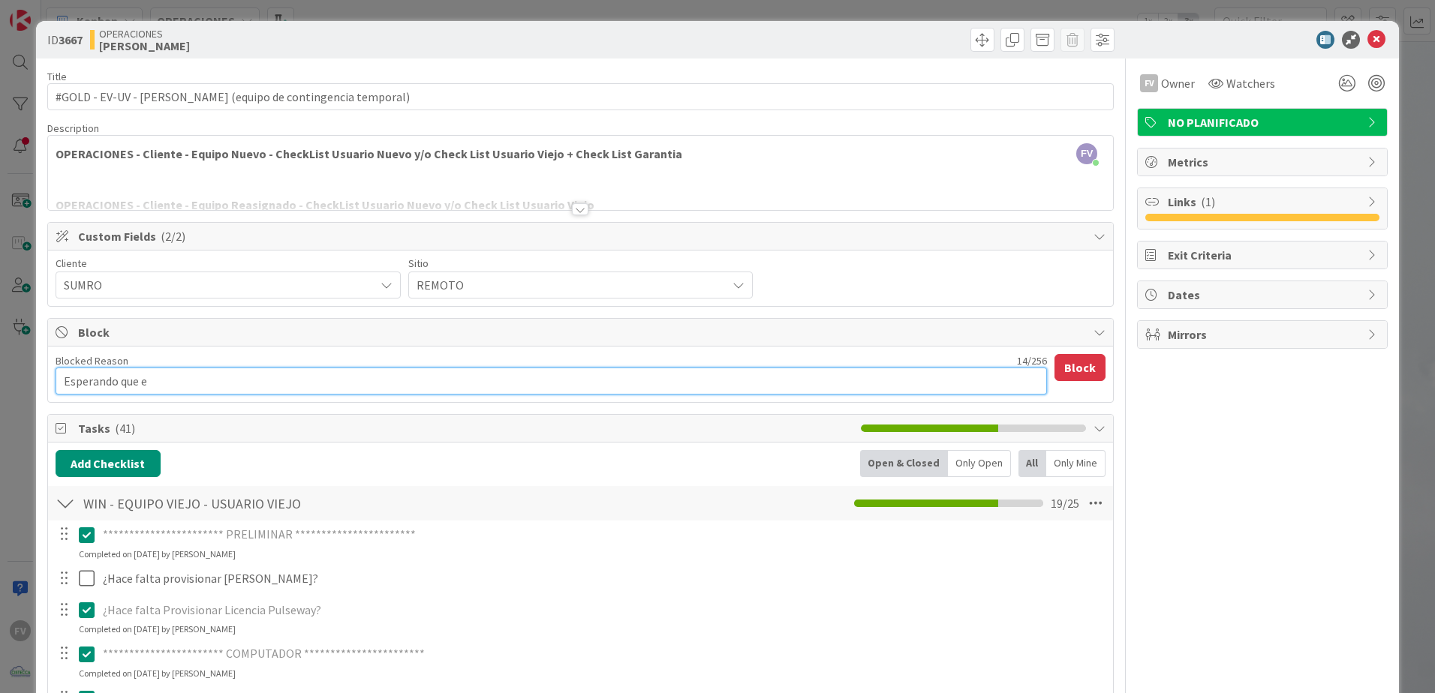
type textarea "x"
type textarea "Esperando que el"
type textarea "x"
type textarea "Esperando que el"
type textarea "x"
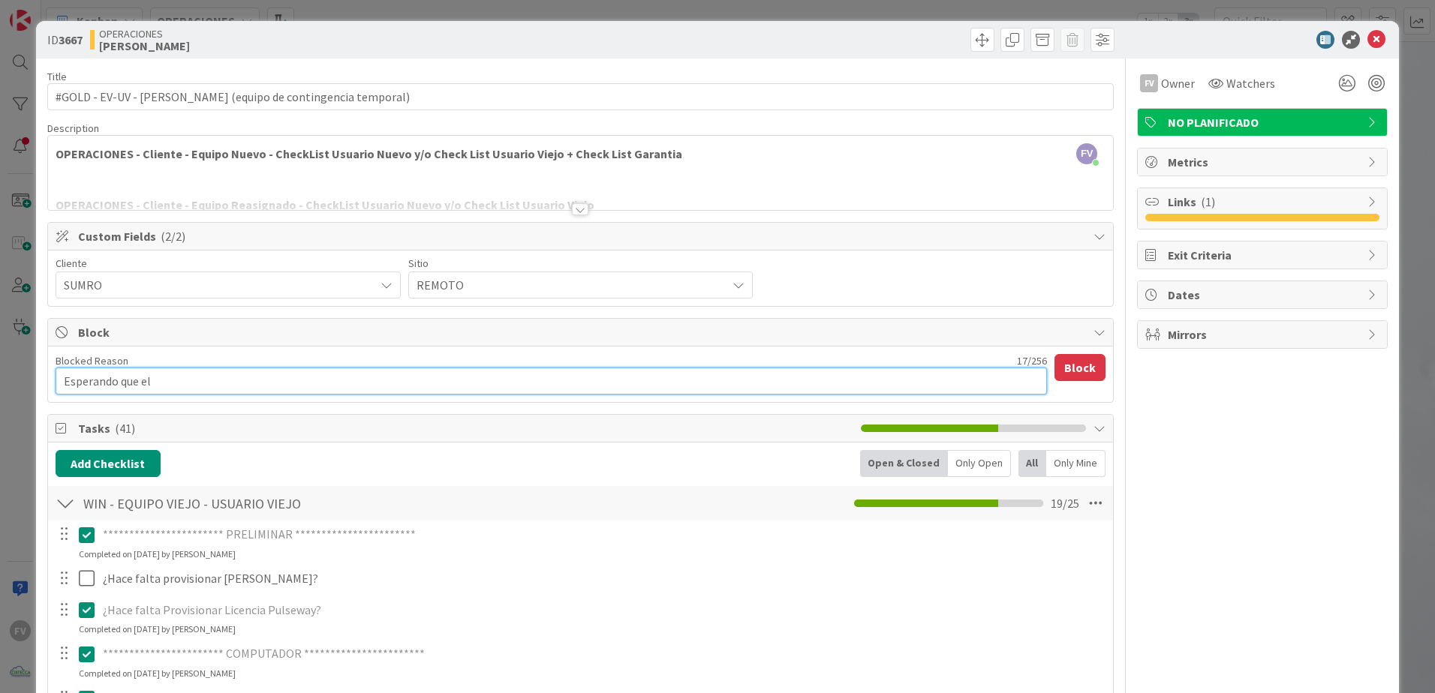
type textarea "Esperando que el e"
type textarea "x"
type textarea "Esperando que el eq"
type textarea "x"
type textarea "Esperando que el equ"
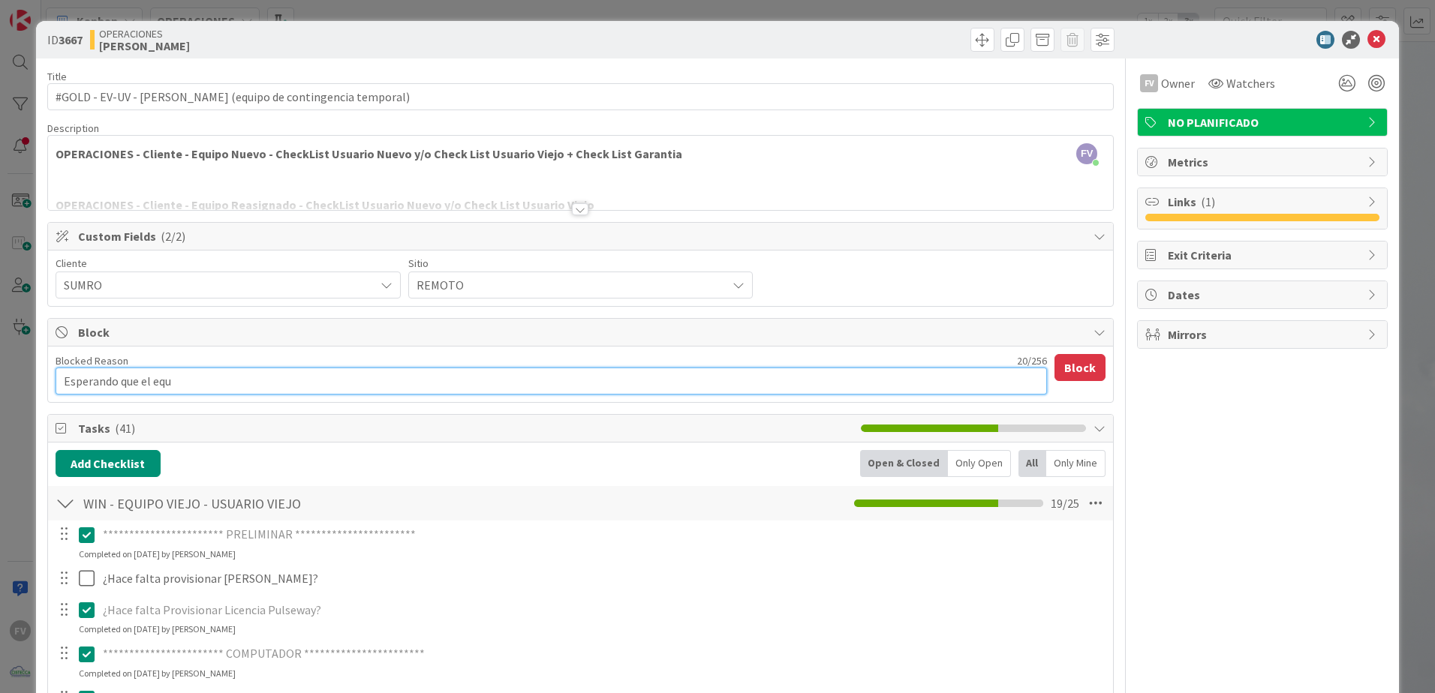
type textarea "x"
type textarea "Esperando que el equi"
type textarea "x"
type textarea "Esperando que el equip"
type textarea "x"
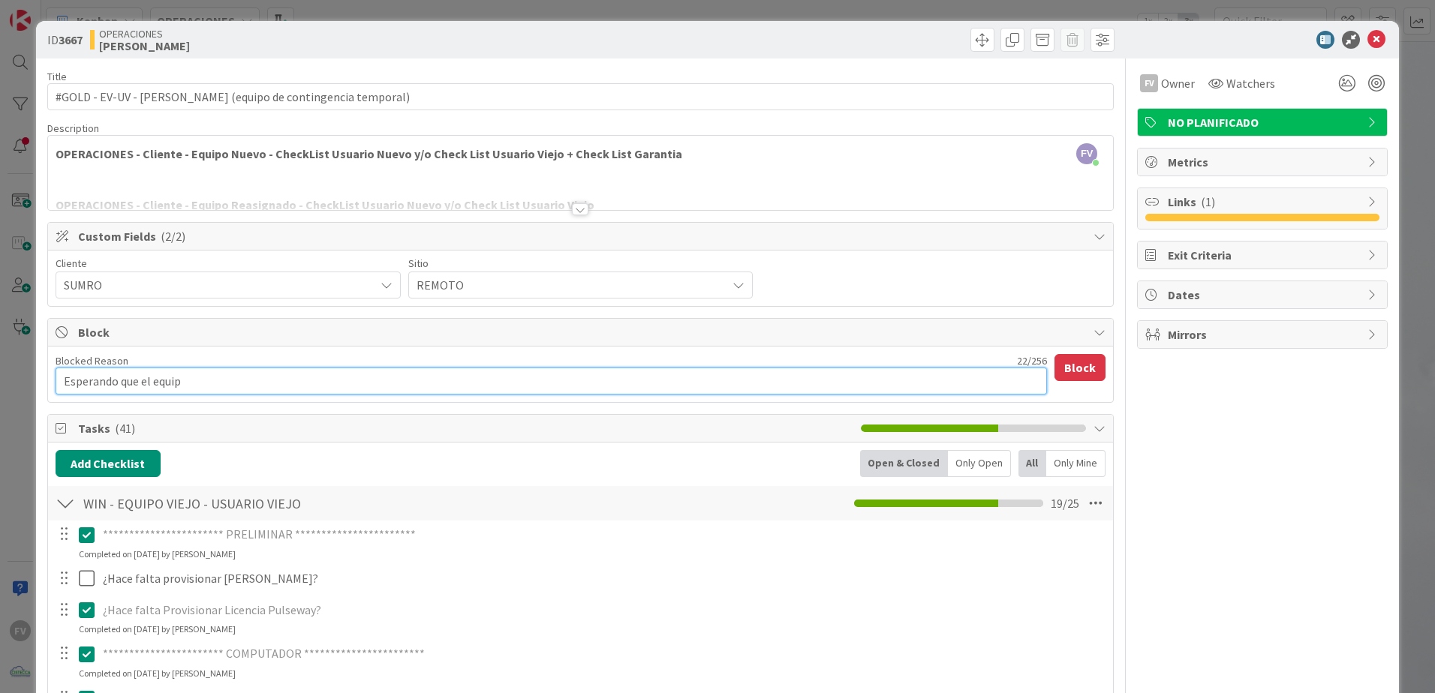
type textarea "Esperando que el equipo"
type textarea "x"
type textarea "Esperando que el equipo"
type textarea "x"
type textarea "Esperando que el equipo s"
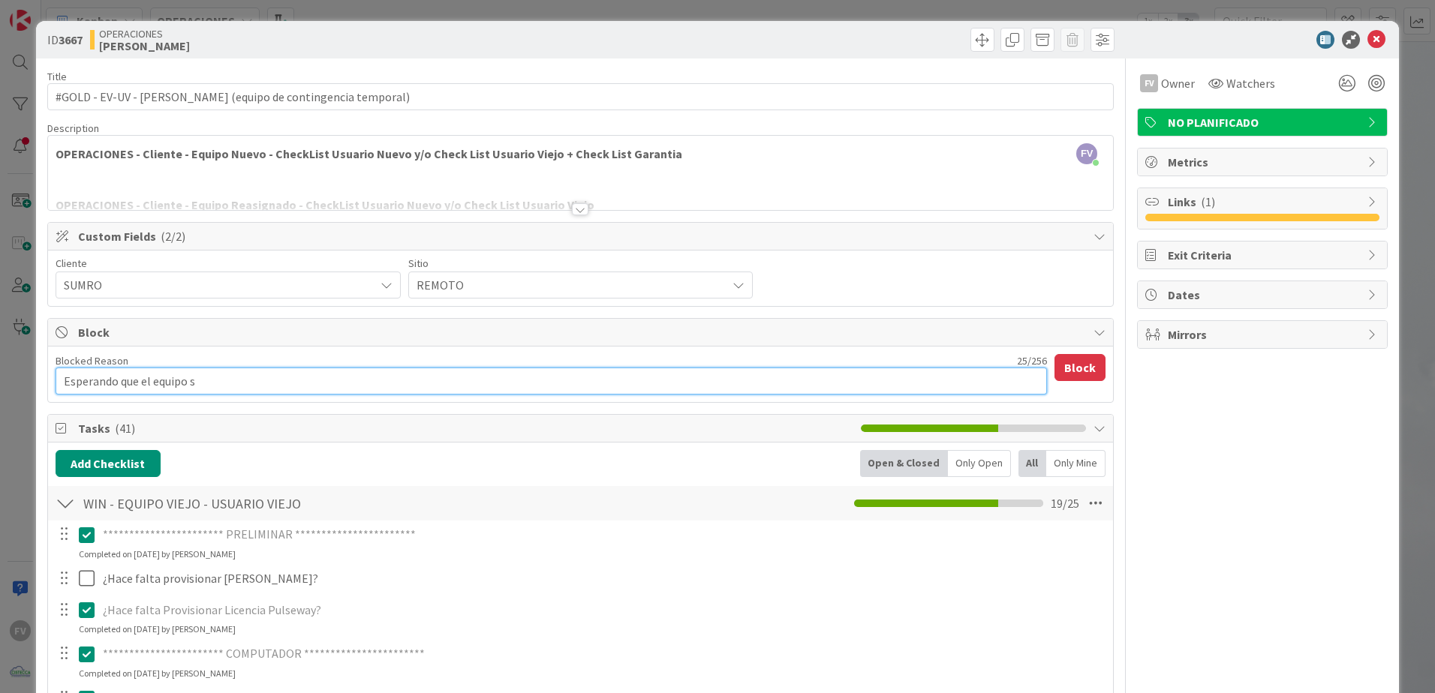
type textarea "x"
type textarea "Esperando que el equipo se"
type textarea "x"
type textarea "Esperando que el equipo ser"
type textarea "x"
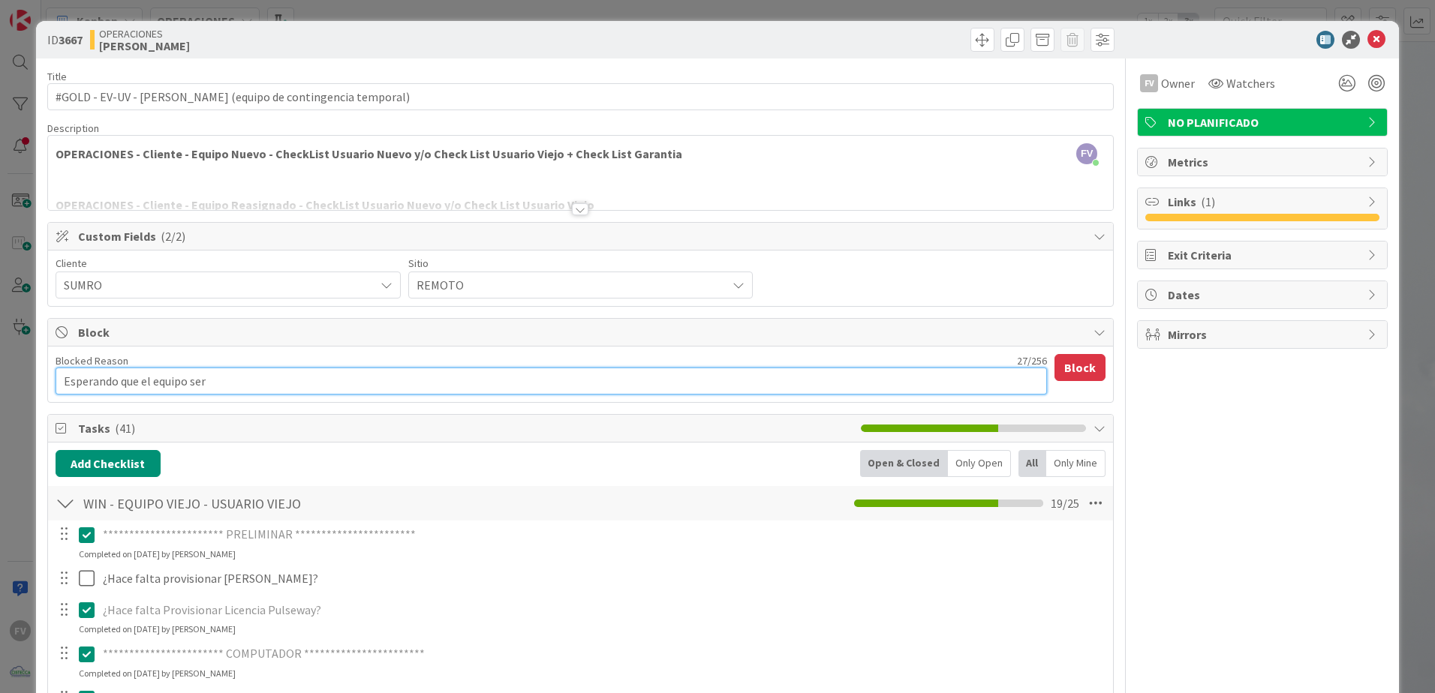
type textarea "Esperando que el equipo sera"
type textarea "x"
type textarea "Esperando que el equipo ser"
type textarea "x"
type textarea "Esperando que el equipo se"
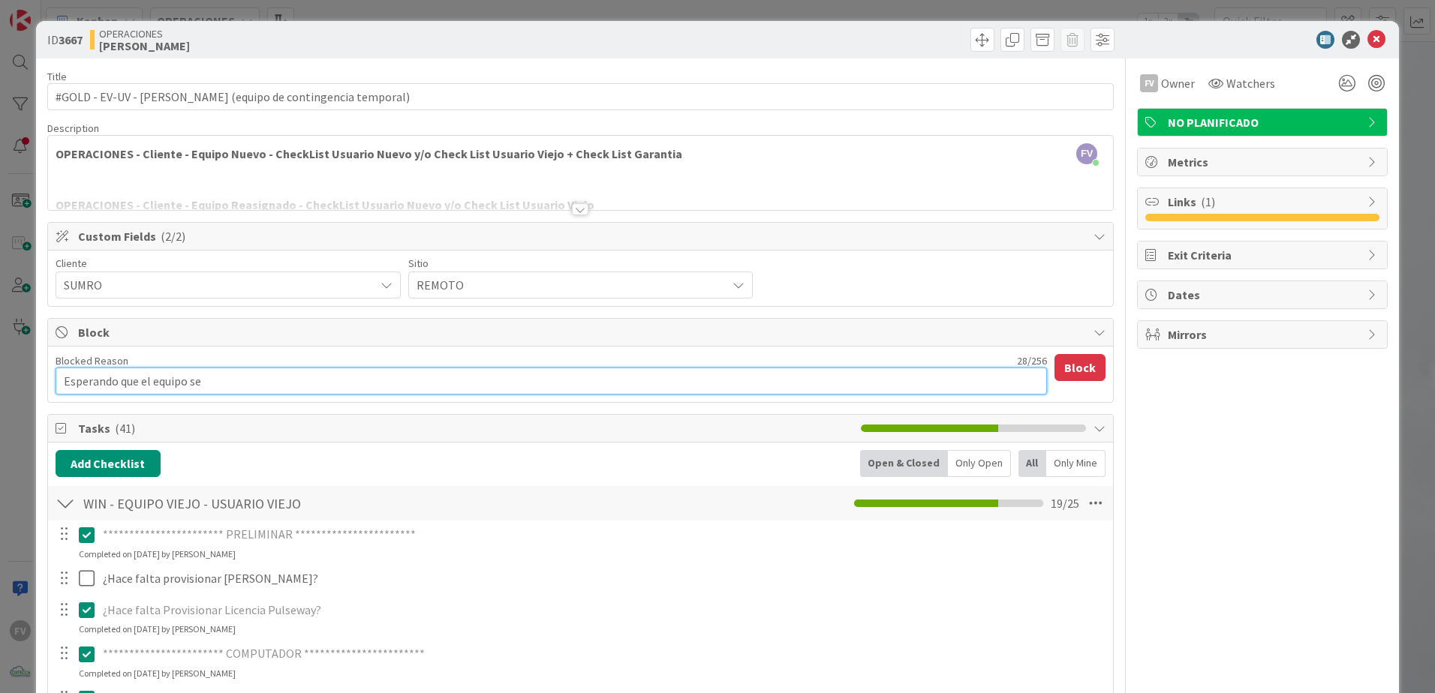
type textarea "x"
type textarea "Esperando que el equipo sea"
type textarea "x"
type textarea "Esperando que el equipo sea en"
type textarea "x"
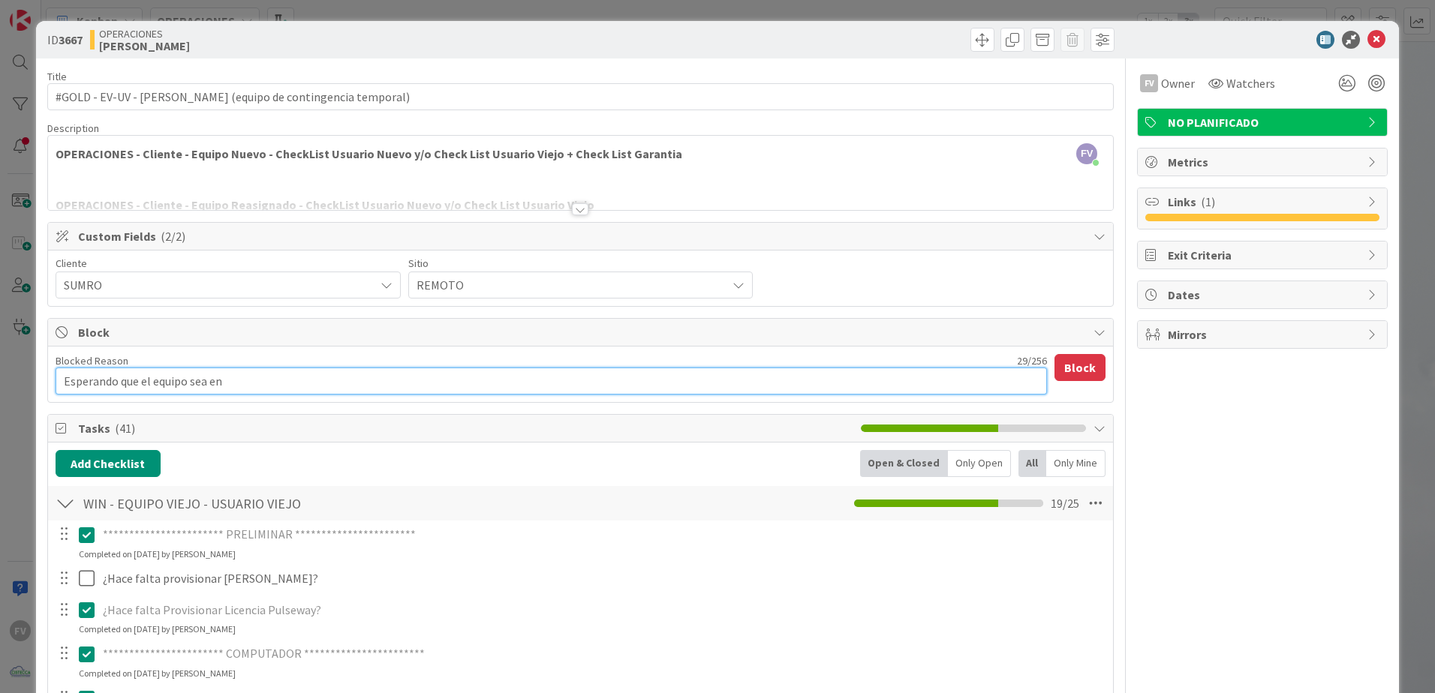
type textarea "Esperando que el equipo sea env"
type textarea "x"
type textarea "Esperando que el equipo sea envi"
type textarea "x"
type textarea "Esperando que el equipo sea envia"
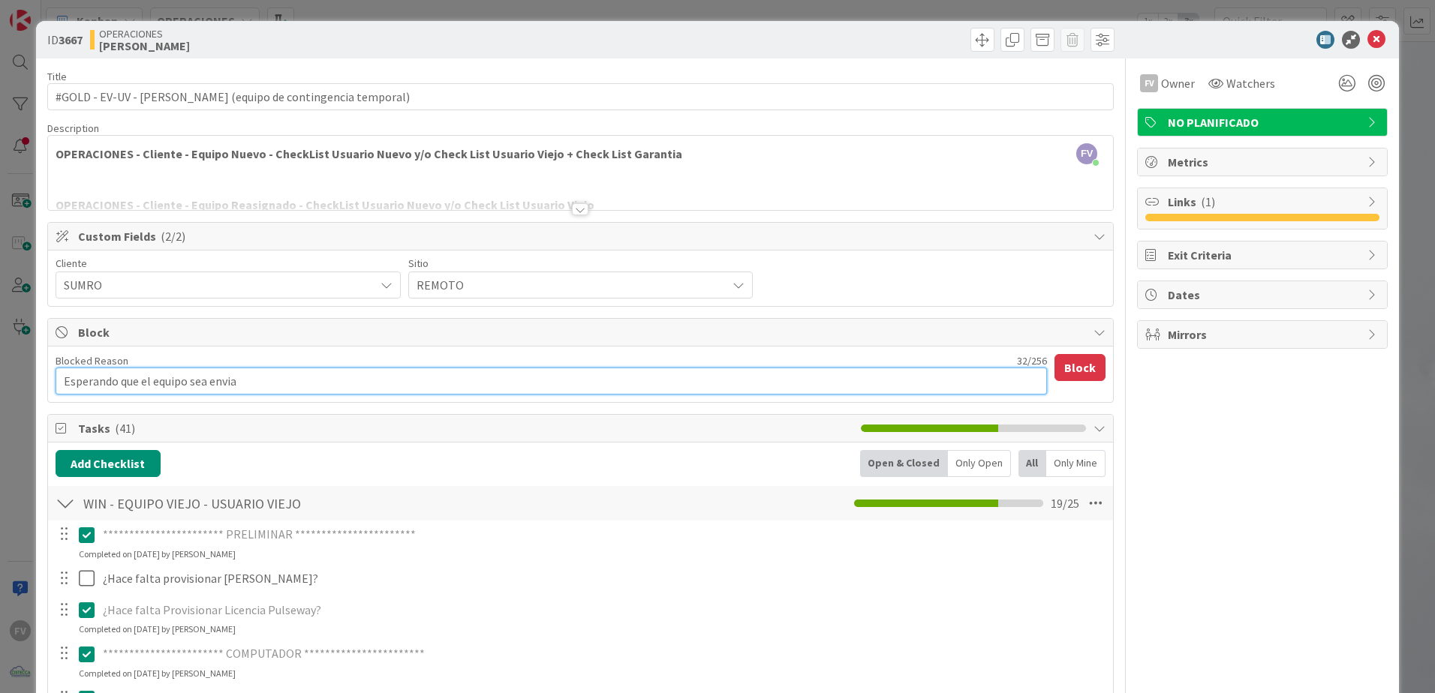
type textarea "x"
type textarea "Esperando que el equipo sea enviad"
type textarea "x"
type textarea "Esperando que el equipo sea enviado"
type textarea "x"
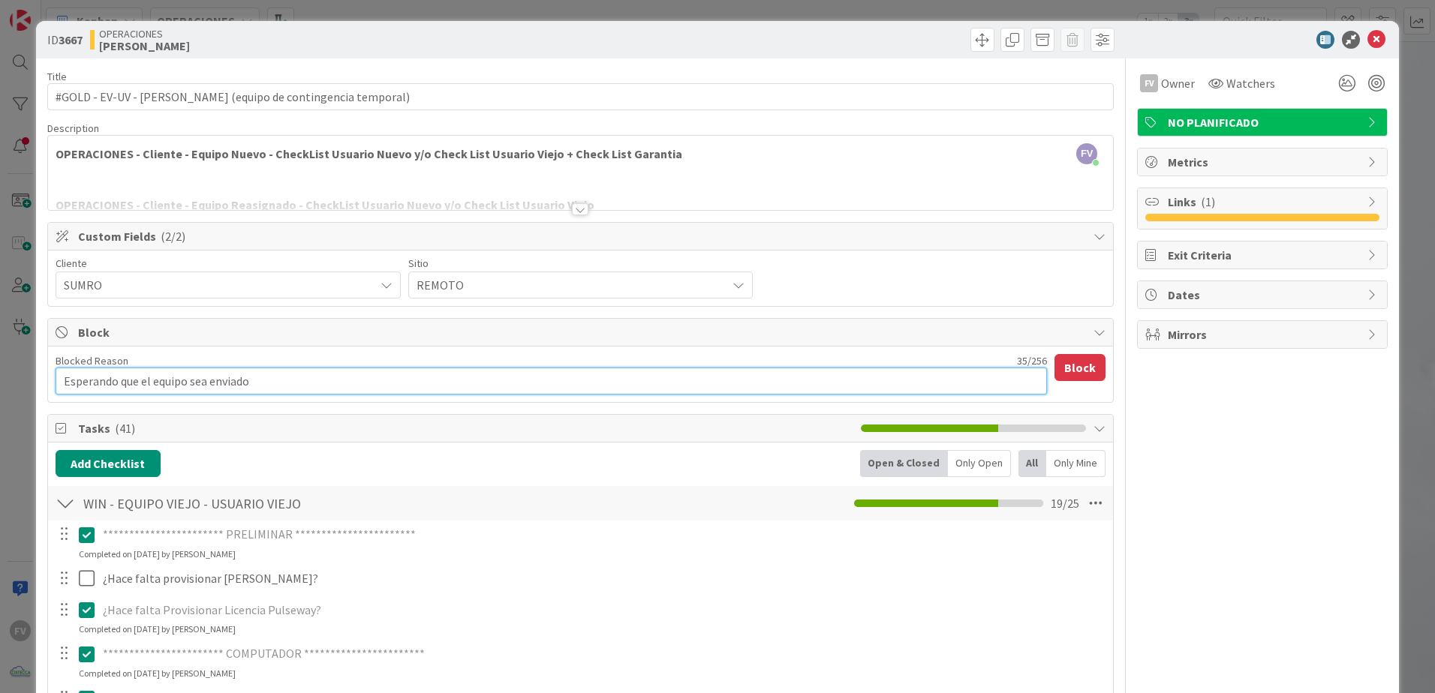
type textarea "Esperando que el equipo sea enviadoa"
type textarea "x"
type textarea "Esperando que el equipo sea enviadoa"
type textarea "x"
type textarea "Esperando que el equipo sea enviadoa"
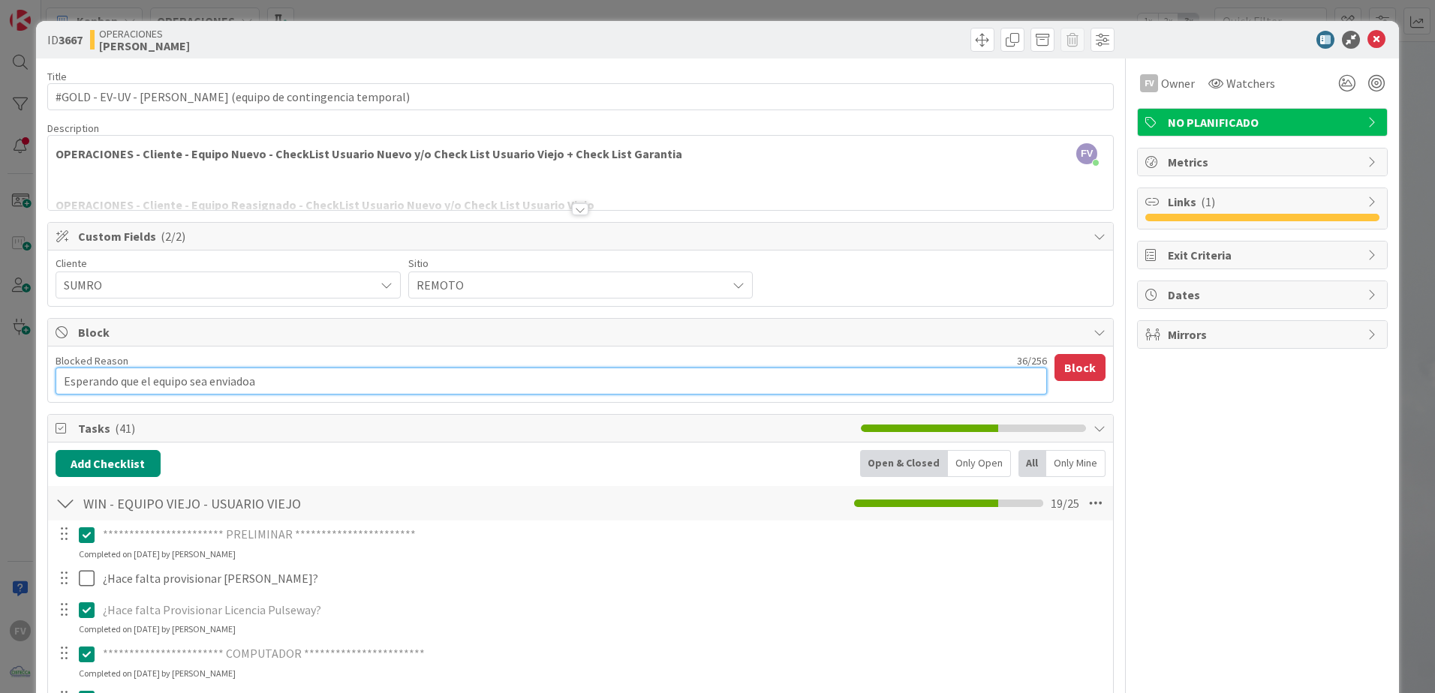
type textarea "x"
type textarea "Esperando que el equipo sea enviado"
type textarea "x"
type textarea "Esperando que el equipo sea enviado"
type textarea "x"
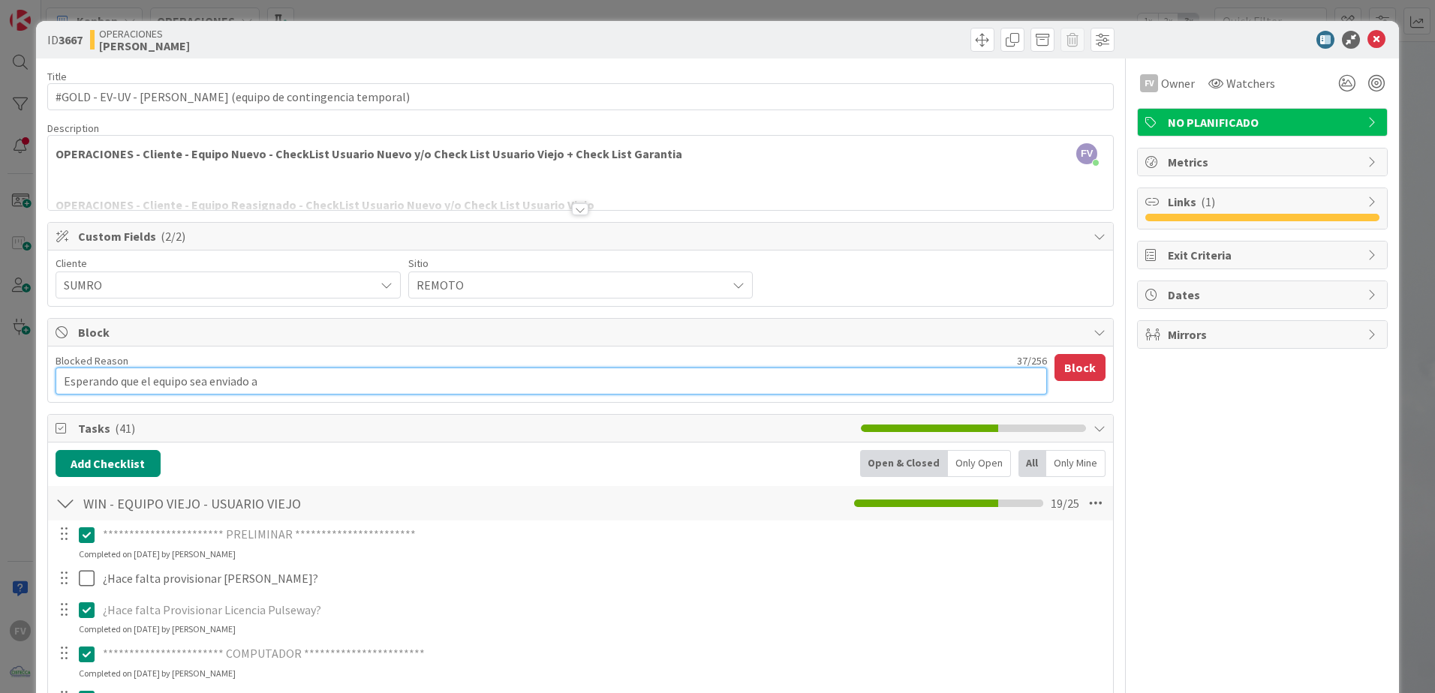
type textarea "Esperando que el equipo sea enviado a"
type textarea "x"
type textarea "Esperando que el equipo sea enviado a D"
type textarea "x"
type textarea "Esperando que el equipo sea enviado a Da"
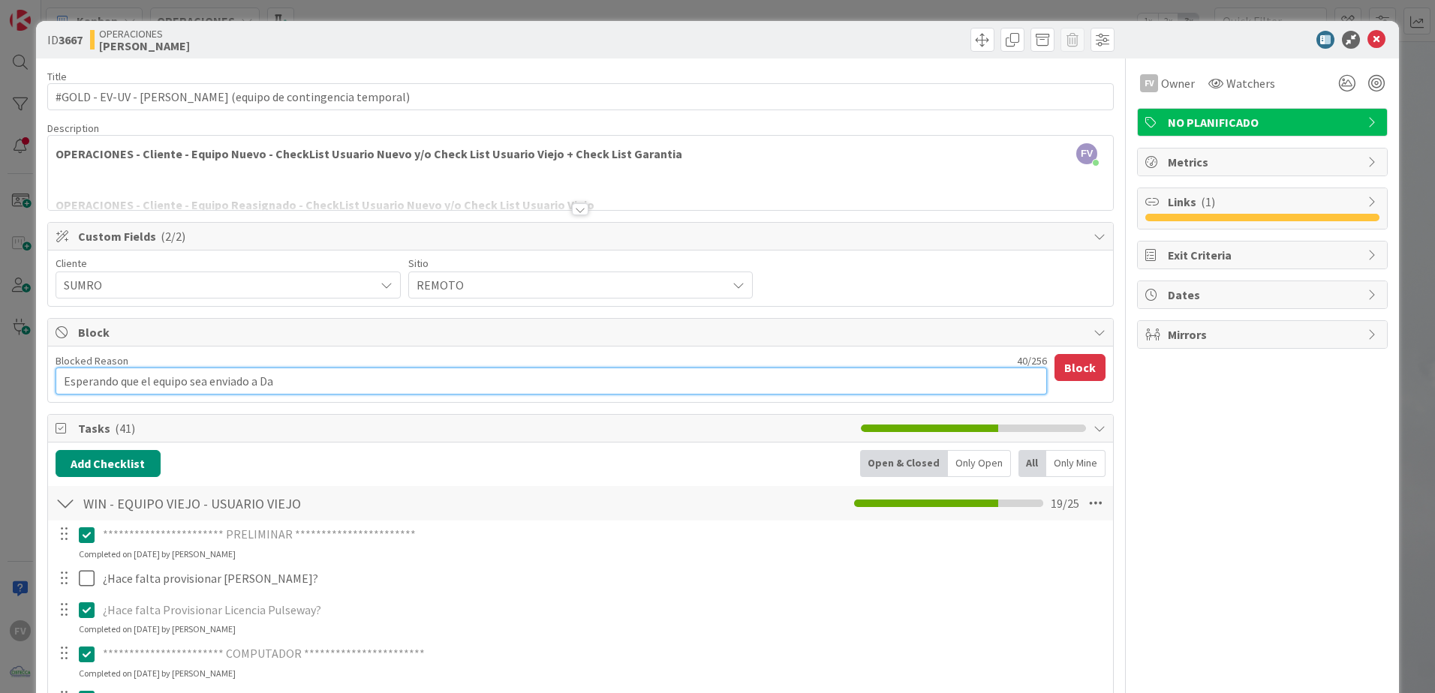
type textarea "x"
type textarea "Esperando que el equipo sea enviado a Dav"
type textarea "x"
type textarea "Esperando que el equipo sea enviado a Davi"
type textarea "x"
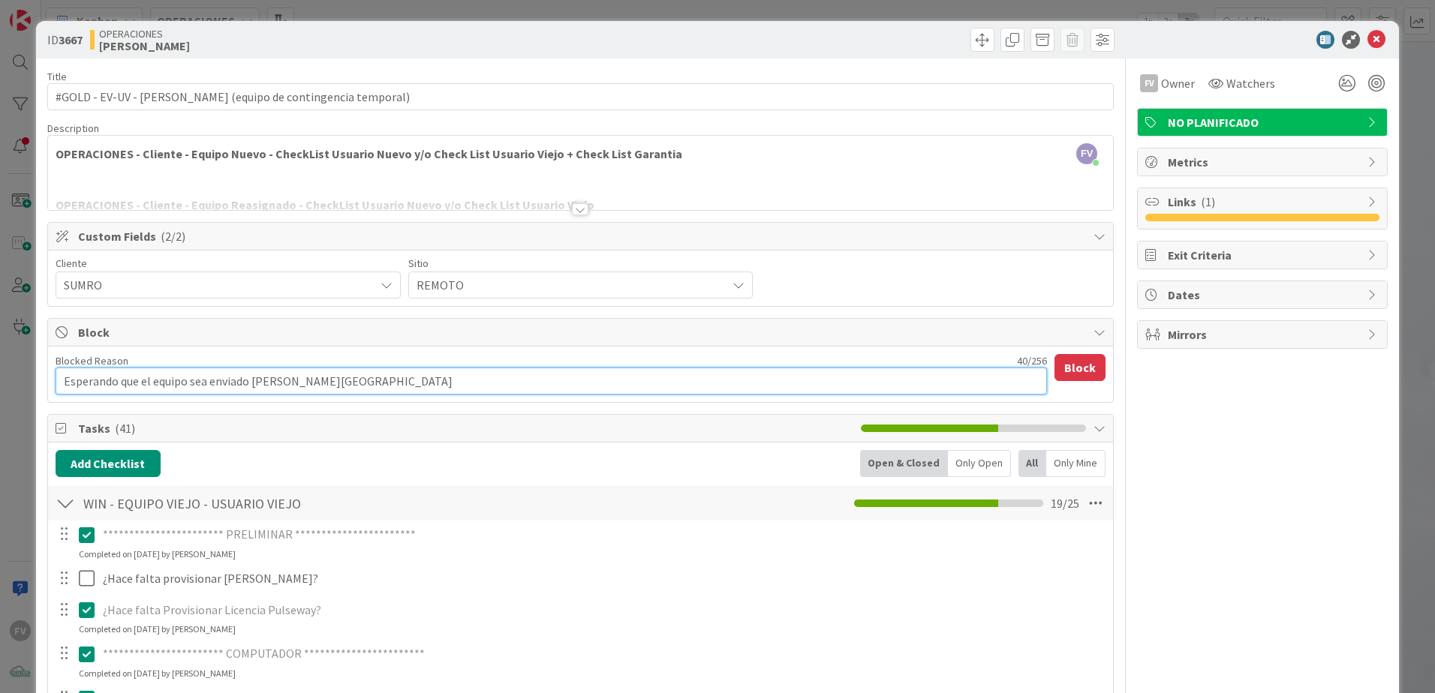
type textarea "Esperando que el equipo sea enviado a David"
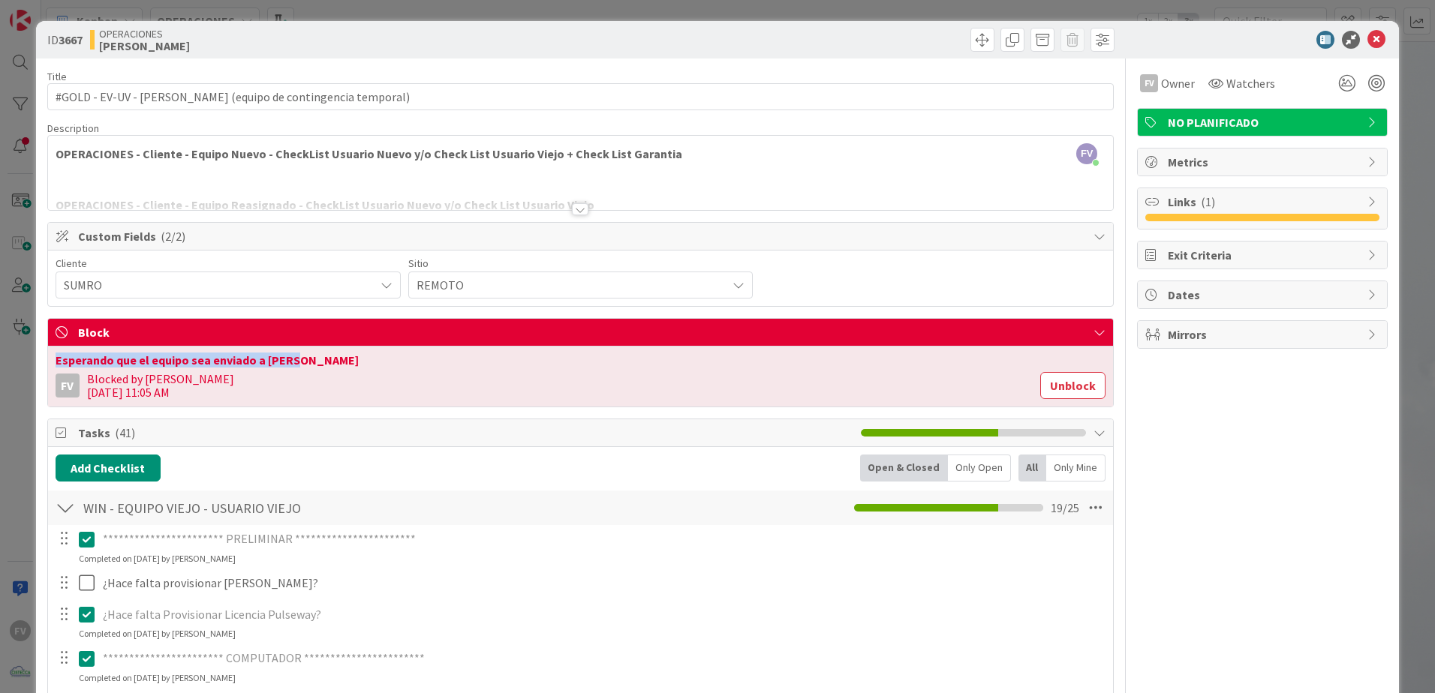
drag, startPoint x: 293, startPoint y: 359, endPoint x: 53, endPoint y: 365, distance: 239.5
click at [53, 365] on div "Esperando que el equipo sea enviado a David FV Blocked by Fernando 04/Sep/2025 …" at bounding box center [580, 377] width 1065 height 60
copy div "Esperando que el equipo sea enviado a David"
click at [1392, 167] on div "**********" at bounding box center [717, 346] width 1435 height 693
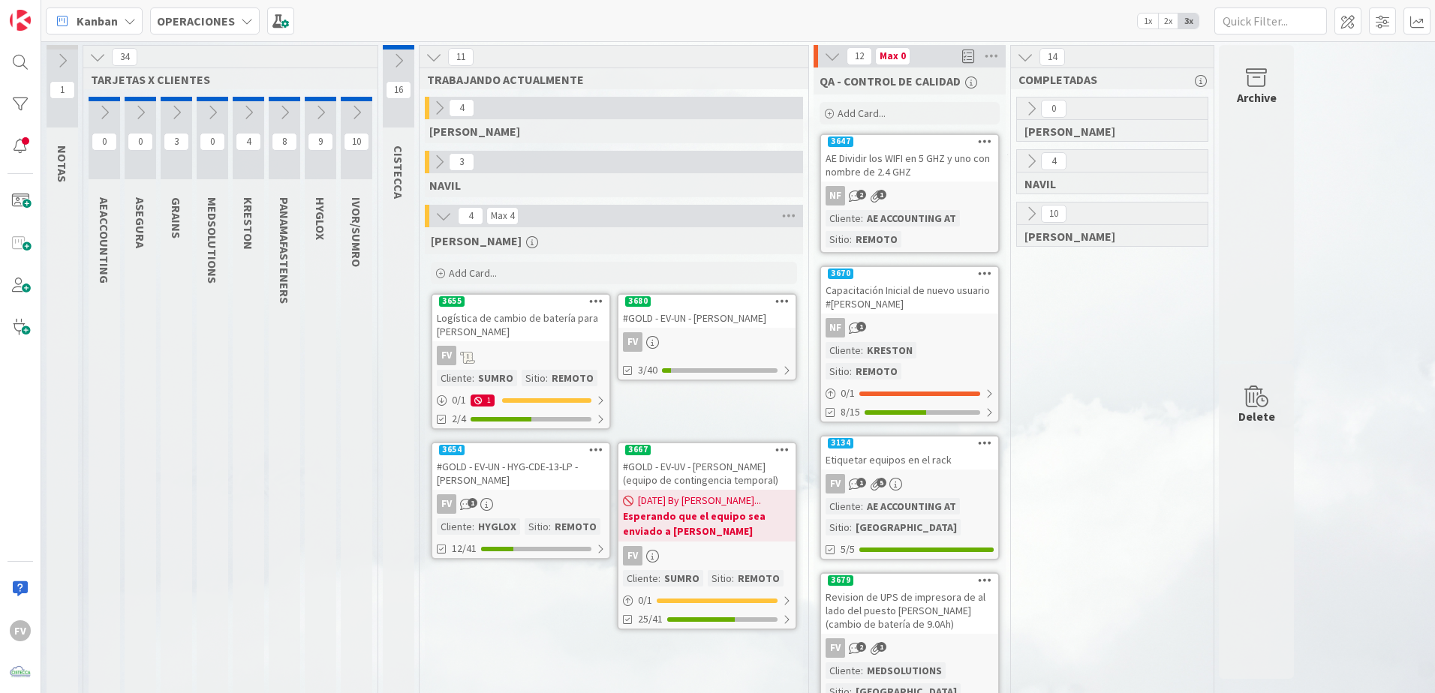
click at [526, 244] on div "FERNANDO" at bounding box center [614, 240] width 366 height 15
click at [536, 323] on div "Logística de cambio de batería para Luis Varela" at bounding box center [520, 324] width 177 height 33
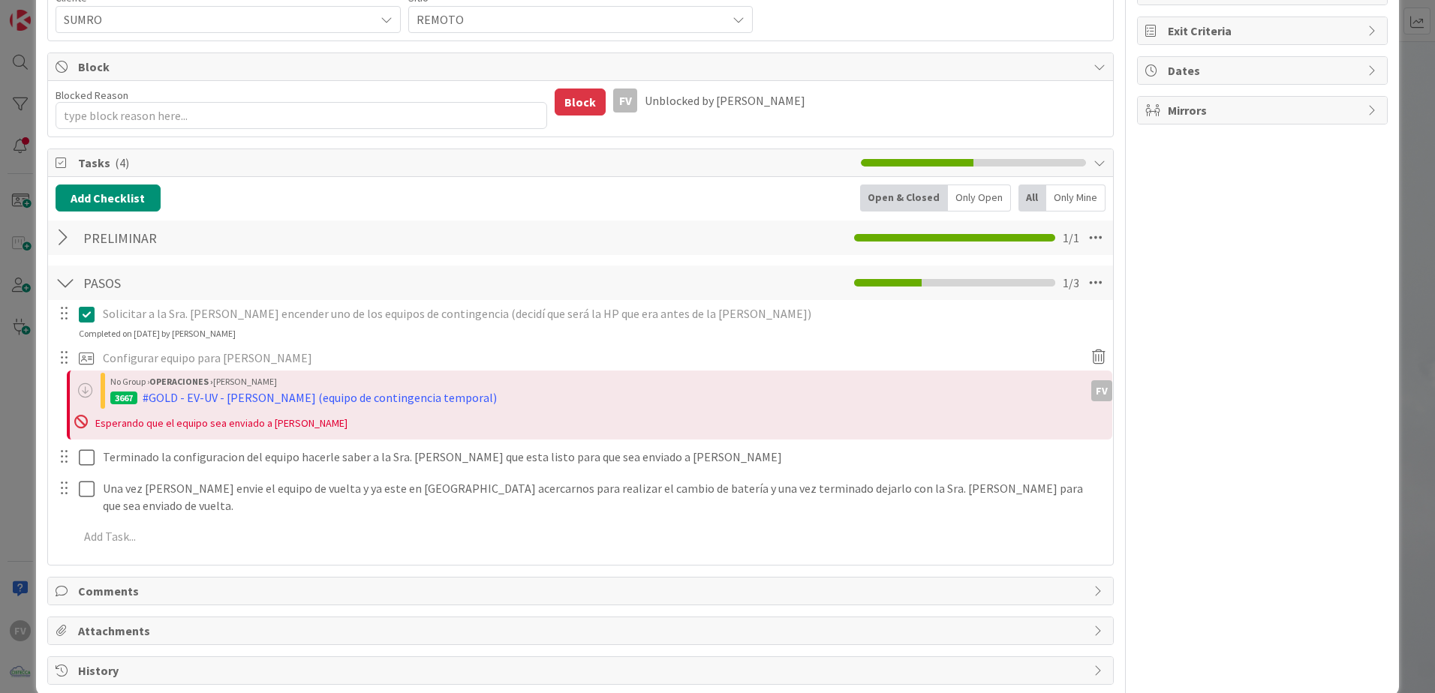
scroll to position [252, 0]
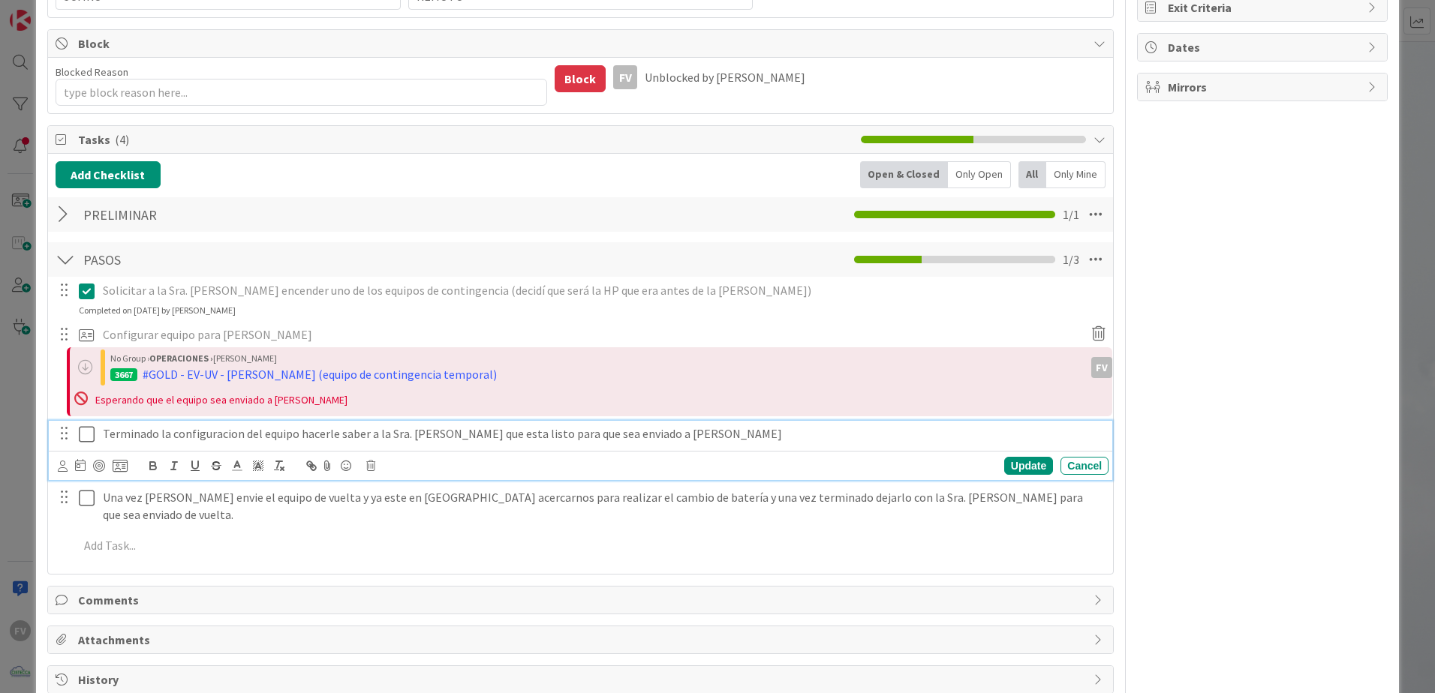
click at [92, 434] on icon at bounding box center [87, 434] width 16 height 18
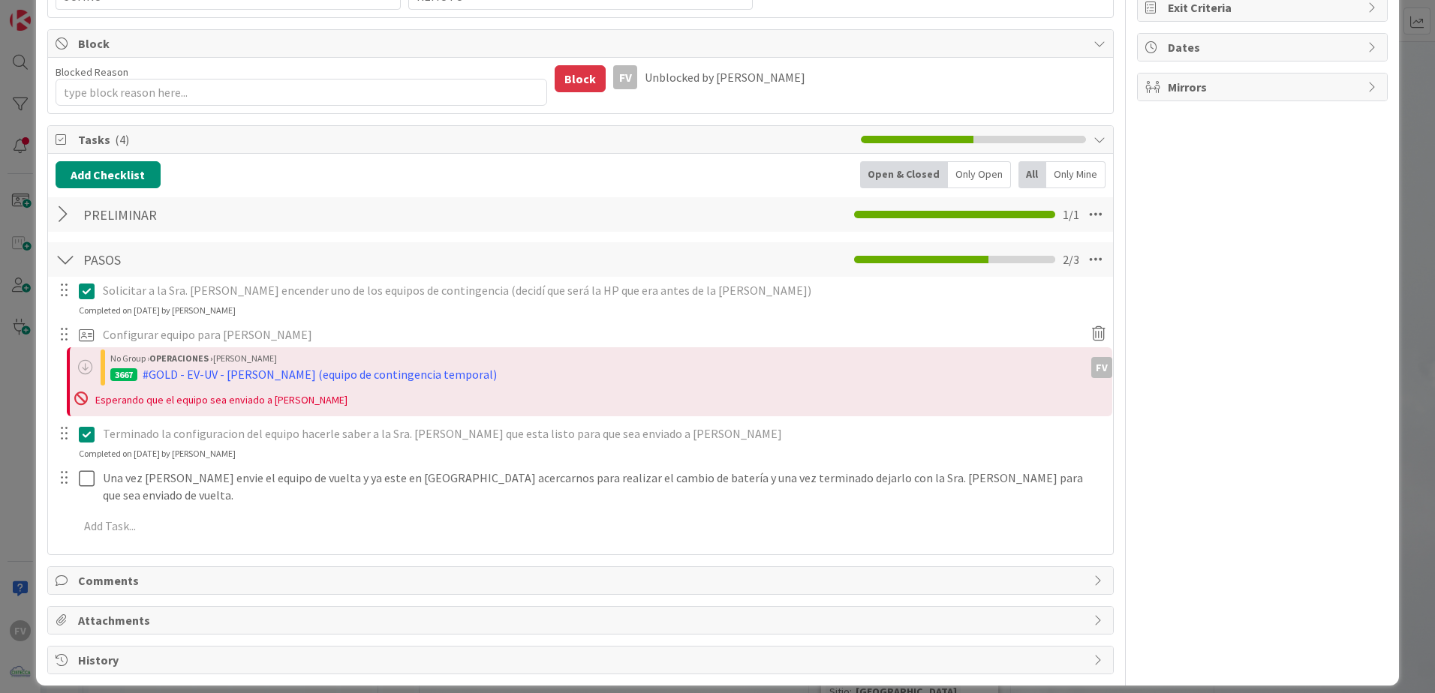
type textarea "x"
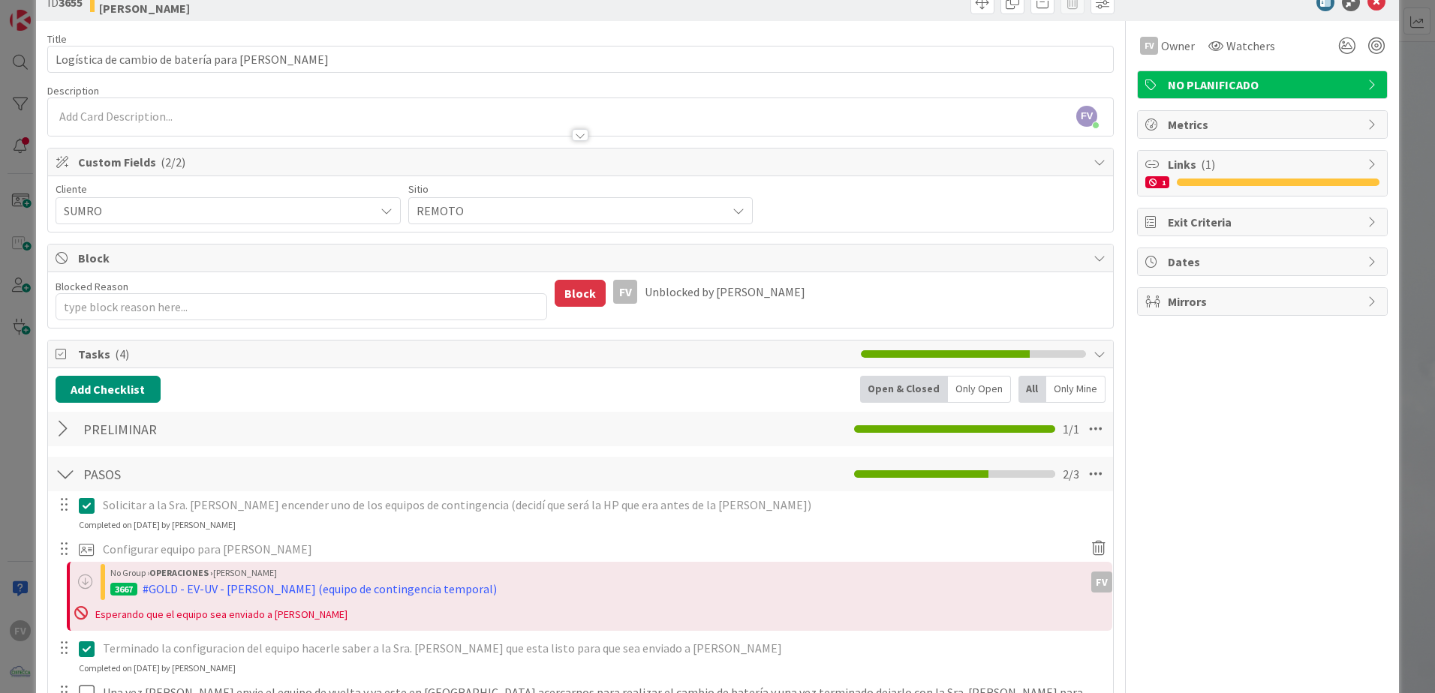
scroll to position [27, 0]
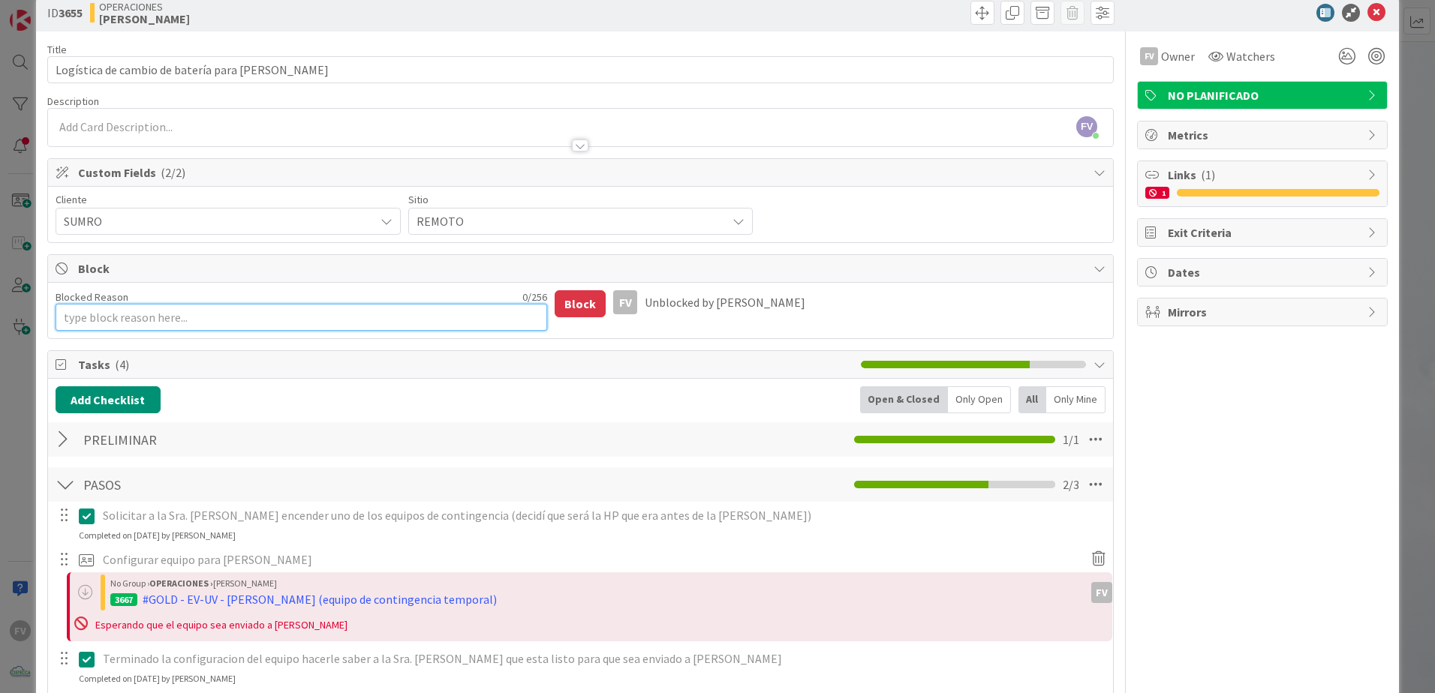
click at [184, 321] on textarea "Blocked Reason" at bounding box center [302, 317] width 492 height 27
paste textarea "Esperando que el equipo sea enviado a David"
type textarea "Esperando que el equipo sea enviado a David"
type textarea "x"
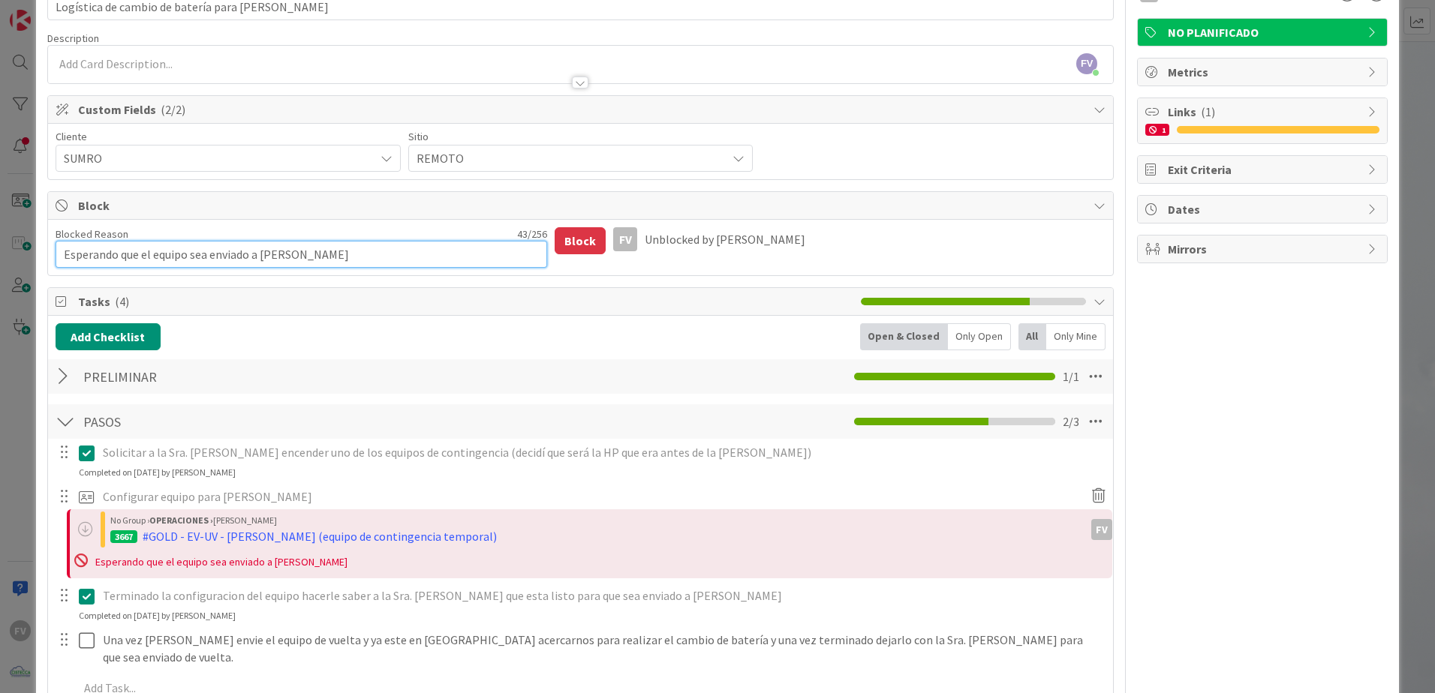
scroll to position [102, 0]
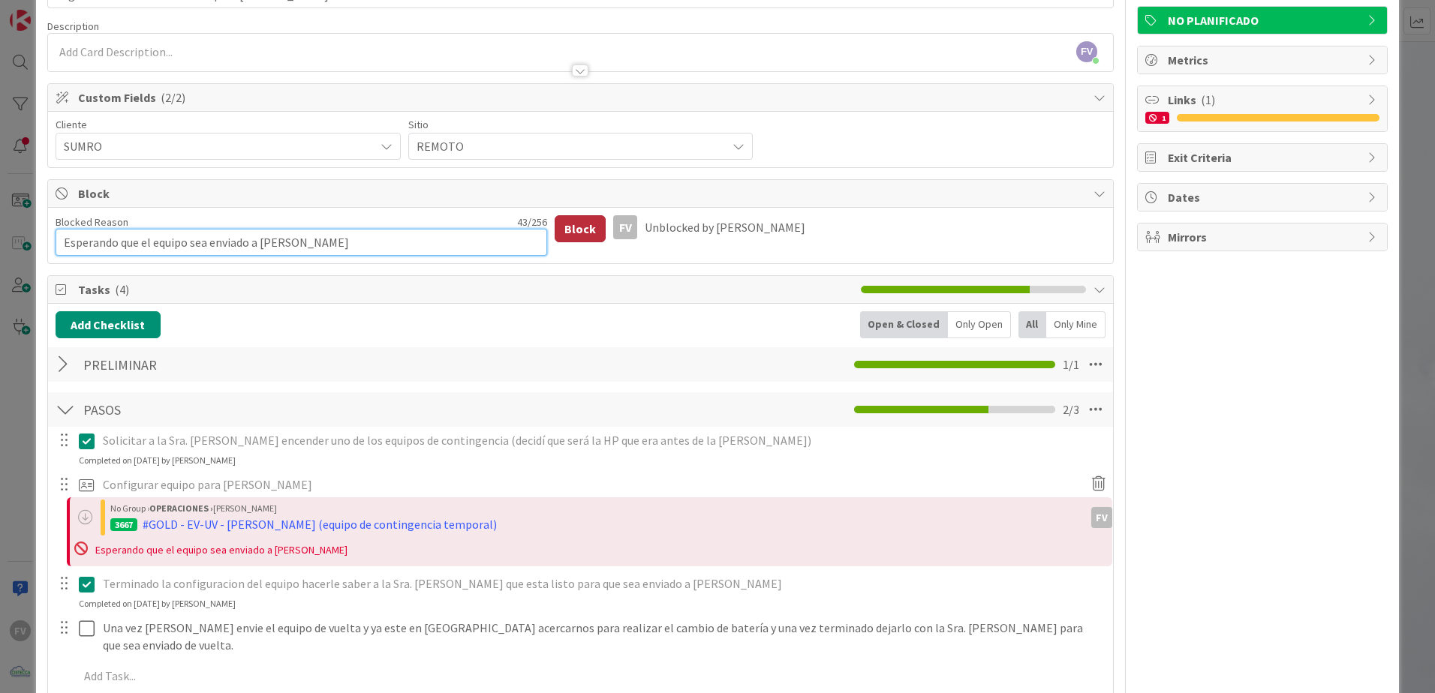
type textarea "Esperando que el equipo sea enviado a David"
click at [579, 222] on button "Block" at bounding box center [580, 228] width 51 height 27
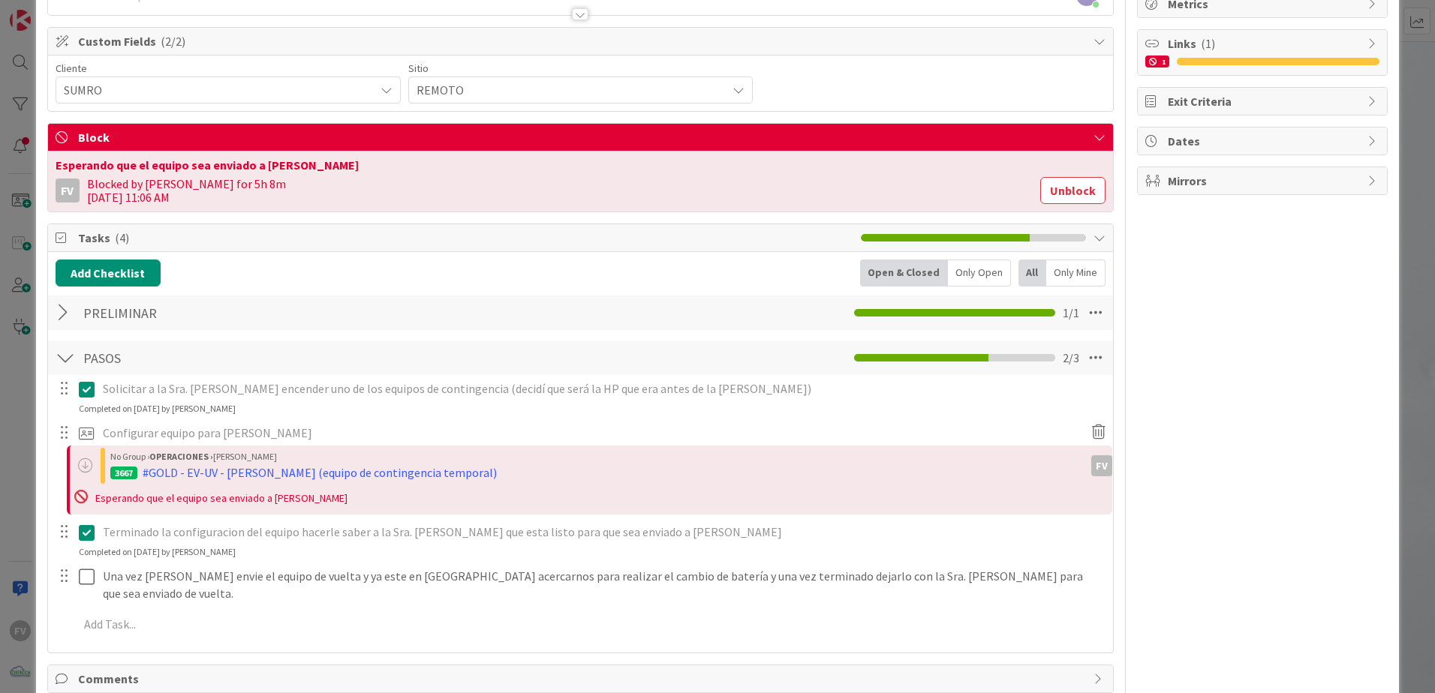
scroll to position [269, 0]
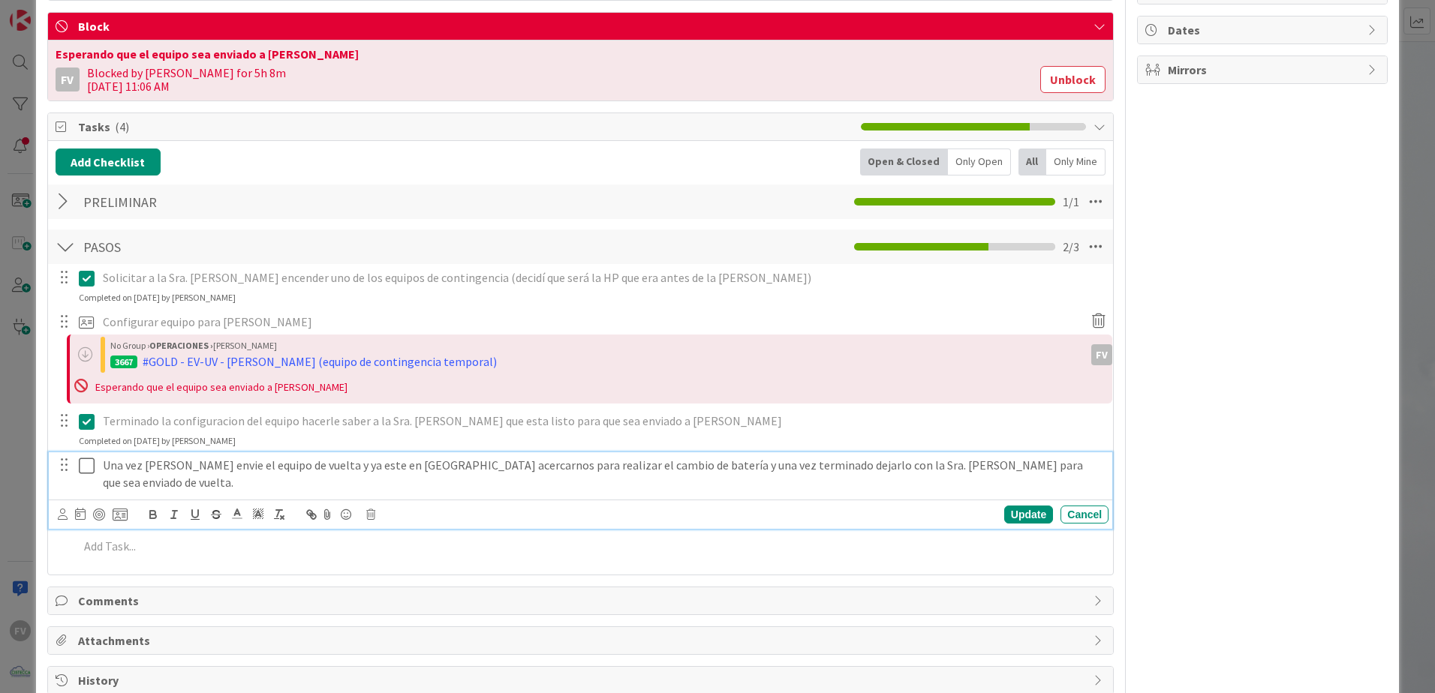
click at [747, 472] on p "Una vez Luis Varela envie el equipo de vuelta y ya este en Vista Hermosa acerca…" at bounding box center [603, 474] width 1000 height 34
click at [119, 515] on icon at bounding box center [120, 515] width 15 height 14
type textarea "x"
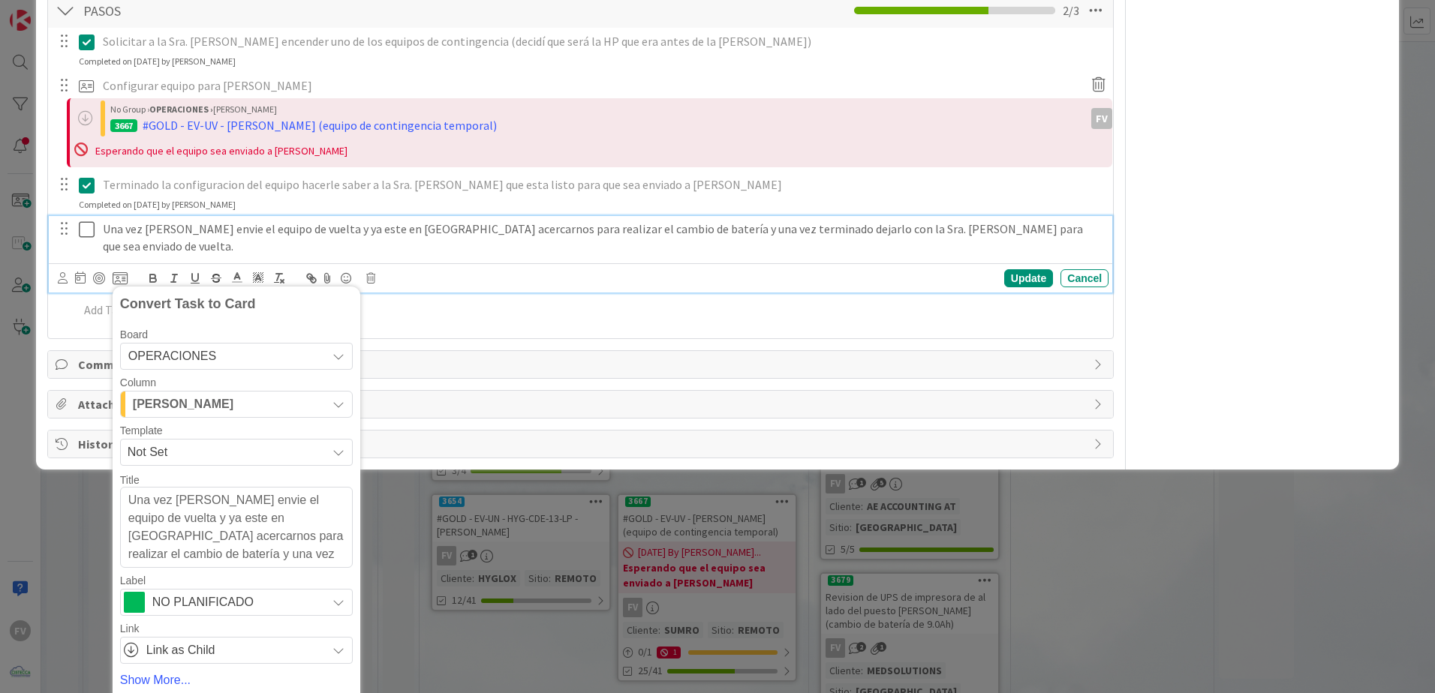
drag, startPoint x: 252, startPoint y: 563, endPoint x: 2, endPoint y: 467, distance: 268.4
click at [0, 459] on html "FV Kanban OPERACIONES 1x 2x 3x 1 NOTAS 34 TARJETAS X CLIENTES 0 AEACCOUNTING 0 …" at bounding box center [717, 346] width 1435 height 693
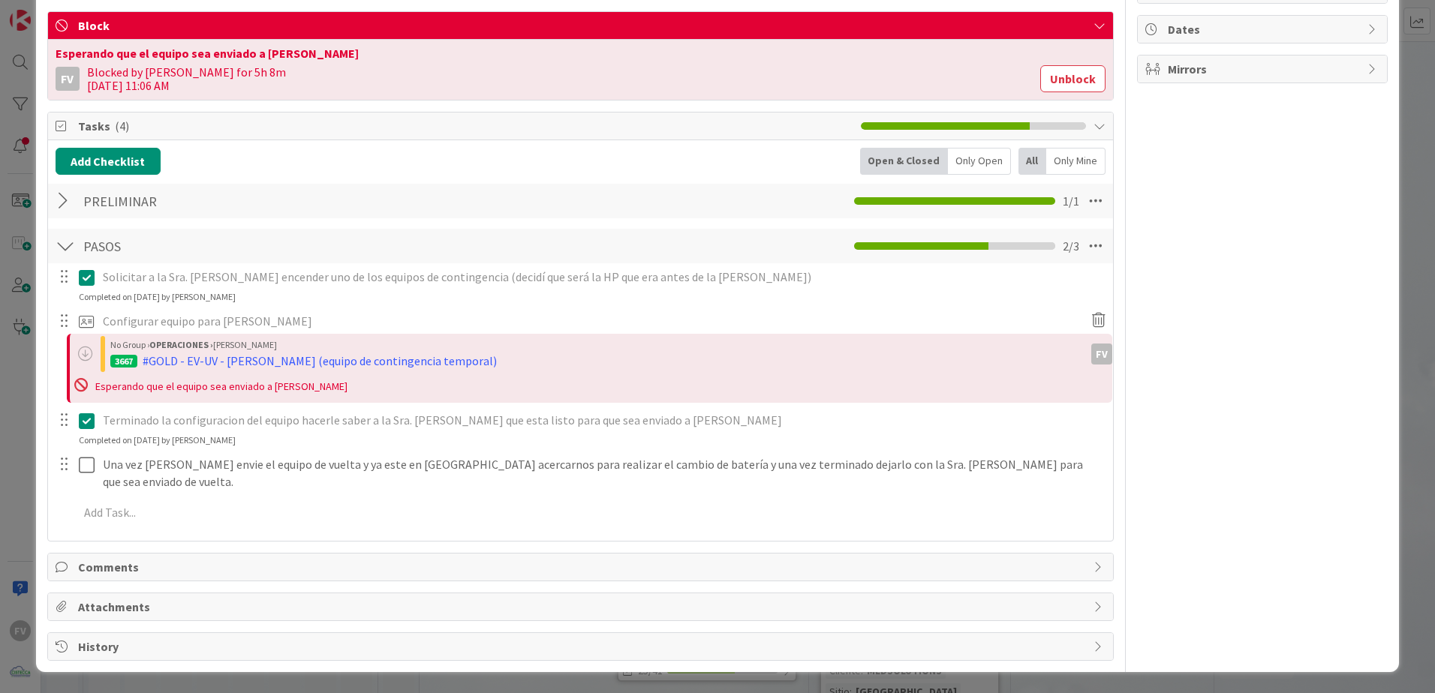
scroll to position [489, 0]
click at [0, 0] on span "Not Set" at bounding box center [0, 0] width 0 height 0
click at [0, 0] on span "Cambio de batería - Equipo Portatil -" at bounding box center [0, 0] width 0 height 0
type textarea "x"
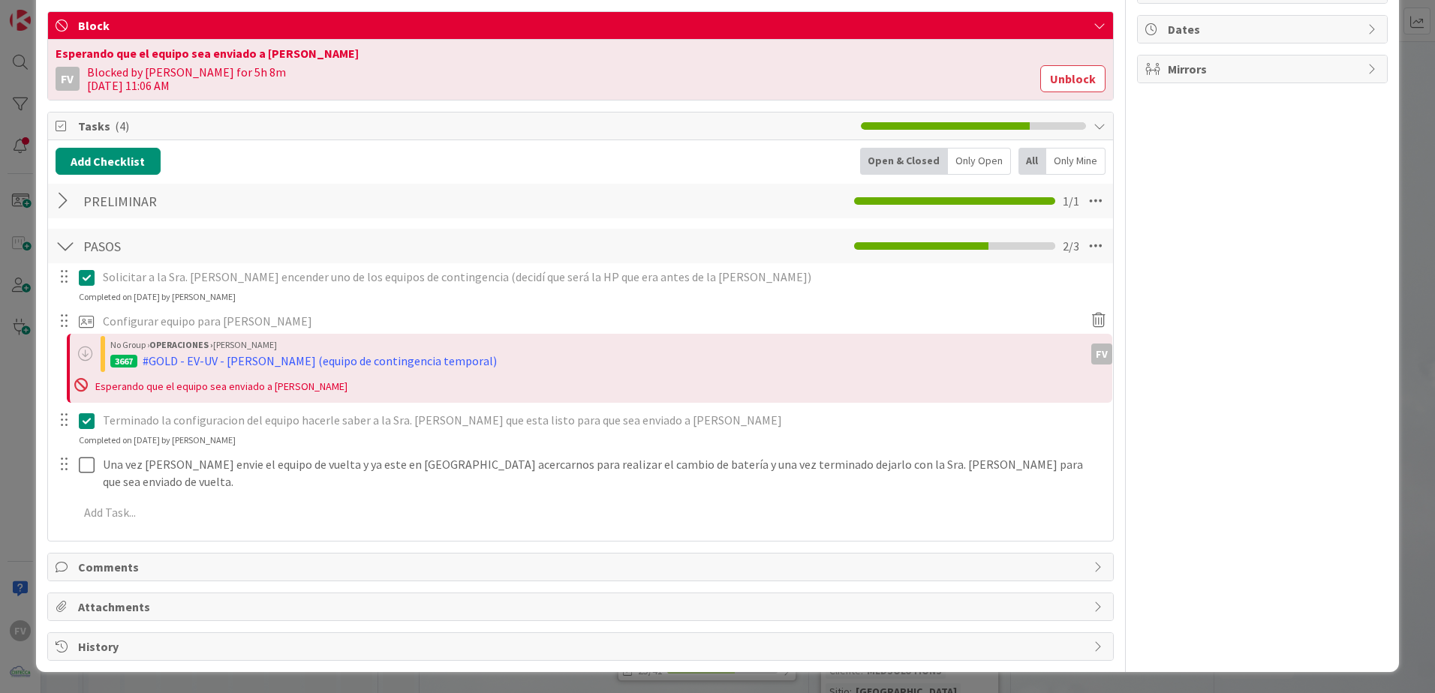
type textarea "Cambio de batería - Equipo Portatil -"
type textarea "x"
type textarea "Cambio de batería - Equipo Portatil -"
type textarea "x"
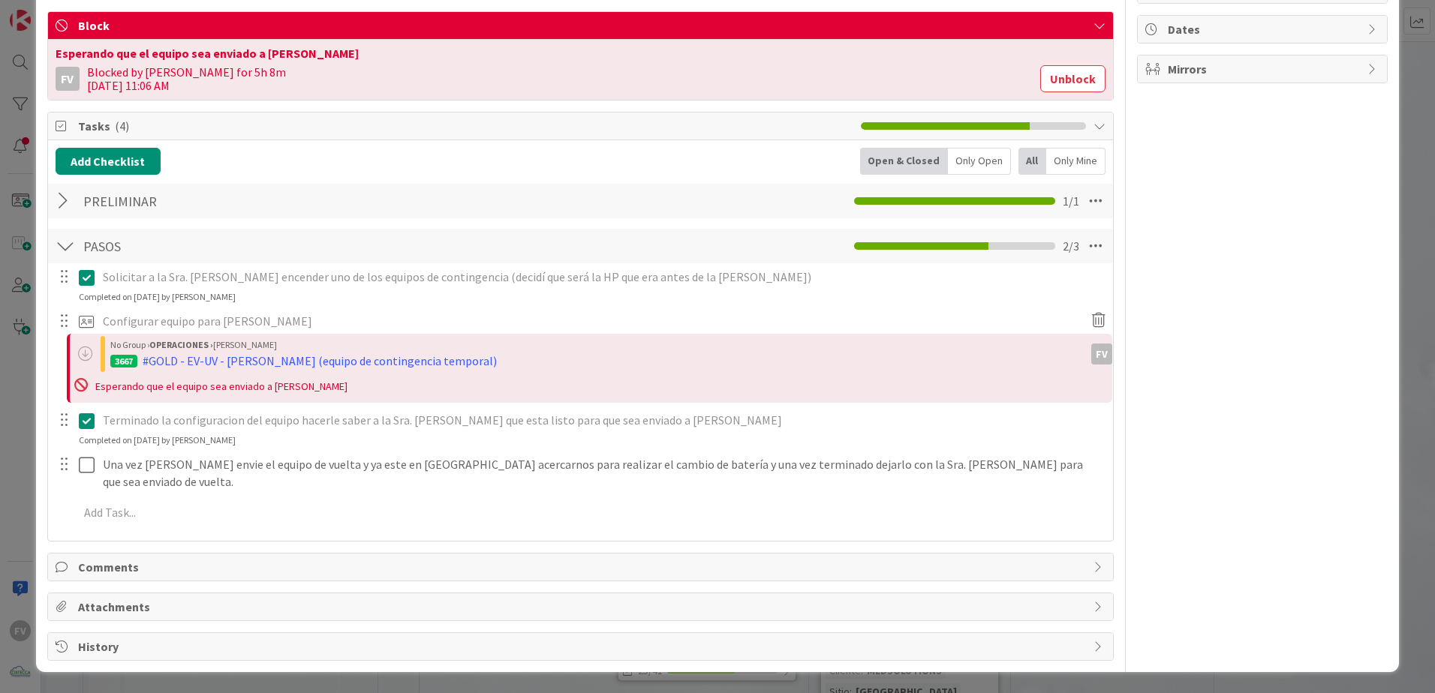
type textarea "Cambio de batería - Equipo Portatil - L"
type textarea "x"
type textarea "Cambio de batería - Equipo Portatil - Lu"
type textarea "x"
type textarea "Cambio de batería - Equipo Portatil - Lui"
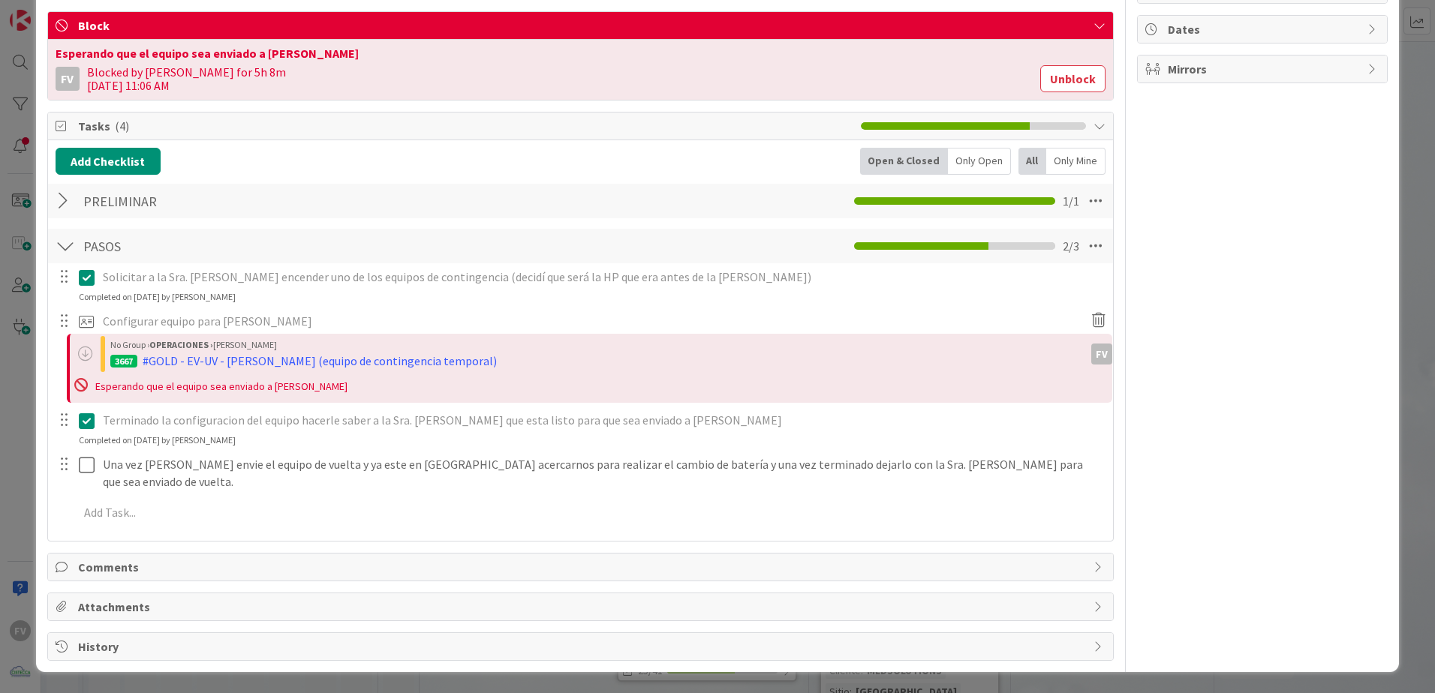
type textarea "x"
type textarea "Cambio de batería - Equipo Portatil - Luis"
type textarea "x"
type textarea "Cambio de batería - Equipo Portatil - Luis V"
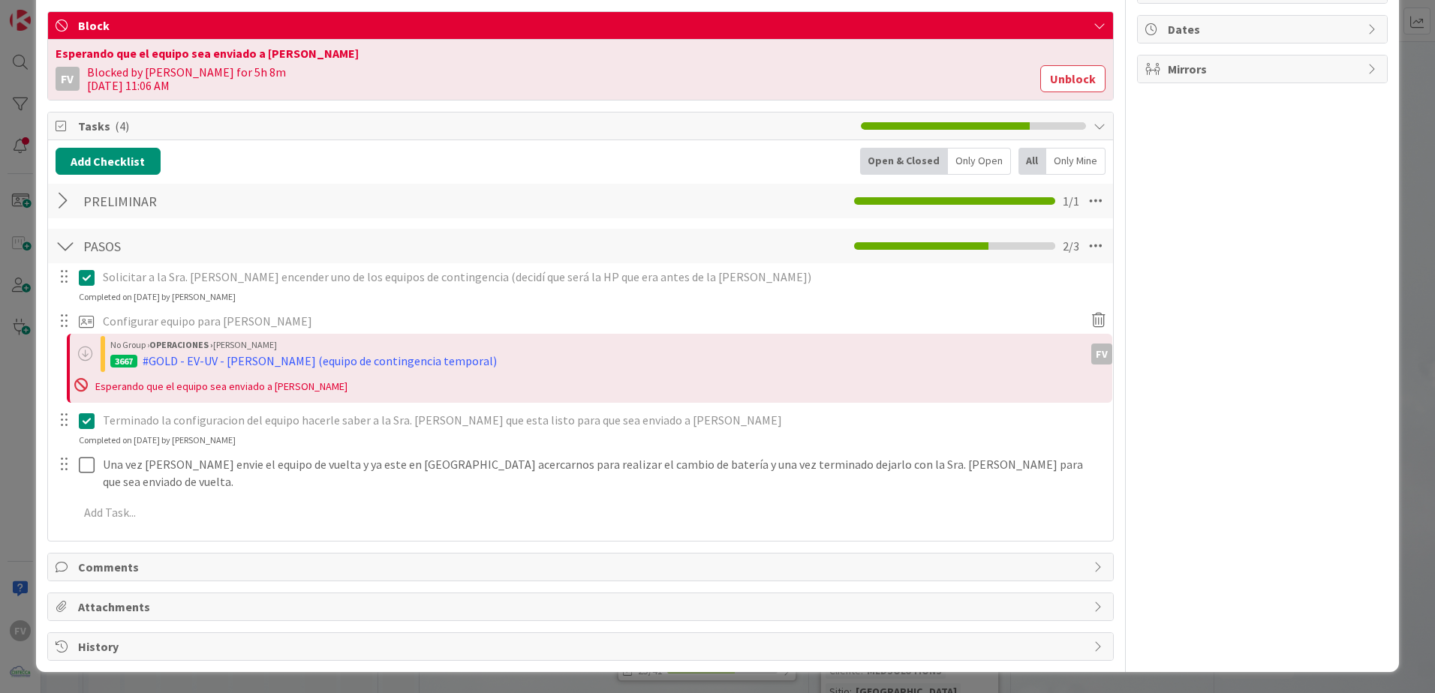
type textarea "x"
type textarea "Cambio de batería - Equipo Portatil - Luis Va"
type textarea "x"
type textarea "Cambio de batería - Equipo Portatil - Luis Var"
type textarea "x"
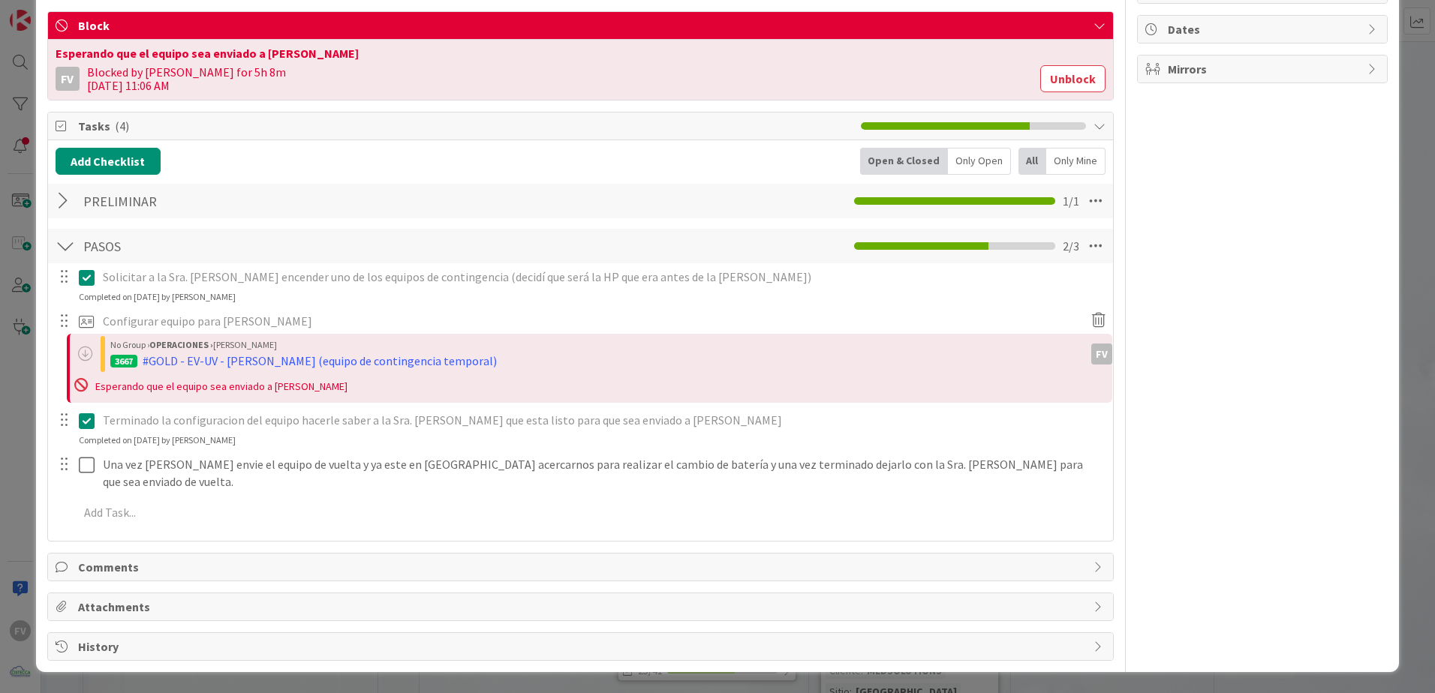
type textarea "Cambio de batería - Equipo Portatil - Luis Vare"
type textarea "x"
type textarea "Cambio de batería - Equipo Portatil - Luis Varela"
click at [0, 0] on textarea "Cambio de batería - Equipo Portatil - Luis Varela" at bounding box center [0, 0] width 0 height 0
type textarea "x"
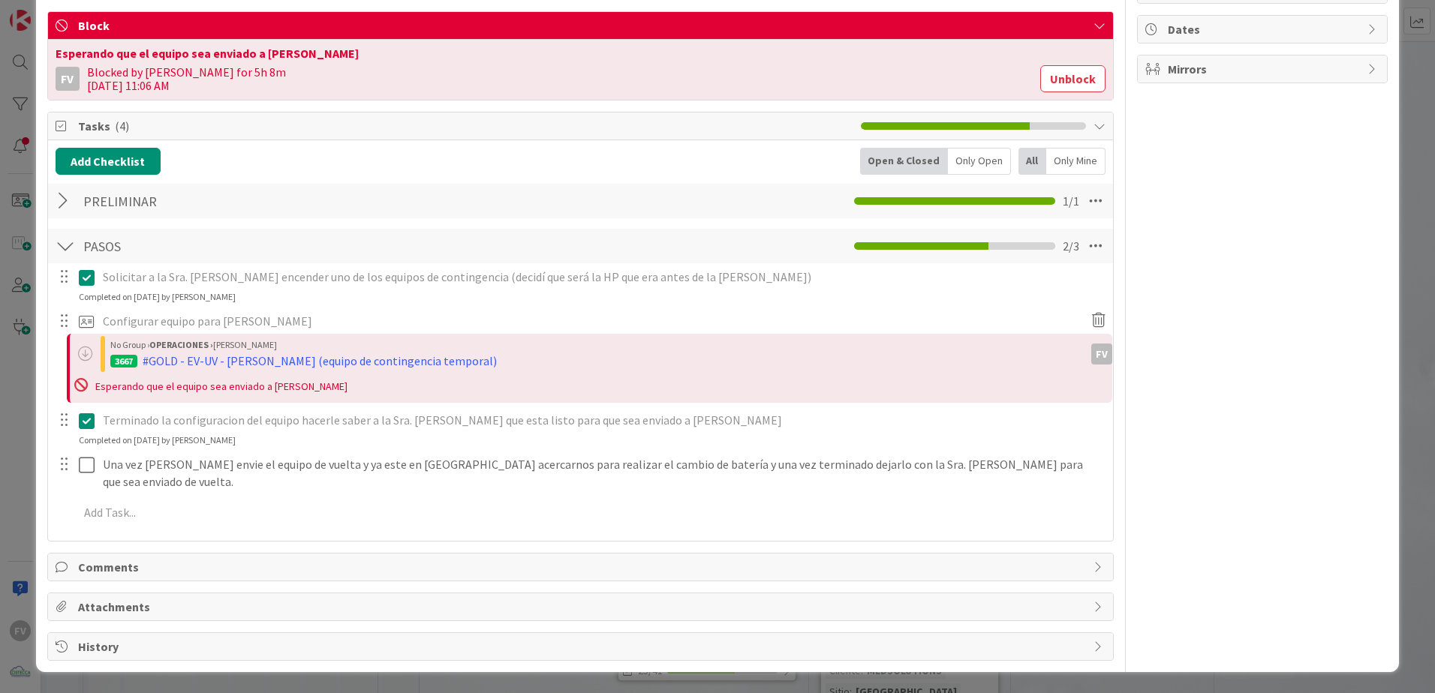
type textarea "Cambio de batería - Equipo Portatil - SLuis Varela"
type textarea "x"
type textarea "Cambio de batería - Equipo Portatil - SUMLuis Varela"
type textarea "x"
type textarea "Cambio de batería - Equipo Portatil - SUM-Luis Varela"
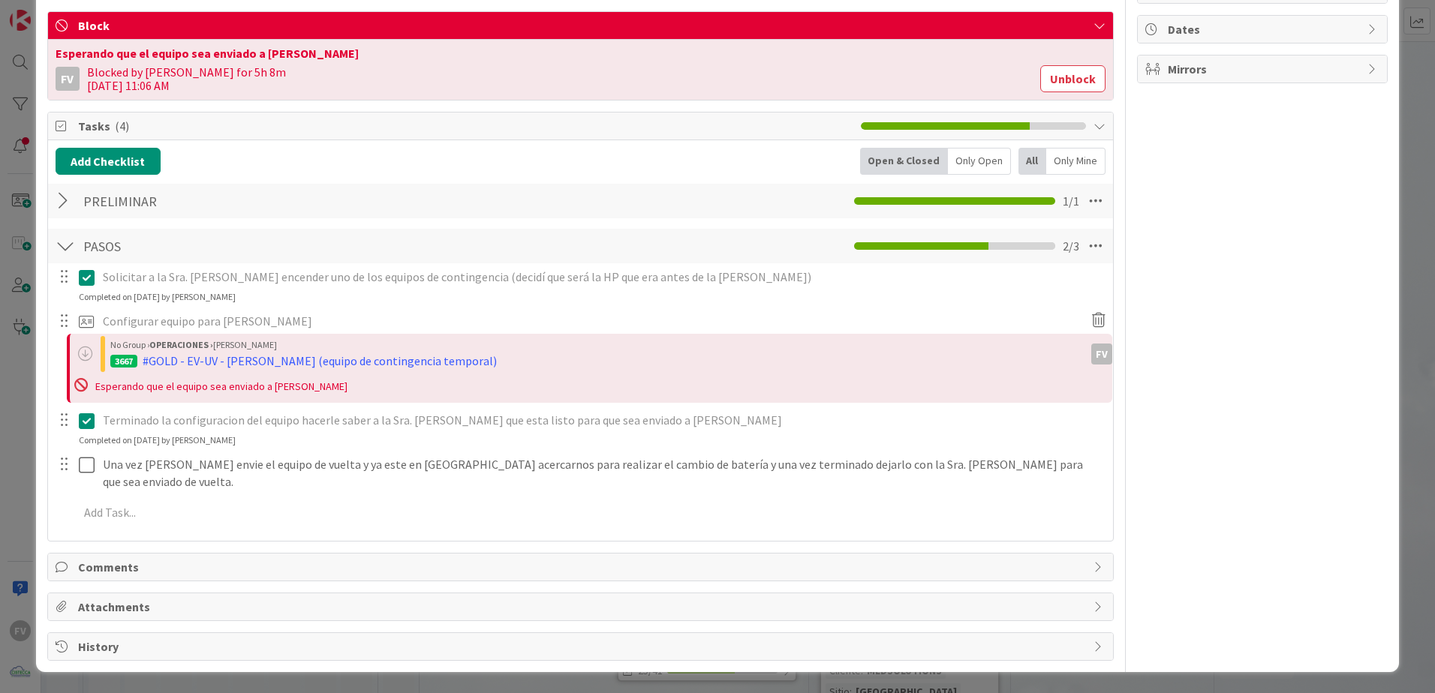
type textarea "x"
type textarea "Cambio de batería - Equipo Portatil - SUM-DLuis Varela"
type textarea "x"
type textarea "Cambio de batería - Equipo Portatil - SUM-DALuis Varela"
type textarea "x"
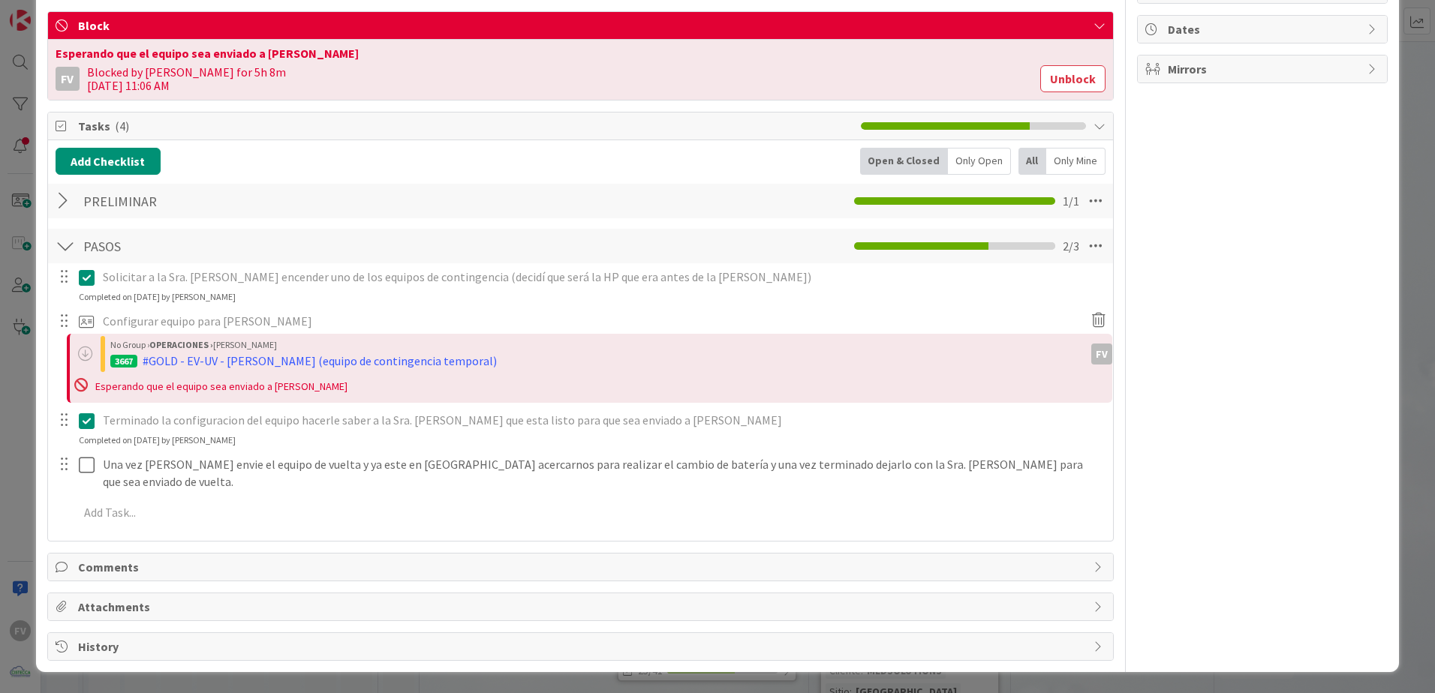
type textarea "Cambio de batería - Equipo Portatil - SUM-DAVLuis Varela"
type textarea "x"
type textarea "Cambio de batería - Equipo Portatil - SUM-DAV-Luis Varela"
type textarea "x"
type textarea "Cambio de batería - Equipo Portatil - SUM-DAV- Luis Varela"
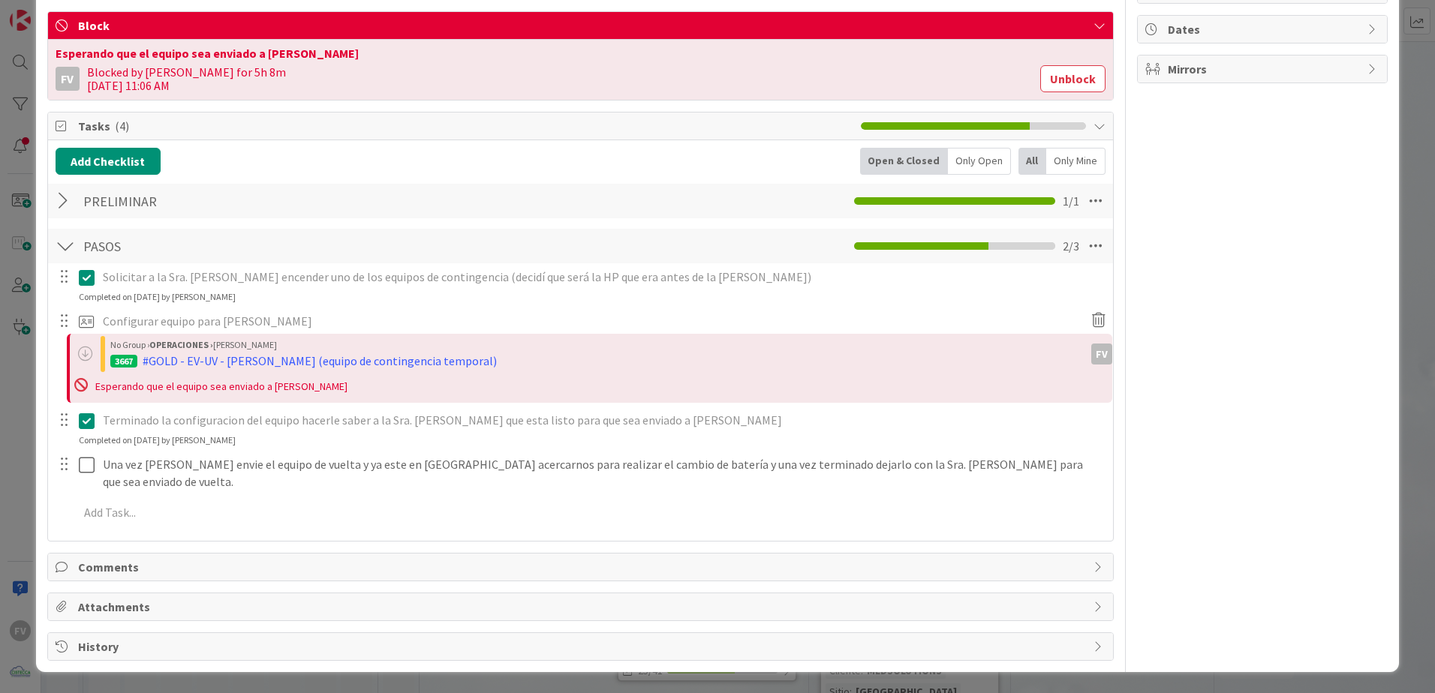
scroll to position [269, 0]
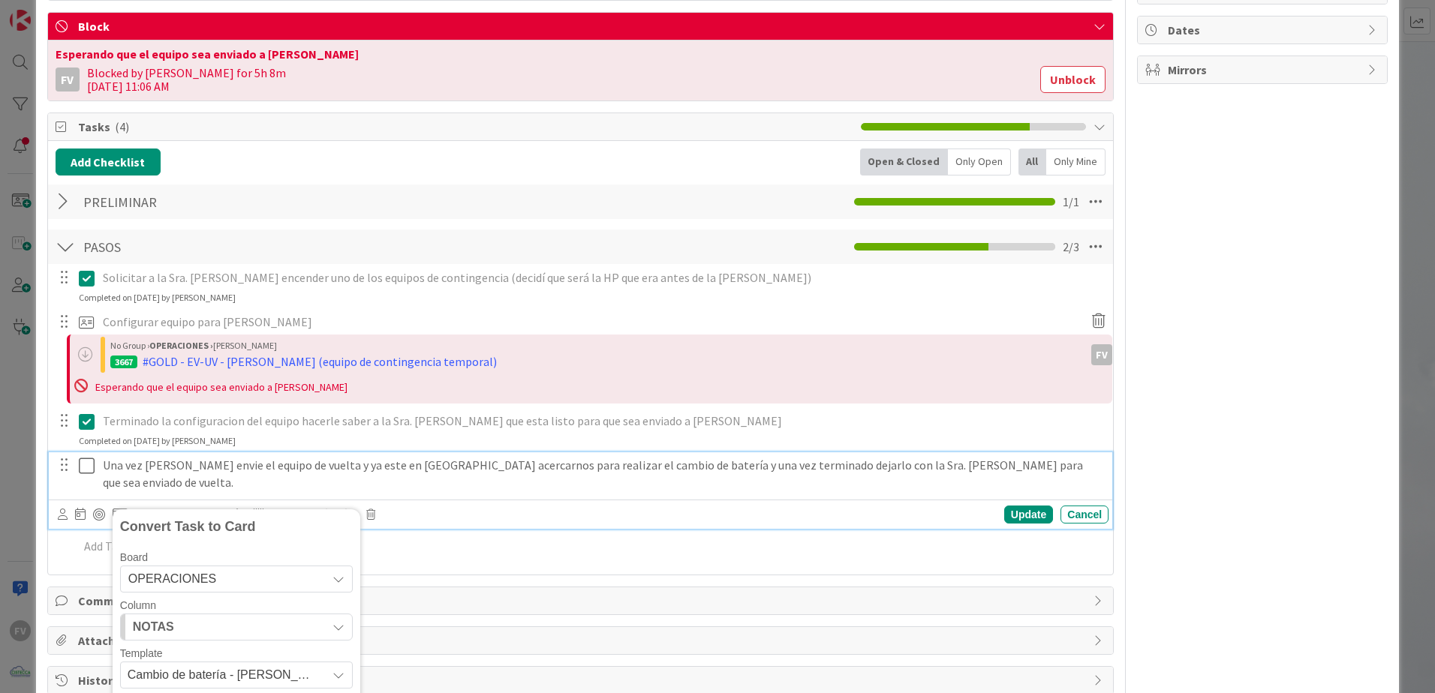
click at [269, 471] on p "Una vez Luis Varela envie el equipo de vuelta y ya este en Vista Hermosa acerca…" at bounding box center [603, 474] width 1000 height 34
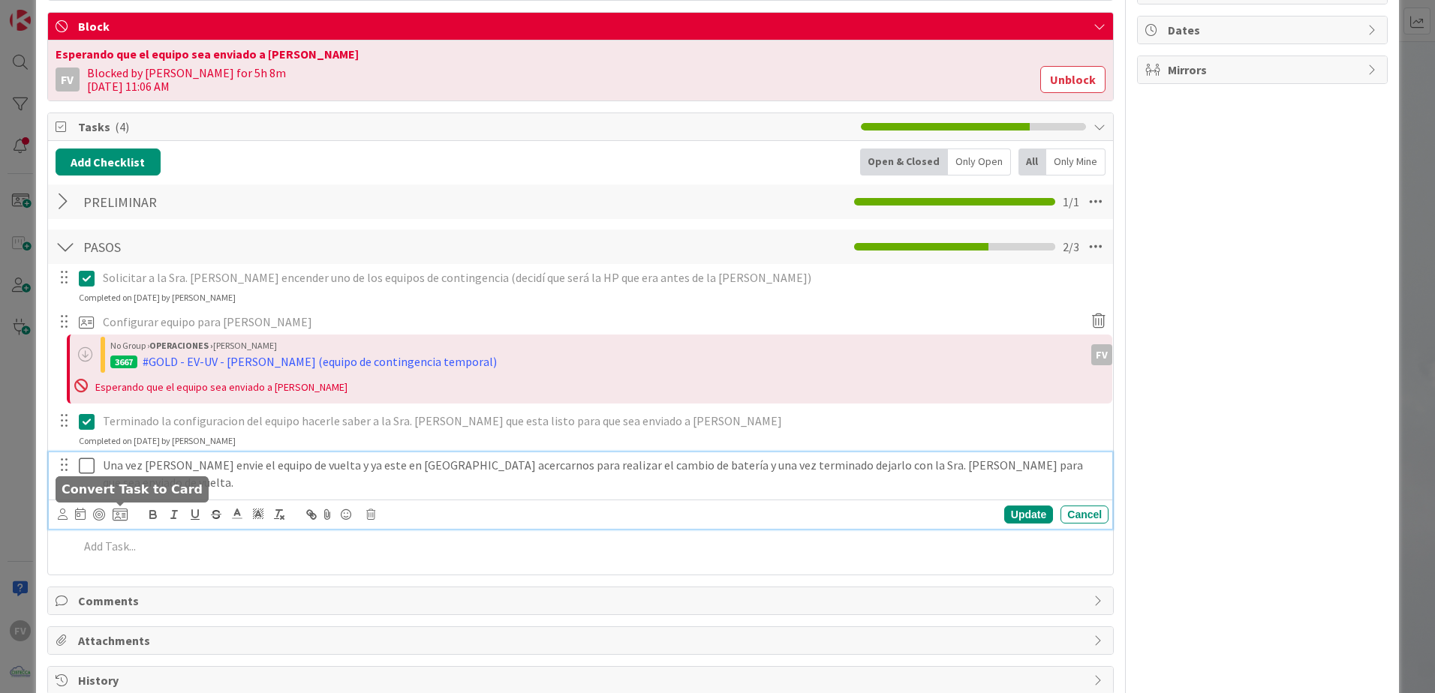
click at [119, 516] on icon at bounding box center [120, 515] width 15 height 14
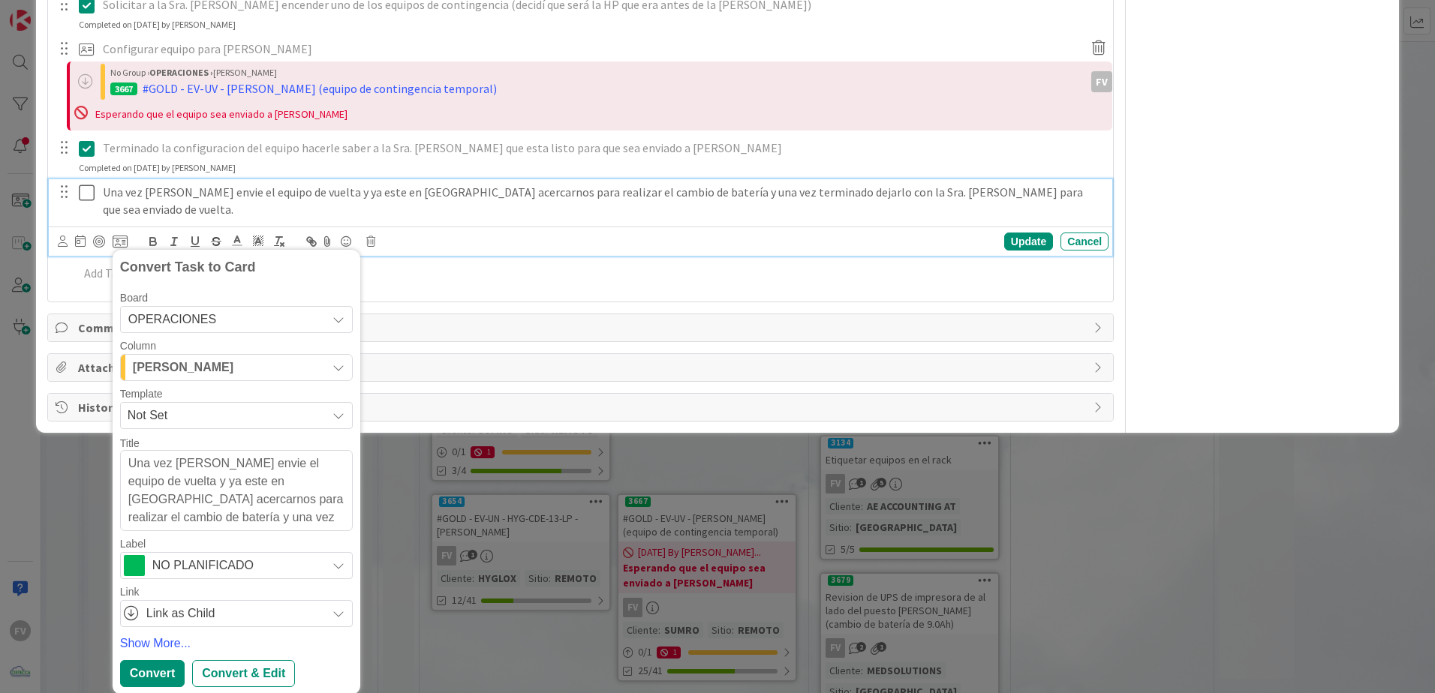
scroll to position [543, 0]
click at [225, 569] on span "NO PLANIFICADO" at bounding box center [235, 565] width 167 height 21
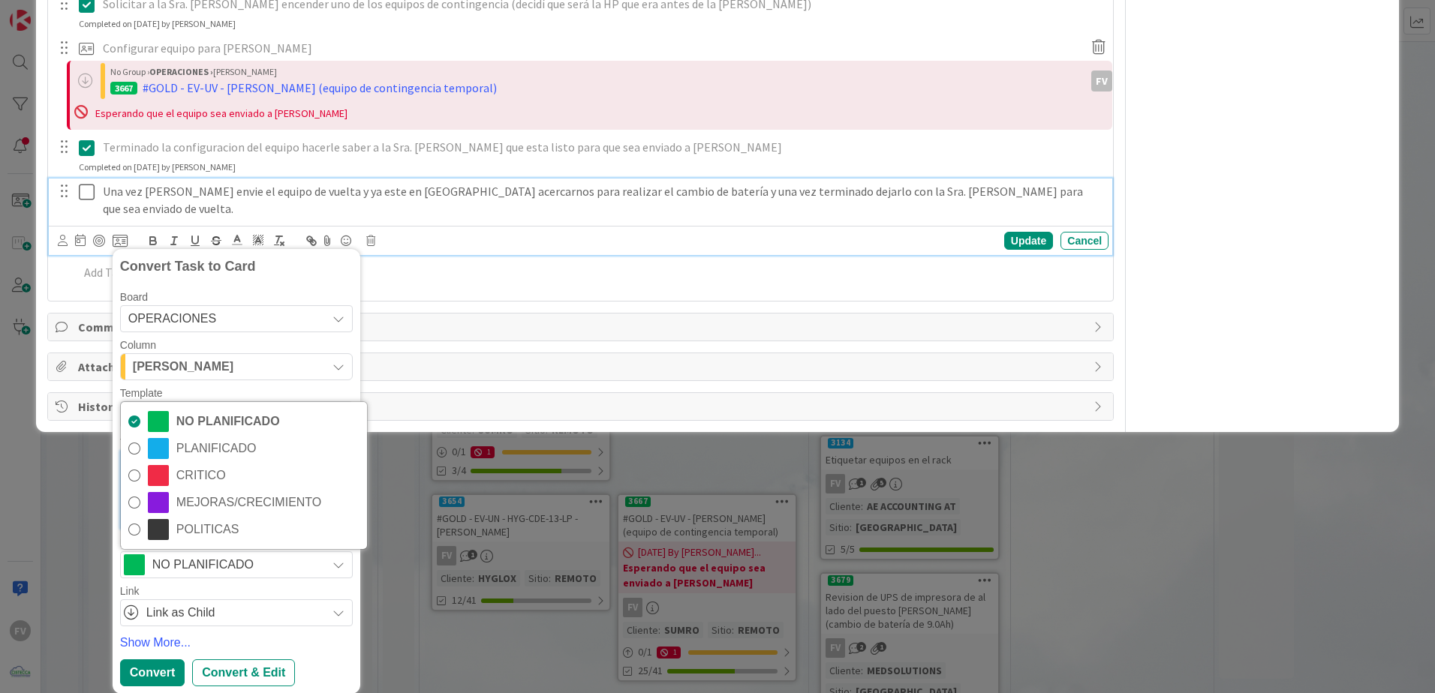
click at [259, 593] on div "Link" at bounding box center [236, 591] width 233 height 11
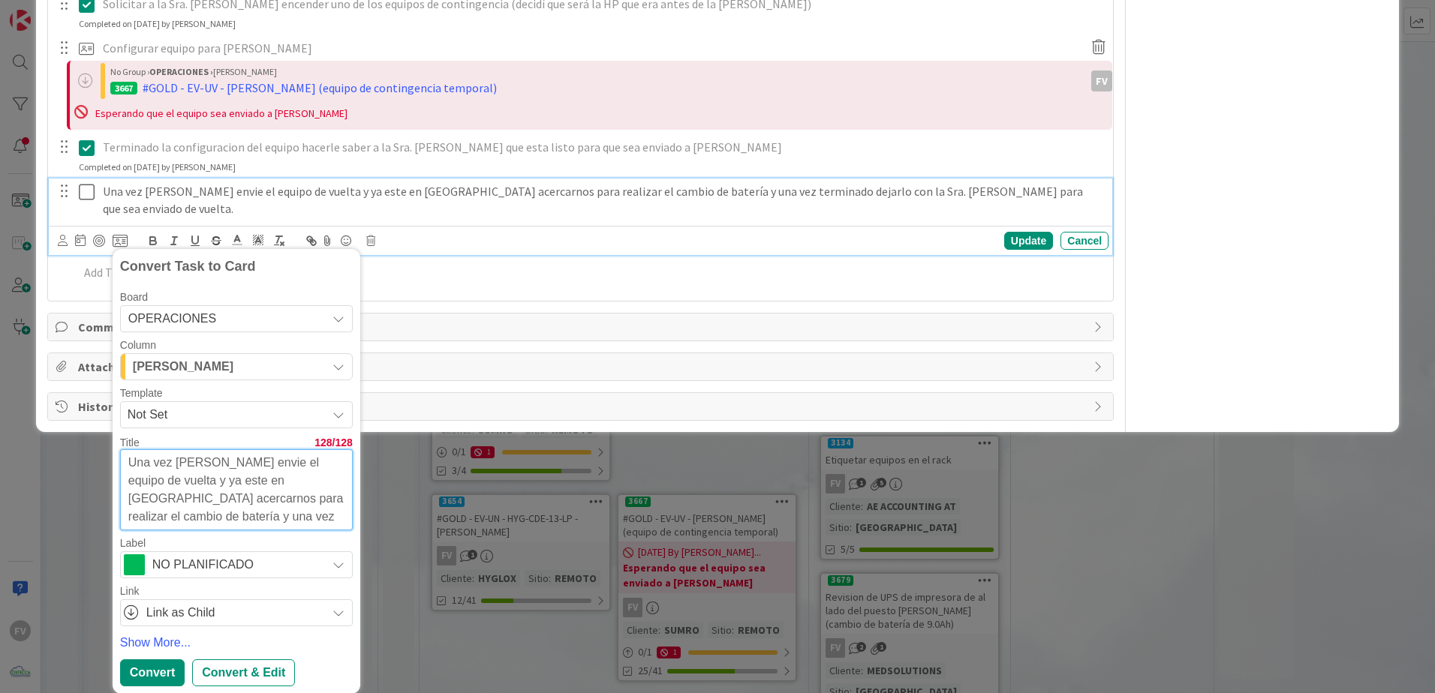
click at [230, 411] on span "Not Set" at bounding box center [222, 415] width 188 height 20
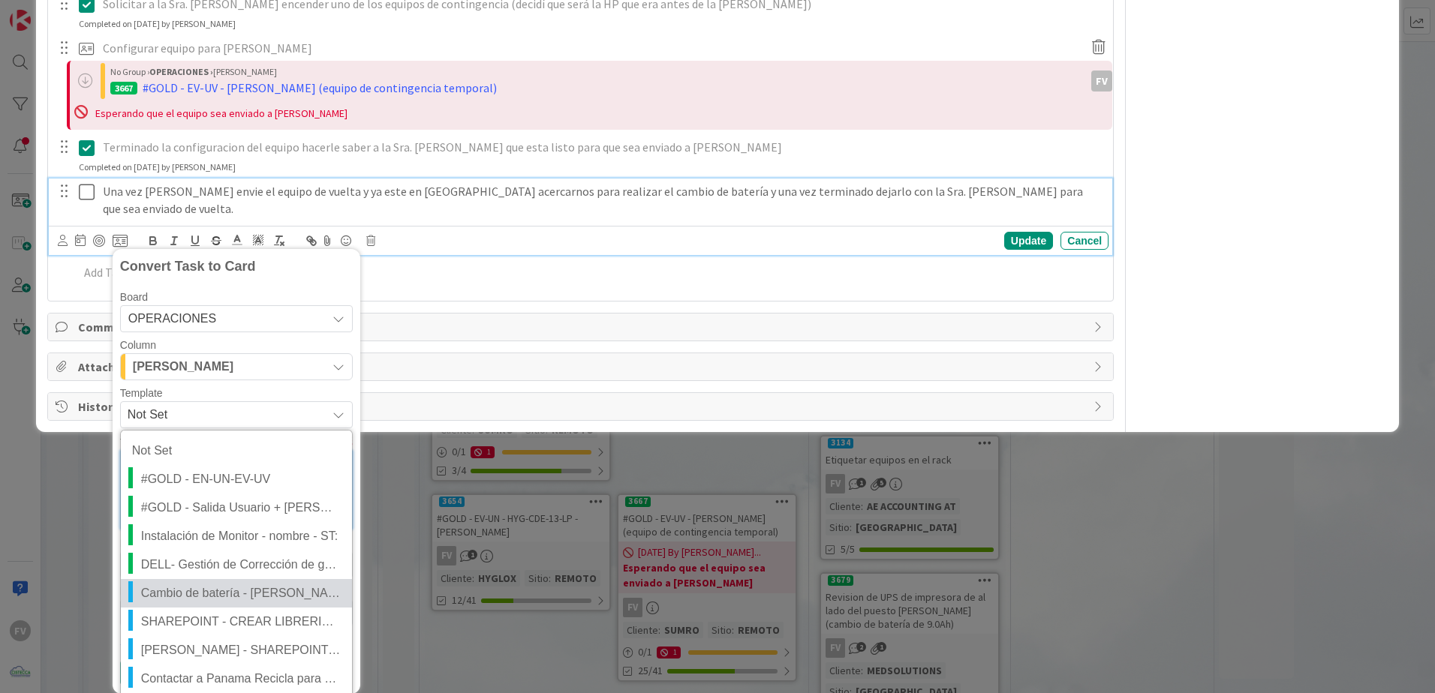
click at [206, 594] on span "Cambio de batería - Equipo Portatil -" at bounding box center [241, 594] width 200 height 20
type textarea "x"
type textarea "Cambio de batería - Equipo Portatil -"
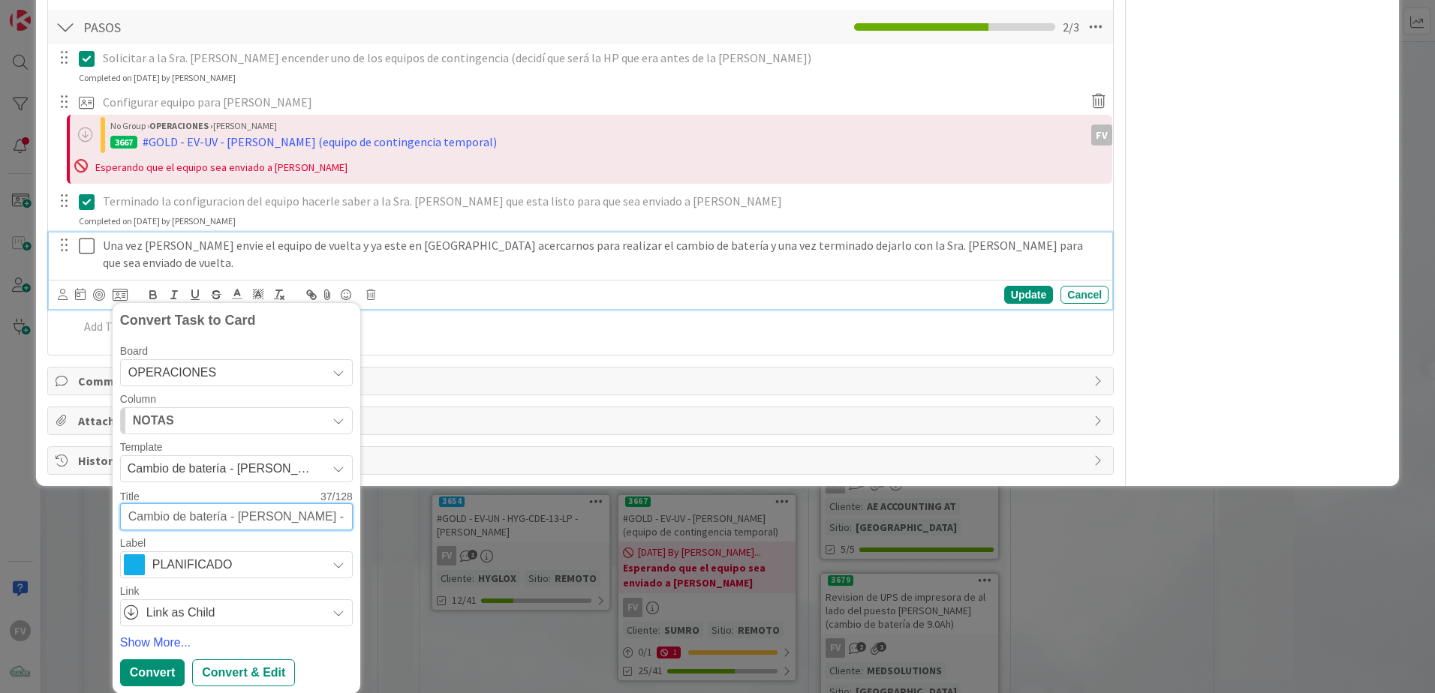
type textarea "x"
type textarea "Cambio de batería - Equipo Portatil -"
type textarea "x"
type textarea "Cambio de batería - Equipo Portatil - SU"
type textarea "x"
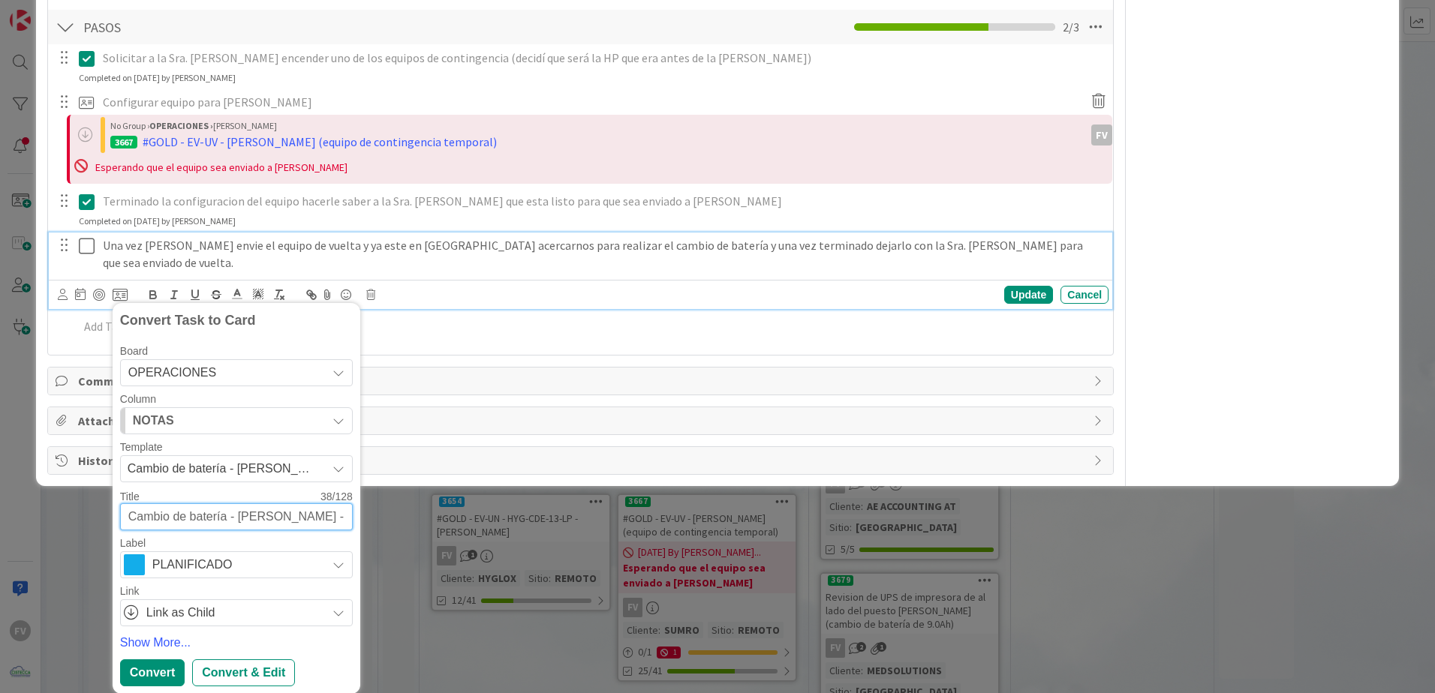
type textarea "Cambio de batería - Equipo Portatil - SUM"
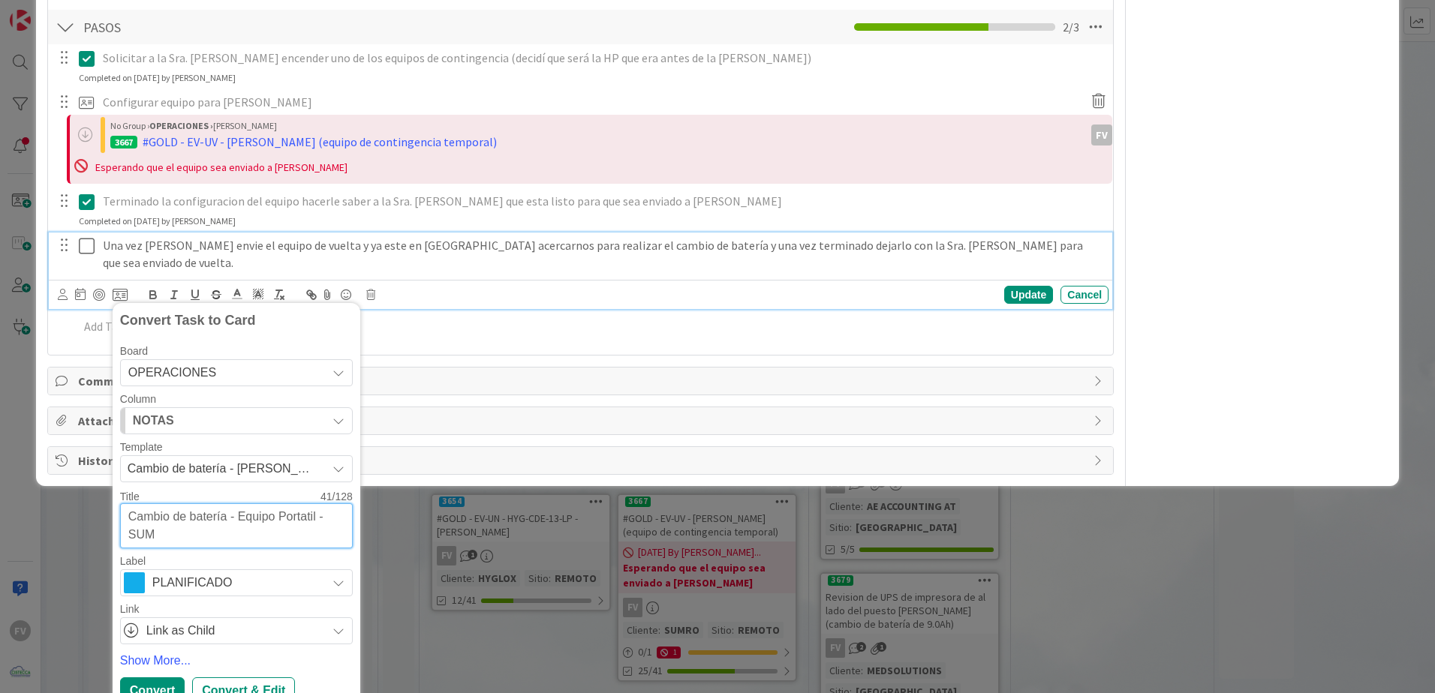
scroll to position [507, 0]
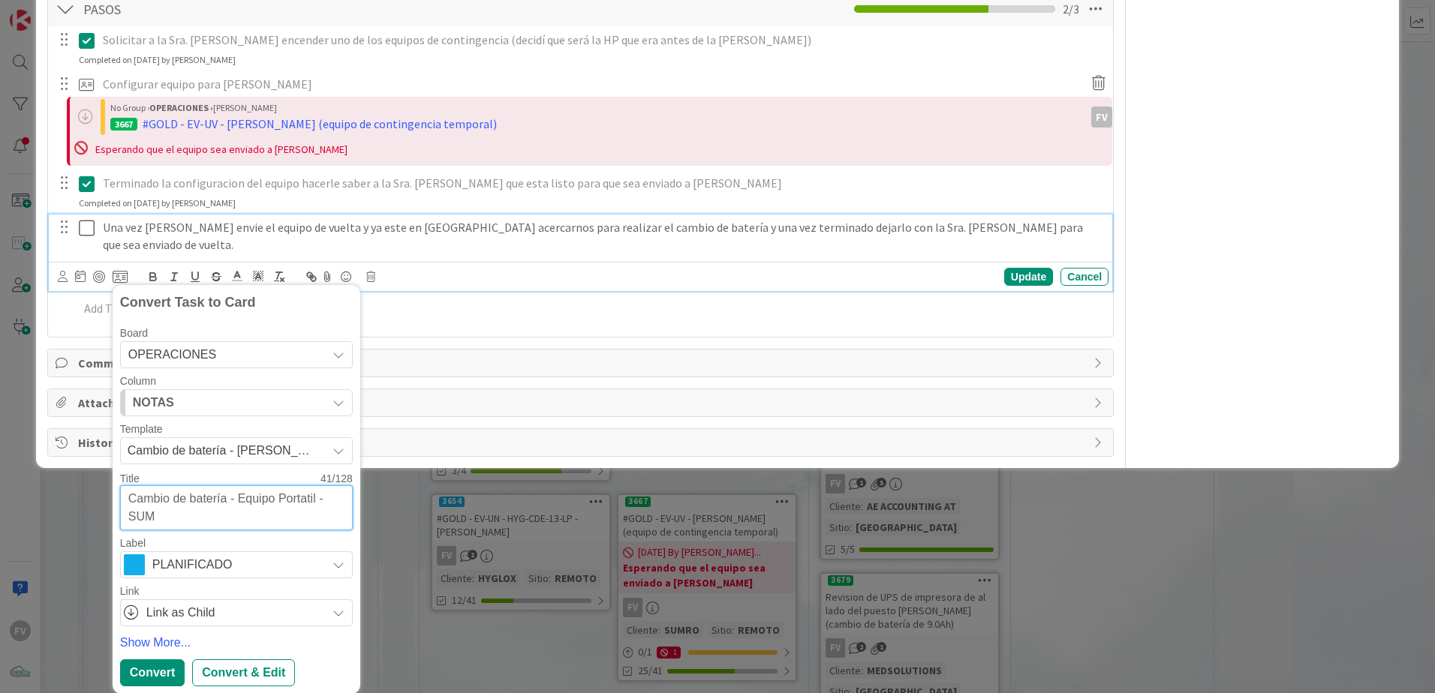
type textarea "x"
type textarea "Cambio de batería - Equipo Portatil - SUM-"
type textarea "x"
type textarea "Cambio de batería - Equipo Portatil - SUM-D"
type textarea "x"
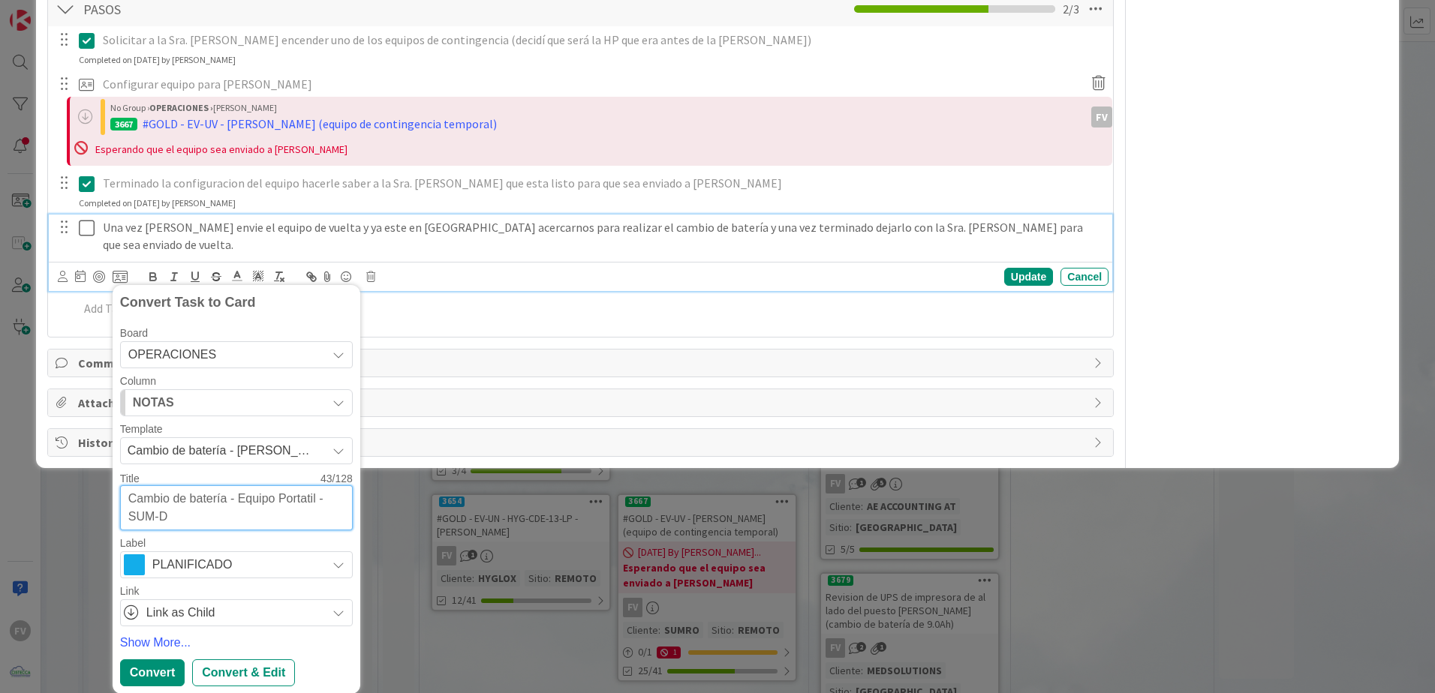
type textarea "Cambio de batería - Equipo Portatil - SUM-DA"
type textarea "x"
type textarea "Cambio de batería - Equipo Portatil - SUM-DAV"
type textarea "x"
type textarea "Cambio de batería - Equipo Portatil - SUM-DAV-"
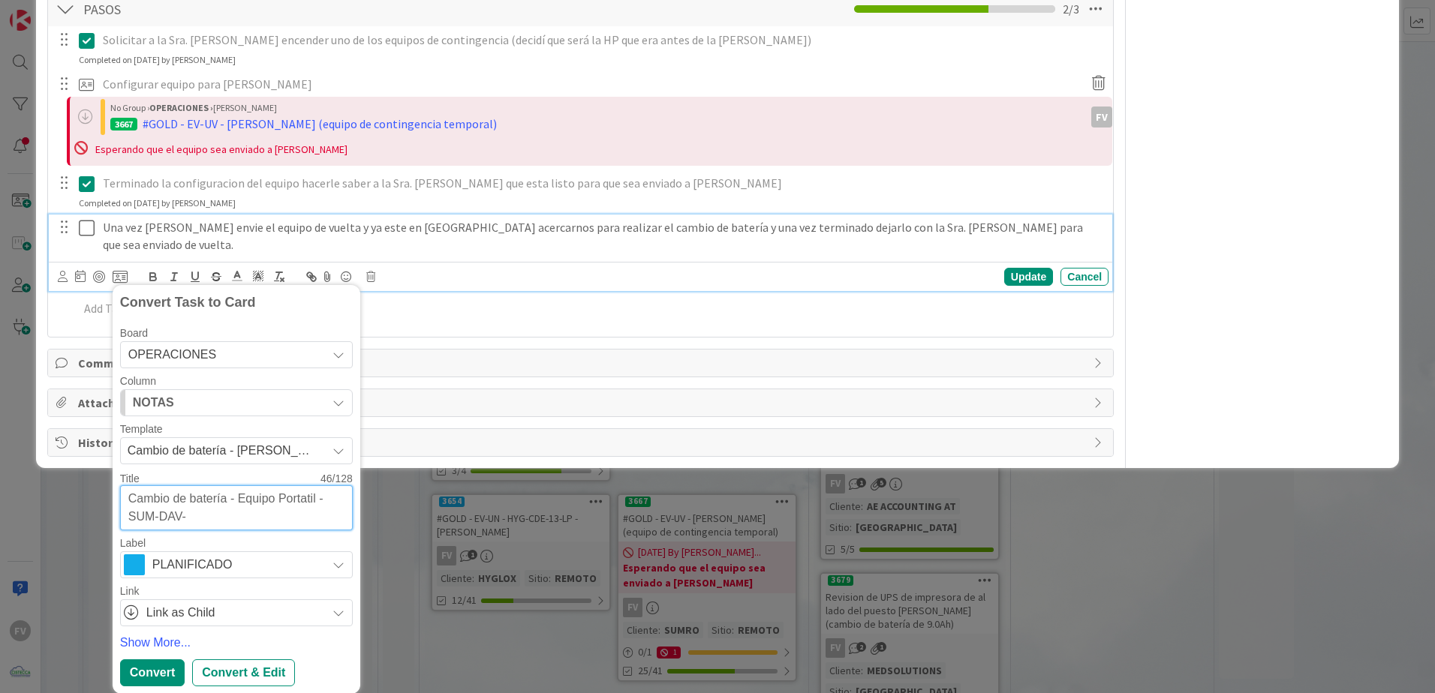
type textarea "x"
type textarea "Cambio de batería - Equipo Portatil - SUM-DAV-0"
type textarea "x"
type textarea "Cambio de batería - Equipo Portatil - SUM-DAV-04"
type textarea "x"
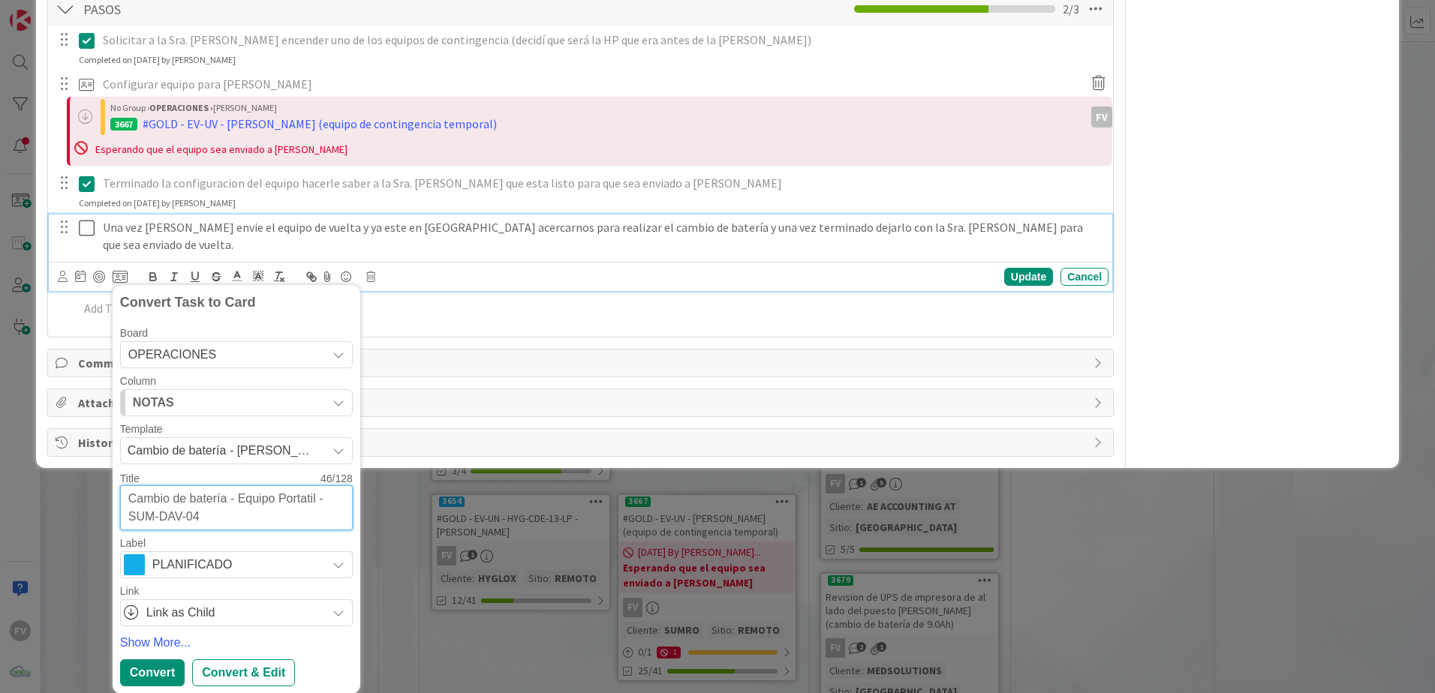
type textarea "Cambio de batería - Equipo Portatil - SUM-DAV-04-"
type textarea "x"
type textarea "Cambio de batería - Equipo Portatil - SUM-DAV-04-L"
type textarea "x"
type textarea "Cambio de batería - Equipo Portatil - SUM-DAV-04-LP"
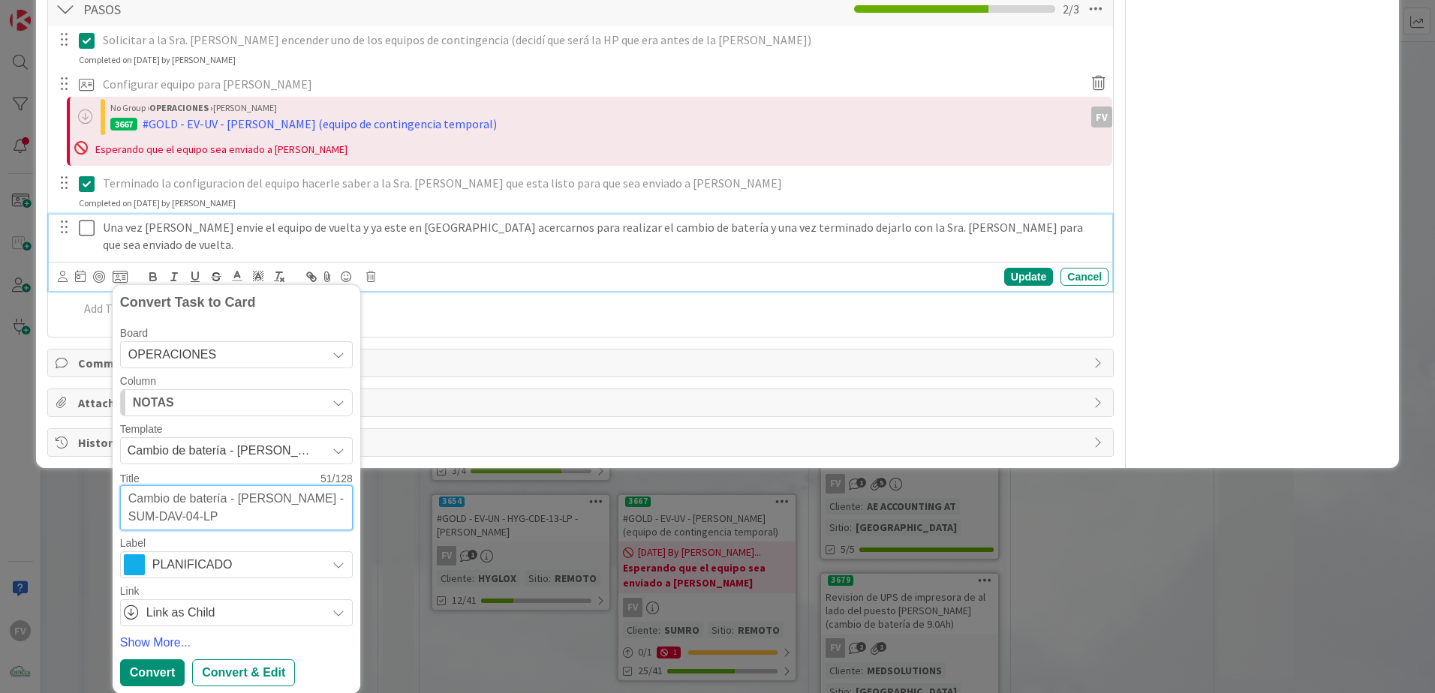
type textarea "x"
type textarea "Cambio de batería - Equipo Portatil - SUM-DAV-04-LP"
type textarea "x"
type textarea "Cambio de batería - Equipo Portatil - SUM-DAV-04-LP -"
type textarea "x"
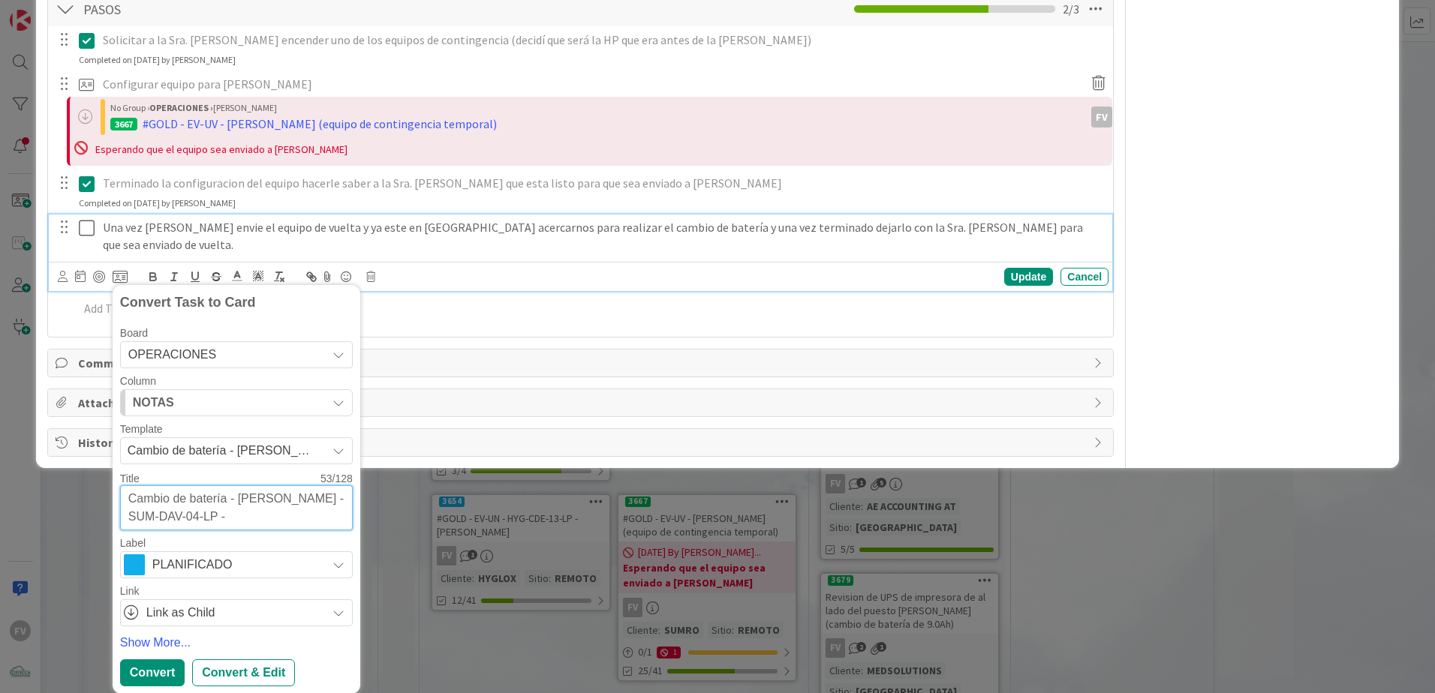
type textarea "Cambio de batería - Equipo Portatil - SUM-DAV-04-LP -"
type textarea "x"
type textarea "Cambio de batería - Equipo Portatil - SUM-DAV-04-LP - L"
type textarea "x"
type textarea "Cambio de batería - Equipo Portatil - SUM-DAV-04-LP - Lu"
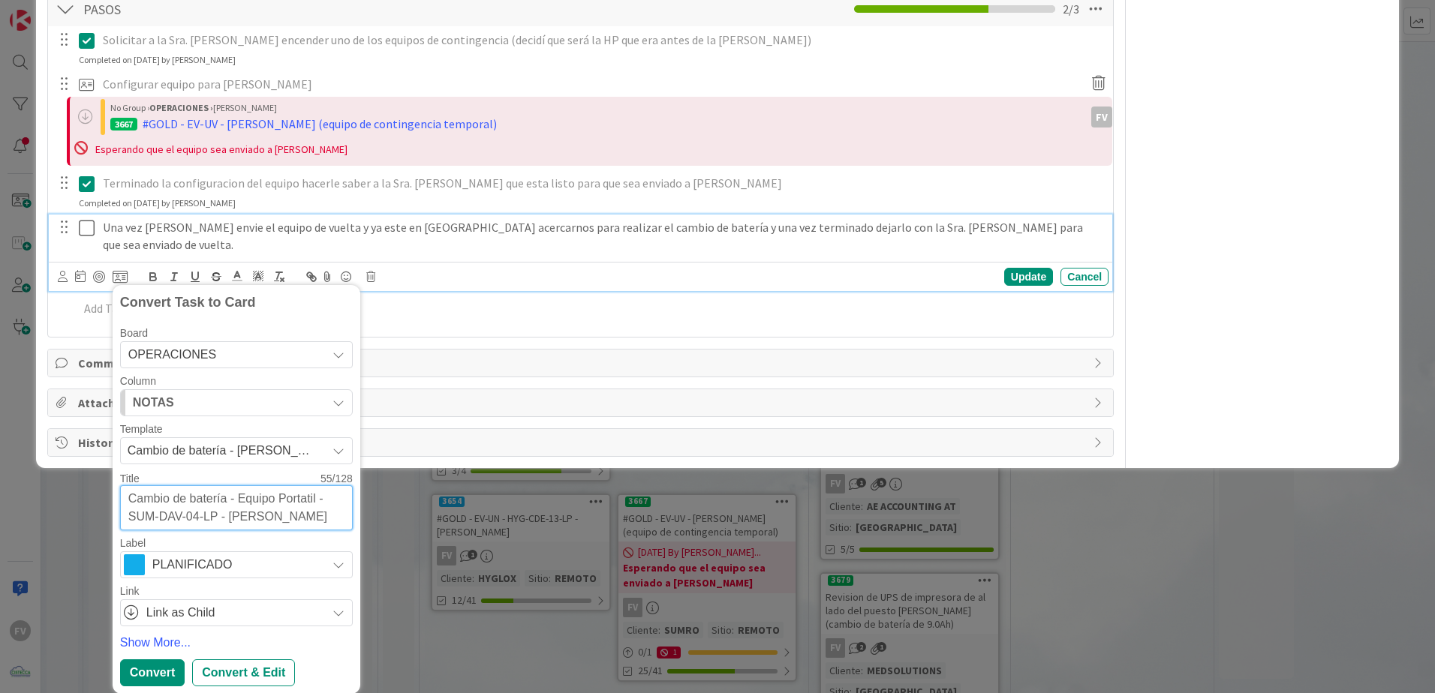
type textarea "x"
type textarea "Cambio de batería - Equipo Portatil - SUM-DAV-04-LP - Lui"
type textarea "x"
type textarea "Cambio de batería - Equipo Portatil - SUM-DAV-04-LP - Luis"
type textarea "x"
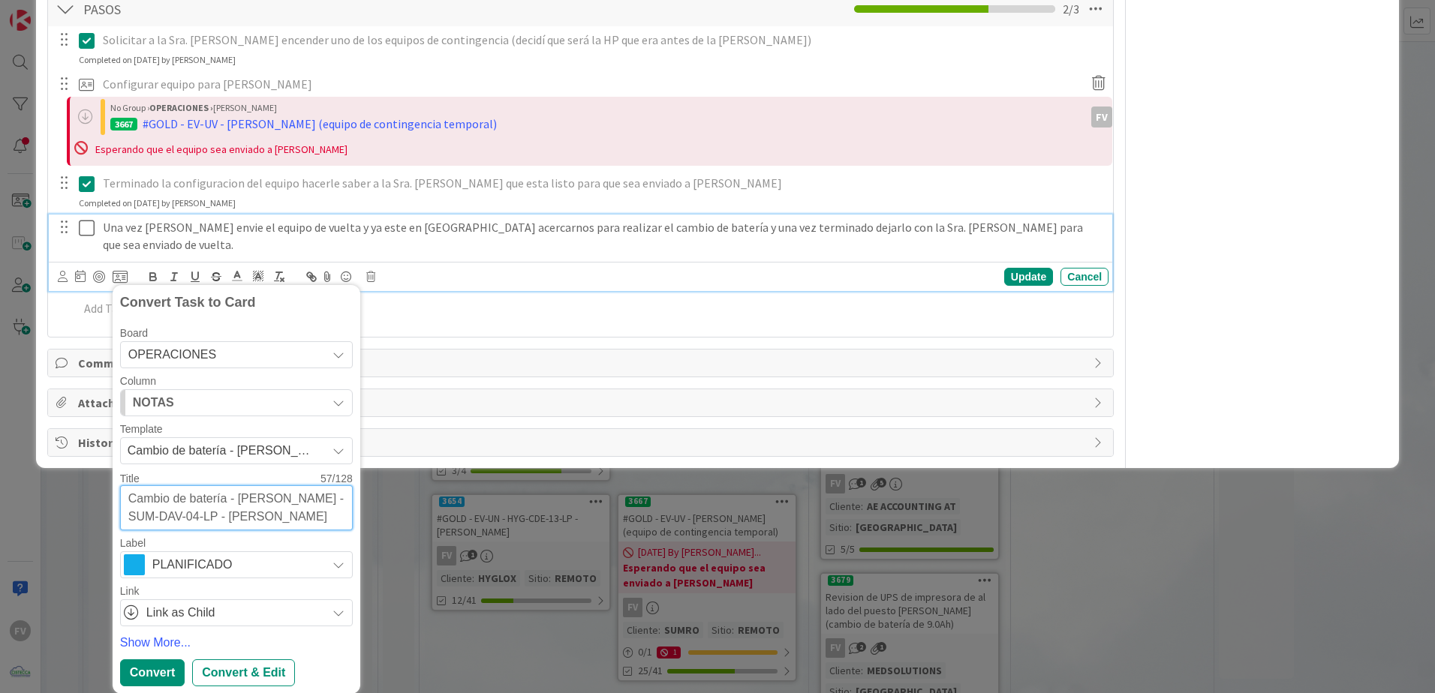
type textarea "Cambio de batería - Equipo Portatil - SUM-DAV-04-LP - Luis"
type textarea "x"
type textarea "Cambio de batería - Equipo Portatil - SUM-DAV-04-LP - Luis V"
type textarea "x"
type textarea "Cambio de batería - Equipo Portatil - SUM-DAV-04-LP - Luis Va"
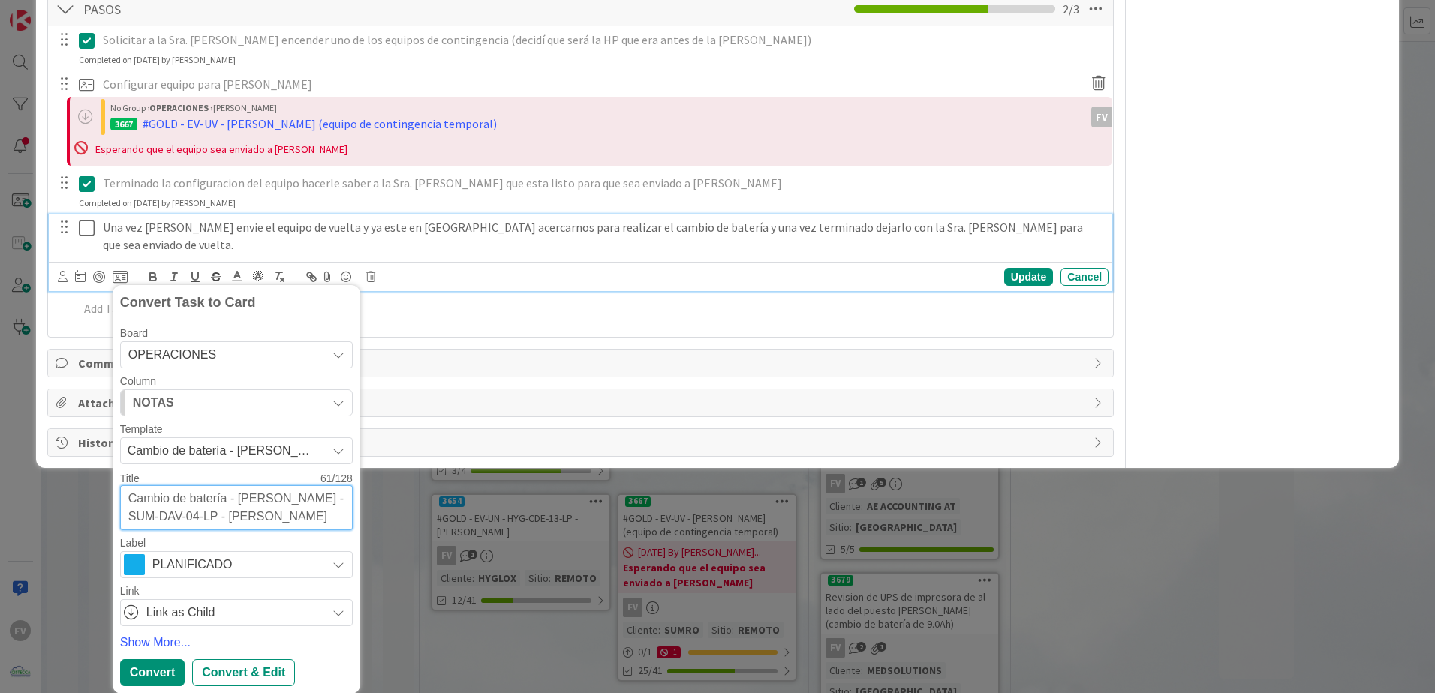
type textarea "x"
type textarea "Cambio de batería - Equipo Portatil - SUM-DAV-04-LP - Luis Var"
type textarea "x"
type textarea "Cambio de batería - Equipo Portatil - SUM-DAV-04-LP - Luis Vare"
type textarea "x"
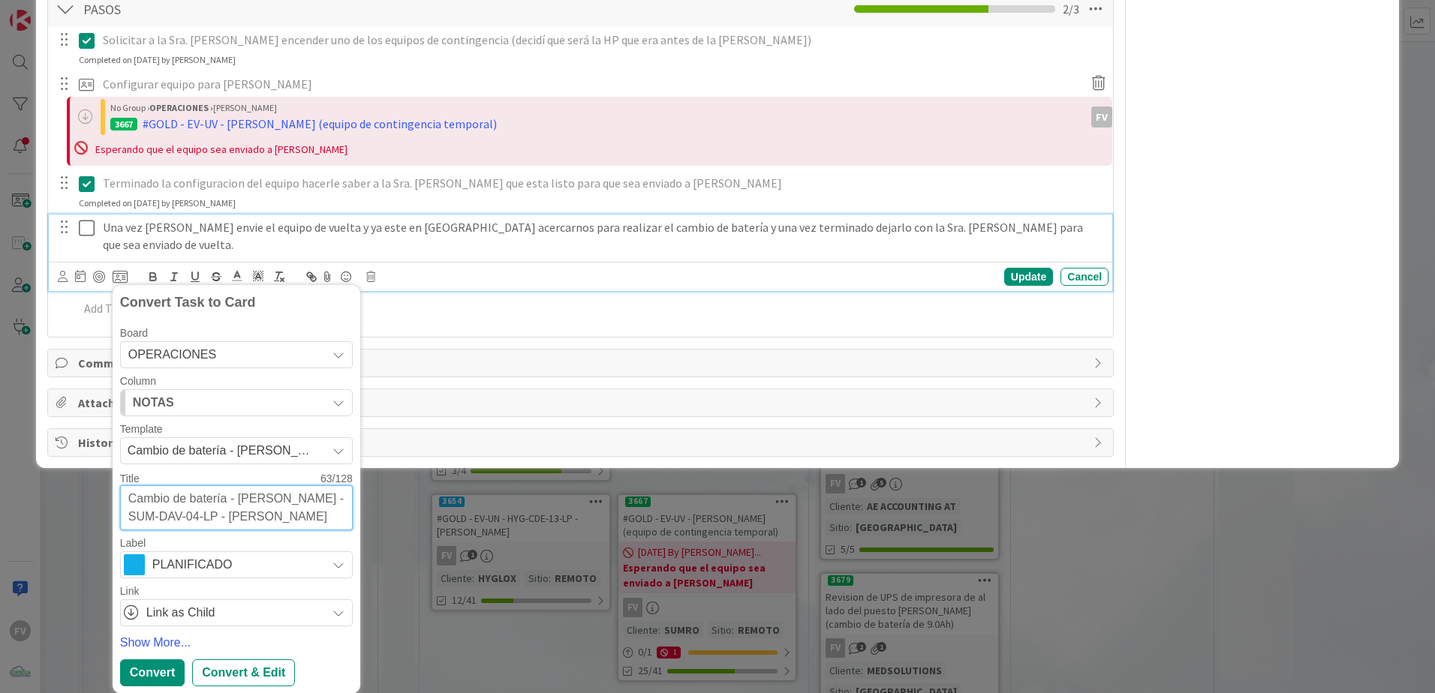
type textarea "Cambio de batería - Equipo Portatil - SUM-DAV-04-LP - Luis Varel"
type textarea "x"
type textarea "Cambio de batería - Equipo Portatil - SUM-DAV-04-LP - Luis Varela"
click at [178, 679] on div "Convert" at bounding box center [152, 673] width 65 height 27
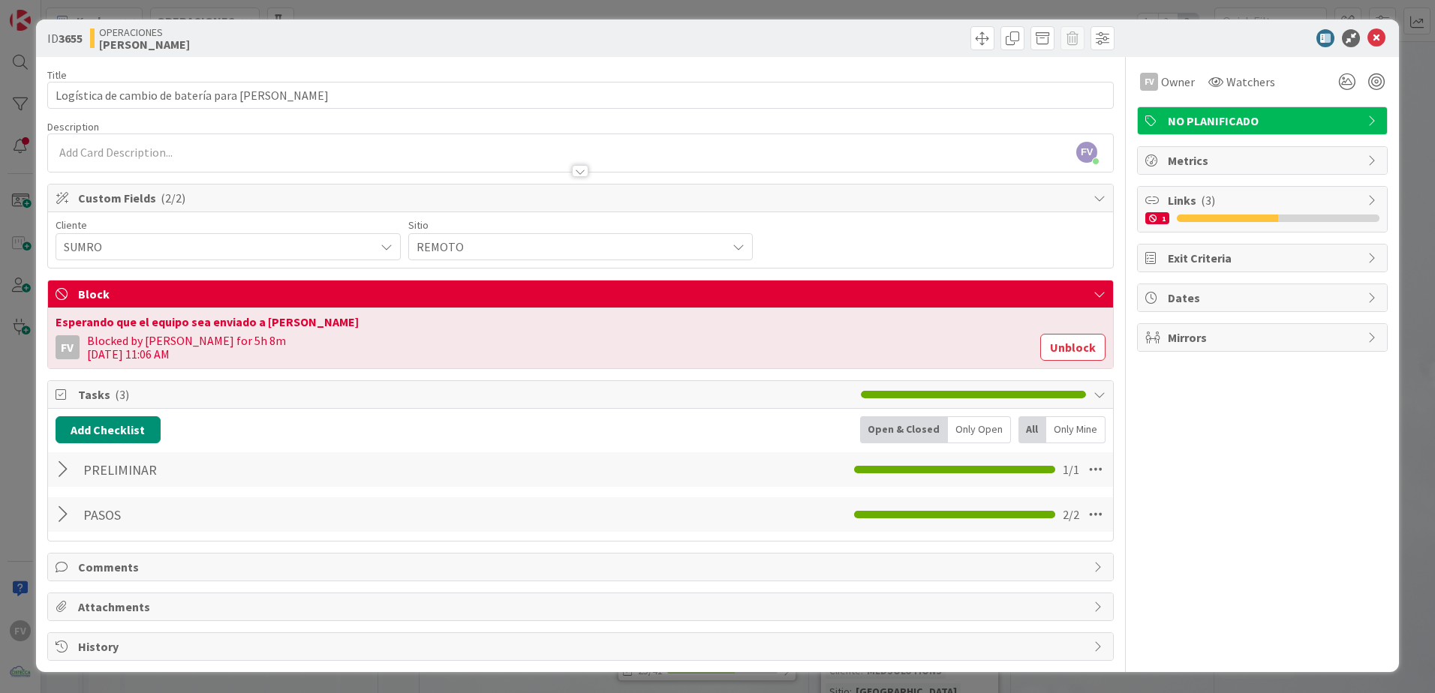
scroll to position [2, 0]
click at [1390, 20] on div "ID 3655 OPERACIONES FERNANDO Title 47 / 128 Logística de cambio de batería para…" at bounding box center [717, 346] width 1435 height 693
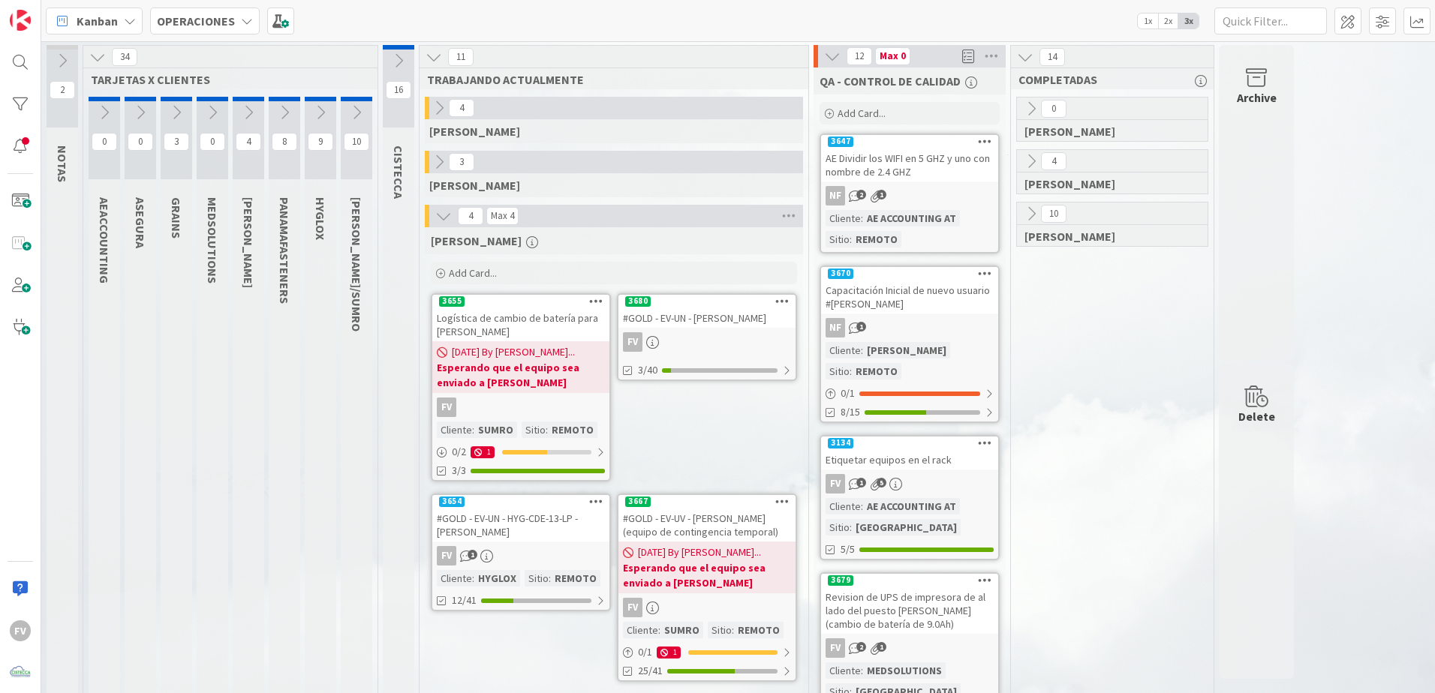
click at [836, 61] on icon at bounding box center [832, 56] width 17 height 17
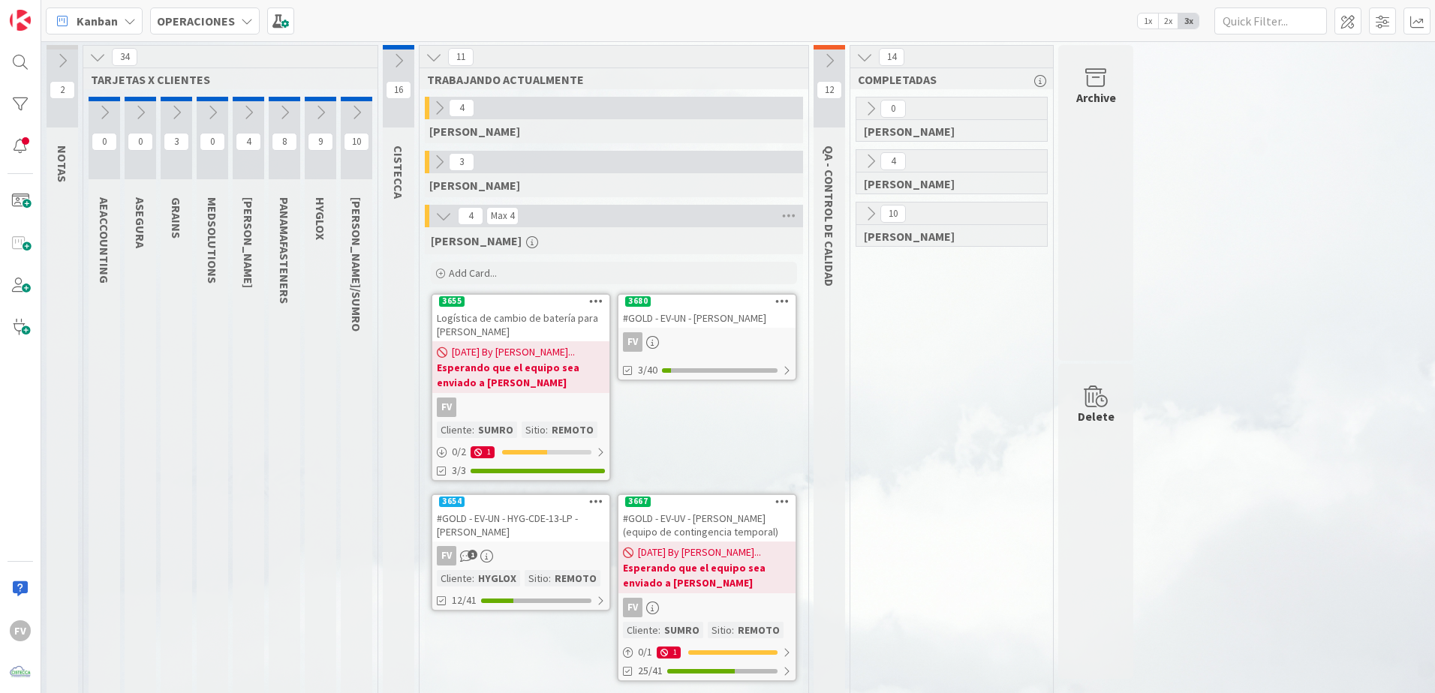
scroll to position [17, 0]
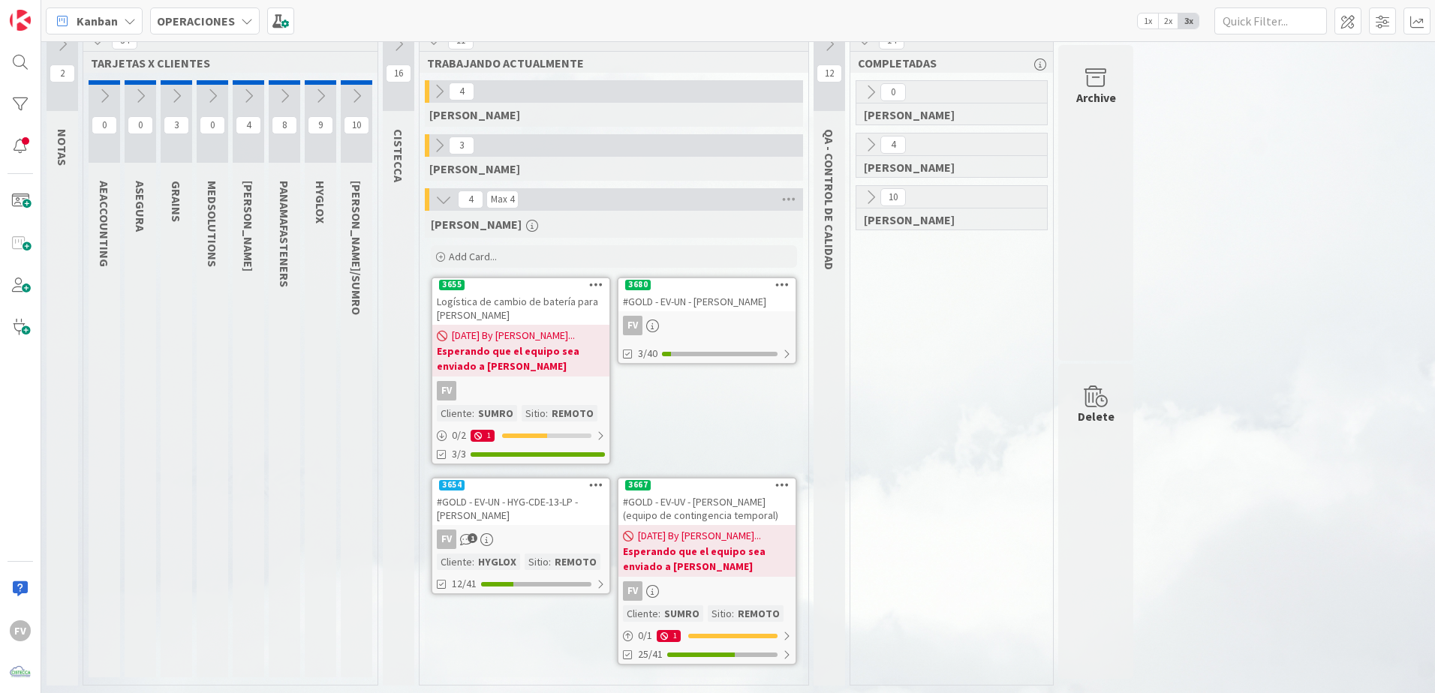
click at [362, 100] on icon at bounding box center [356, 96] width 17 height 17
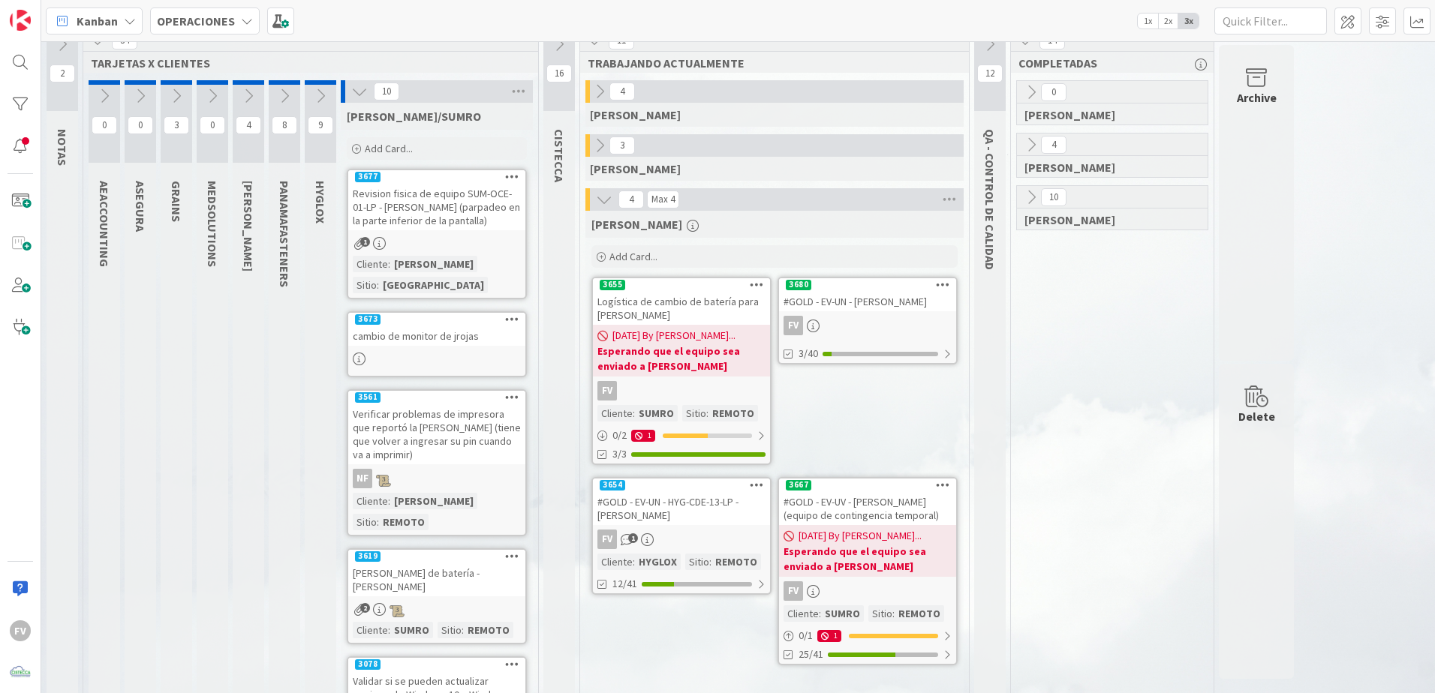
click at [362, 100] on button at bounding box center [360, 92] width 20 height 20
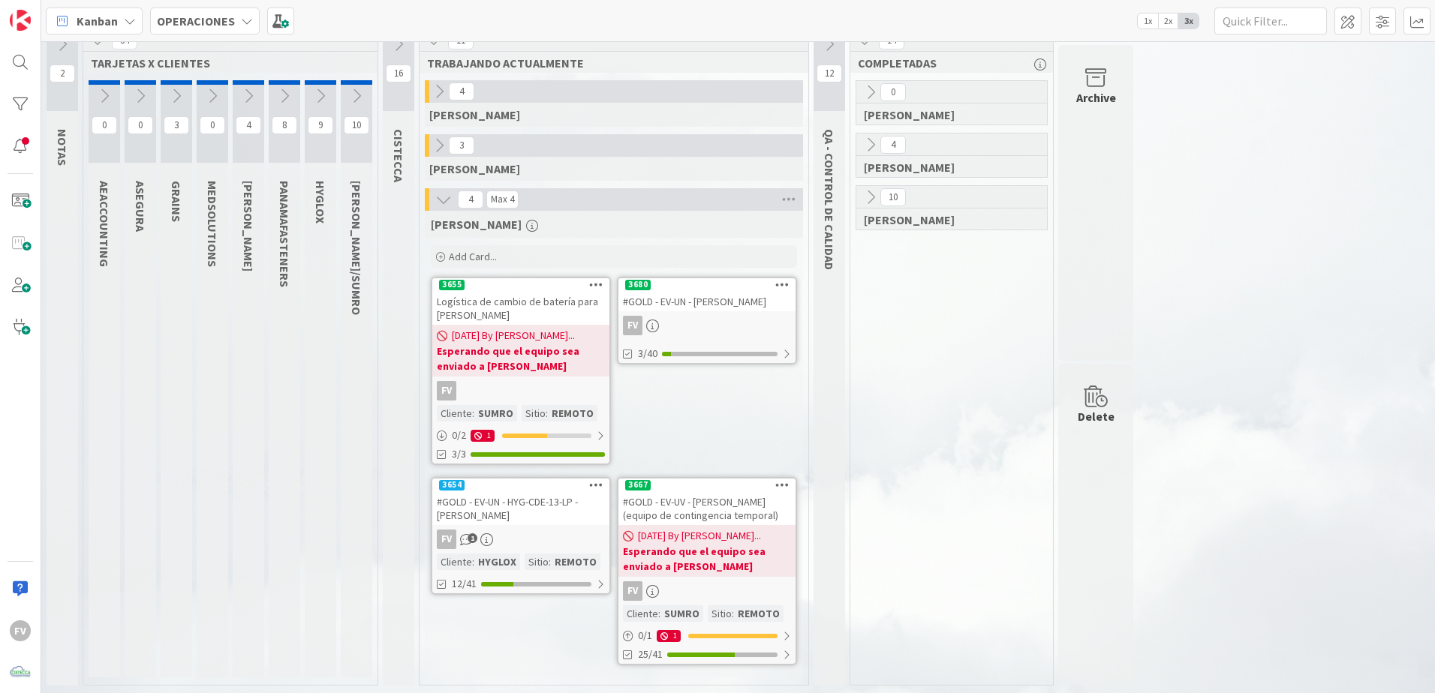
scroll to position [0, 0]
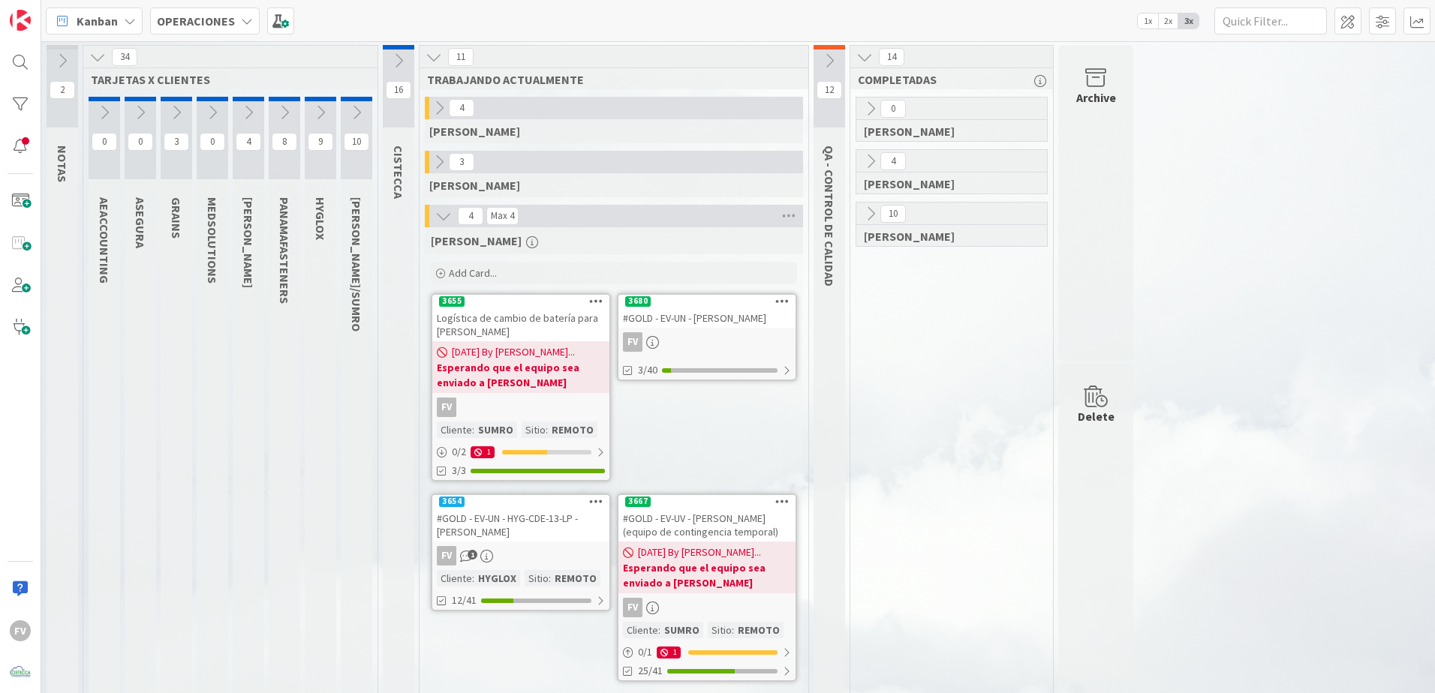
click at [393, 65] on icon at bounding box center [398, 61] width 17 height 17
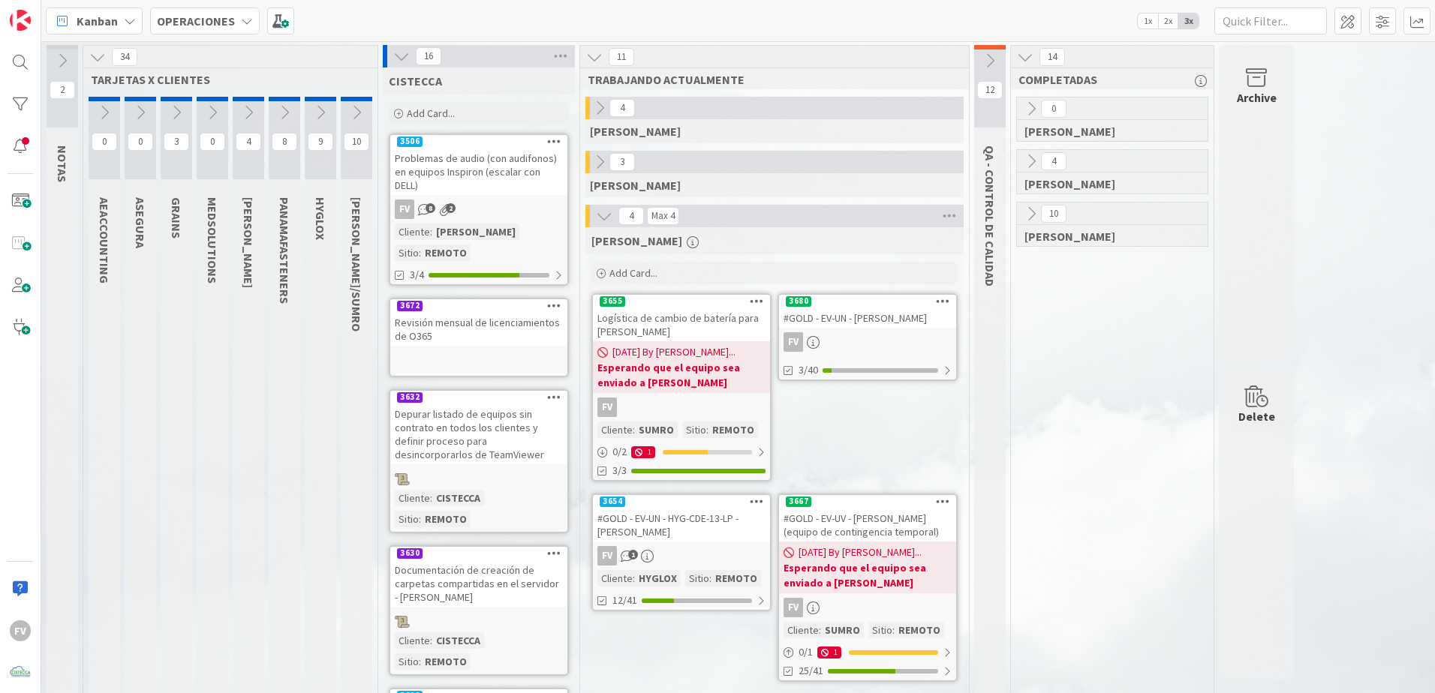
click at [399, 64] on icon at bounding box center [401, 56] width 17 height 17
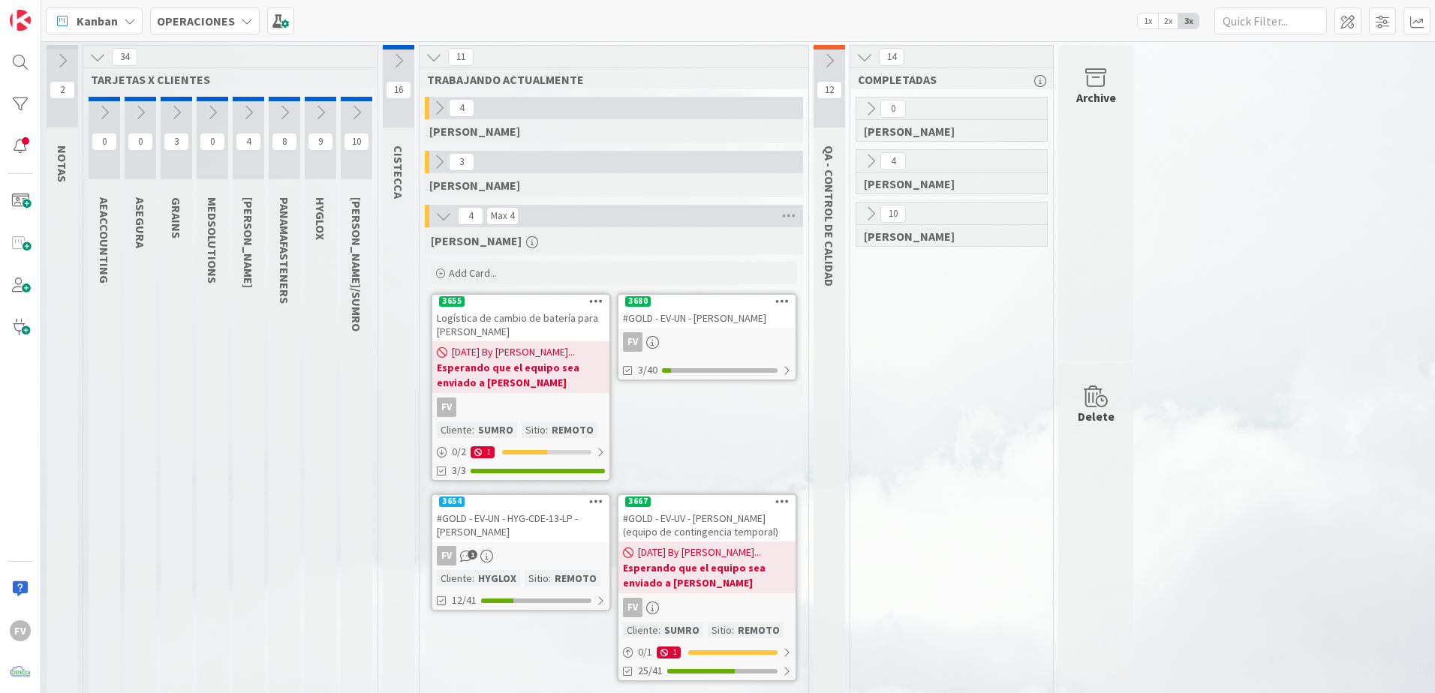
click at [439, 156] on icon at bounding box center [439, 162] width 17 height 17
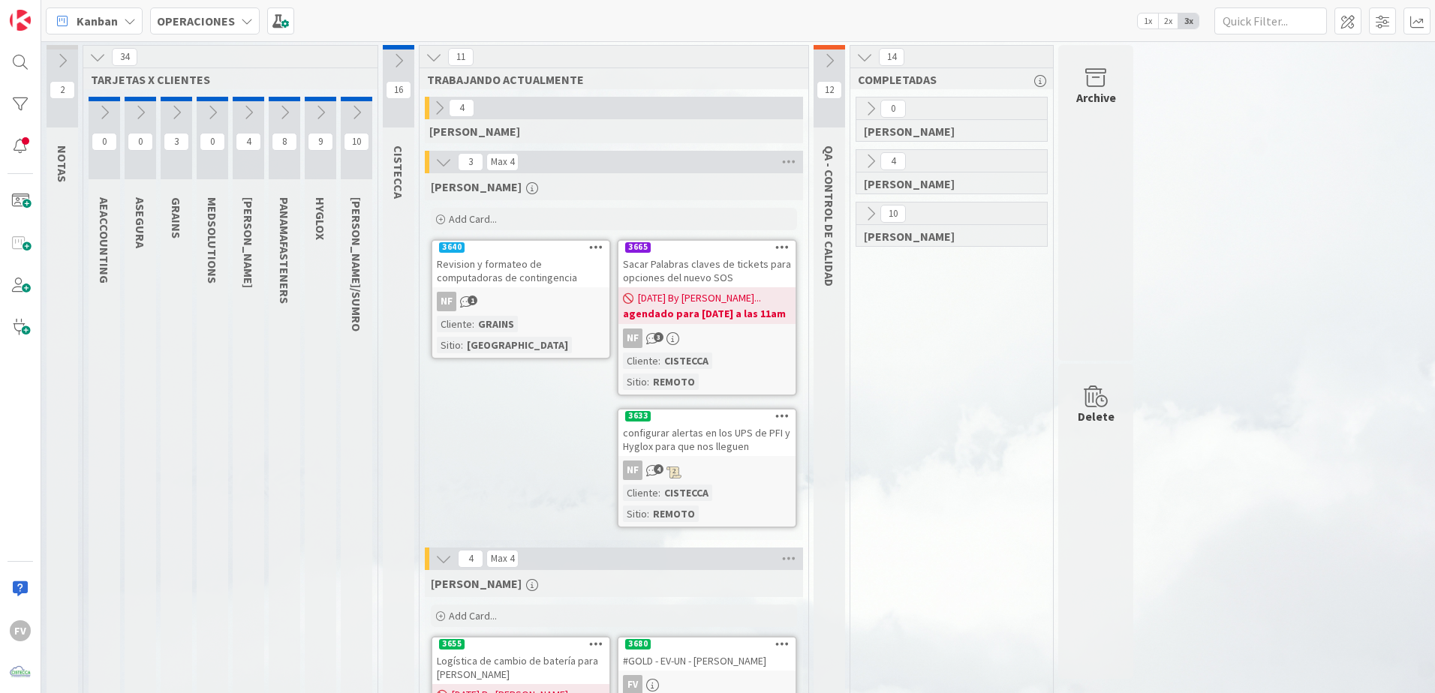
click at [439, 156] on icon at bounding box center [443, 162] width 17 height 17
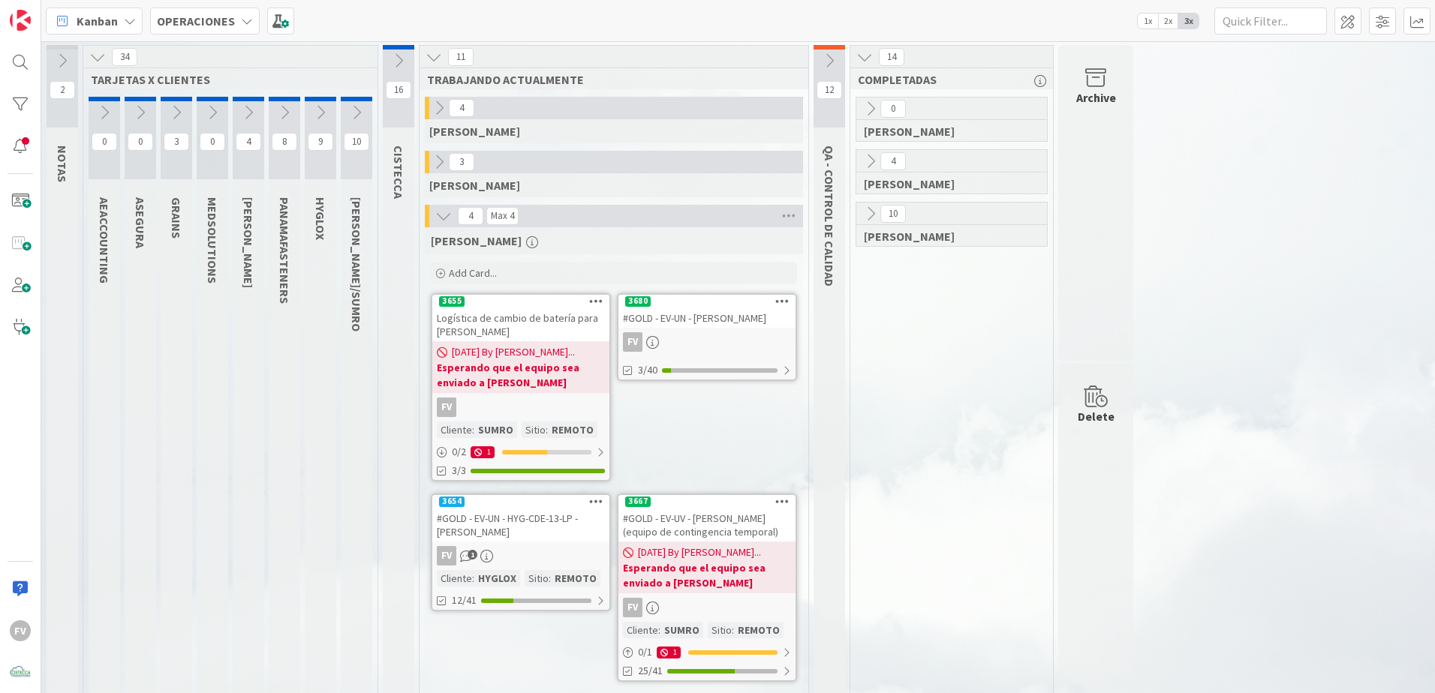
click at [439, 109] on icon at bounding box center [439, 108] width 17 height 17
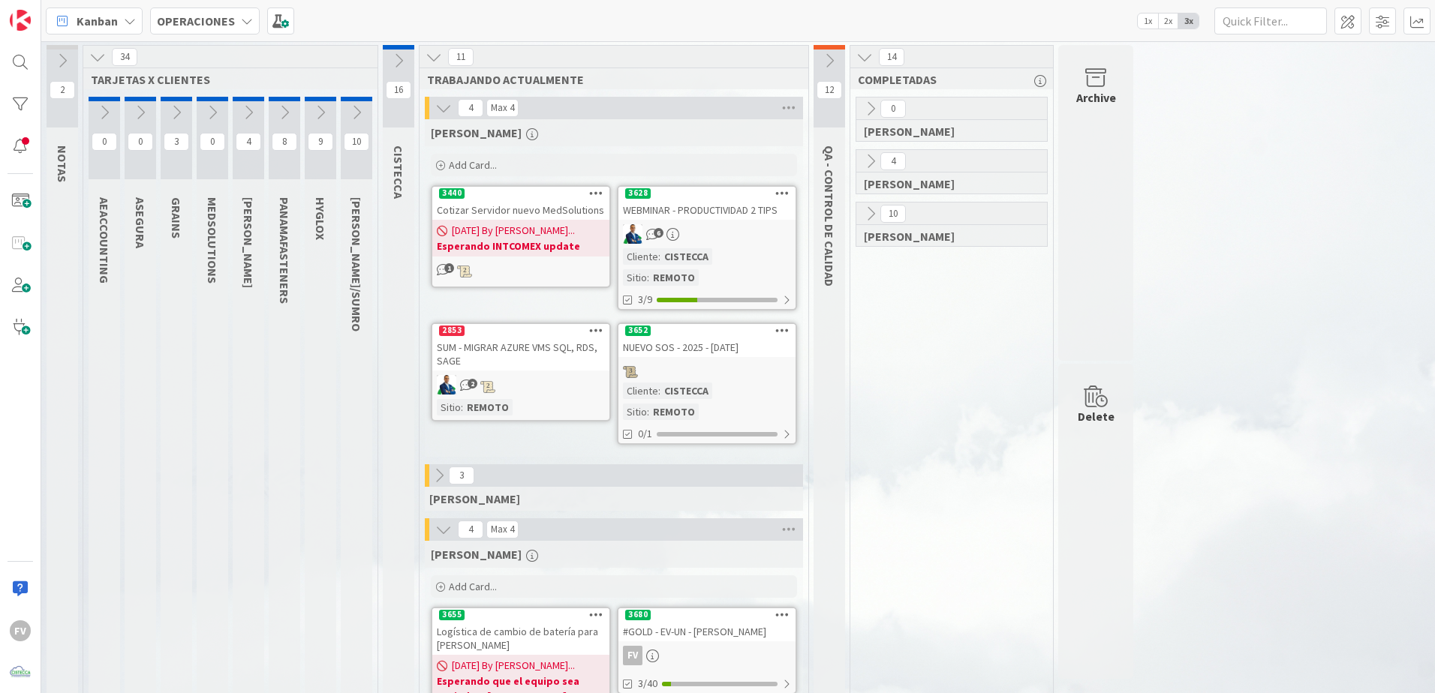
click at [439, 109] on icon at bounding box center [443, 108] width 17 height 17
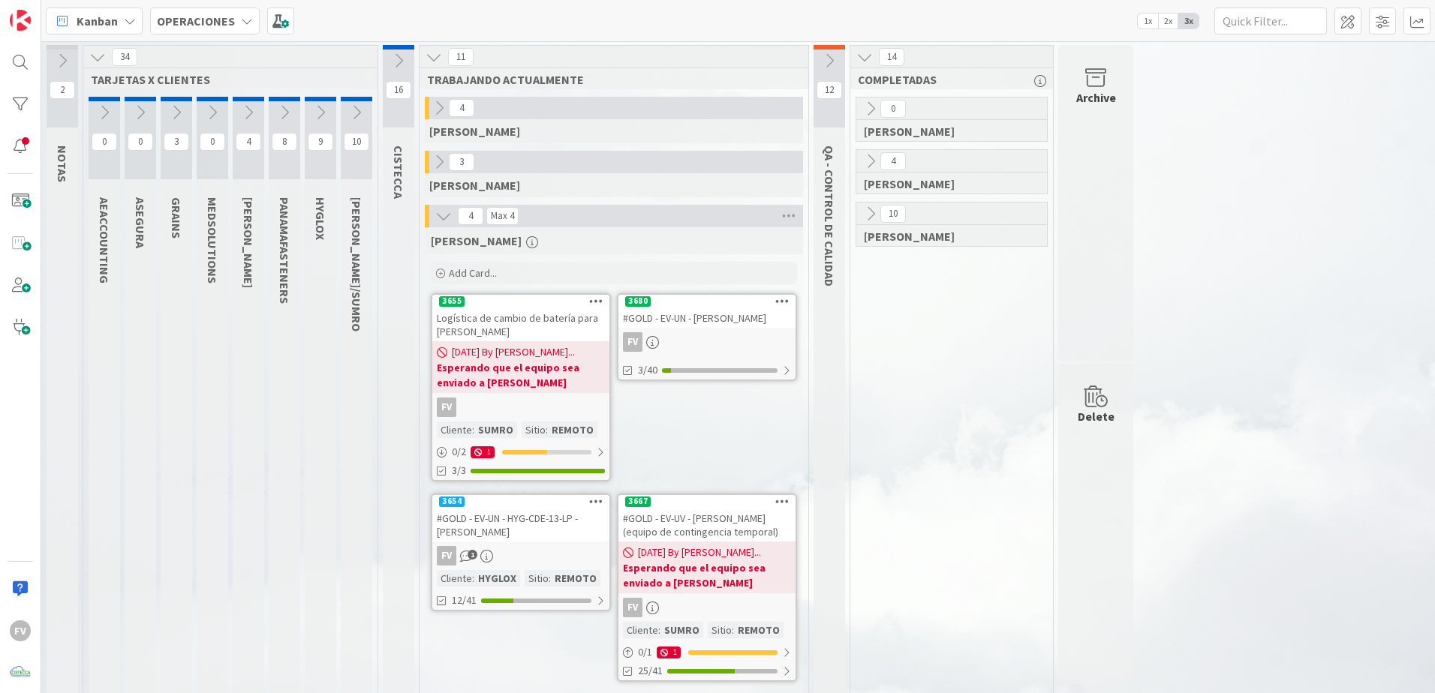
click at [829, 62] on icon at bounding box center [829, 61] width 17 height 17
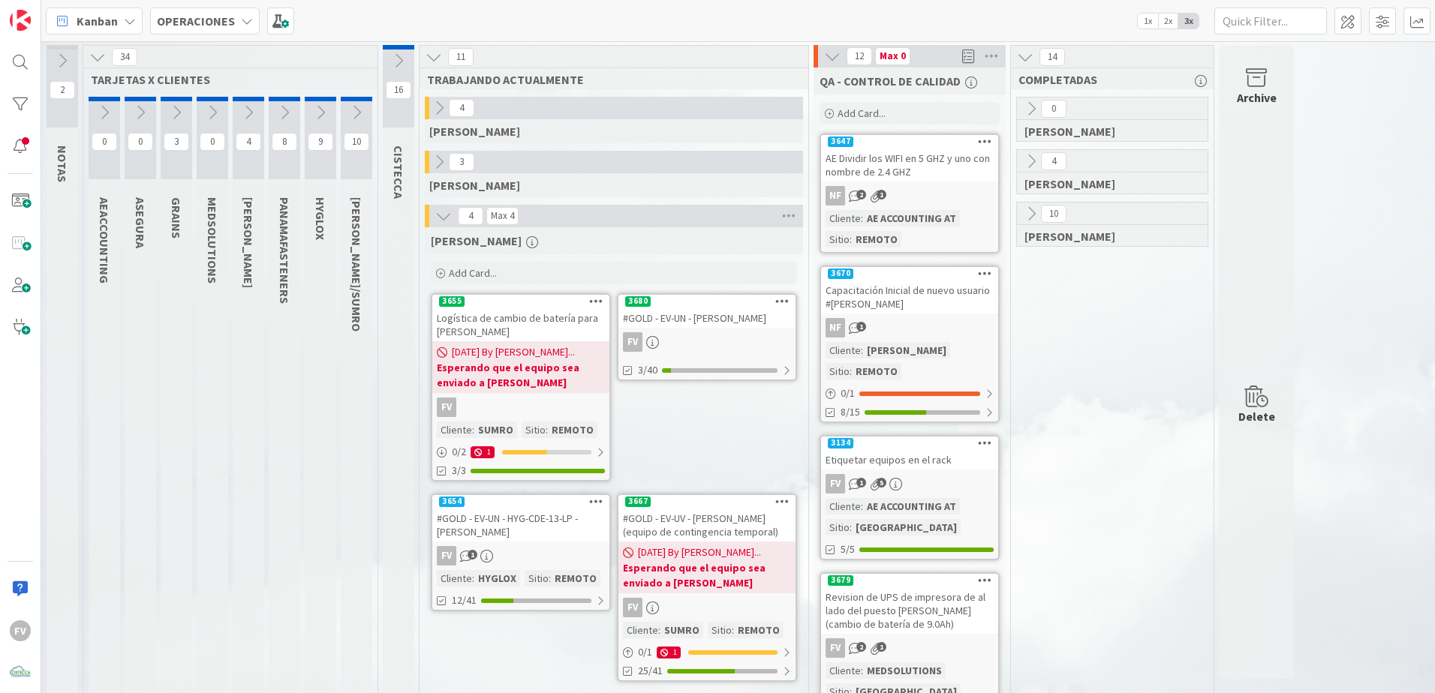
click at [829, 62] on icon at bounding box center [832, 56] width 17 height 17
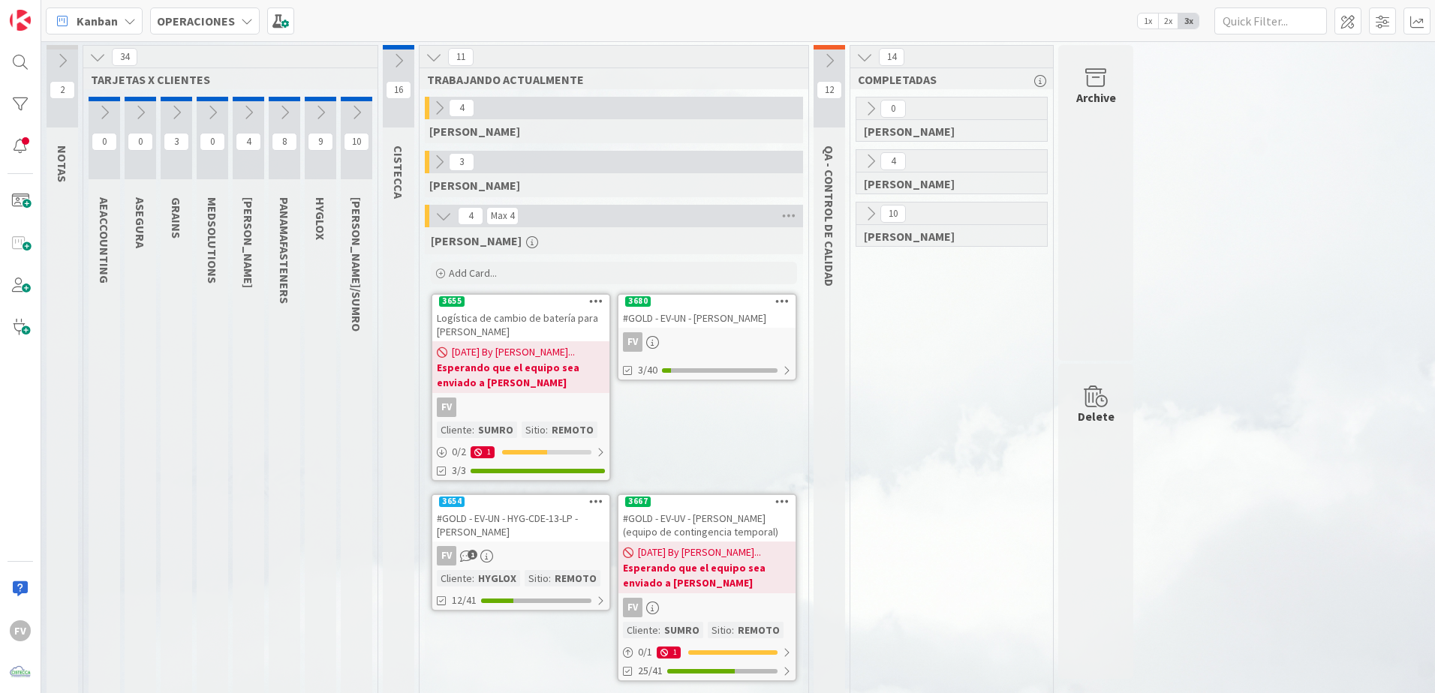
click at [61, 62] on icon at bounding box center [62, 61] width 17 height 17
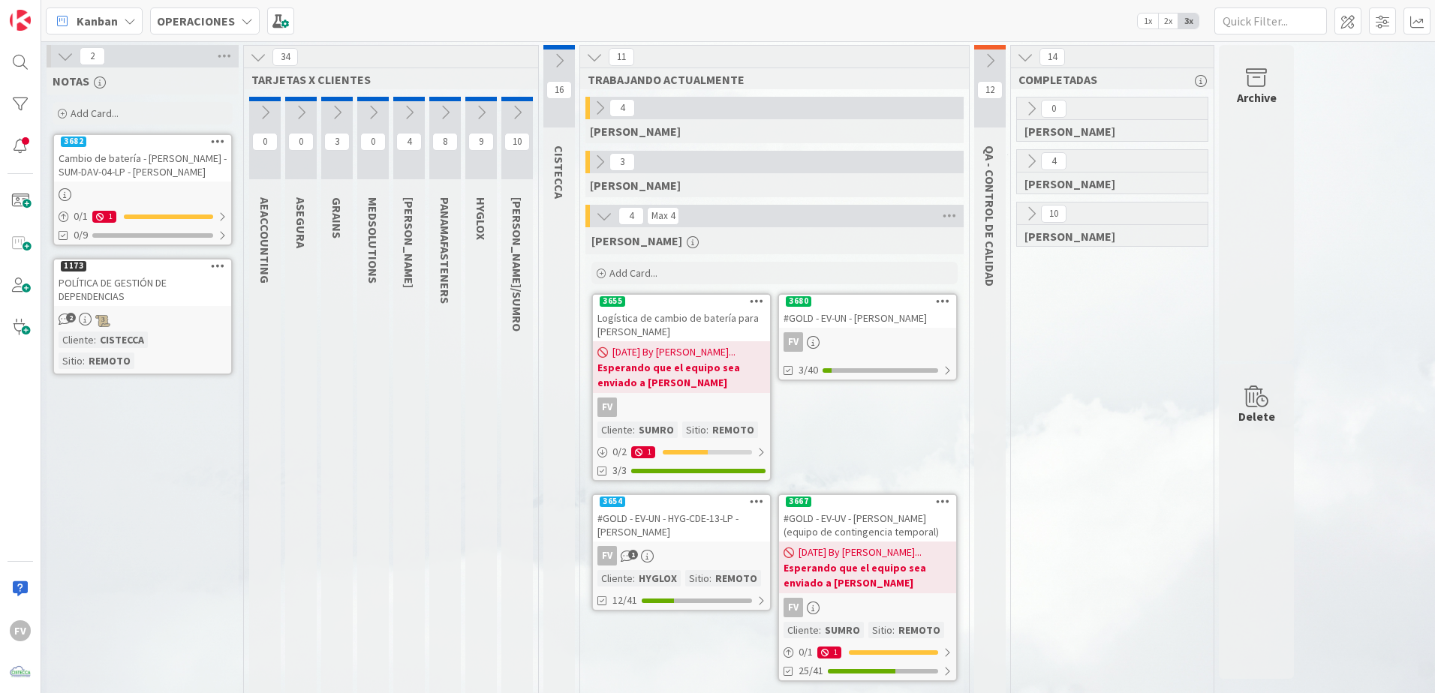
click at [523, 118] on icon at bounding box center [517, 112] width 17 height 17
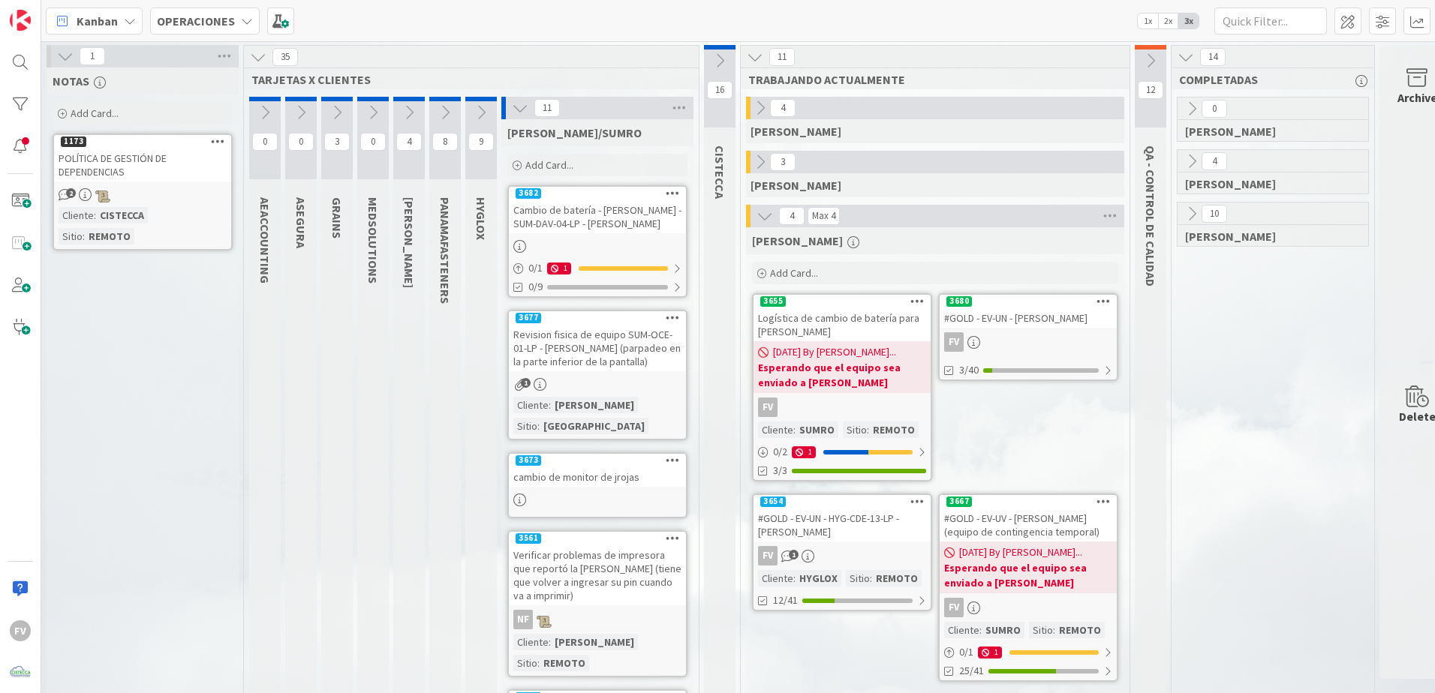
click at [64, 56] on icon at bounding box center [65, 56] width 17 height 17
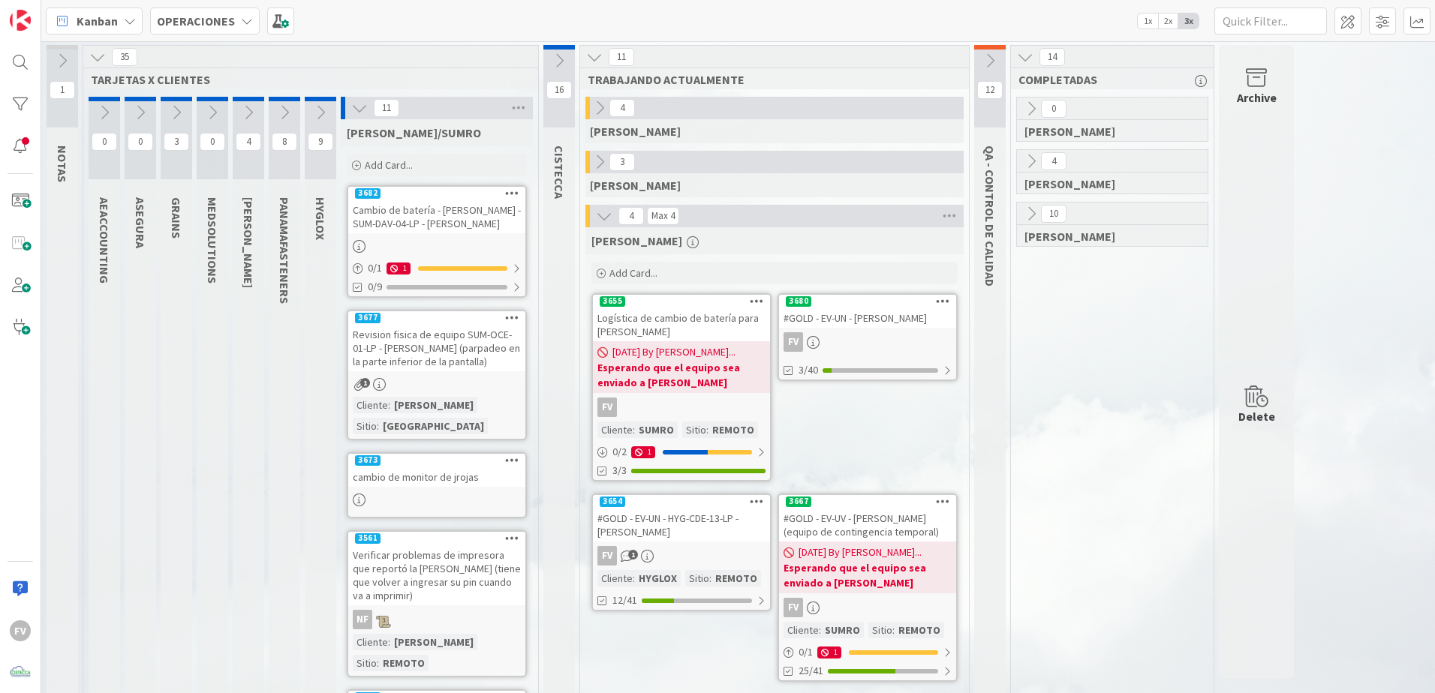
click at [415, 225] on div "Cambio de batería - Equipo Portatil - SUM-DAV-04-LP - Luis Varela" at bounding box center [436, 216] width 177 height 33
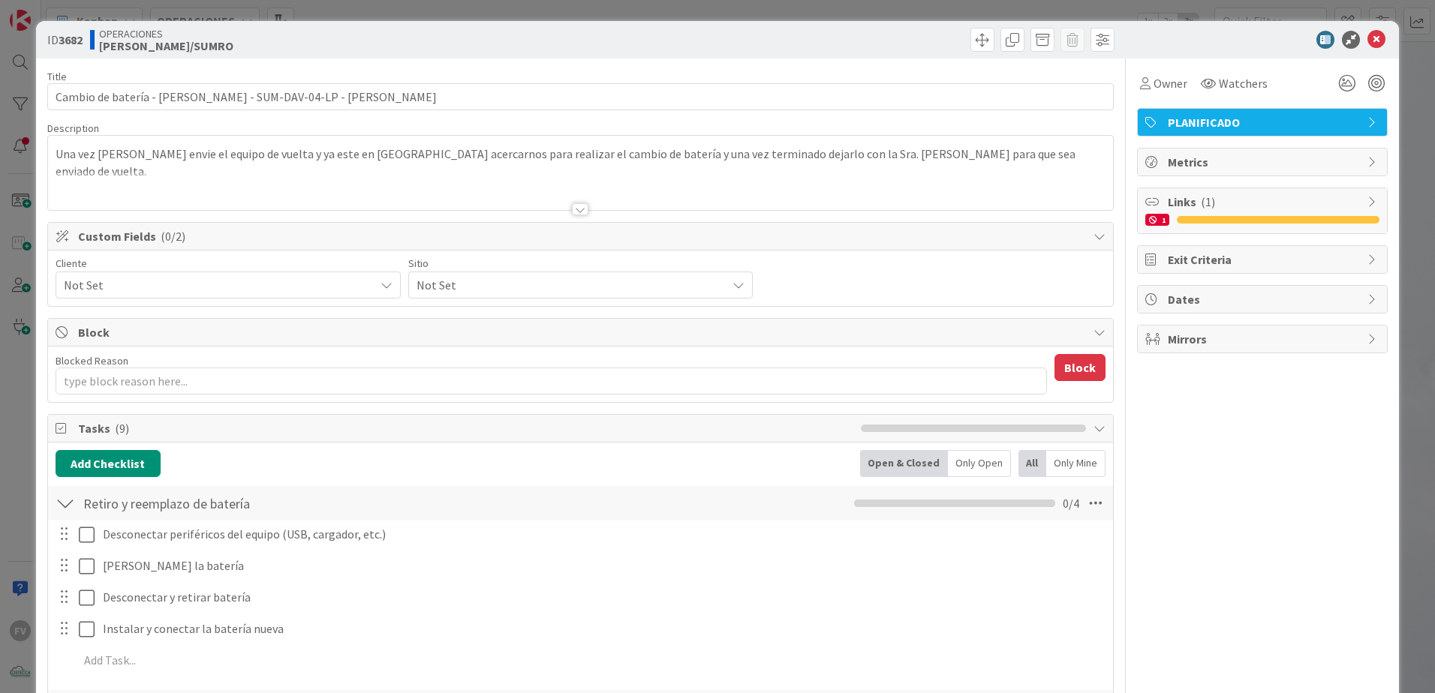
type textarea "x"
click at [170, 384] on textarea "Blocked Reason" at bounding box center [551, 381] width 991 height 27
paste textarea "Esperando que el equipo sea enviado a David"
type textarea "Esperando que el equipo sea enviado a David"
drag, startPoint x: 316, startPoint y: 380, endPoint x: -31, endPoint y: 377, distance: 346.7
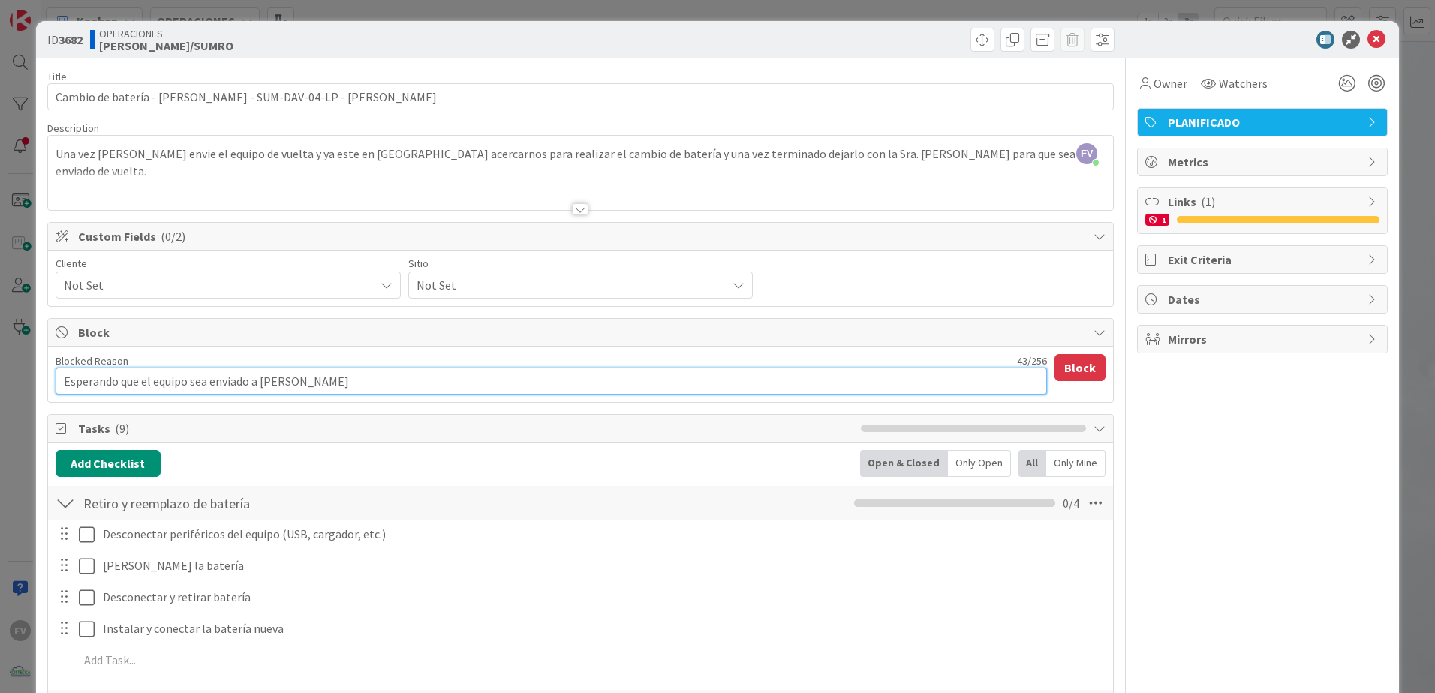
click at [0, 377] on html "FV Kanban OPERACIONES 1x 2x 3x 1 NOTAS 35 TARJETAS X CLIENTES 0 AEACCOUNTING 0 …" at bounding box center [717, 346] width 1435 height 693
click at [295, 382] on textarea "Esperando que el equipo sea enviado a David" at bounding box center [551, 381] width 991 height 27
click at [286, 373] on textarea "Esperando que el equipo sea enviado a David" at bounding box center [551, 381] width 991 height 27
drag, startPoint x: 306, startPoint y: 380, endPoint x: 190, endPoint y: 386, distance: 116.5
click at [190, 386] on textarea "Esperando que el equipo sea enviado a David" at bounding box center [551, 381] width 991 height 27
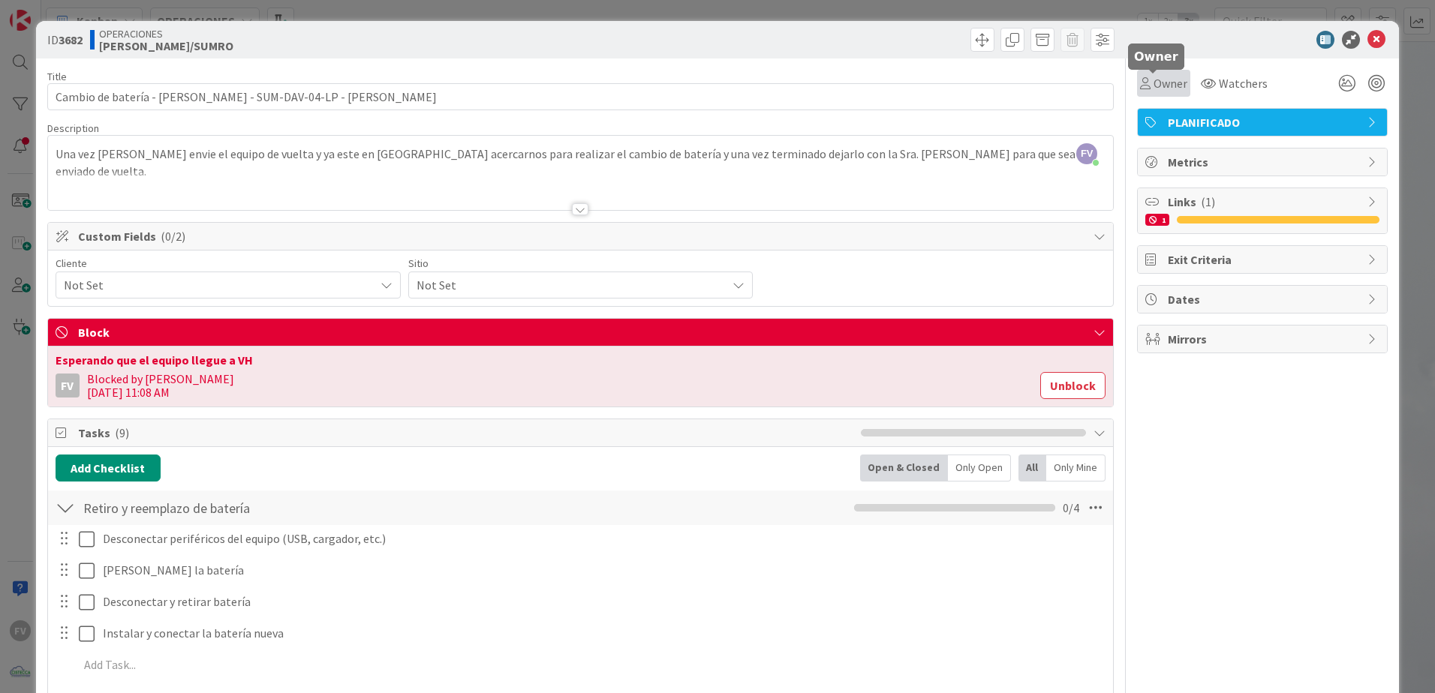
click at [1157, 89] on span "Owner" at bounding box center [1170, 83] width 34 height 18
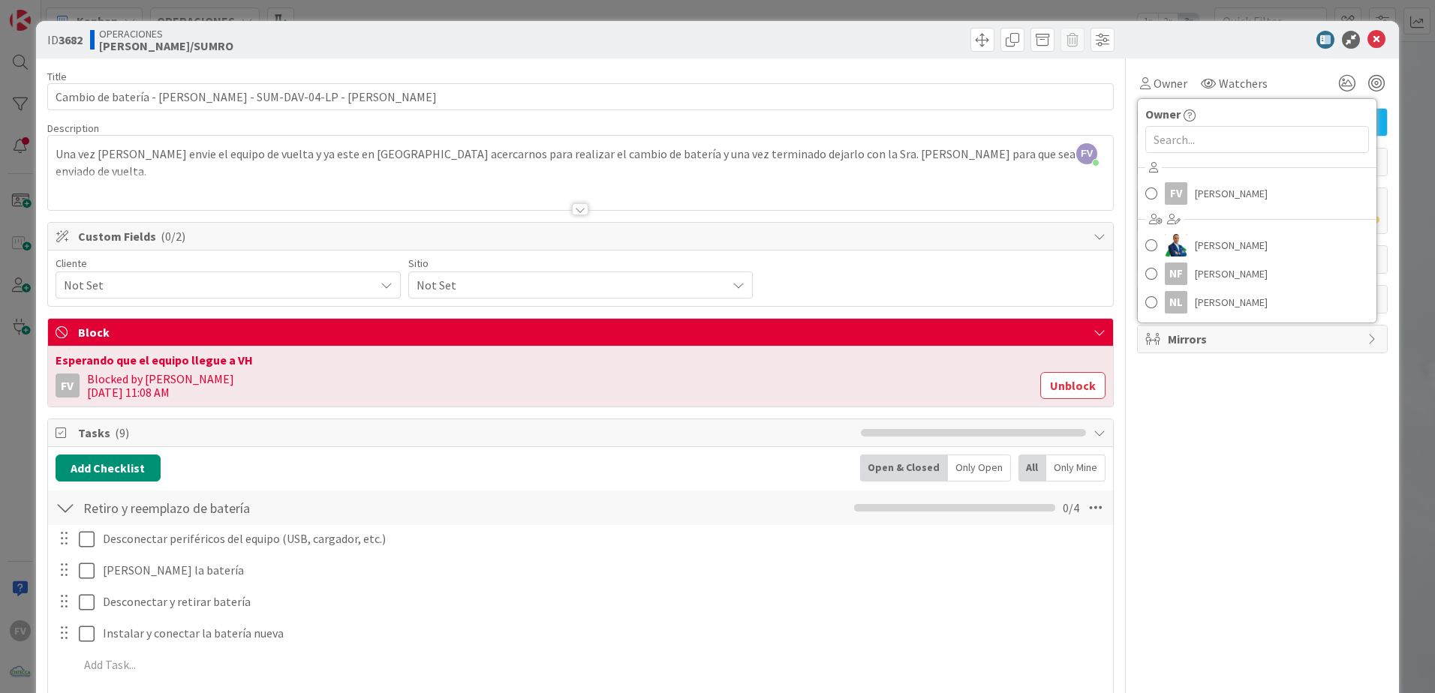
drag, startPoint x: 1240, startPoint y: 54, endPoint x: 1286, endPoint y: 48, distance: 46.9
click at [1239, 53] on div "ID 3682 OPERACIONES IVOR/SUMRO" at bounding box center [717, 40] width 1363 height 38
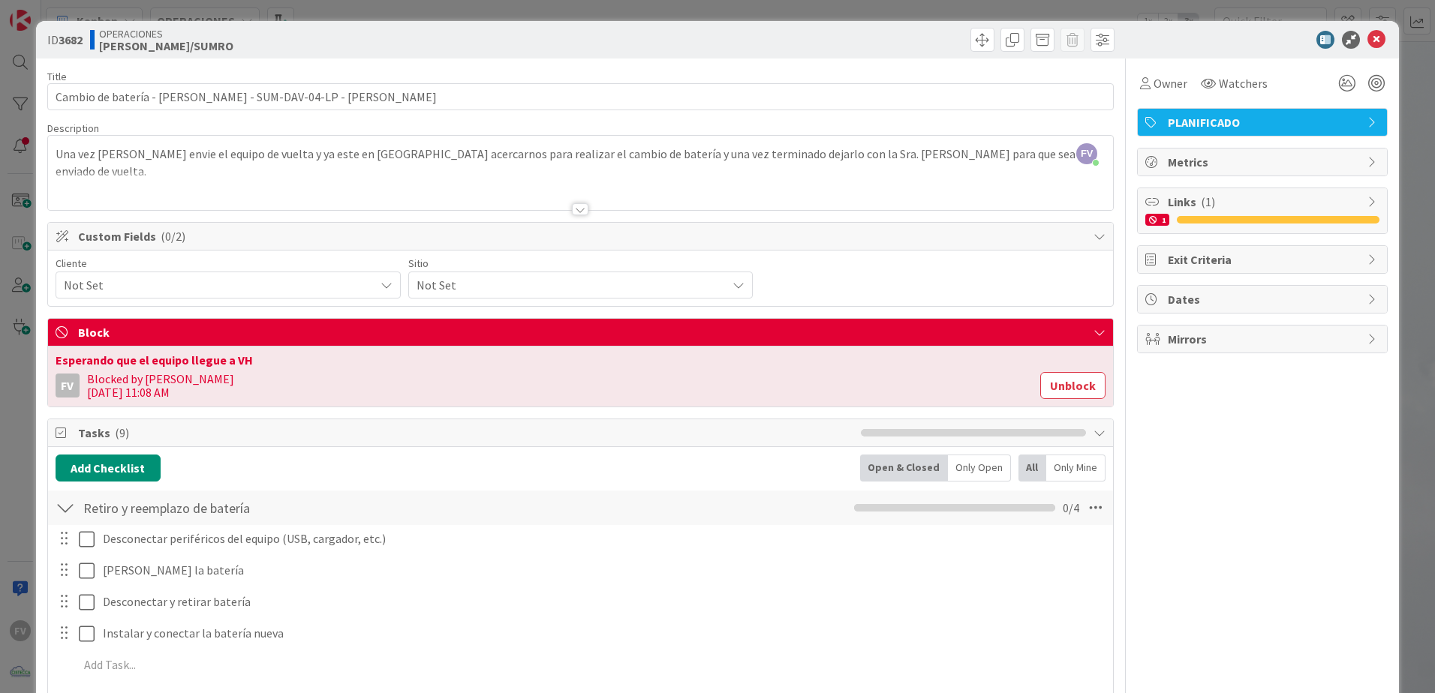
click at [1397, 59] on div "ID 3682 OPERACIONES IVOR/SUMRO Title 65 / 128 Cambio de batería - Equipo Portat…" at bounding box center [717, 346] width 1435 height 693
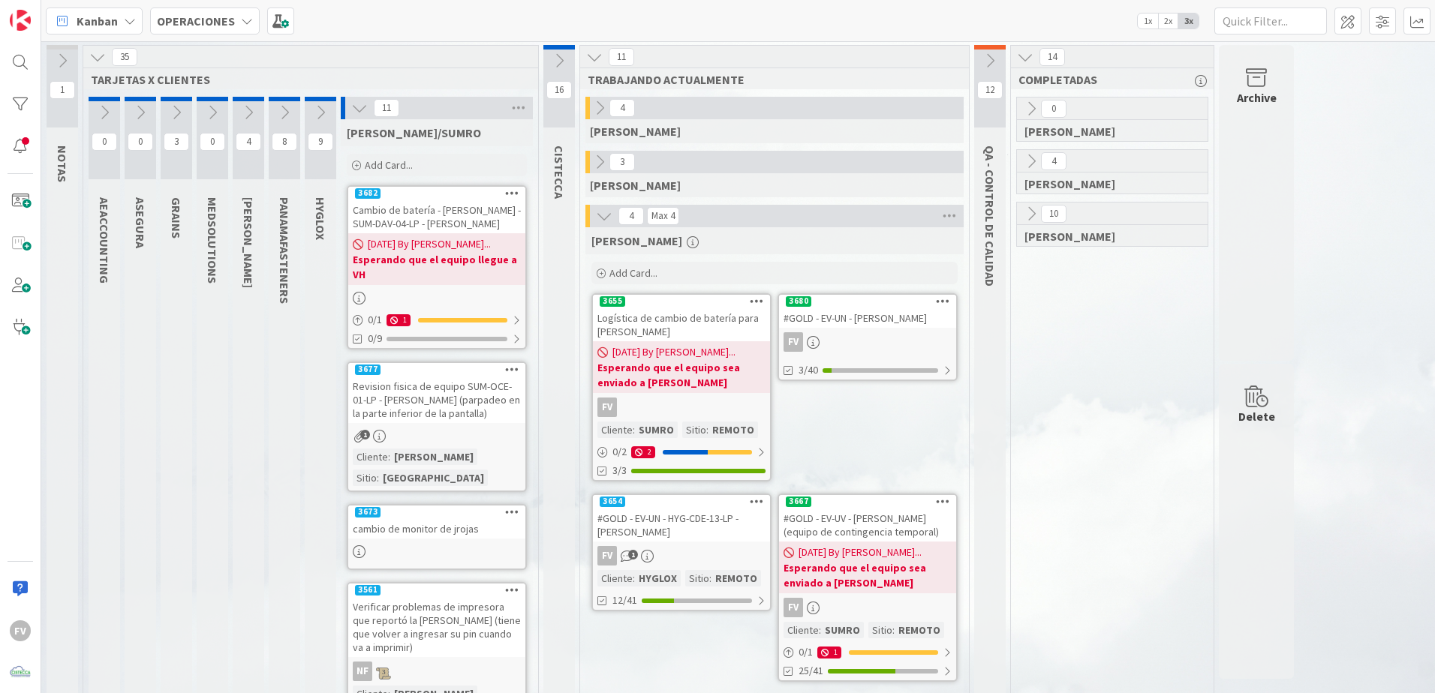
click at [360, 104] on icon at bounding box center [359, 108] width 17 height 17
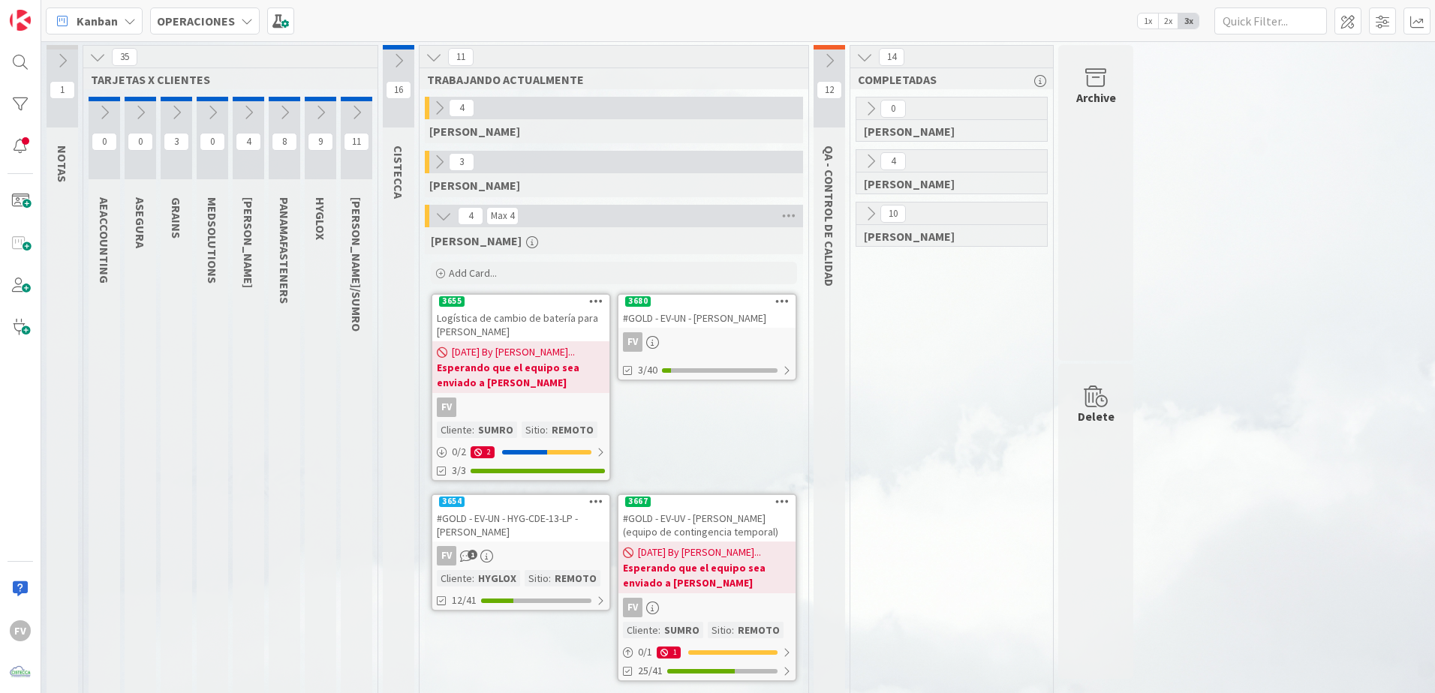
click at [98, 55] on icon at bounding box center [97, 57] width 17 height 17
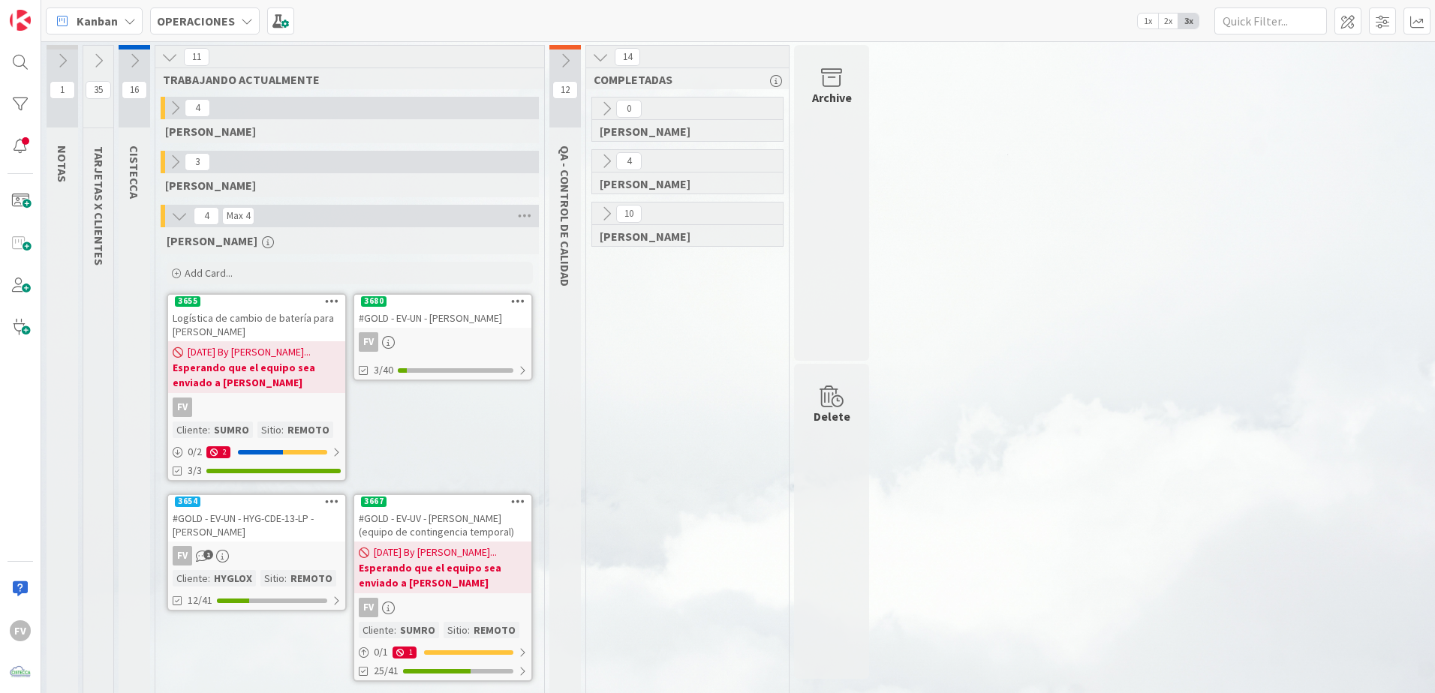
click at [1024, 380] on div "1 NOTAS 35 TARJETAS X CLIENTES 16 CISTECCA 11 TRABAJANDO ACTUALMENTE 4 GABRIEL …" at bounding box center [738, 377] width 1388 height 665
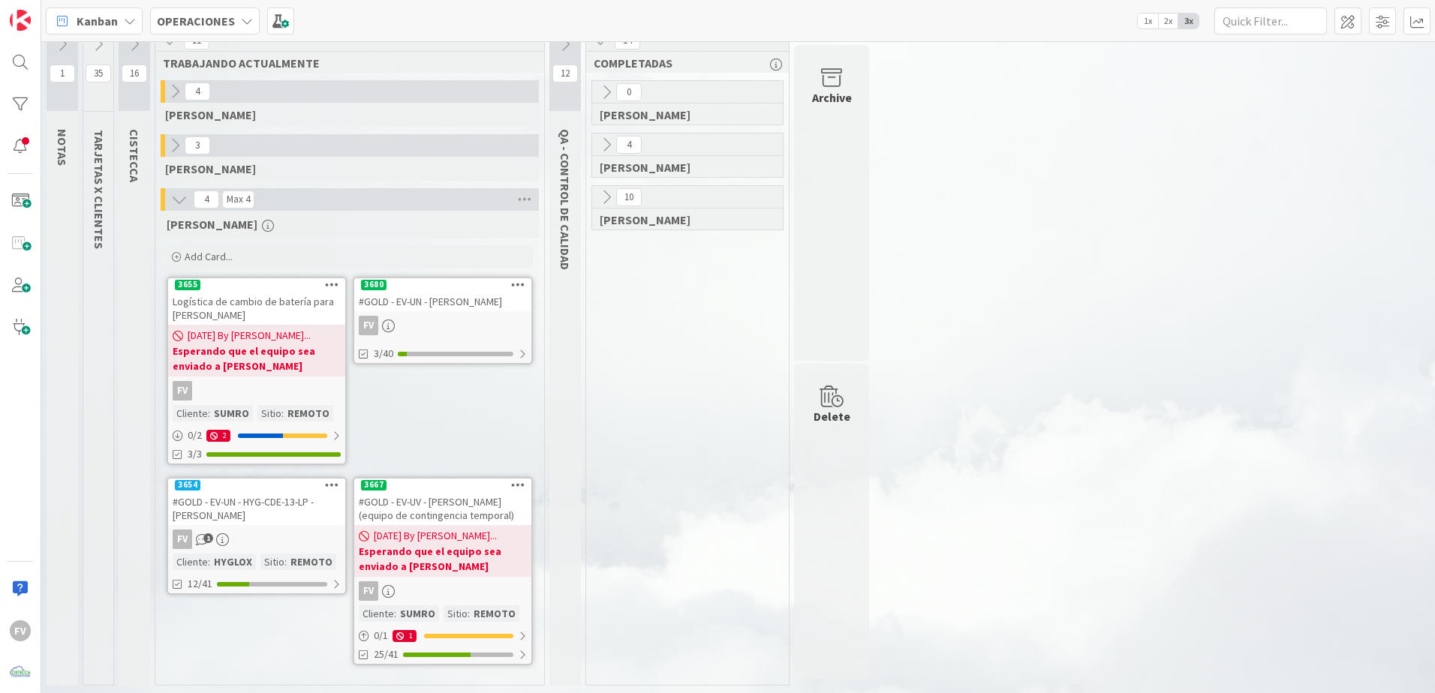
click at [305, 528] on link "3654 #GOLD - EV-UN - HYG-CDE-13-LP - Karla Medina FV 1 Cliente : HYGLOX Sitio :…" at bounding box center [257, 536] width 180 height 118
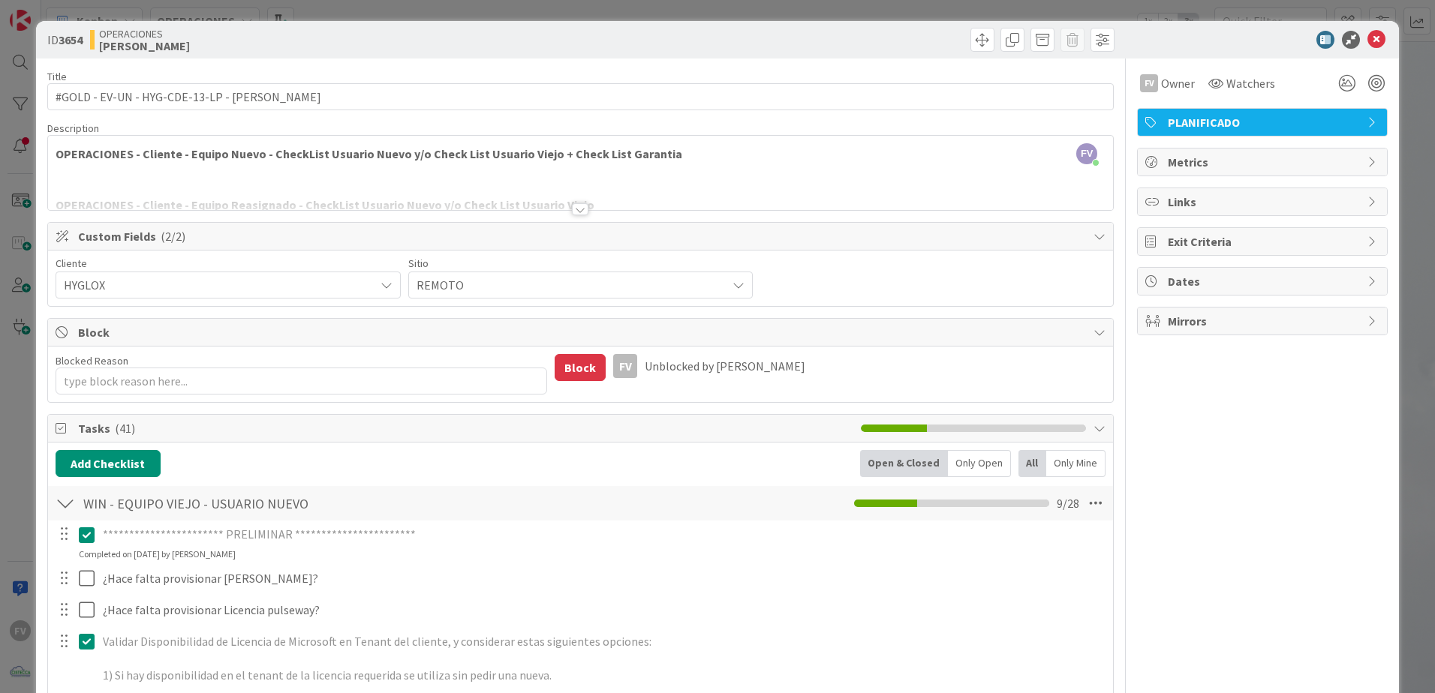
click at [597, 17] on div "**********" at bounding box center [717, 346] width 1435 height 693
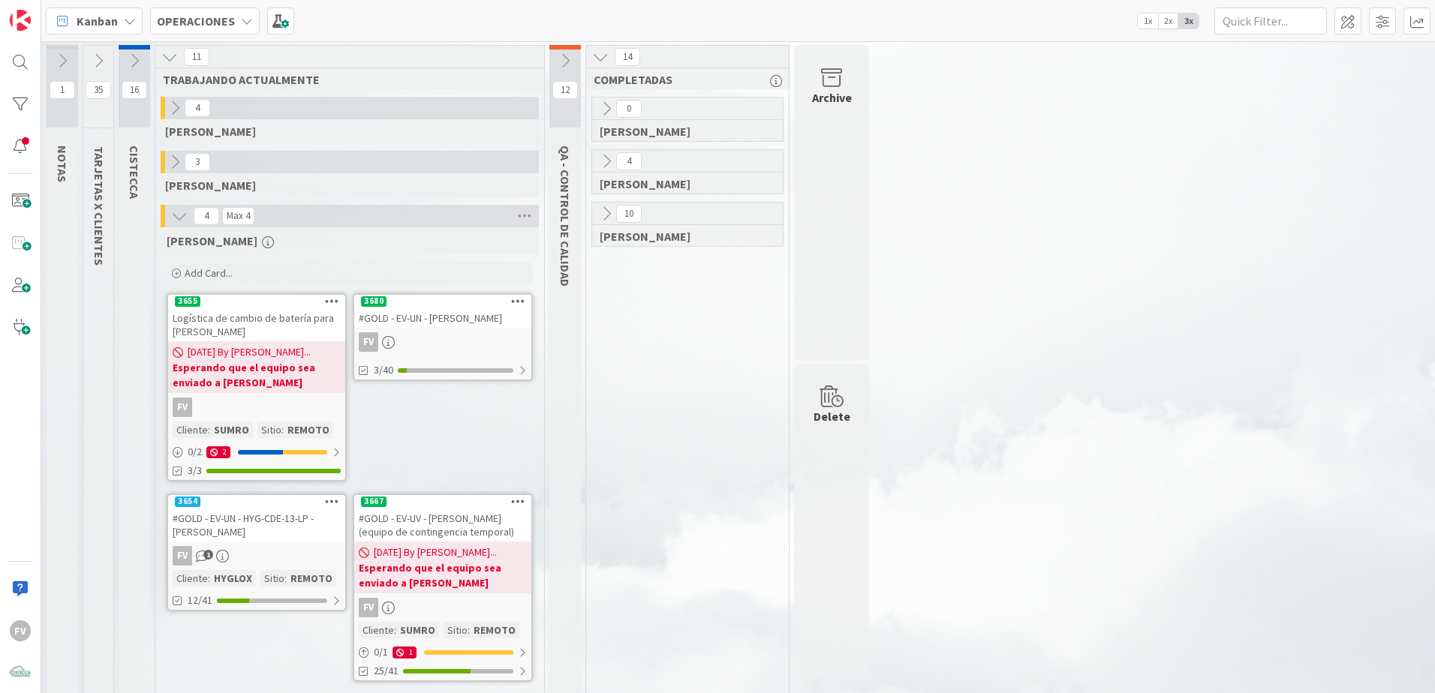
click at [105, 64] on icon at bounding box center [98, 61] width 17 height 17
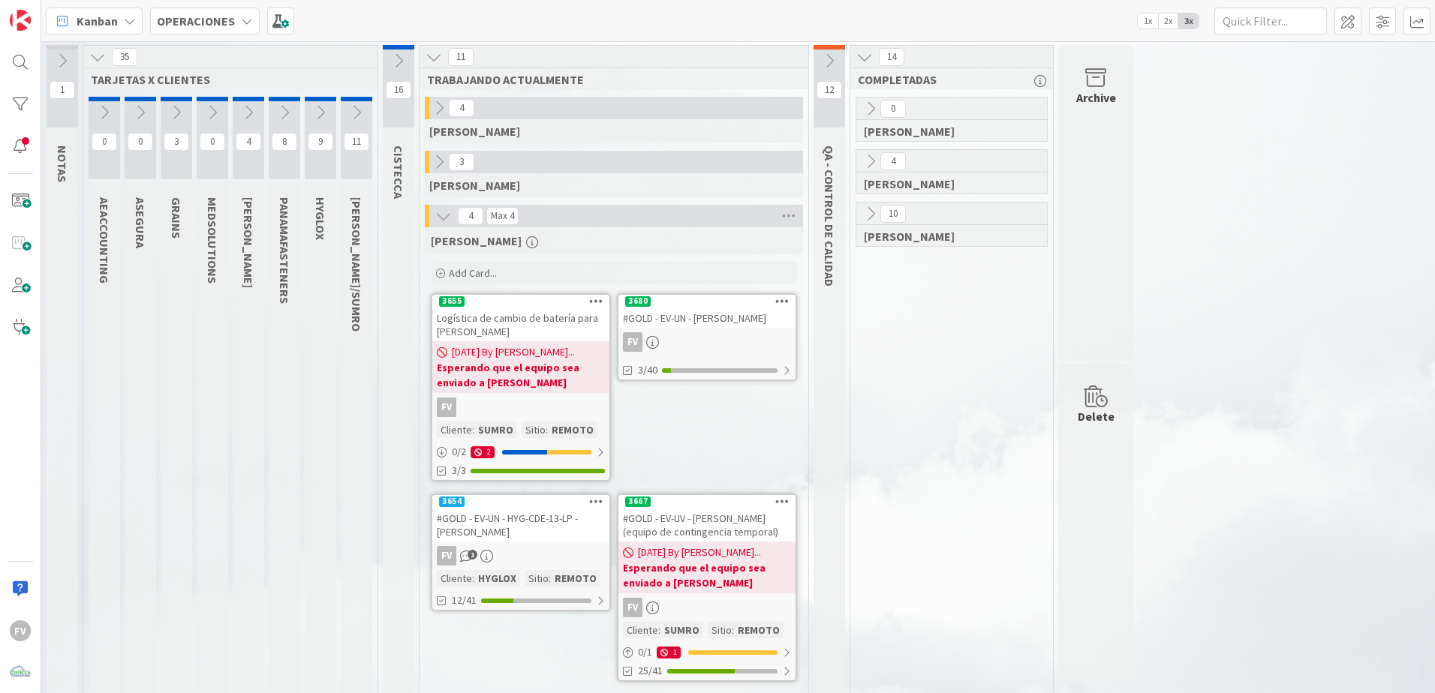
click at [359, 116] on icon at bounding box center [356, 112] width 17 height 17
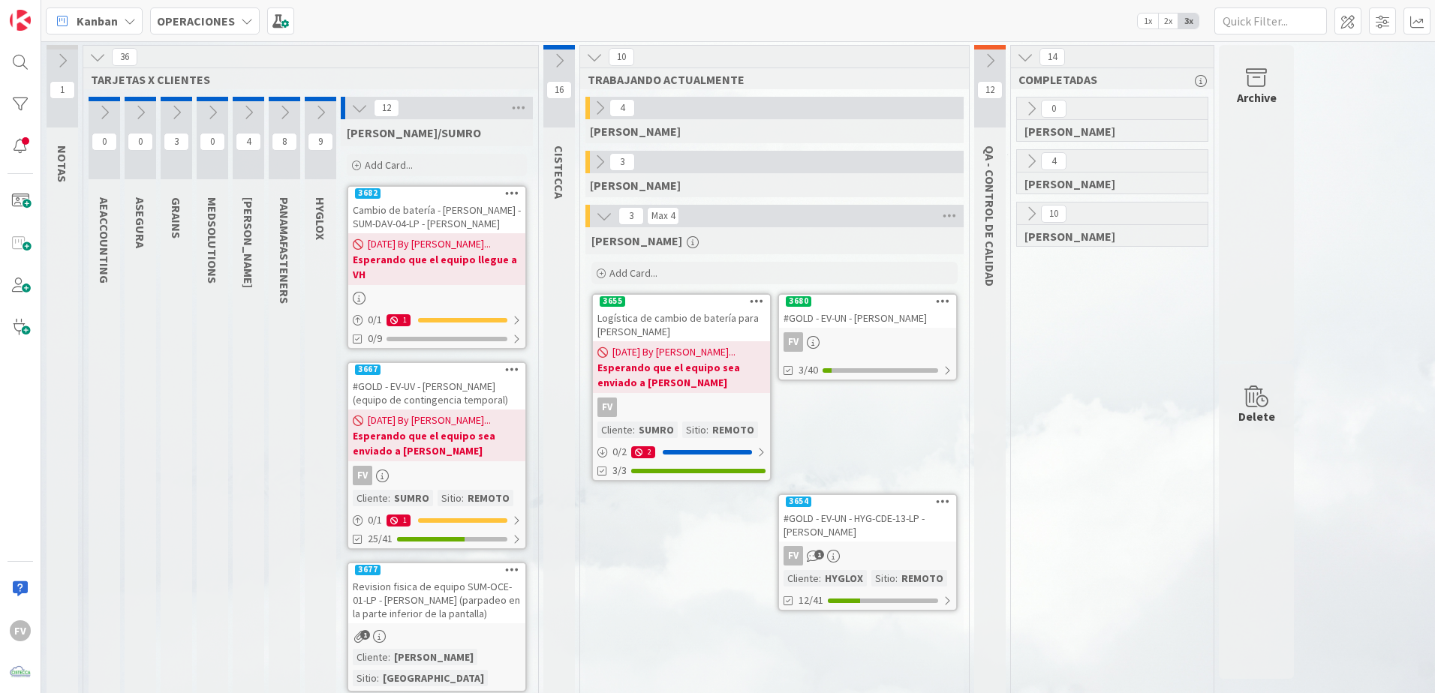
click at [354, 107] on icon at bounding box center [359, 108] width 17 height 17
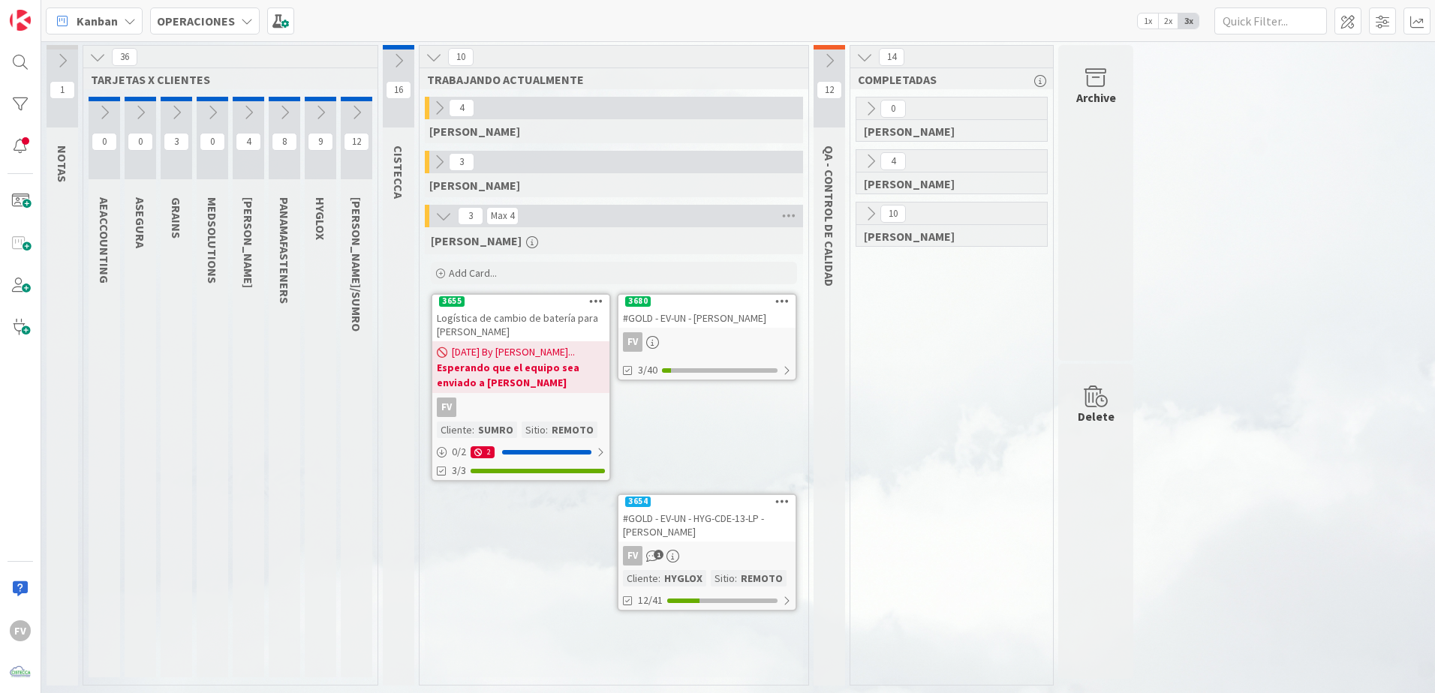
click at [507, 374] on b "Esperando que el equipo sea enviado a David" at bounding box center [521, 375] width 168 height 30
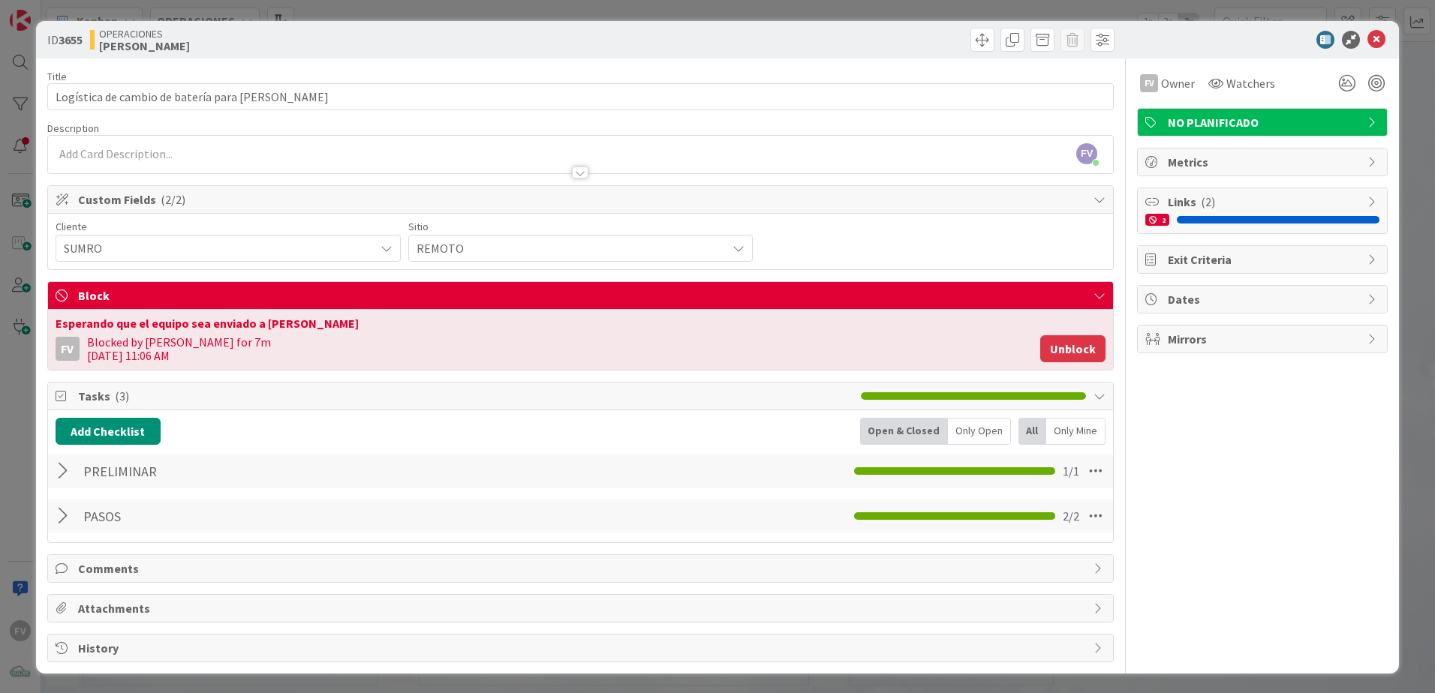
click at [1059, 348] on button "Unblock" at bounding box center [1072, 348] width 65 height 27
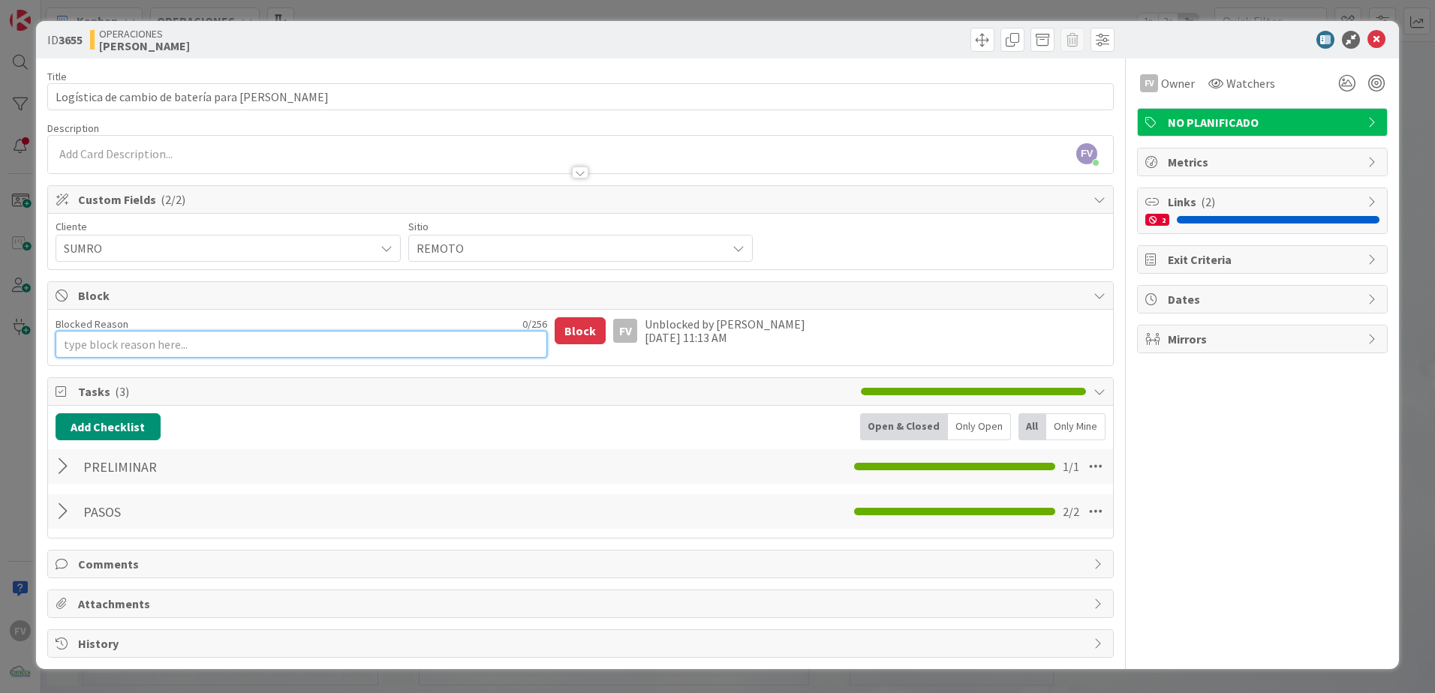
click at [173, 332] on textarea "Blocked Reason" at bounding box center [302, 344] width 492 height 27
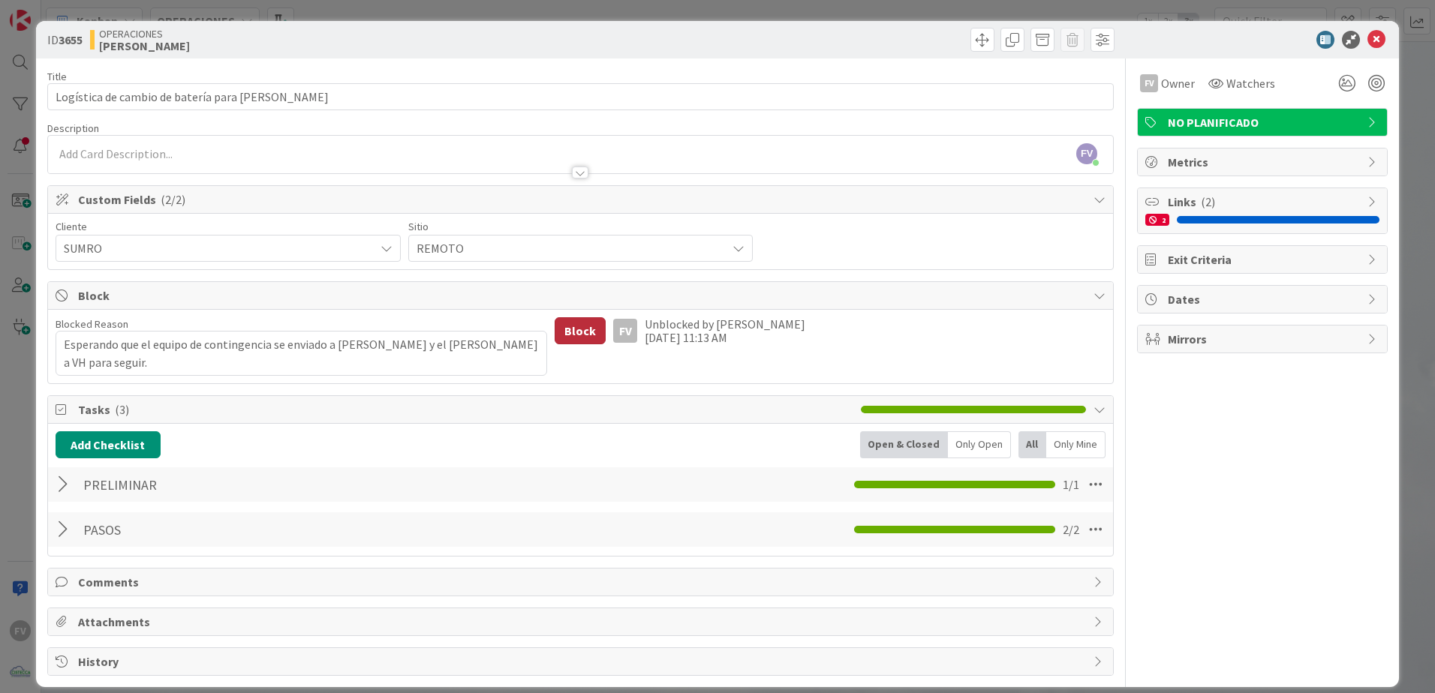
click at [577, 336] on button "Block" at bounding box center [580, 330] width 51 height 27
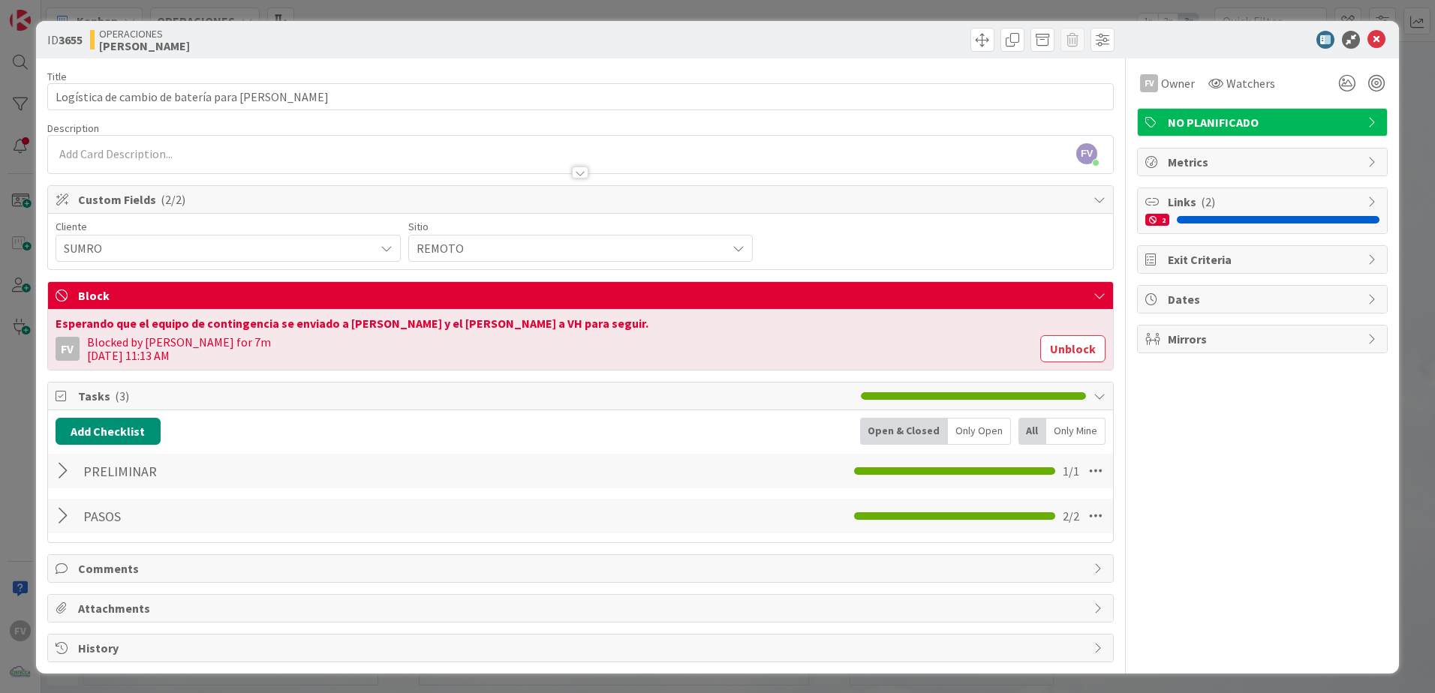
click at [1413, 104] on div "ID 3655 OPERACIONES FERNANDO Title 47 / 128 Logística de cambio de batería para…" at bounding box center [717, 346] width 1435 height 693
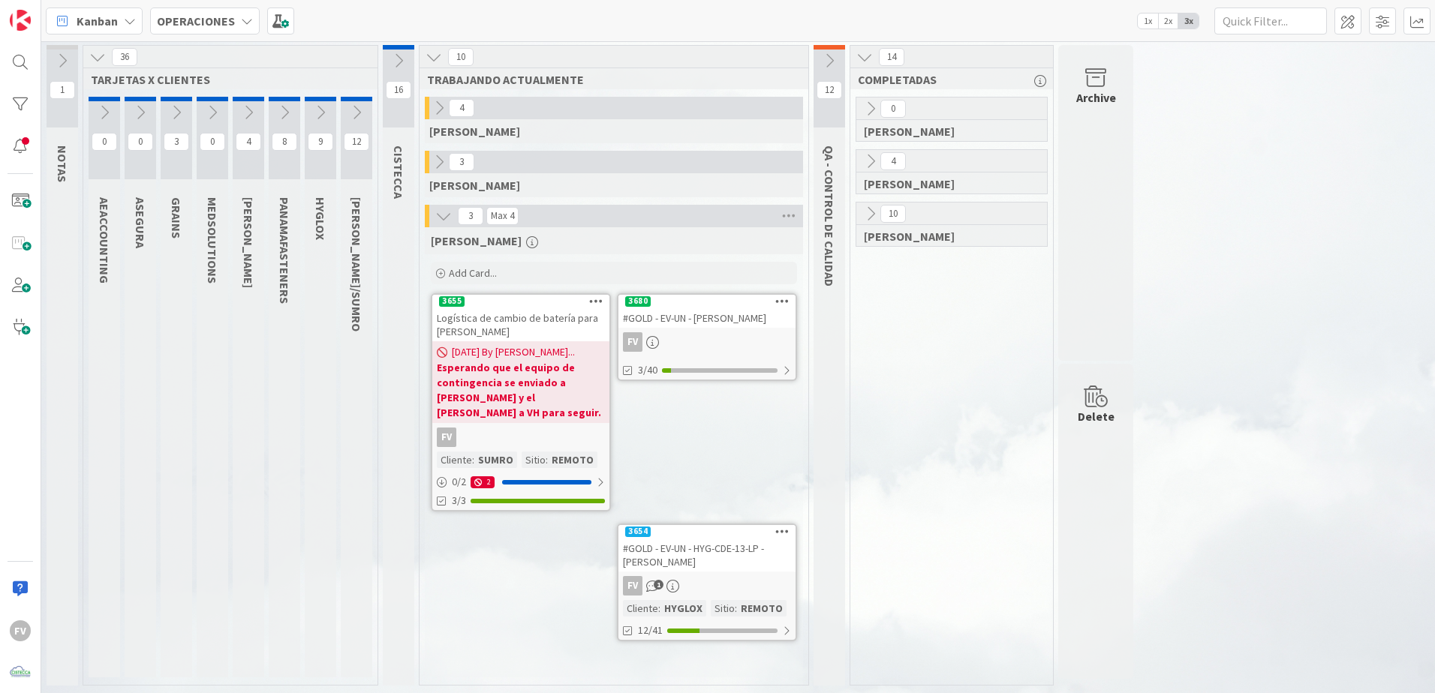
click at [681, 342] on div "FV" at bounding box center [706, 342] width 177 height 20
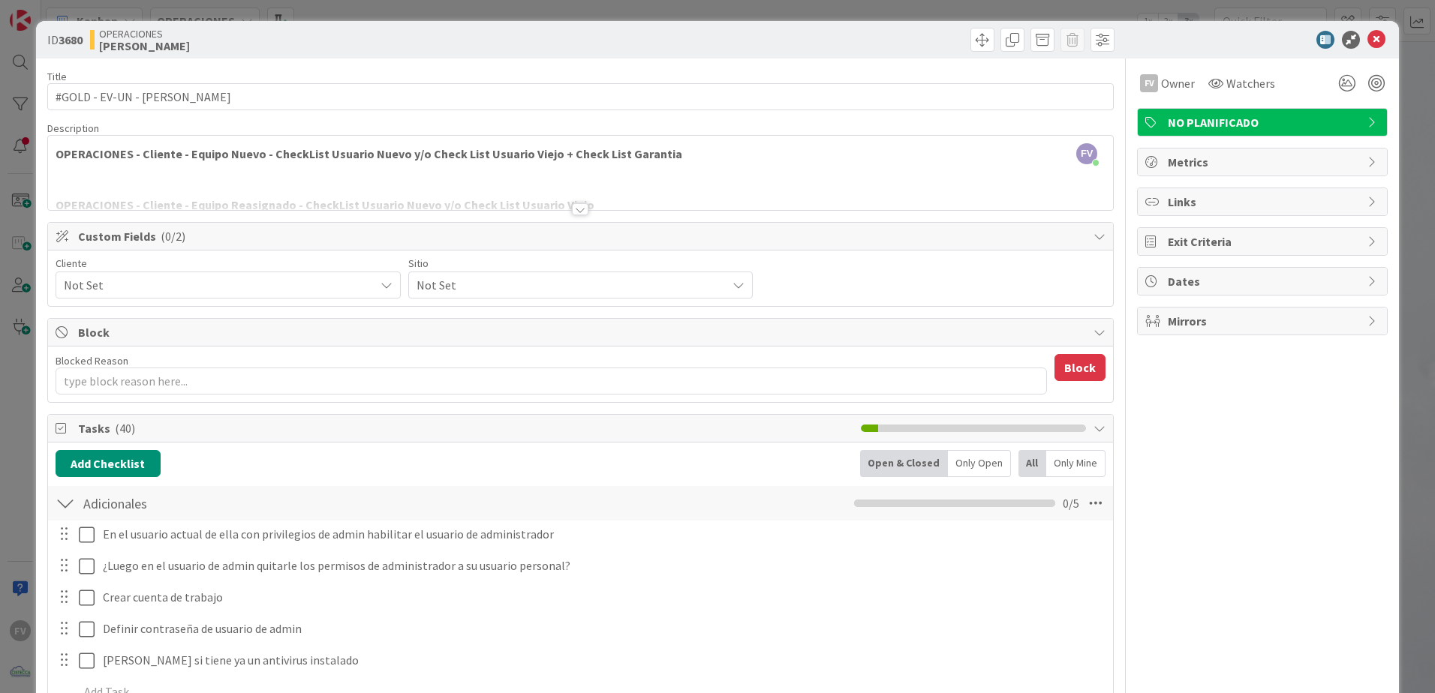
click at [312, 283] on span "Not Set" at bounding box center [215, 285] width 303 height 21
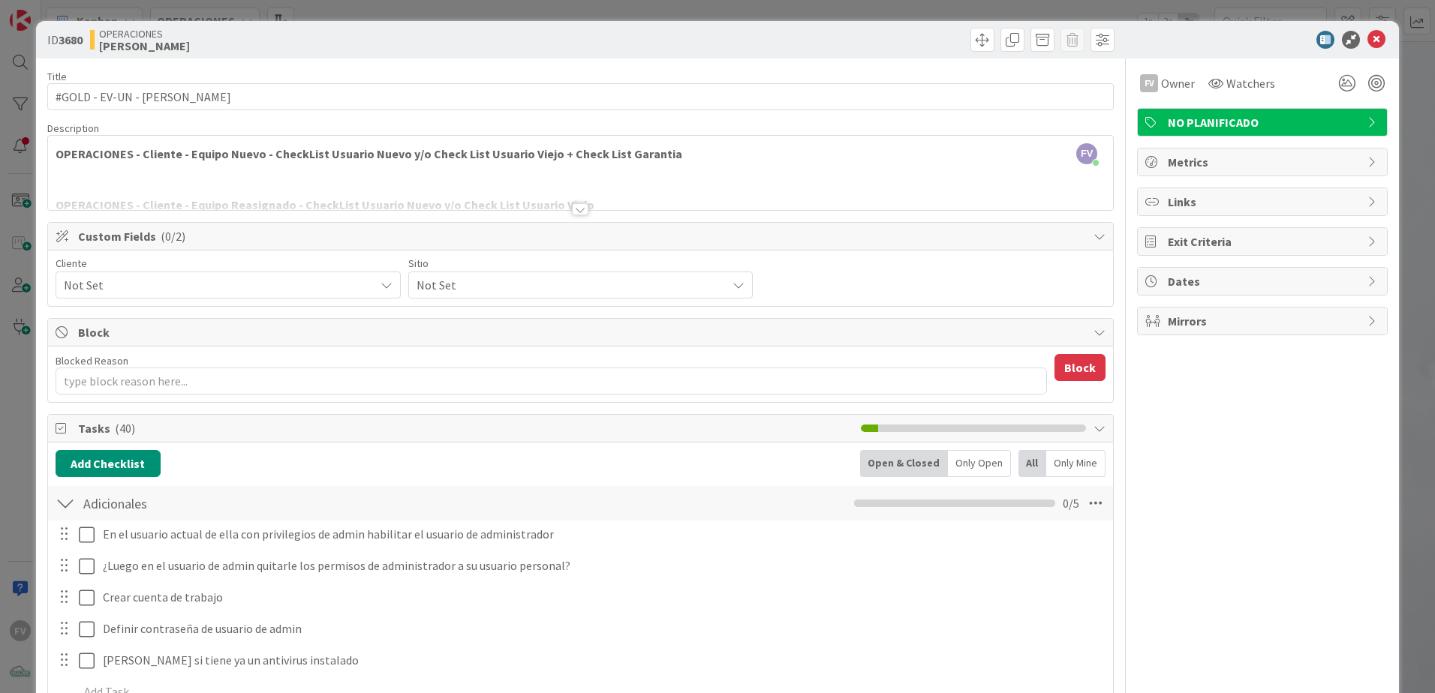
click at [877, 332] on span "Block" at bounding box center [582, 332] width 1008 height 18
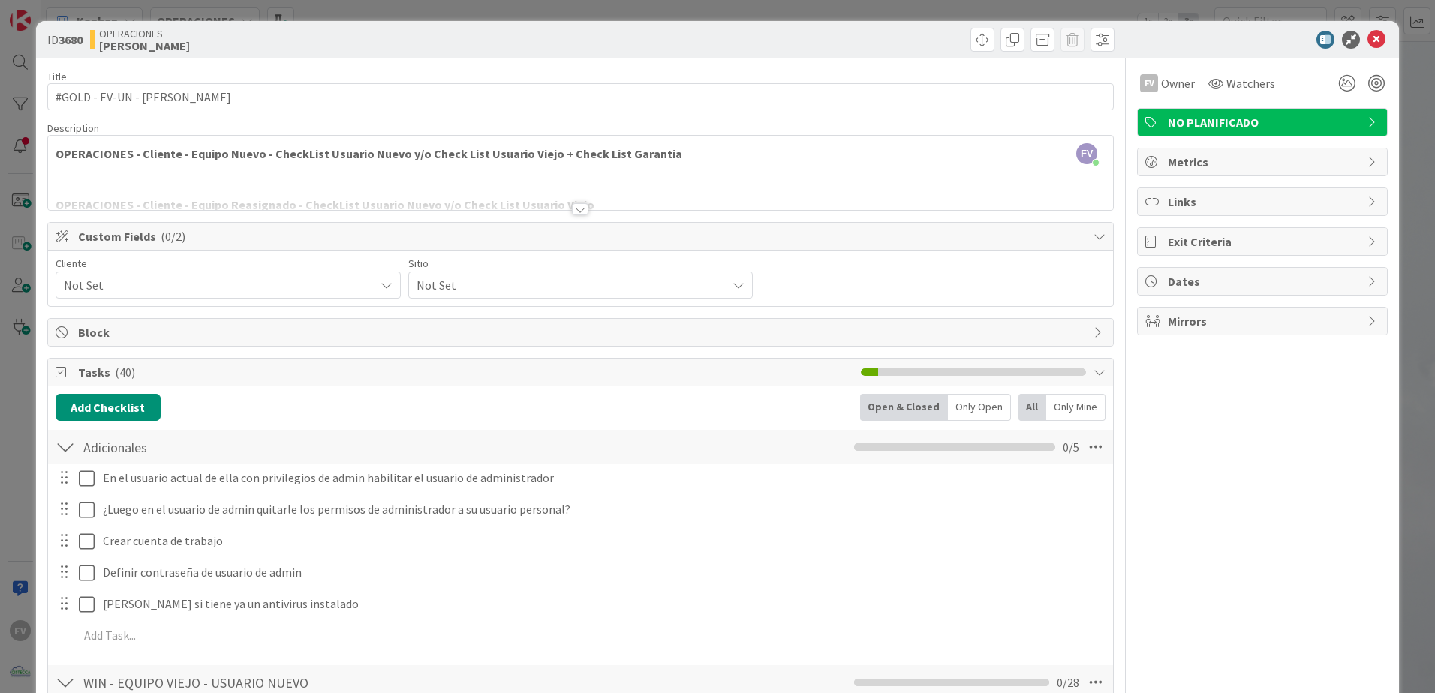
click at [245, 374] on span "Tasks ( 40 )" at bounding box center [465, 372] width 775 height 18
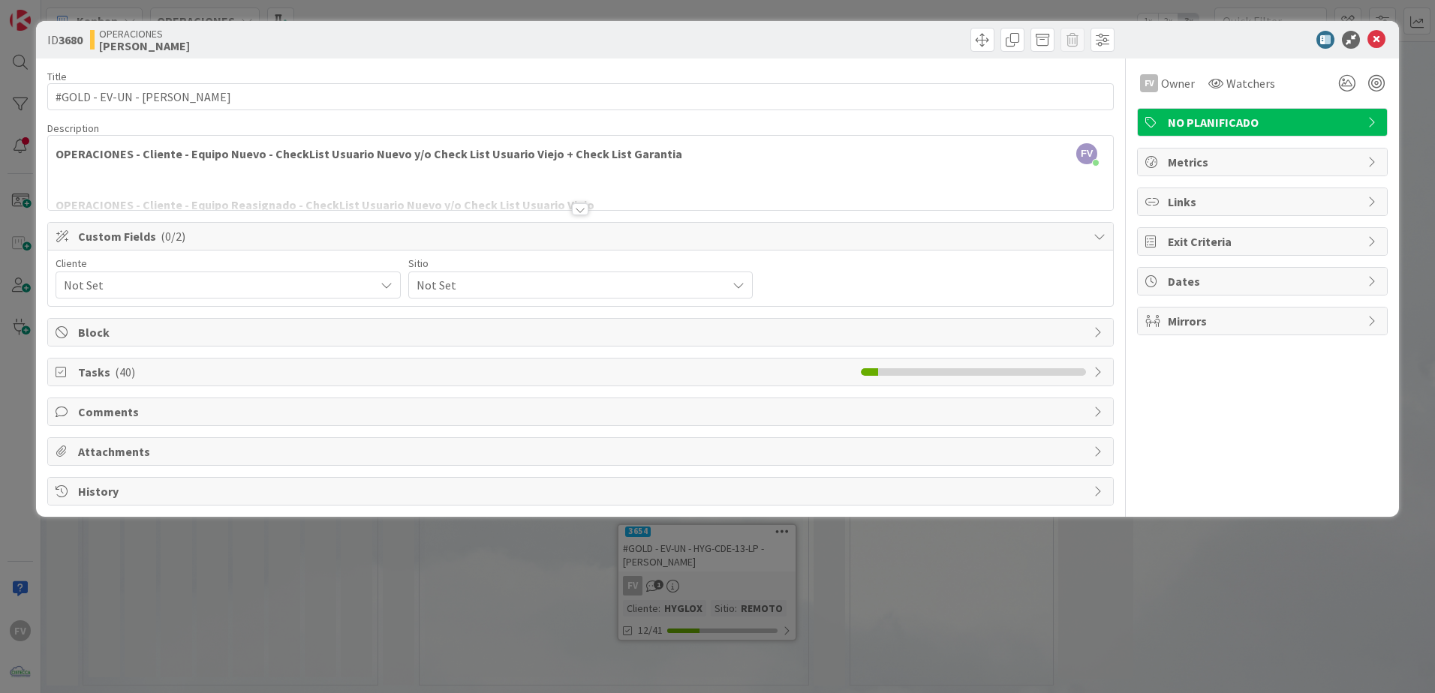
click at [428, 362] on div "Tasks ( 40 )" at bounding box center [580, 372] width 1065 height 27
click at [447, 366] on span "Tasks ( 40 )" at bounding box center [465, 372] width 775 height 18
click at [970, 284] on div "Cliente Not Set Not Set HYGLOX PANAMAFASTENERS MEDSOLUTIONS KRESTON GRAINS ARAP…" at bounding box center [581, 278] width 1050 height 41
click at [284, 276] on span "Not Set" at bounding box center [215, 285] width 303 height 21
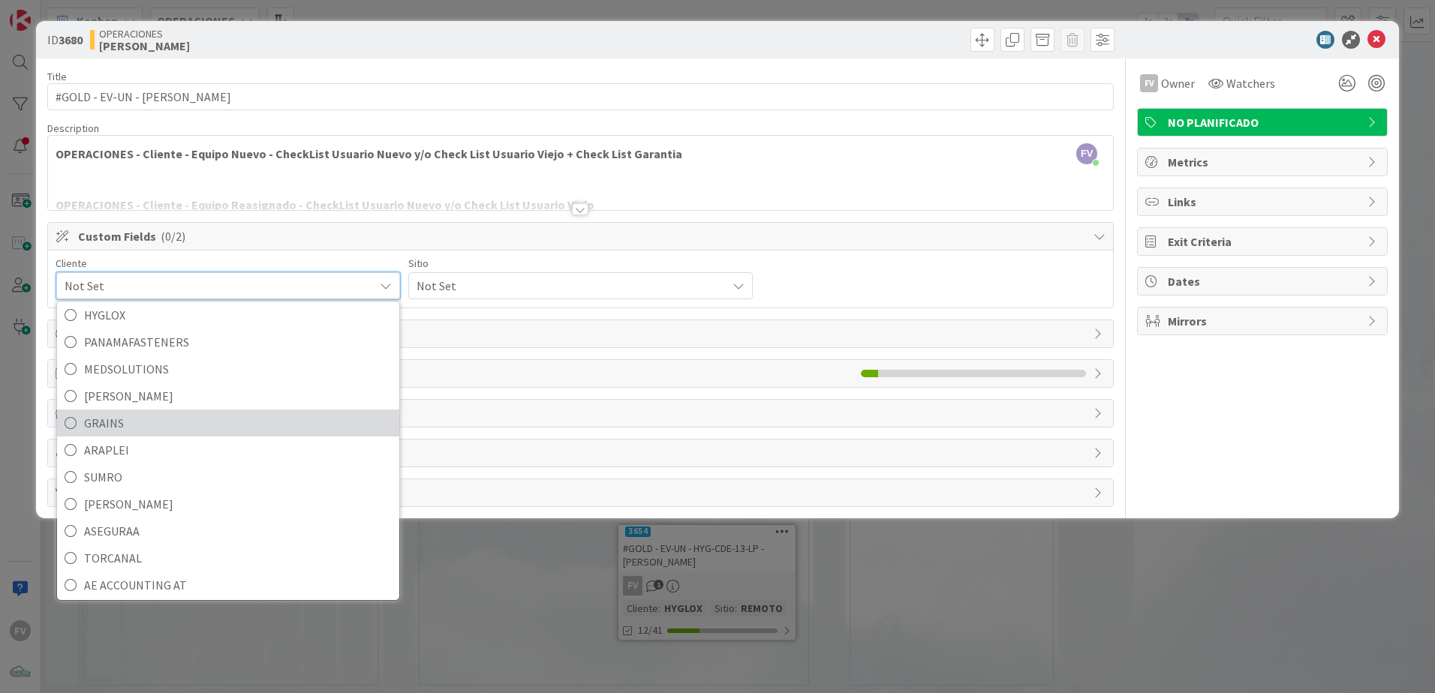
scroll to position [65, 0]
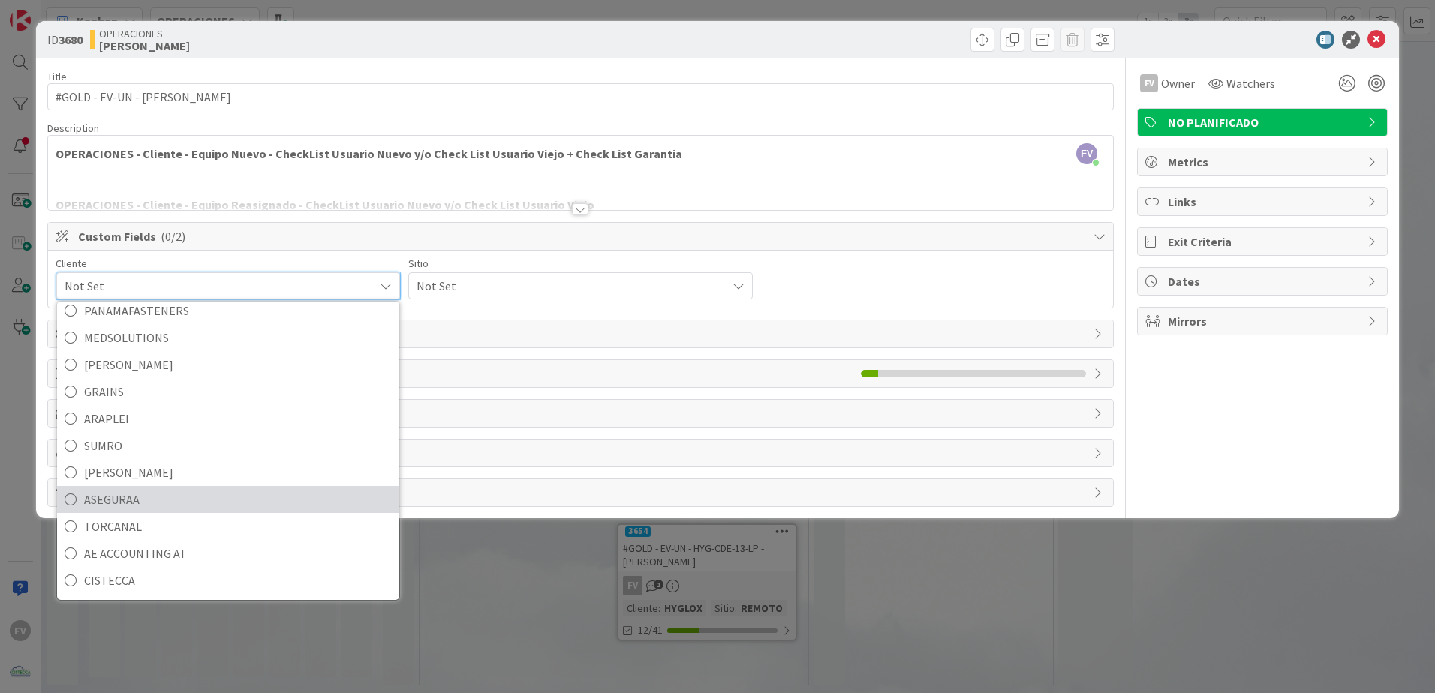
click at [176, 498] on span "ASEGURAA" at bounding box center [238, 500] width 308 height 23
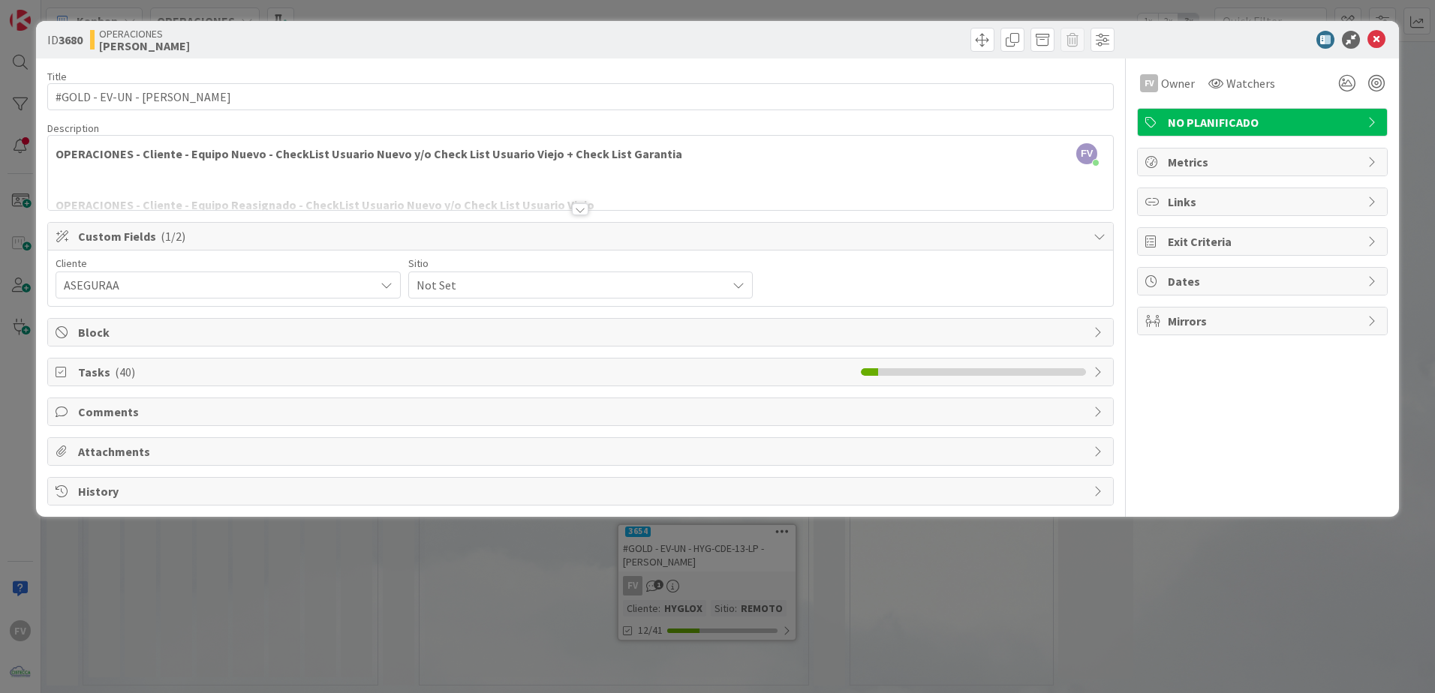
click at [445, 290] on span "Not Set" at bounding box center [567, 285] width 303 height 21
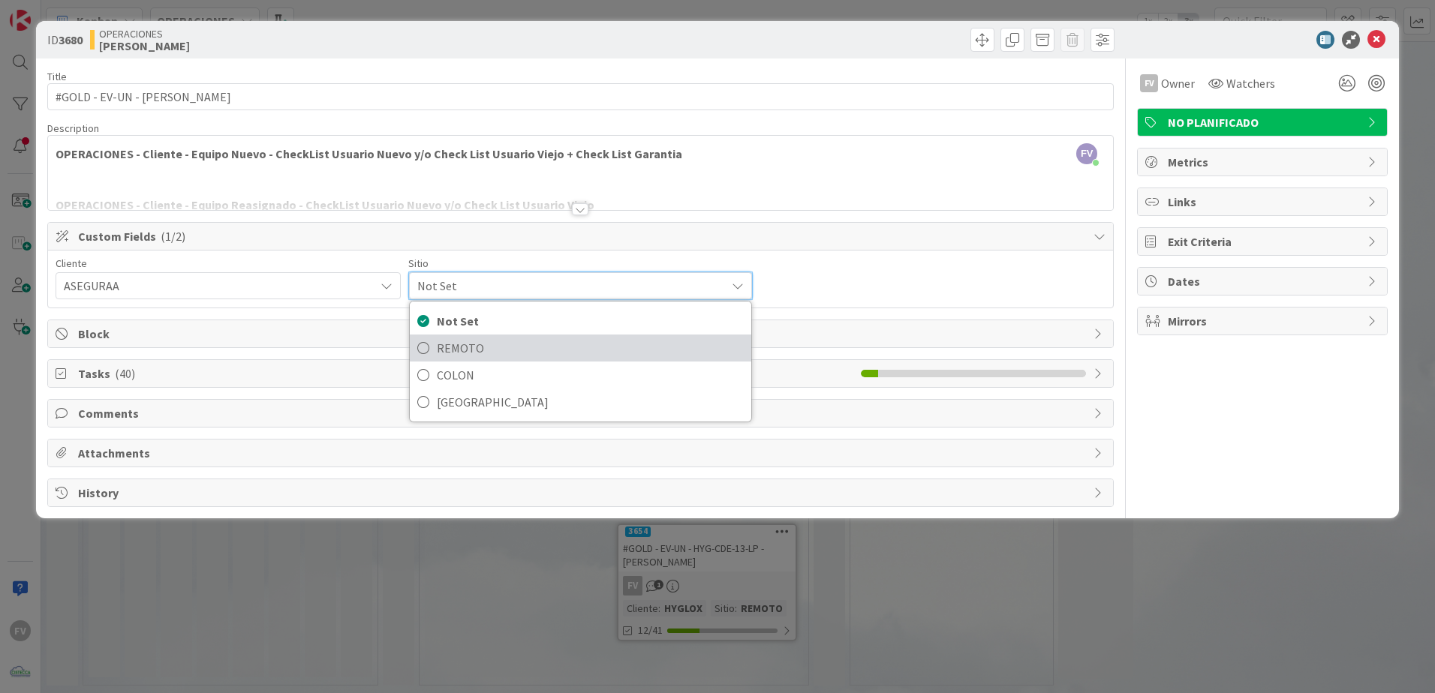
click at [482, 353] on span "REMOTO" at bounding box center [591, 348] width 308 height 23
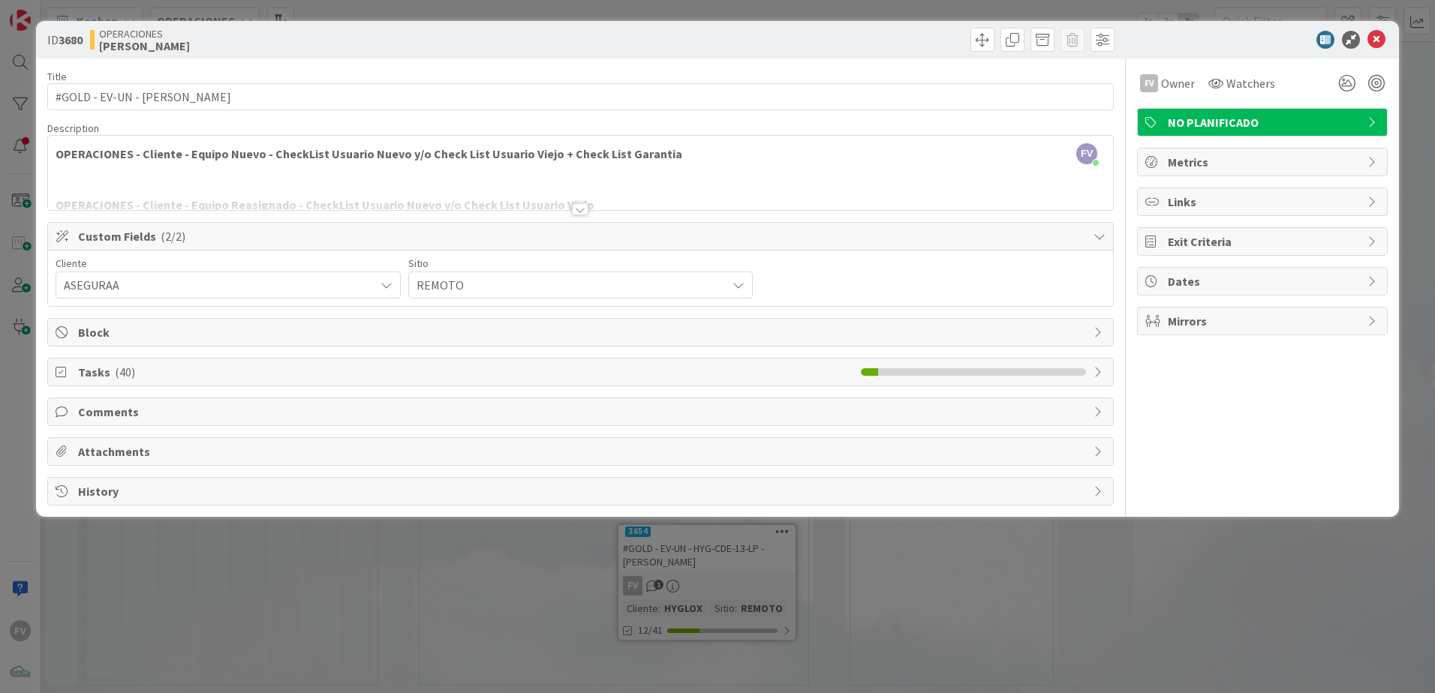
click at [269, 331] on span "Block" at bounding box center [582, 332] width 1008 height 18
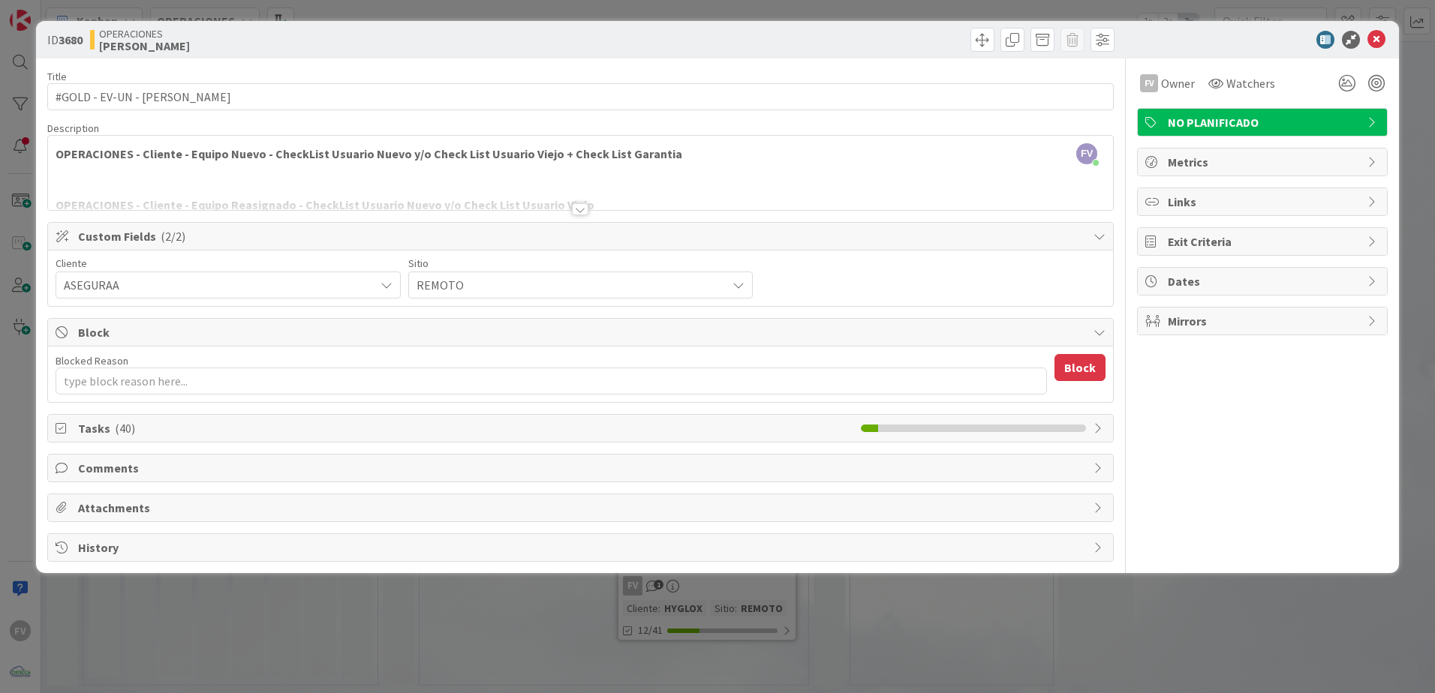
click at [269, 331] on span "Block" at bounding box center [582, 332] width 1008 height 18
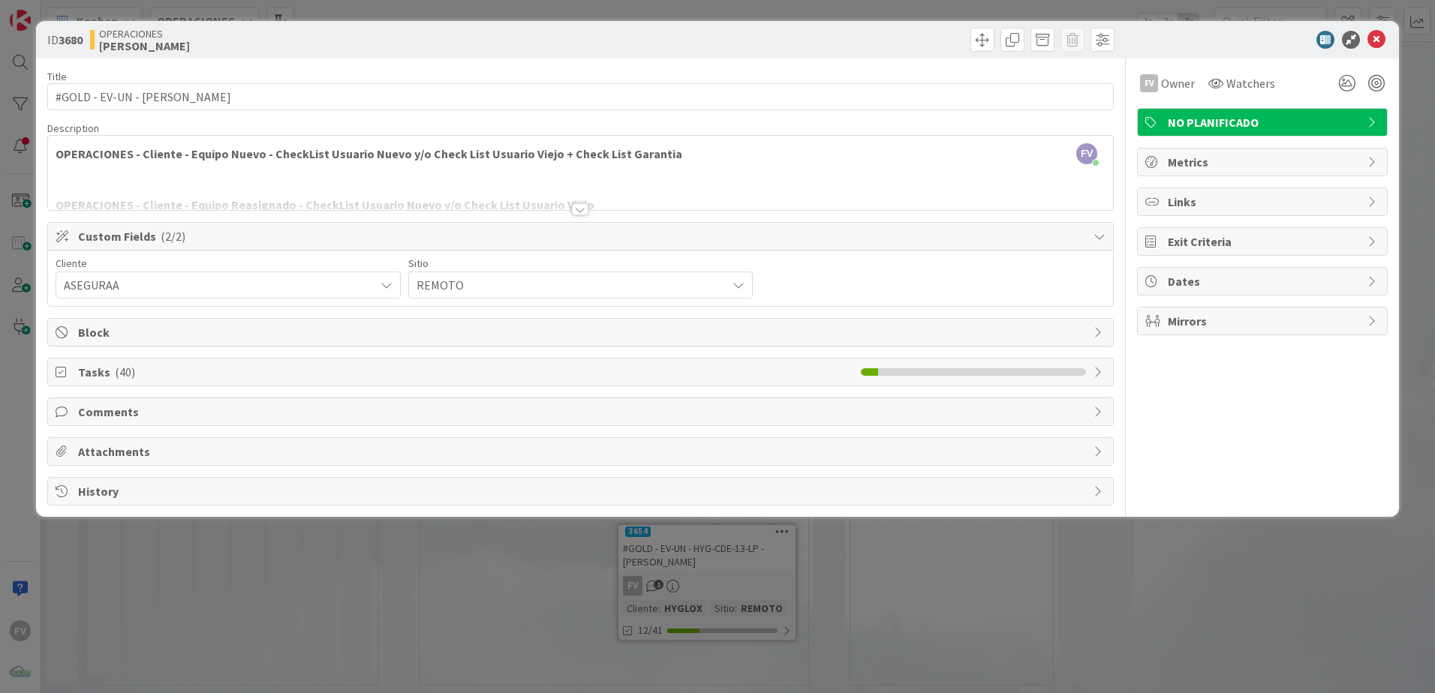
click at [201, 380] on span "Tasks ( 40 )" at bounding box center [465, 372] width 775 height 18
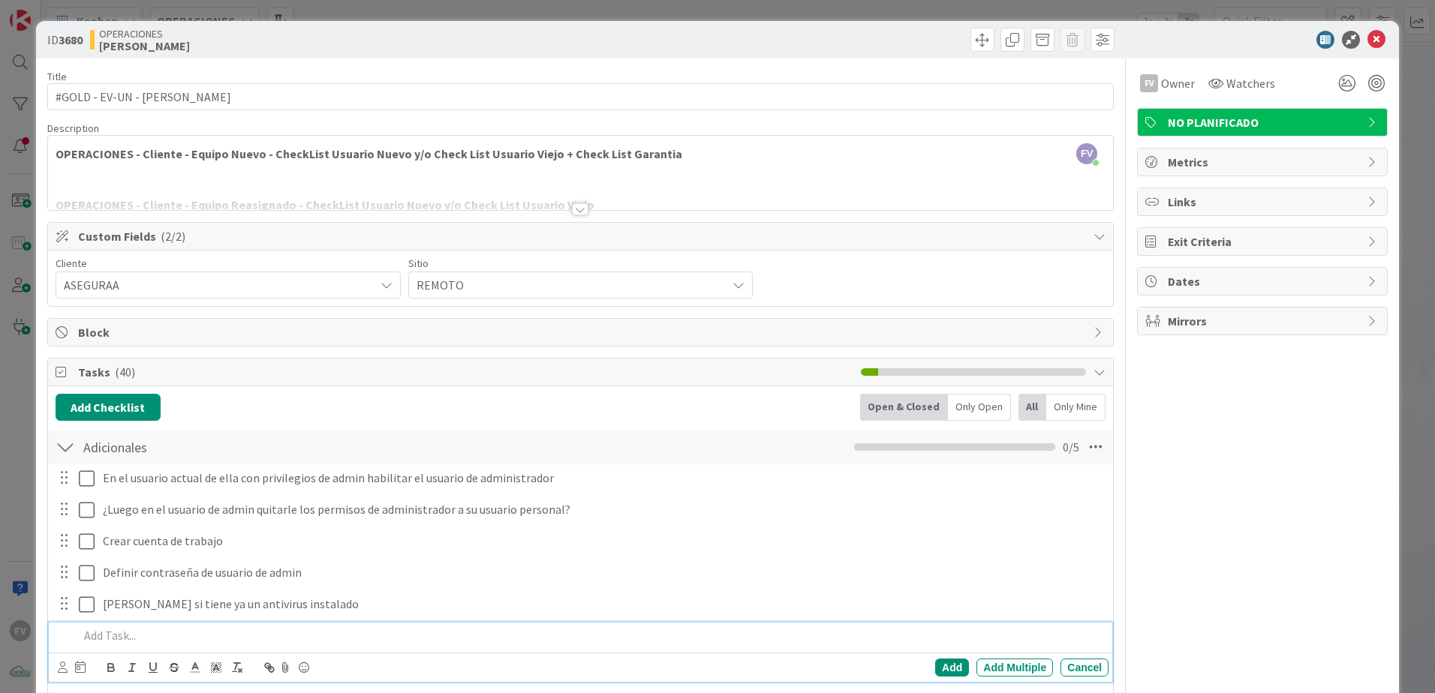
click at [317, 240] on span "Custom Fields ( 2/2 )" at bounding box center [582, 236] width 1008 height 18
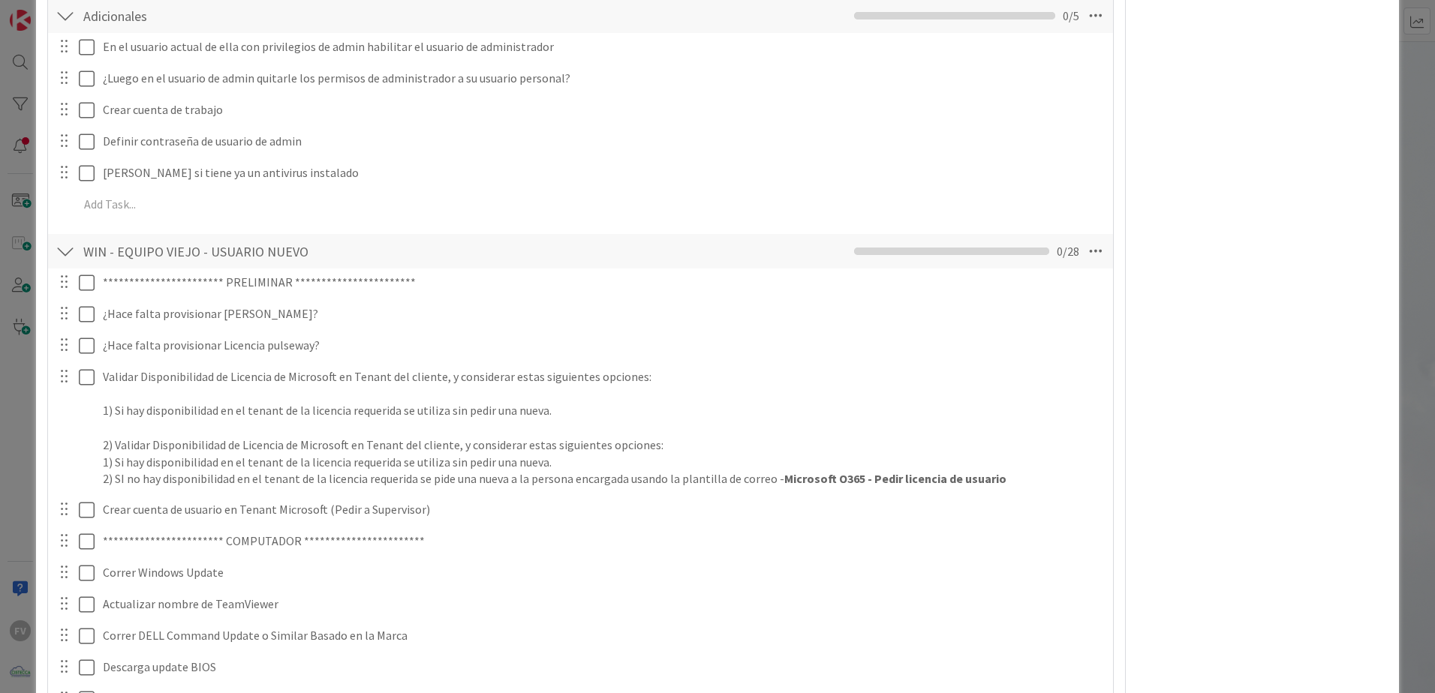
scroll to position [525, 0]
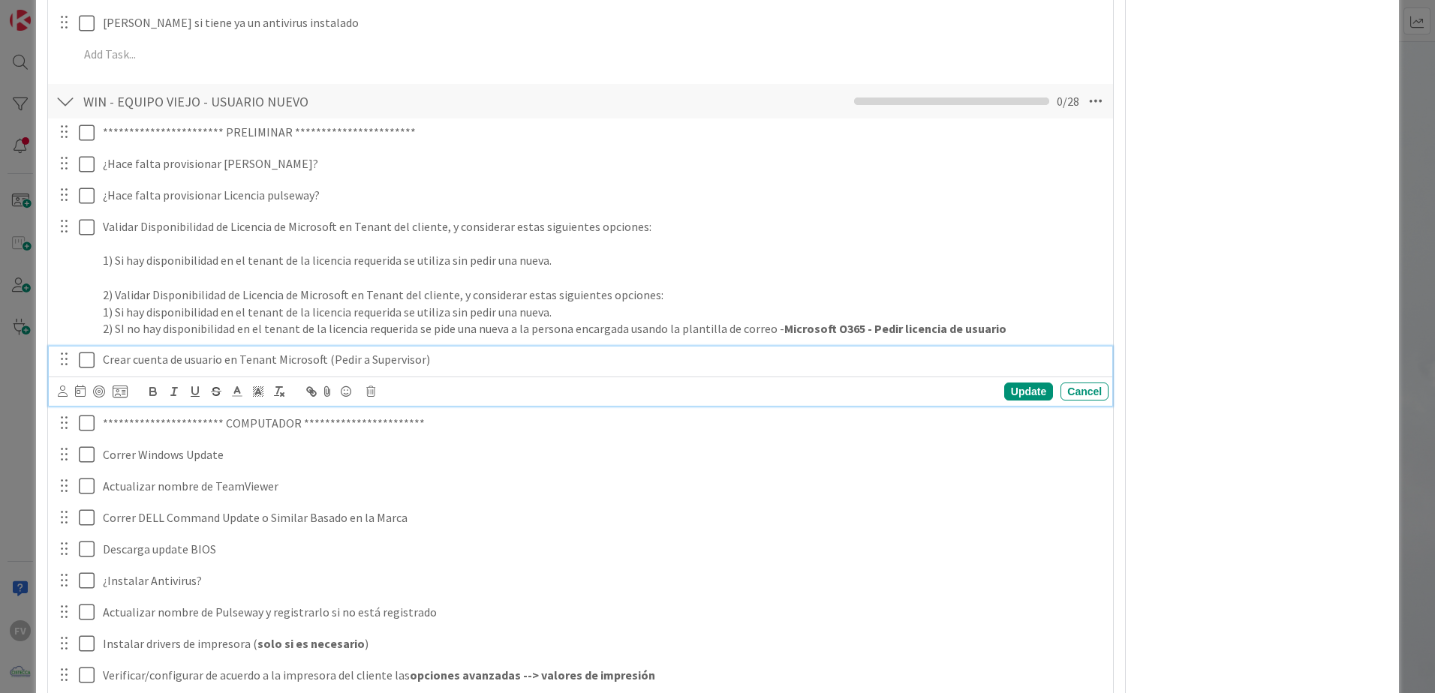
click at [89, 359] on icon at bounding box center [87, 360] width 16 height 18
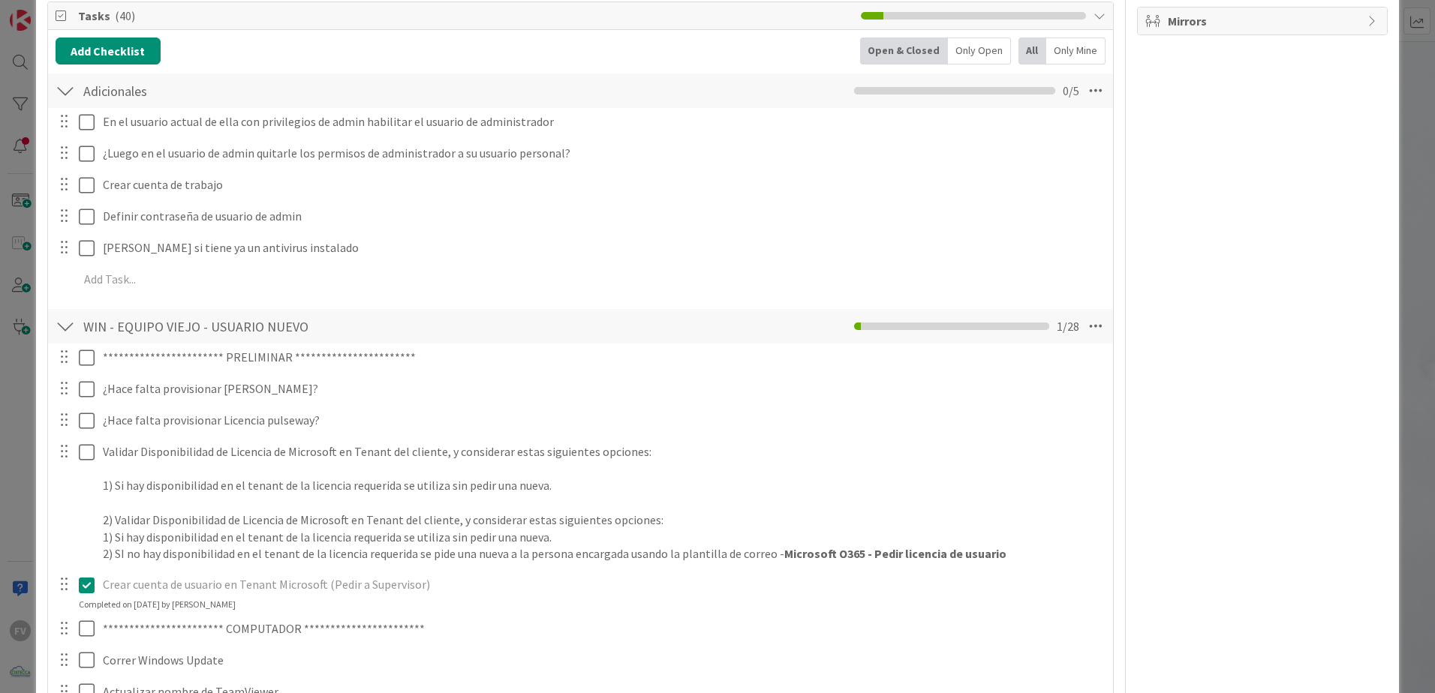
scroll to position [375, 0]
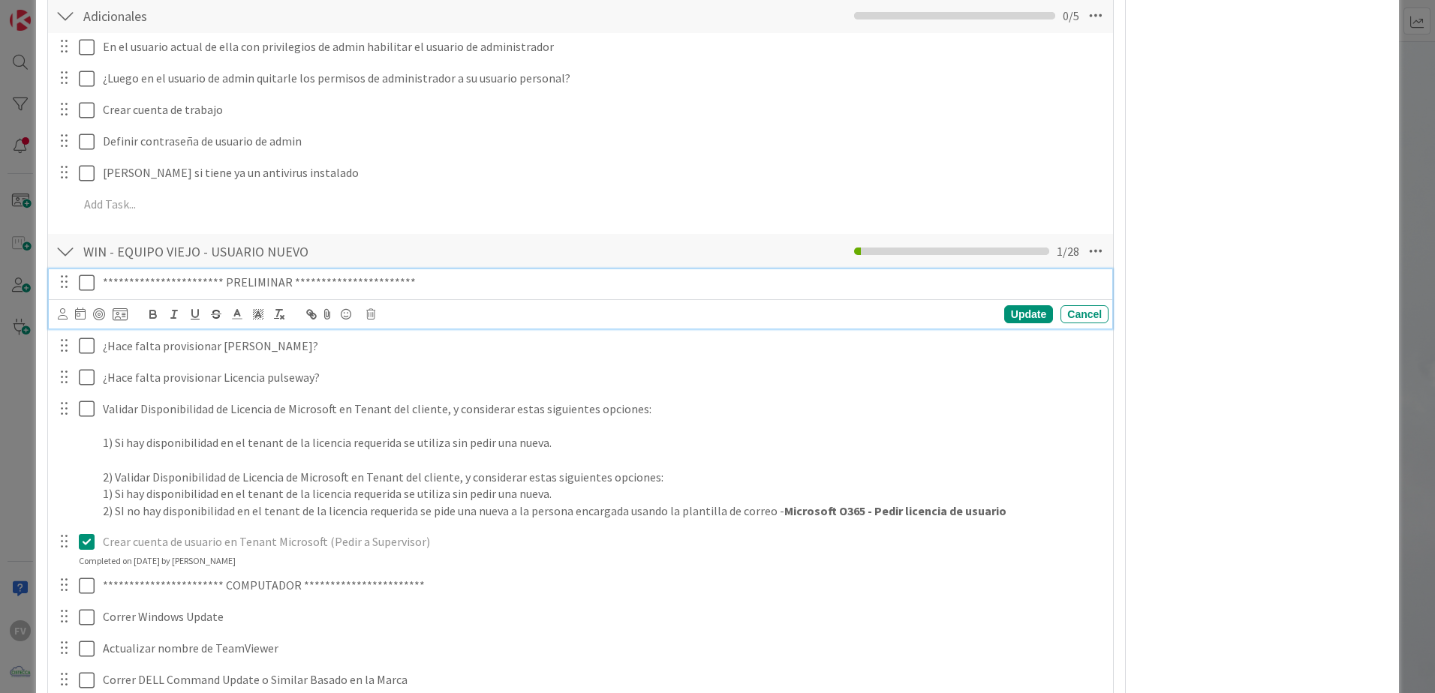
click at [89, 281] on icon at bounding box center [87, 283] width 16 height 18
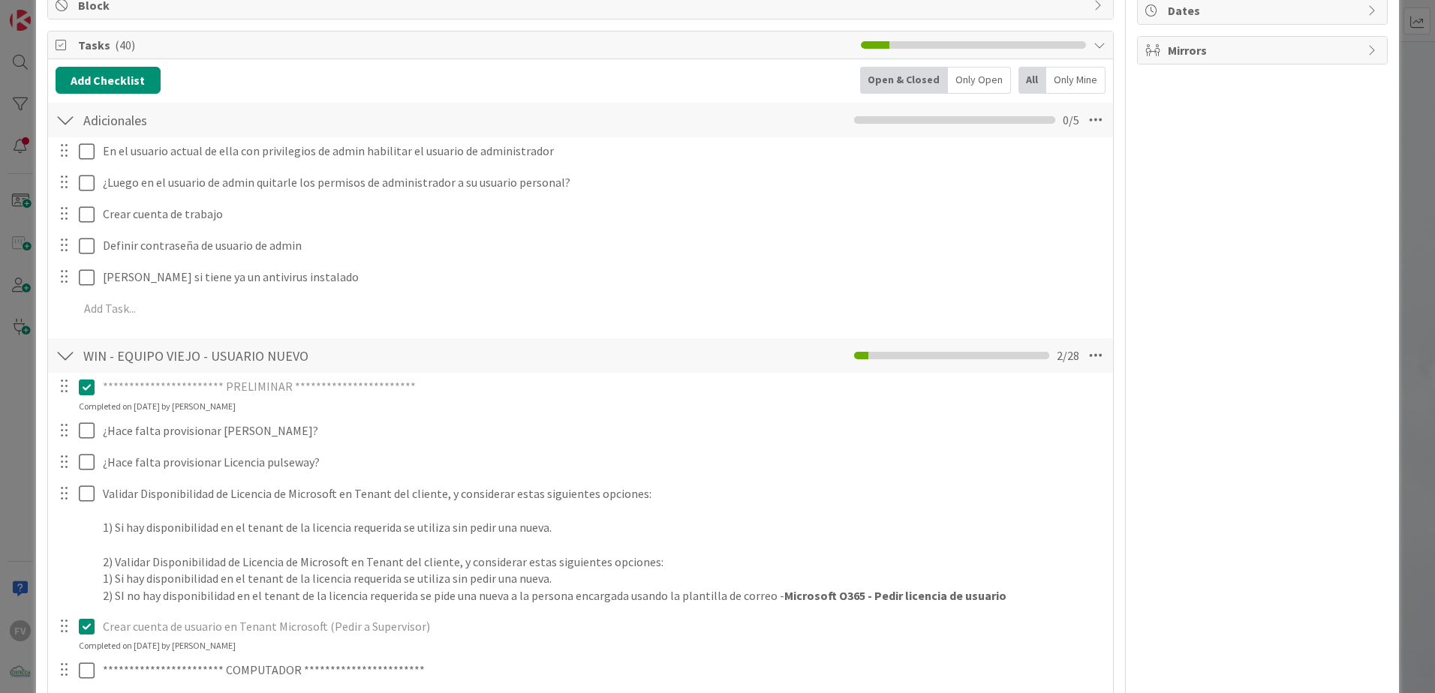
scroll to position [421, 0]
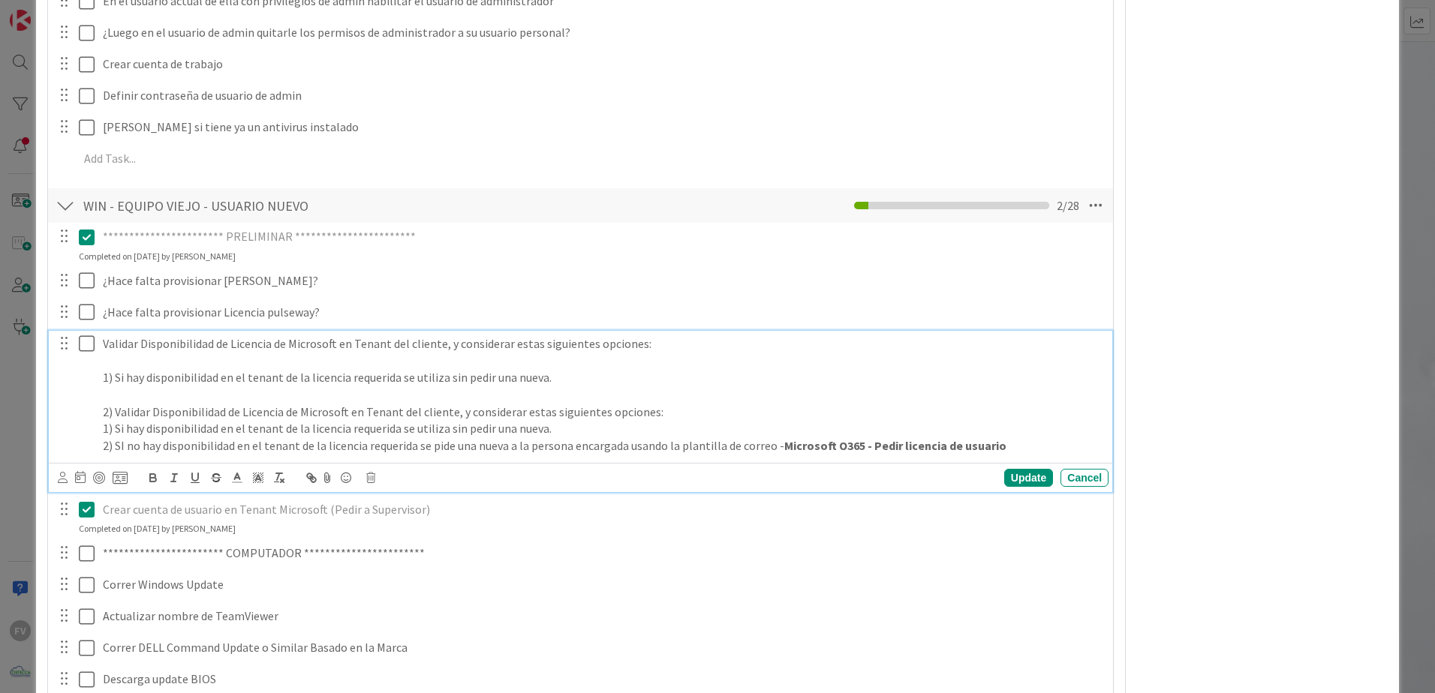
click at [83, 345] on icon at bounding box center [87, 344] width 16 height 18
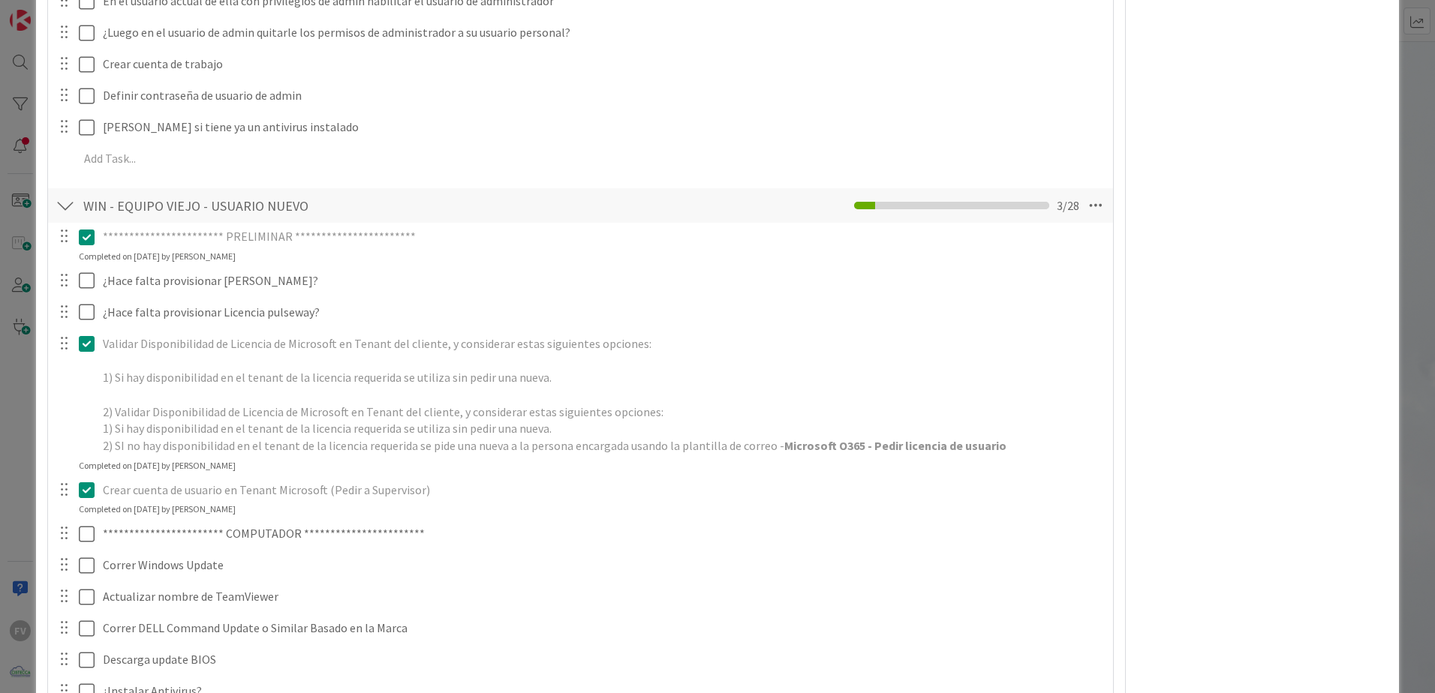
scroll to position [646, 0]
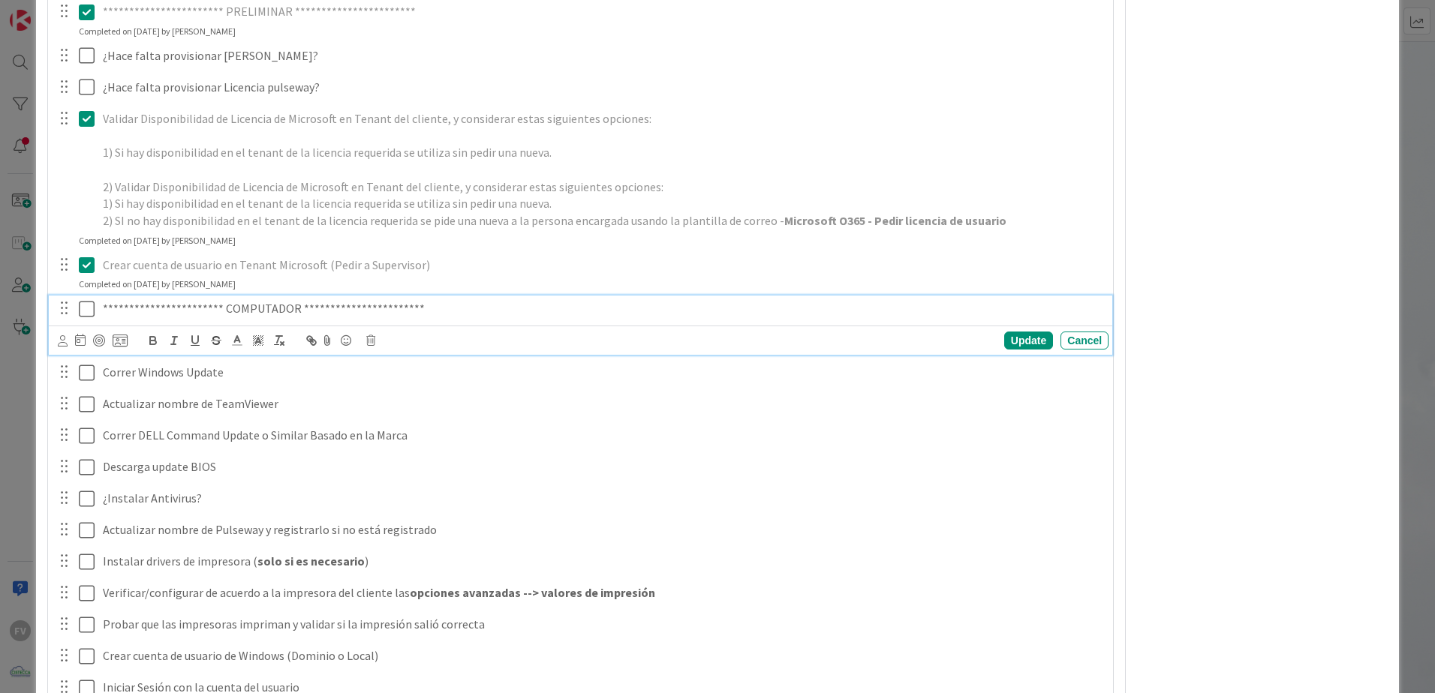
click at [83, 309] on icon at bounding box center [87, 309] width 16 height 18
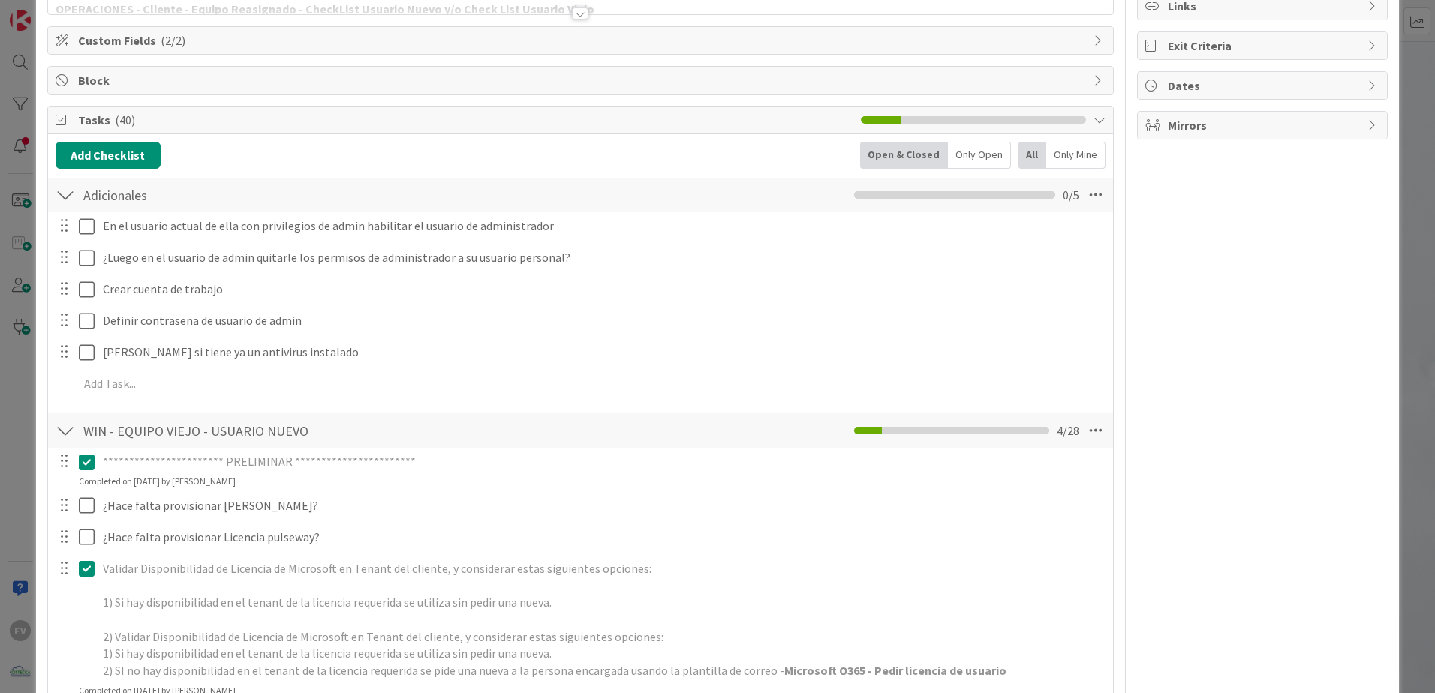
scroll to position [0, 0]
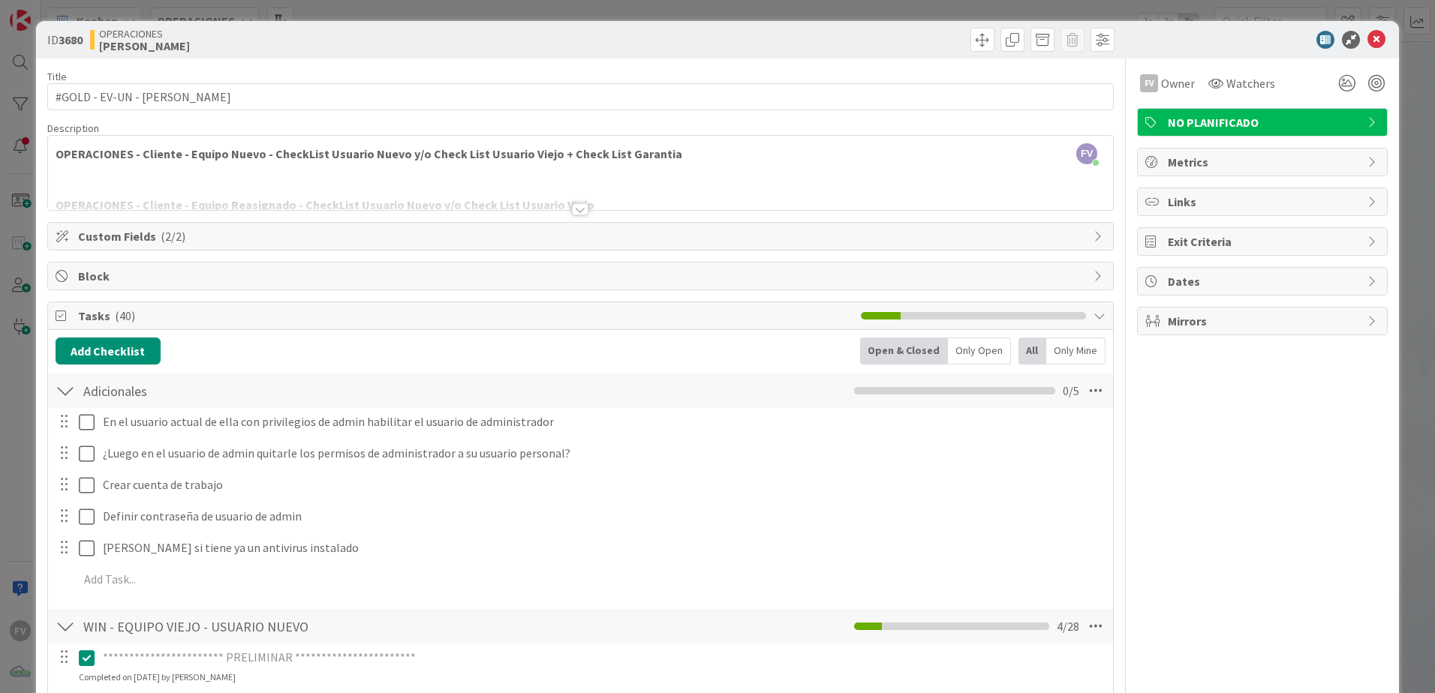
drag, startPoint x: 320, startPoint y: 7, endPoint x: 417, endPoint y: 83, distance: 123.4
click at [320, 7] on div "ID 3680 OPERACIONES FERNANDO Title 26 / 128 #GOLD - EV-UN - Luz Parias Descript…" at bounding box center [717, 346] width 1435 height 693
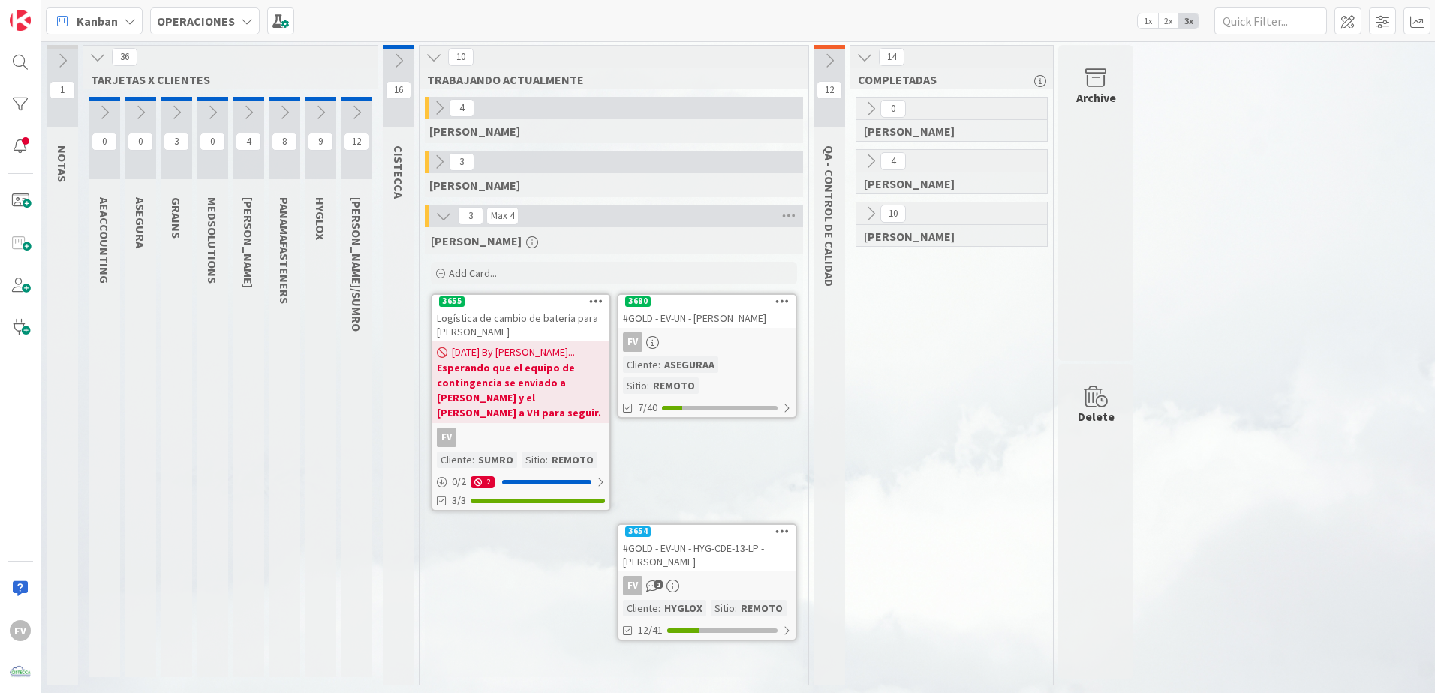
click at [714, 547] on div "#GOLD - EV-UN - HYG-CDE-13-LP - Karla Medina" at bounding box center [706, 555] width 177 height 33
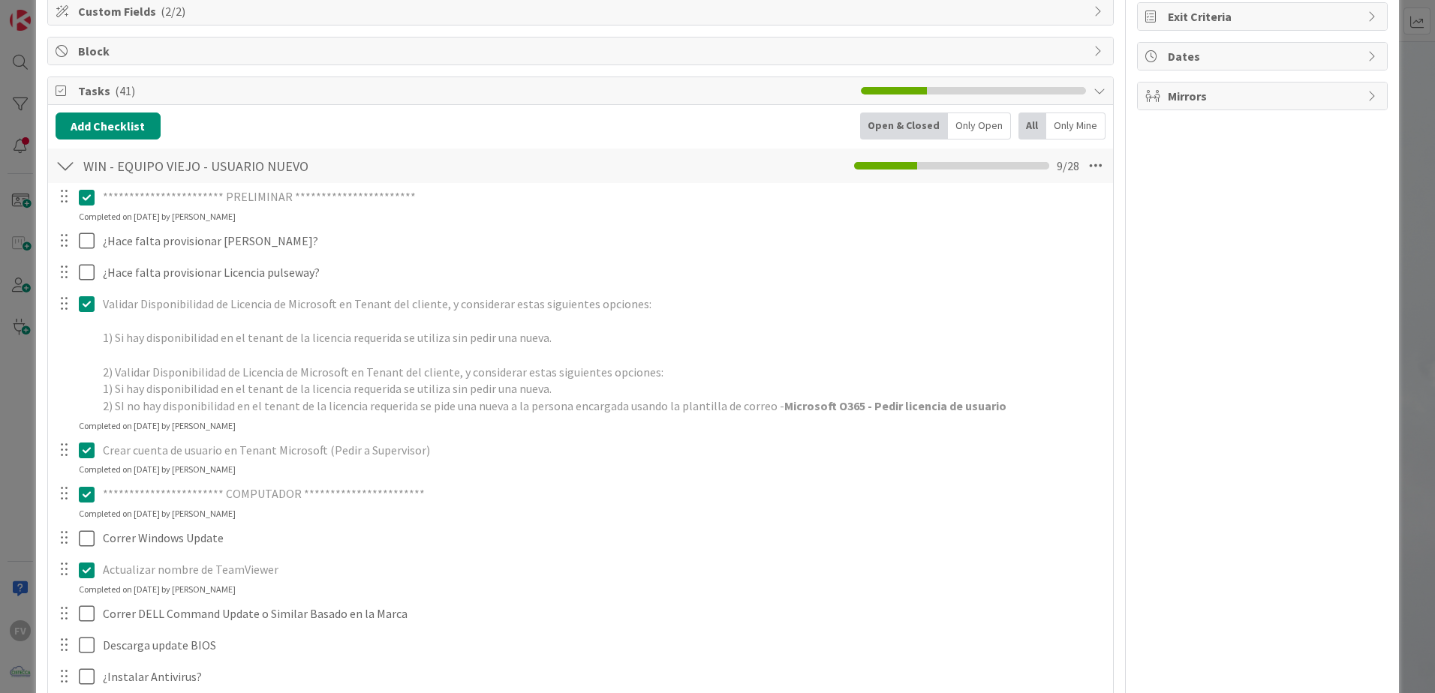
scroll to position [375, 0]
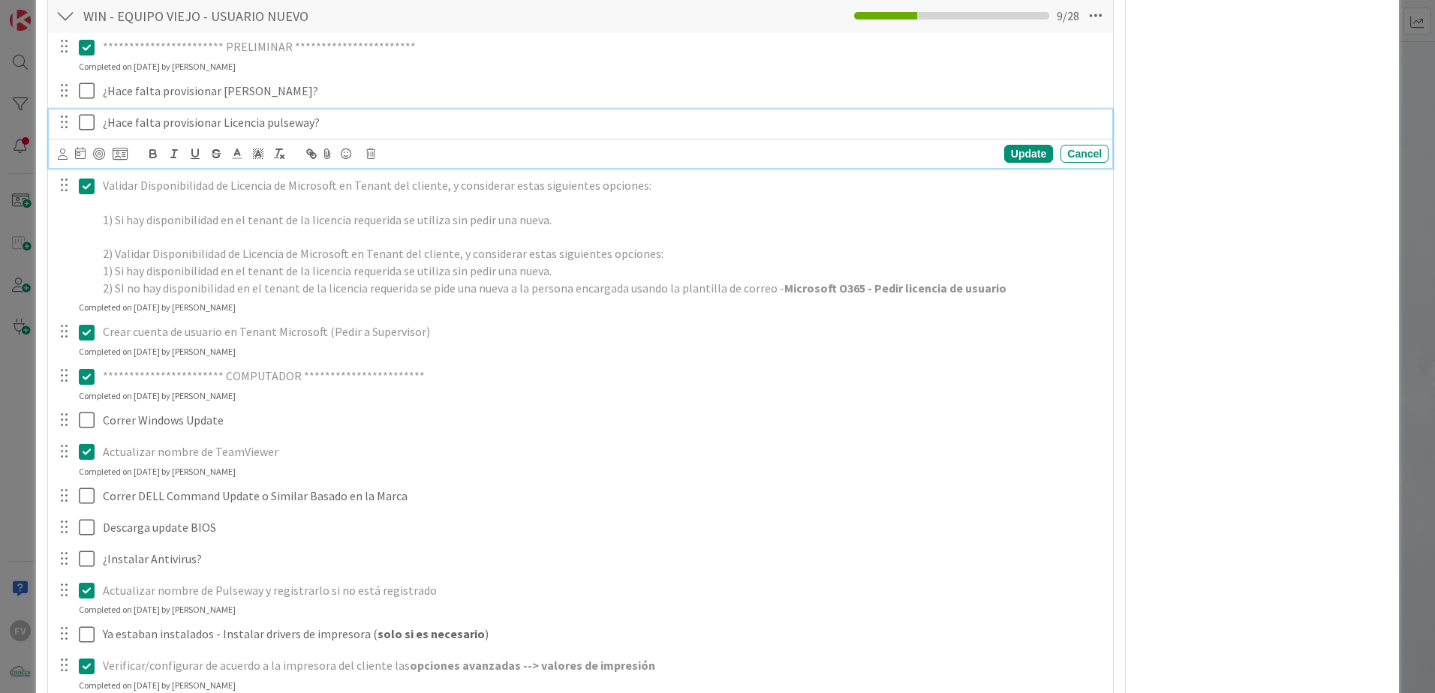
drag, startPoint x: 689, startPoint y: 61, endPoint x: 597, endPoint y: 535, distance: 483.2
click at [615, 0] on html "FV Kanban OPERACIONES 1x 2x 3x 1 NOTAS 36 TARJETAS X CLIENTES 0 AEACCOUNTING 0 …" at bounding box center [717, 346] width 1435 height 693
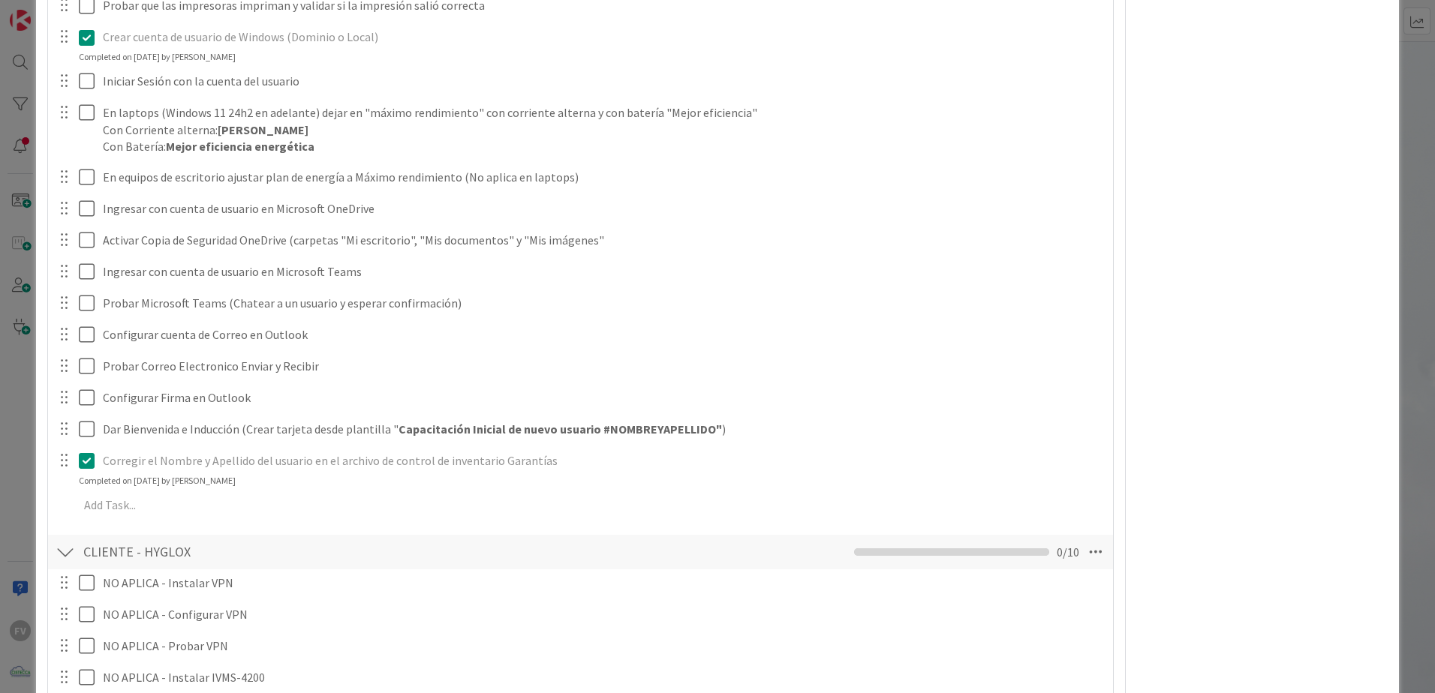
scroll to position [1126, 0]
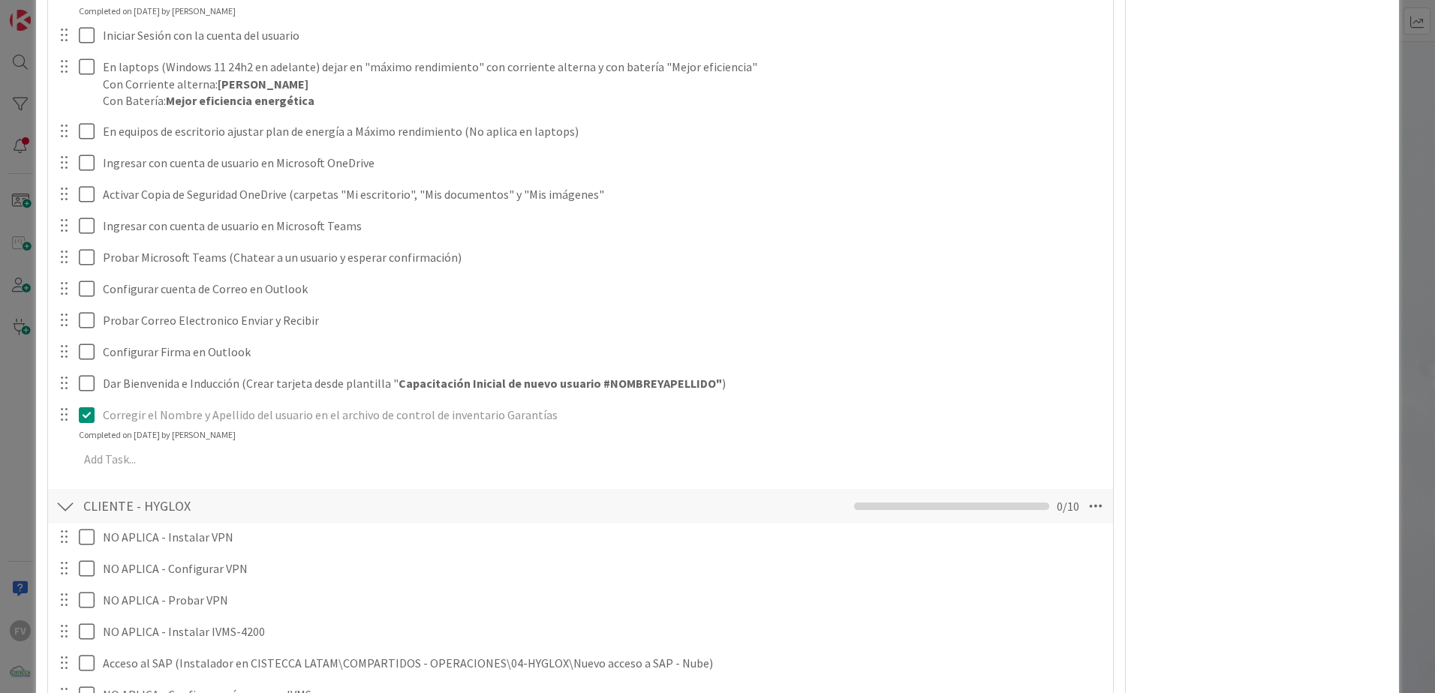
click at [29, 229] on div "**********" at bounding box center [717, 346] width 1435 height 693
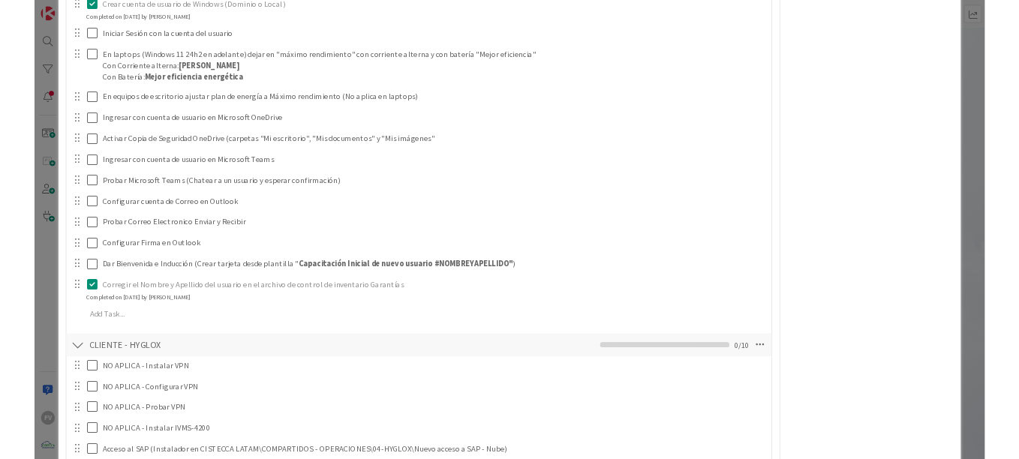
scroll to position [1018, 0]
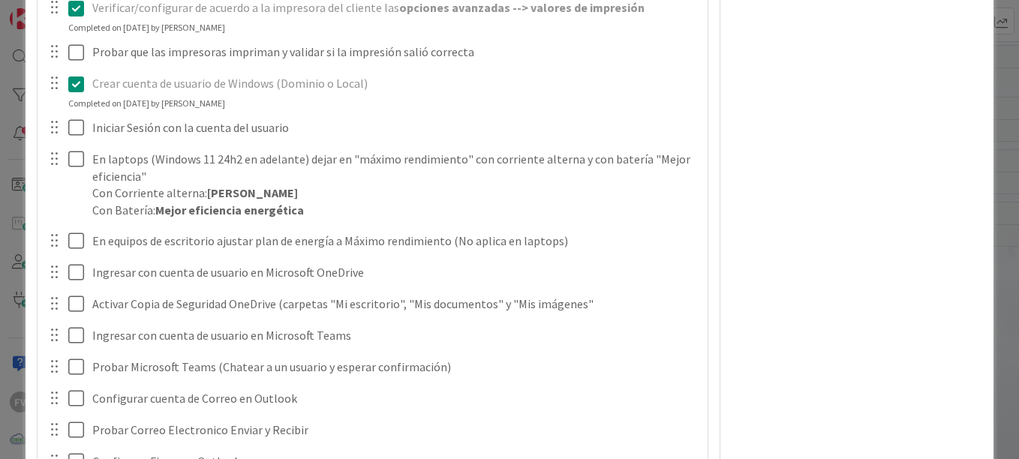
click at [4, 169] on div "**********" at bounding box center [509, 229] width 1019 height 459
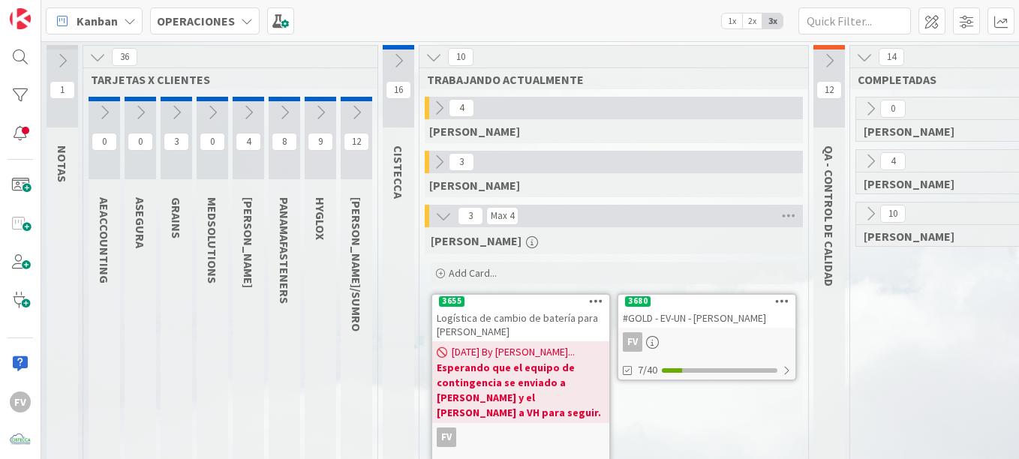
click at [171, 113] on icon at bounding box center [176, 112] width 17 height 17
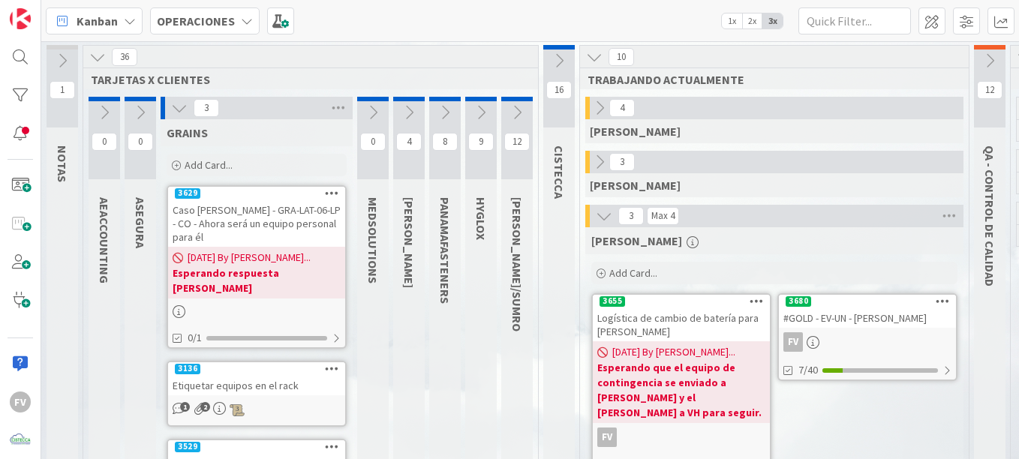
click at [179, 113] on icon at bounding box center [179, 108] width 17 height 17
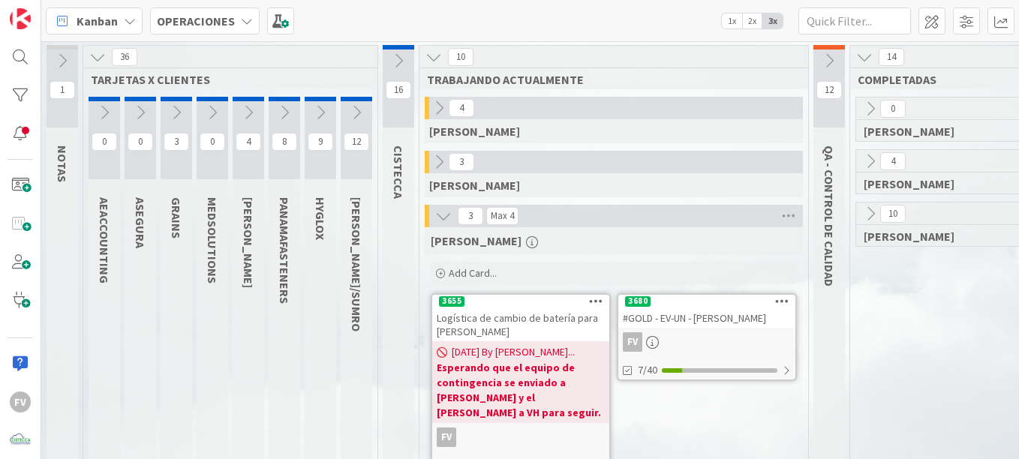
click at [506, 275] on div "Add Card..." at bounding box center [614, 273] width 366 height 23
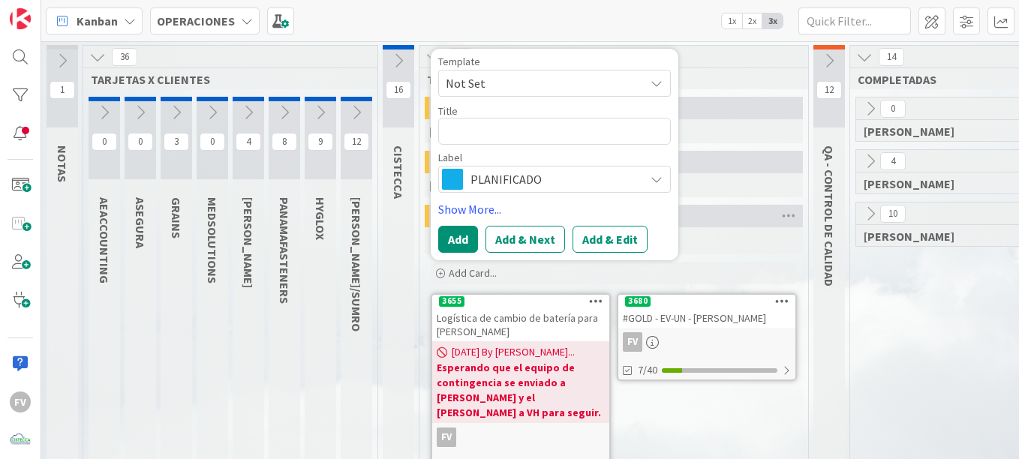
click at [528, 86] on span "Not Set" at bounding box center [540, 84] width 188 height 20
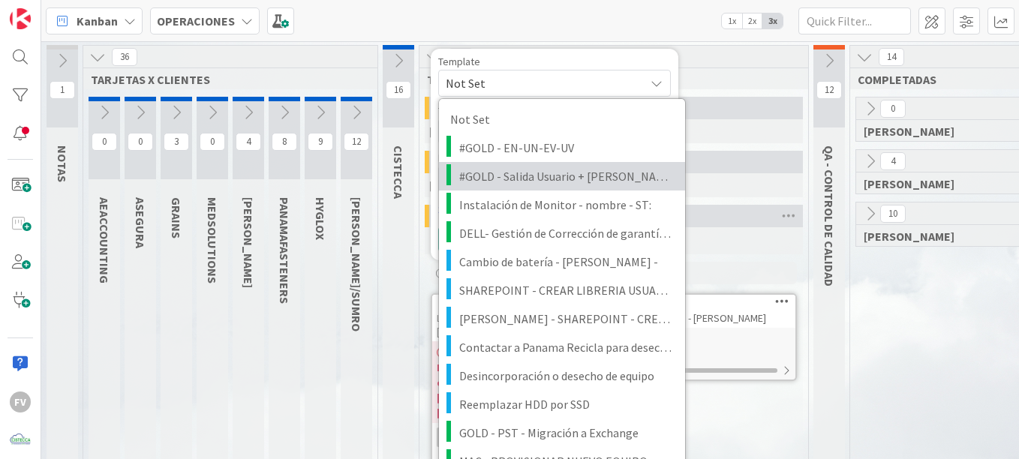
click at [561, 182] on span "#GOLD - Salida Usuario + Salida Equipo" at bounding box center [566, 177] width 215 height 20
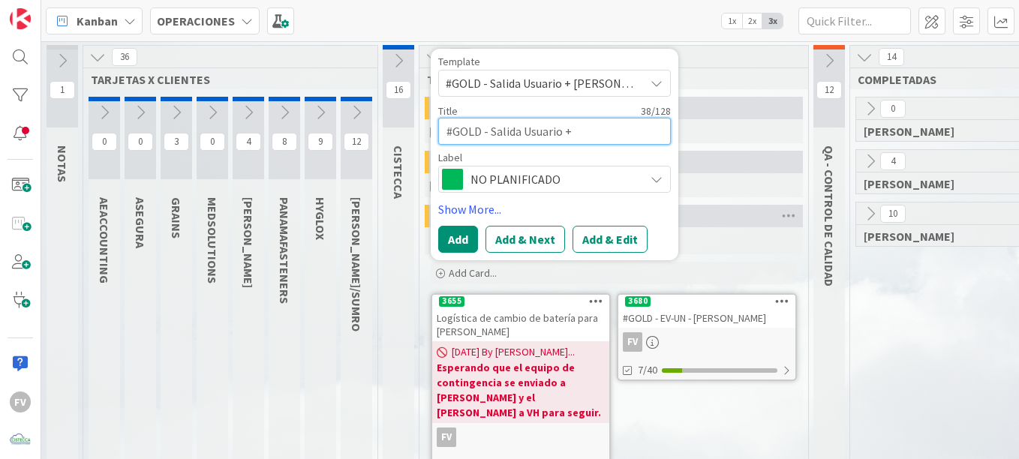
drag, startPoint x: 573, startPoint y: 133, endPoint x: 487, endPoint y: 140, distance: 85.9
click at [487, 140] on textarea "#GOLD - Salida Usuario + Salida Equipo" at bounding box center [554, 131] width 233 height 27
click at [583, 128] on textarea "#GOLD - Salida Equipo" at bounding box center [554, 131] width 233 height 27
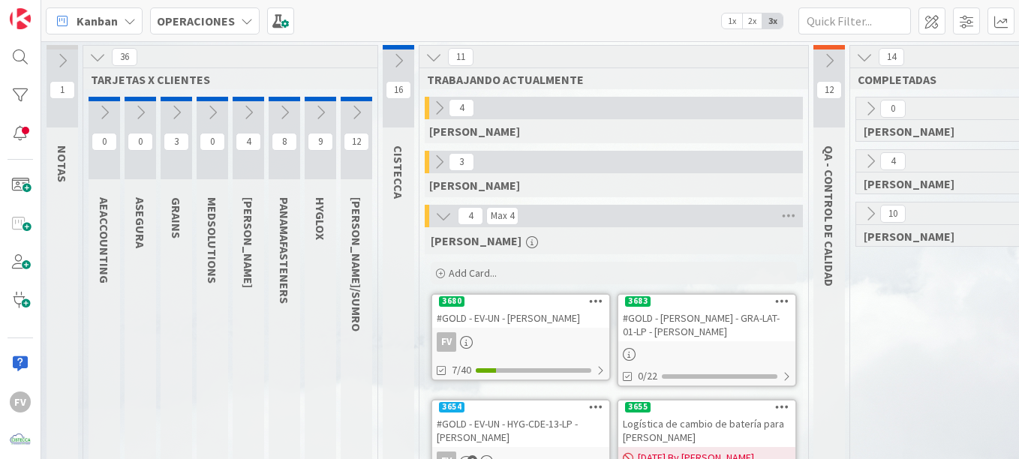
click at [714, 342] on link "3683 #GOLD - Salida Equipo - GRA-LAT-01-LP - Jennifer Ortega 0/22" at bounding box center [707, 340] width 180 height 94
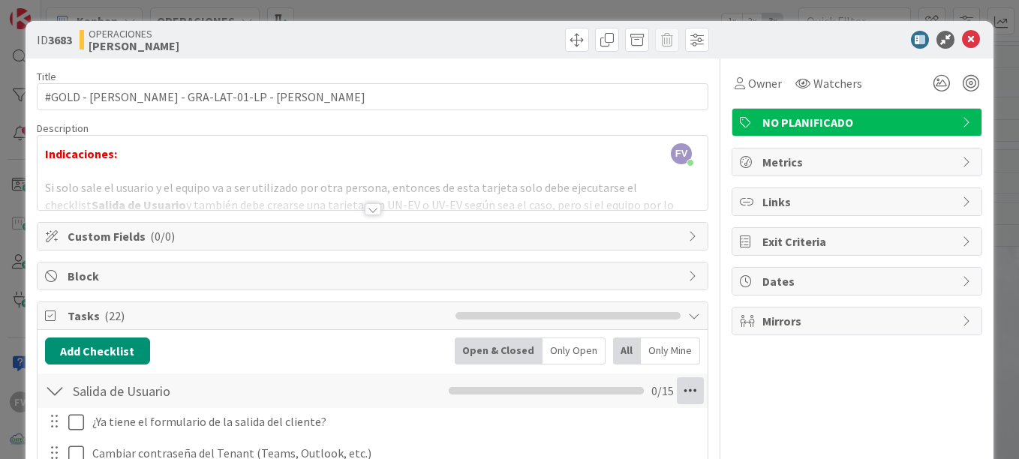
click at [682, 390] on icon at bounding box center [690, 390] width 27 height 27
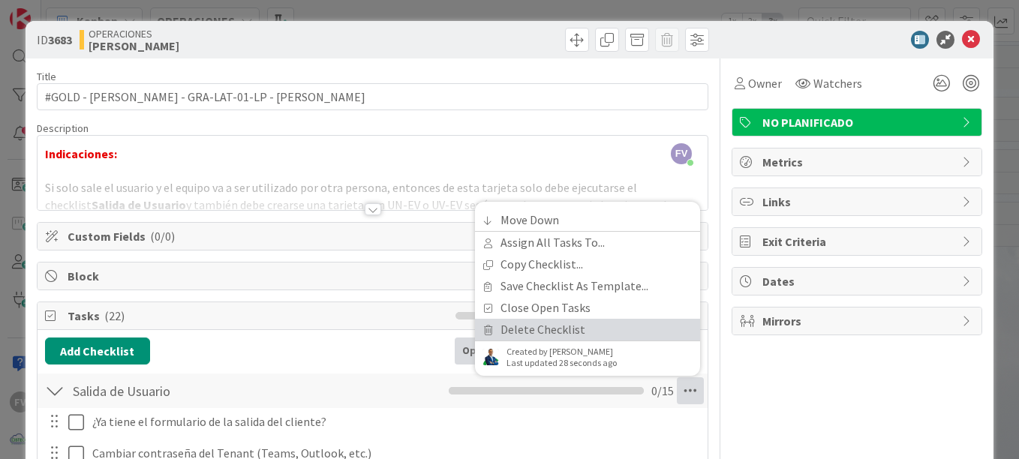
click at [565, 328] on link "Delete Checklist" at bounding box center [587, 330] width 225 height 22
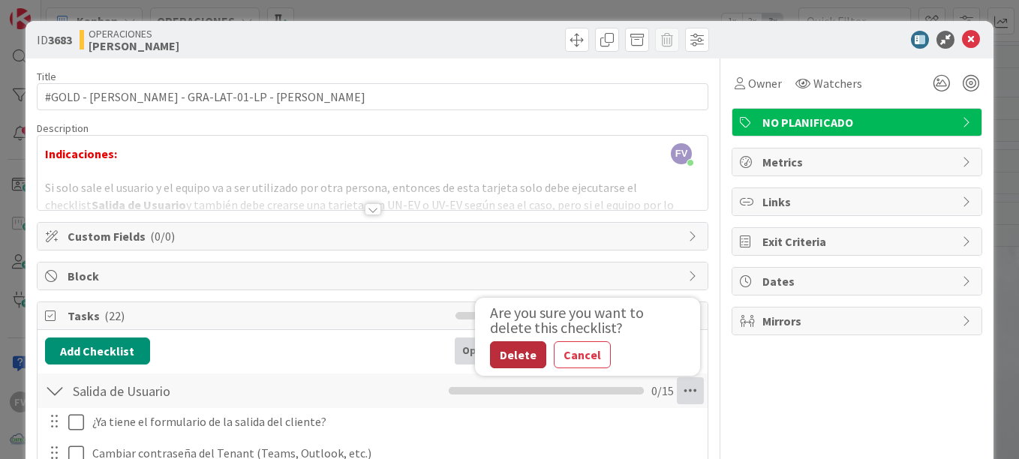
click at [514, 350] on button "Delete" at bounding box center [518, 354] width 56 height 27
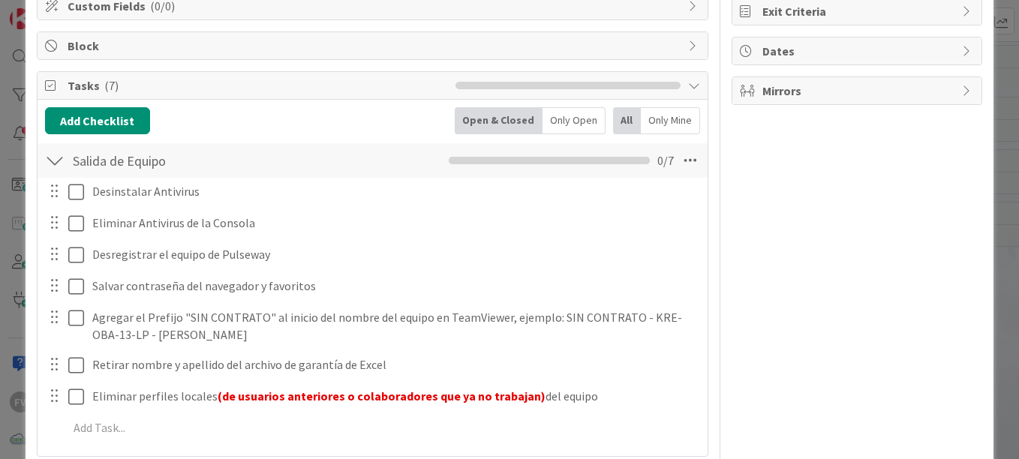
scroll to position [225, 0]
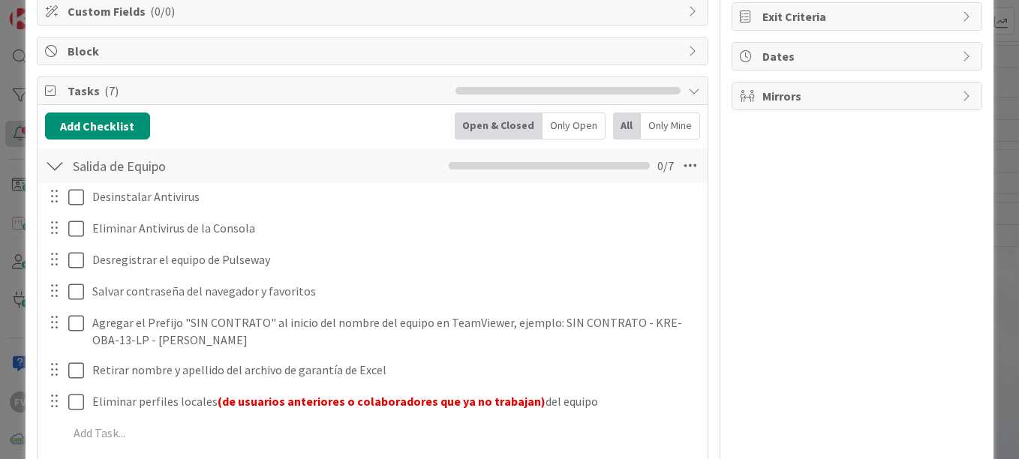
click at [21, 142] on div "ID 3683 OPERACIONES FERNANDO Title 55 / 128 #GOLD - Salida Equipo - GRA-LAT-01-…" at bounding box center [509, 229] width 1019 height 459
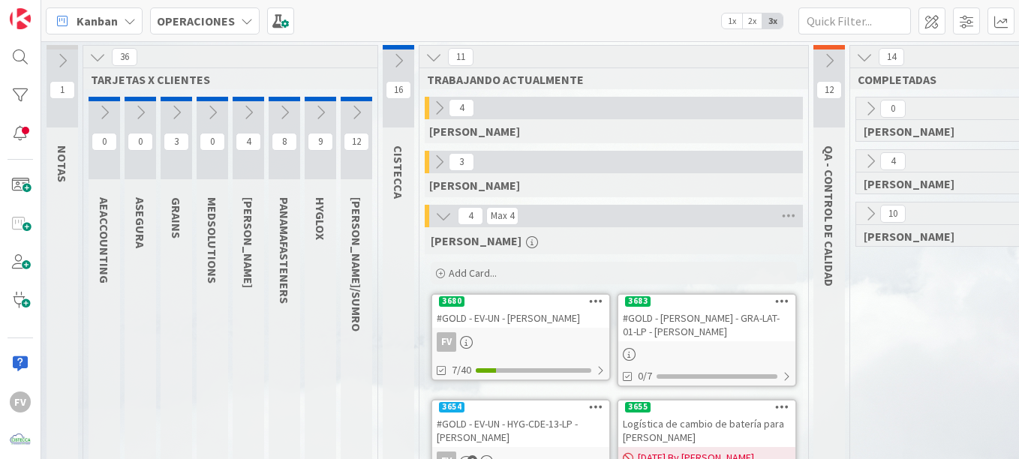
scroll to position [0, 131]
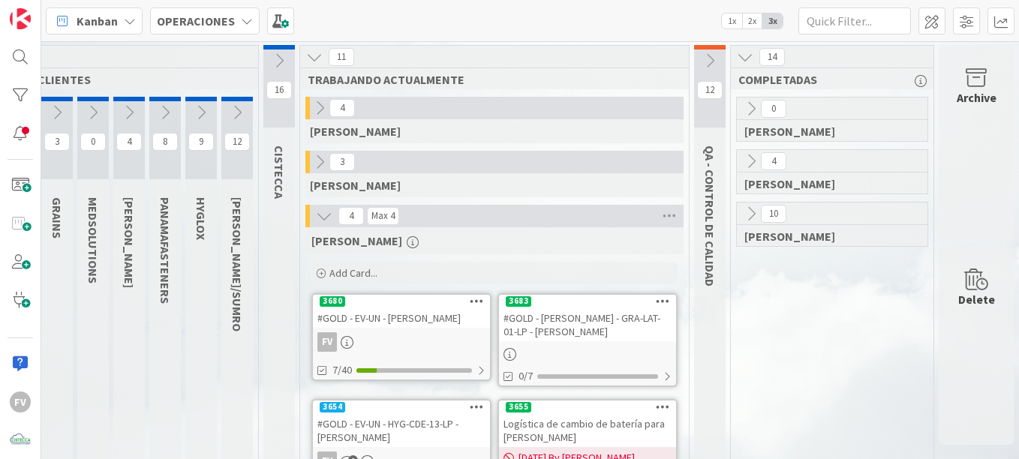
click at [965, 142] on div "Archive" at bounding box center [976, 144] width 75 height 199
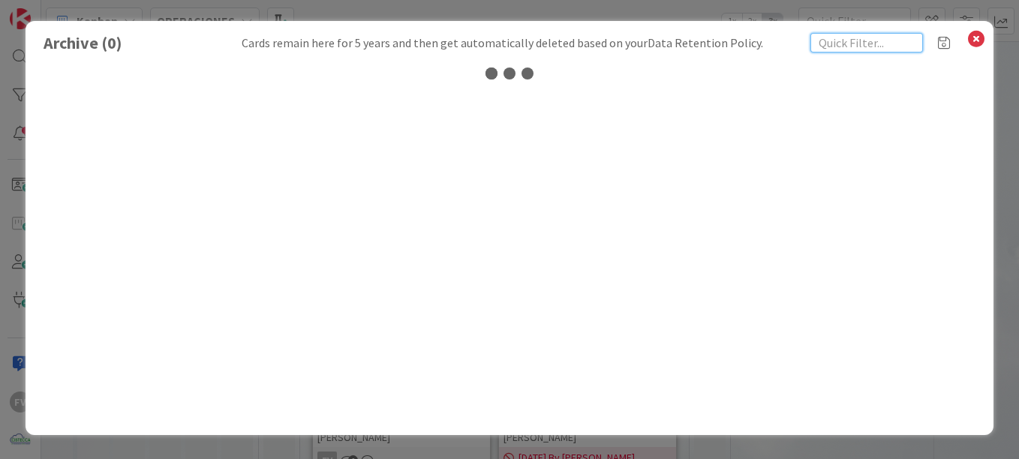
click at [837, 45] on input "text" at bounding box center [866, 43] width 113 height 20
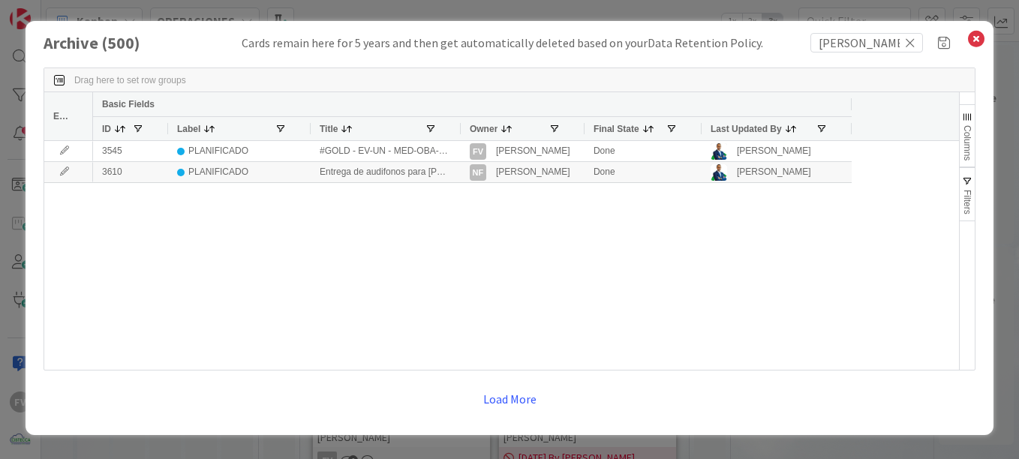
click at [465, 128] on div "Owner" at bounding box center [523, 128] width 124 height 24
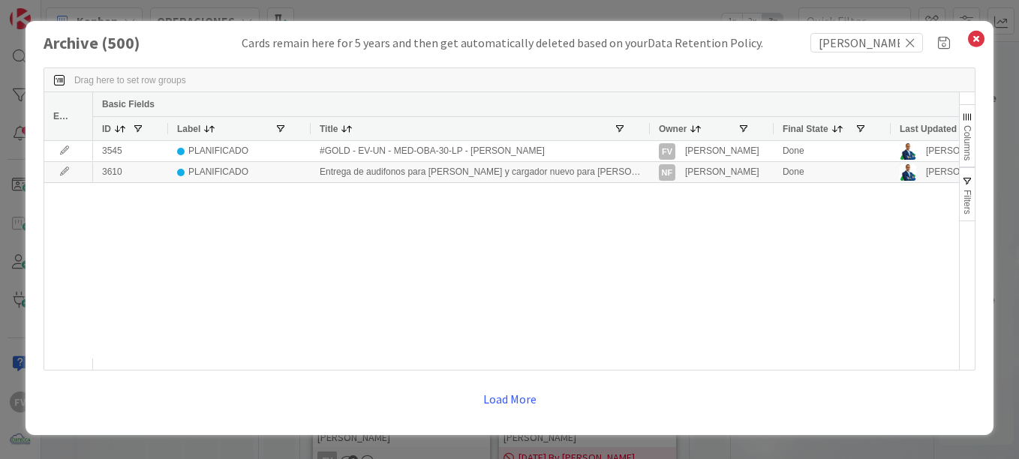
drag, startPoint x: 459, startPoint y: 128, endPoint x: 622, endPoint y: 109, distance: 163.9
click at [648, 103] on div "Basic Fields ID Label Title Owner Final State Last Updated By" at bounding box center [567, 116] width 948 height 48
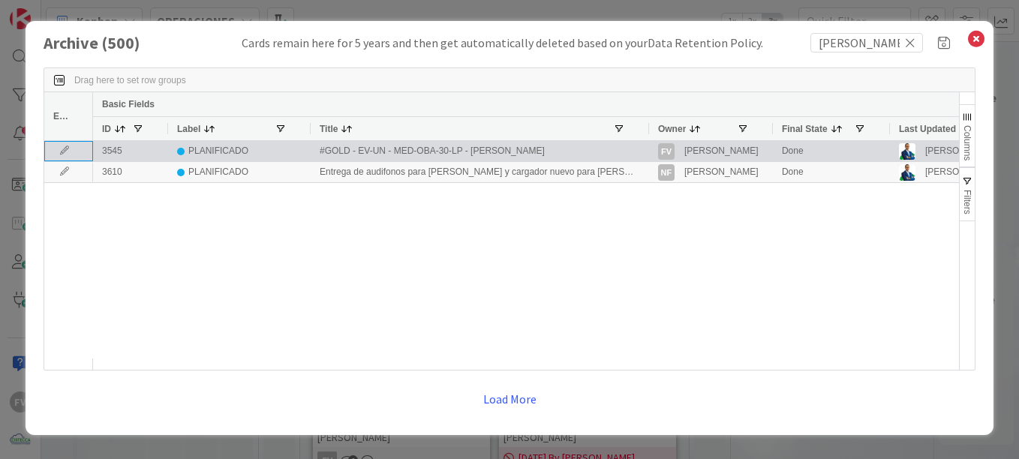
click at [62, 150] on icon at bounding box center [64, 150] width 23 height 9
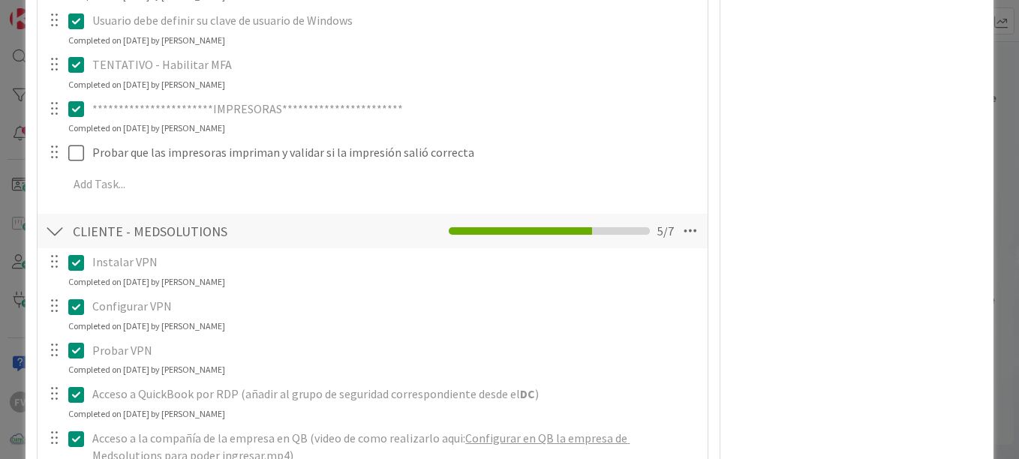
scroll to position [2050, 0]
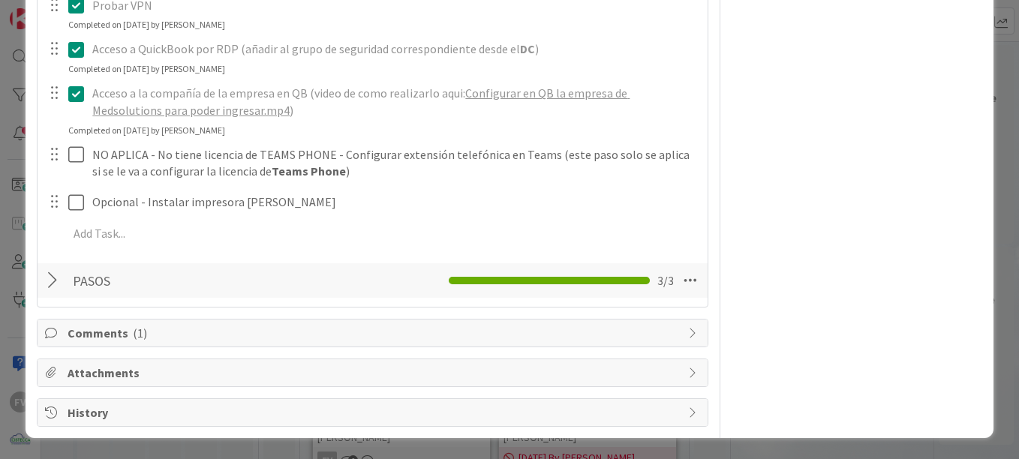
click at [50, 285] on div at bounding box center [55, 280] width 20 height 27
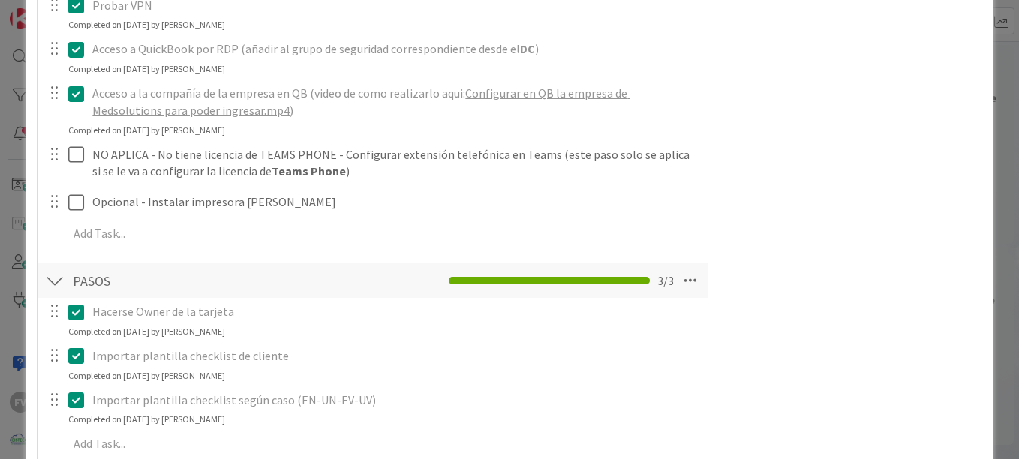
click at [57, 272] on div at bounding box center [55, 280] width 20 height 27
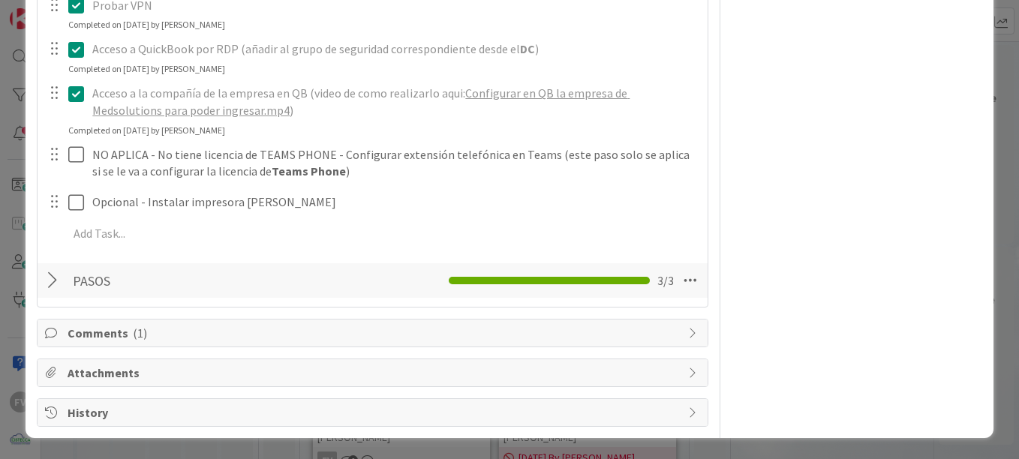
click at [54, 320] on div "Comments ( 1 )" at bounding box center [373, 333] width 670 height 27
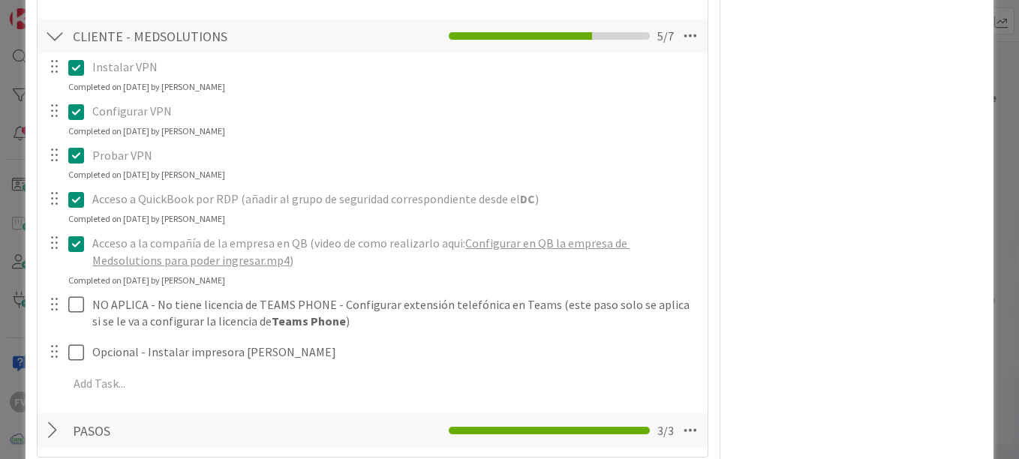
scroll to position [1975, 0]
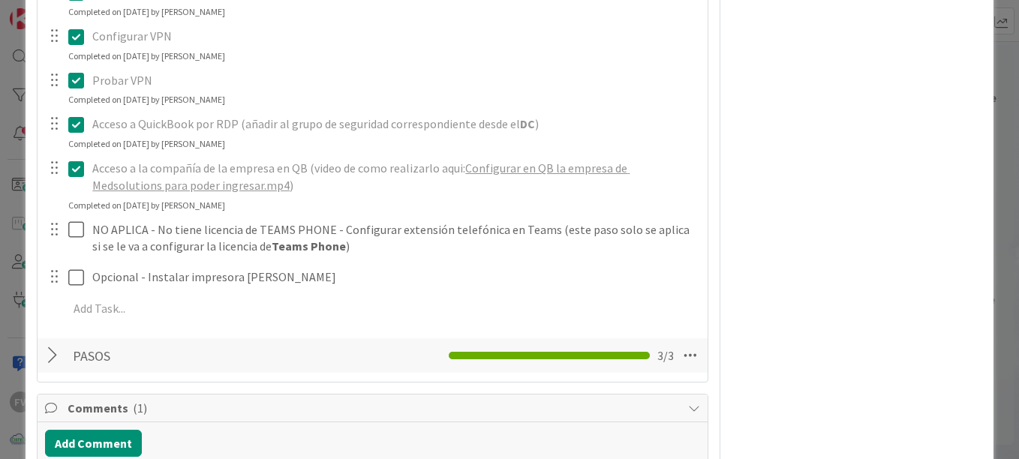
click at [143, 413] on span "Comments ( 1 )" at bounding box center [374, 408] width 613 height 18
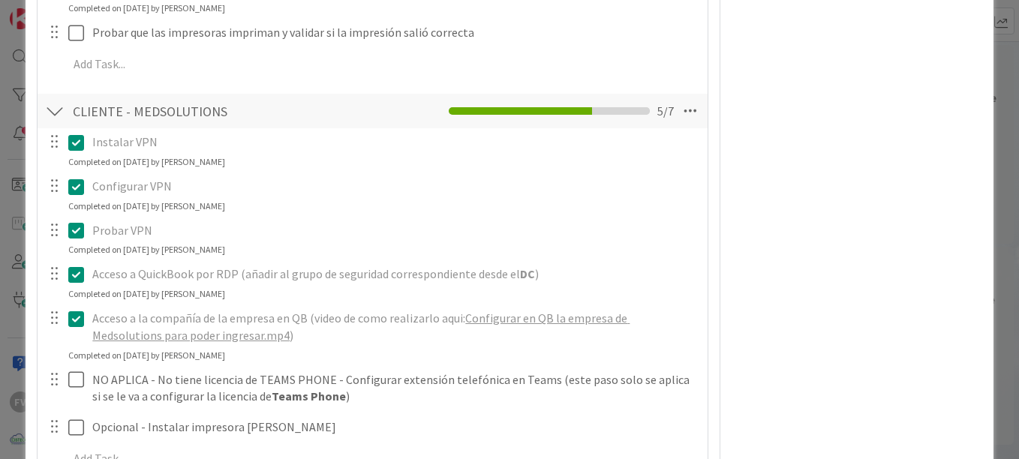
scroll to position [1900, 0]
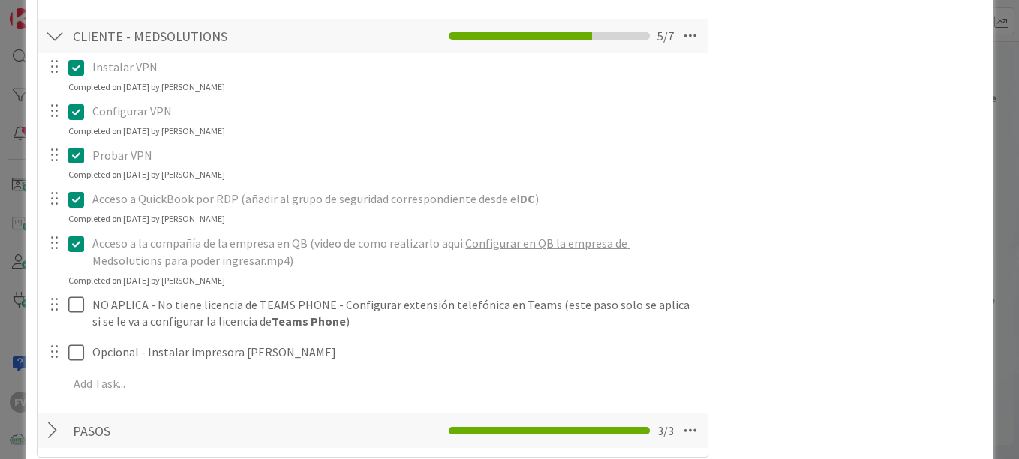
click at [14, 91] on div "ID 3545 OPERACIONES Archive Title 47 / 128 #GOLD - EV-UN - MED-OBA-30-LP - Dher…" at bounding box center [509, 229] width 1019 height 459
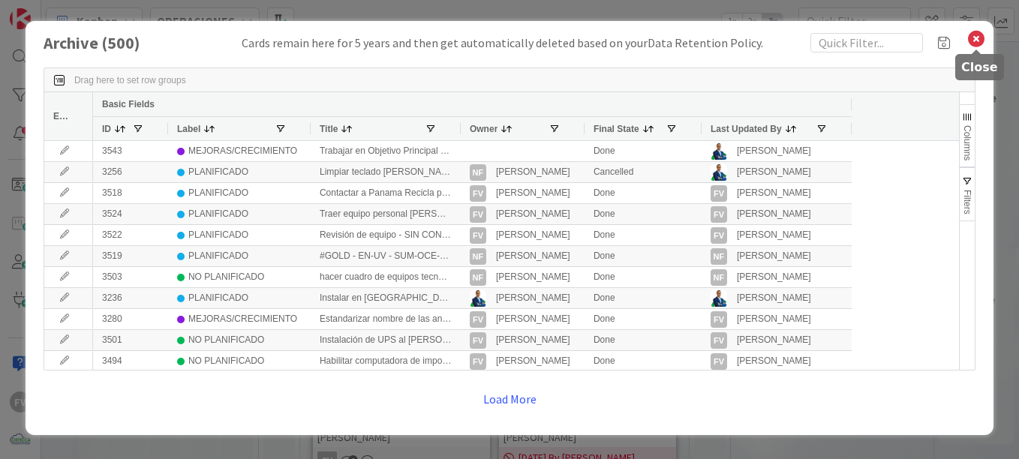
click at [976, 43] on icon at bounding box center [977, 39] width 20 height 21
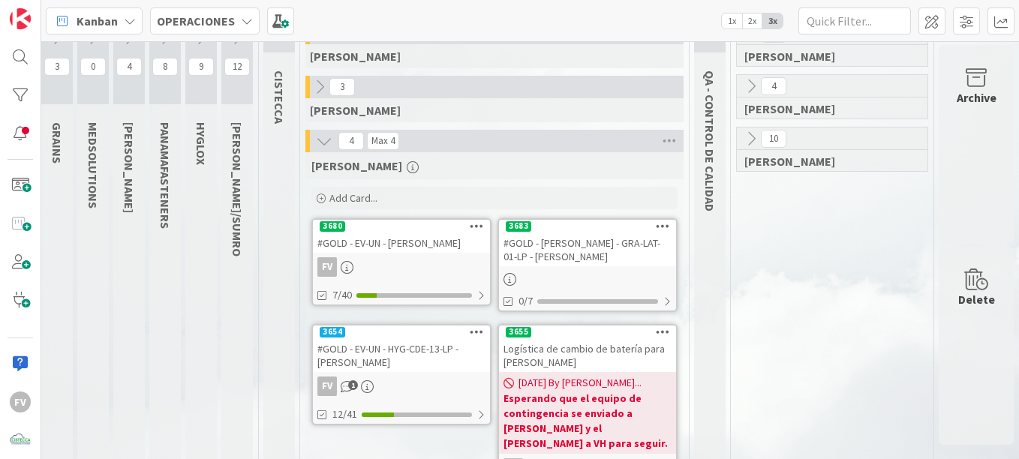
scroll to position [0, 131]
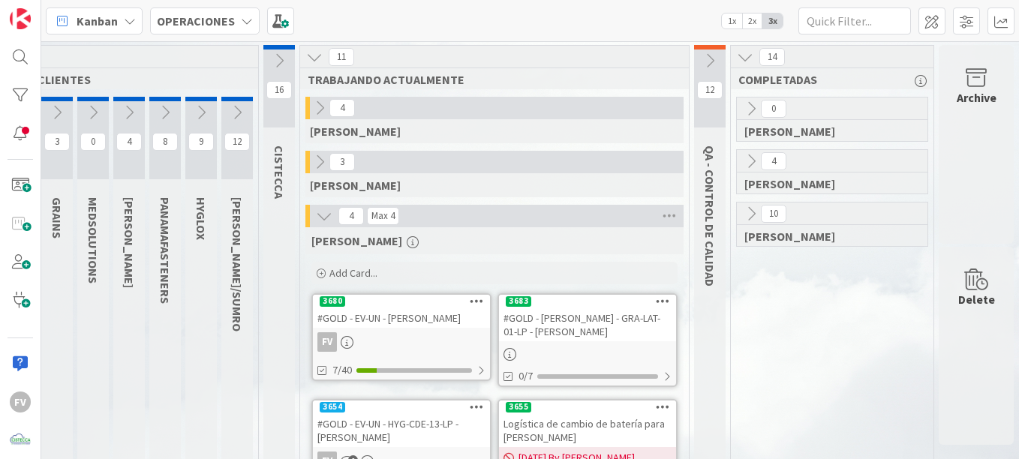
click at [788, 341] on div "0 GABRIEL 4 NAVIL 10 FERNANDO" at bounding box center [832, 359] width 197 height 524
click at [606, 314] on div "#GOLD - Salida Equipo - GRA-LAT-01-LP - Jennifer Ortega" at bounding box center [587, 324] width 177 height 33
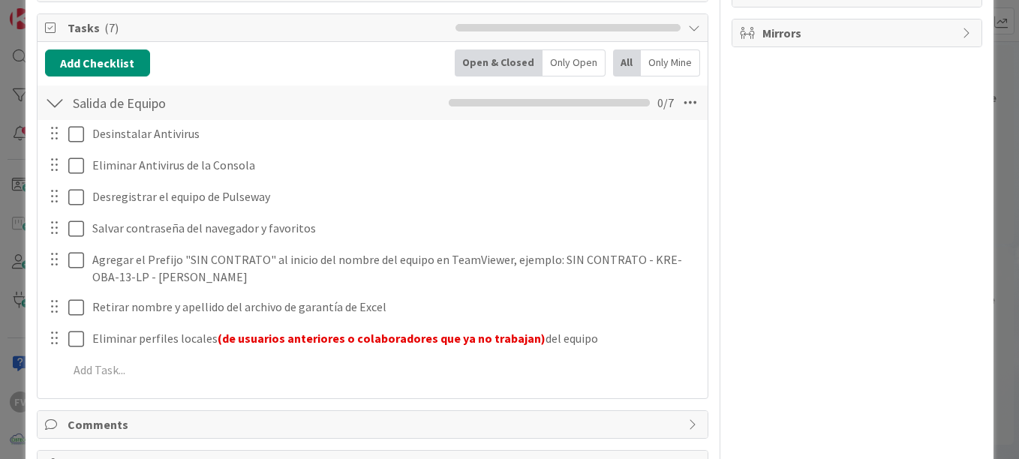
scroll to position [300, 0]
